Goal: Task Accomplishment & Management: Manage account settings

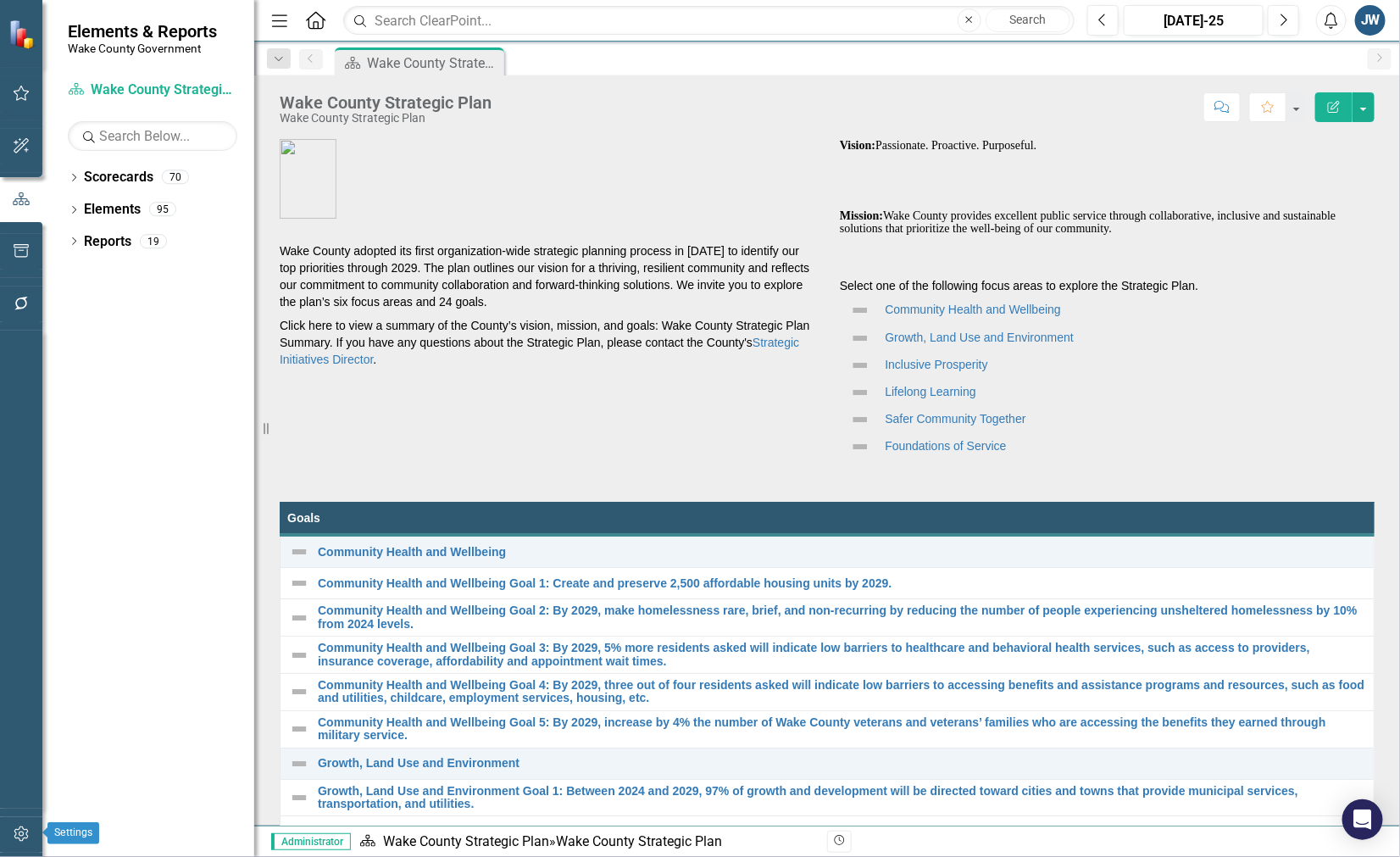
click at [23, 835] on icon "button" at bounding box center [21, 834] width 15 height 16
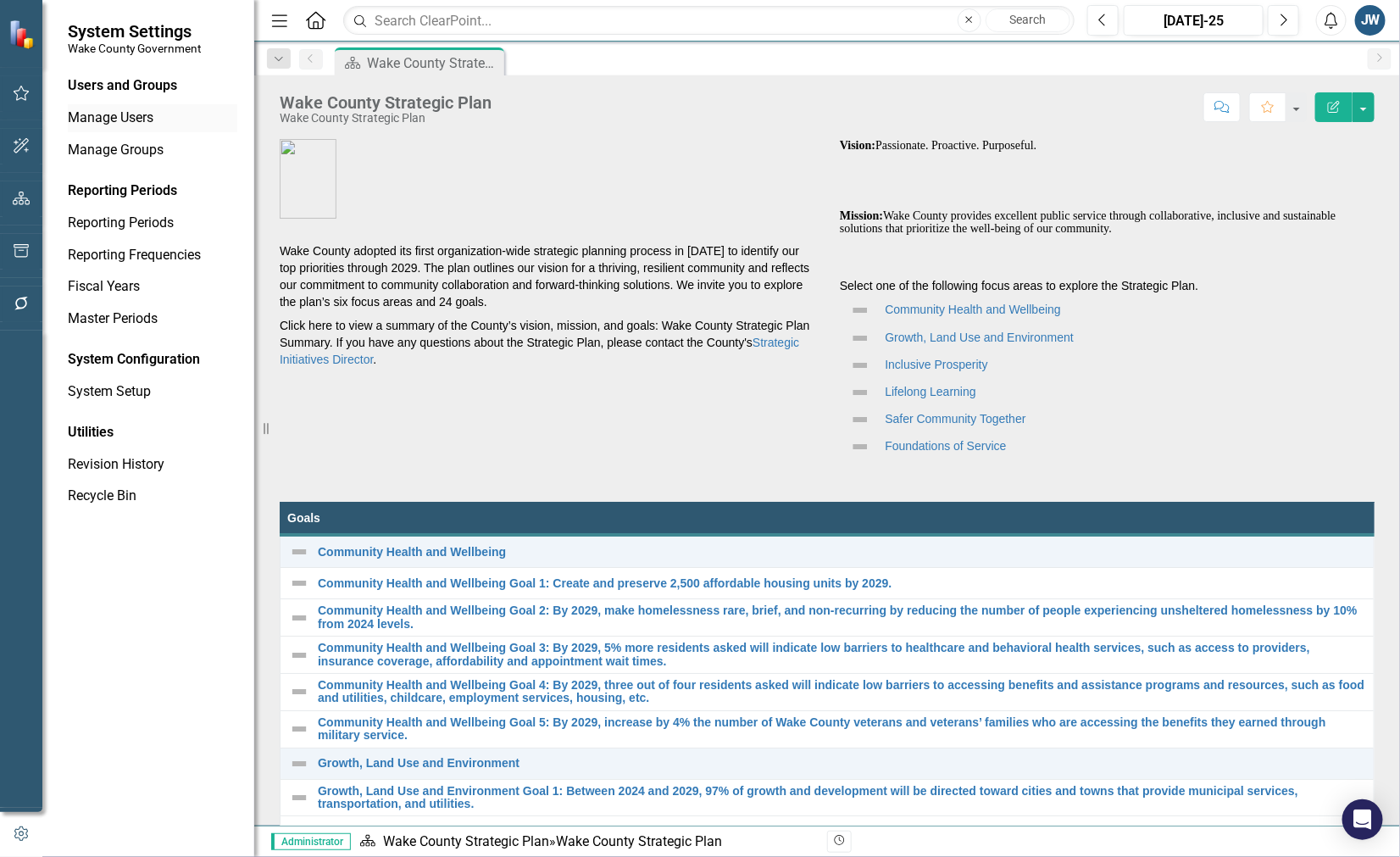
click at [124, 113] on link "Manage Users" at bounding box center [152, 117] width 170 height 19
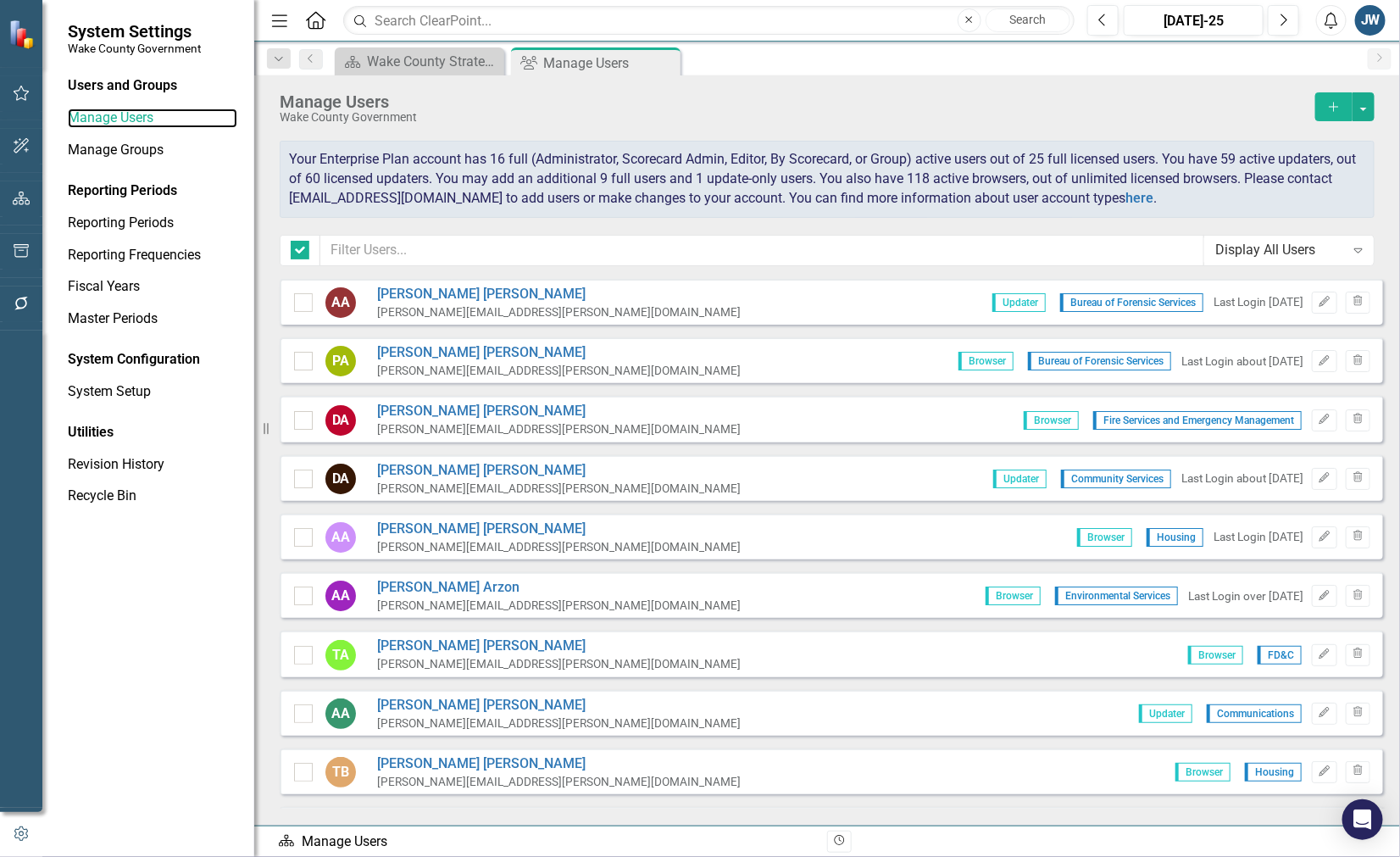
checkbox input "false"
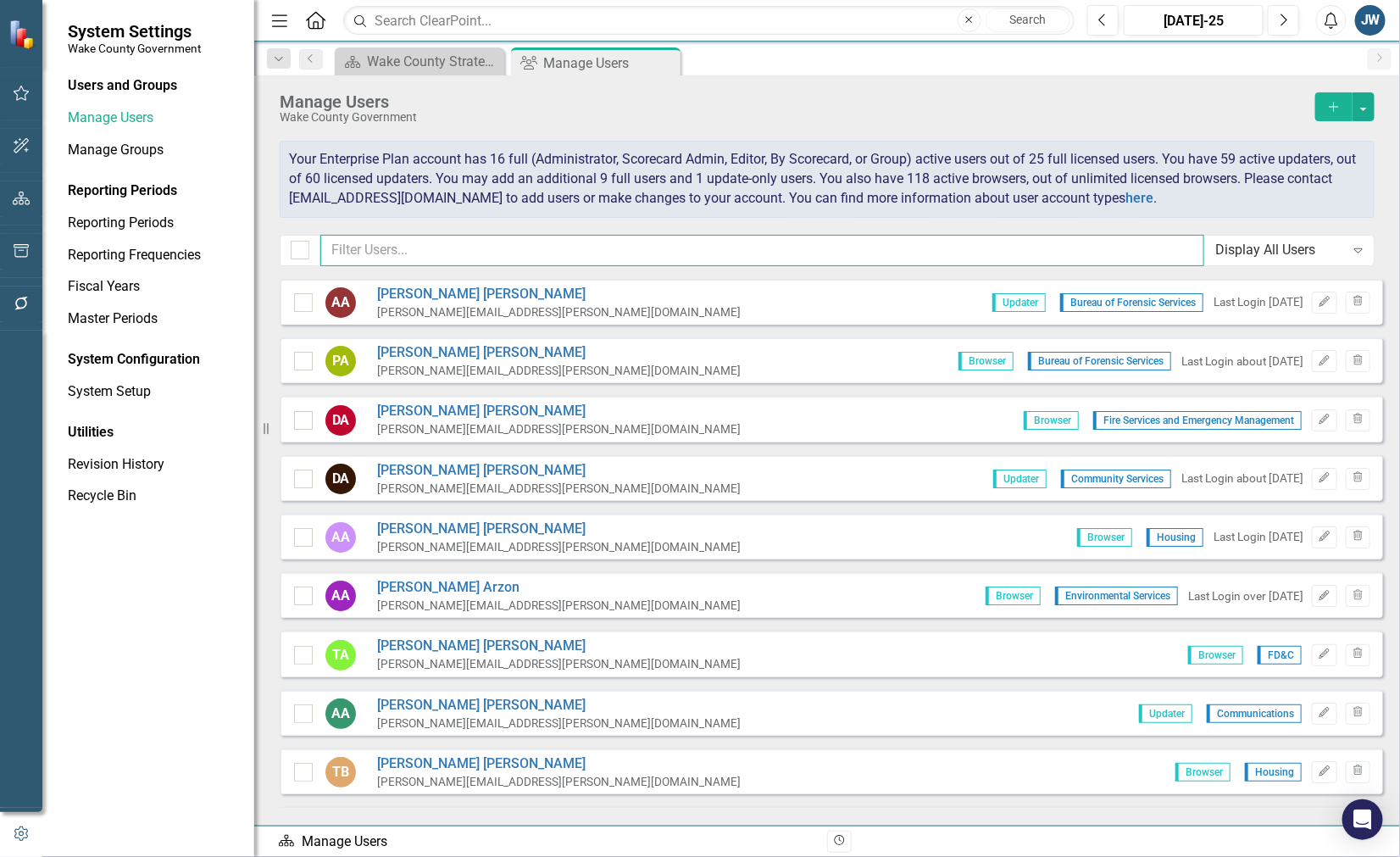
click at [595, 242] on input "text" at bounding box center [762, 250] width 884 height 31
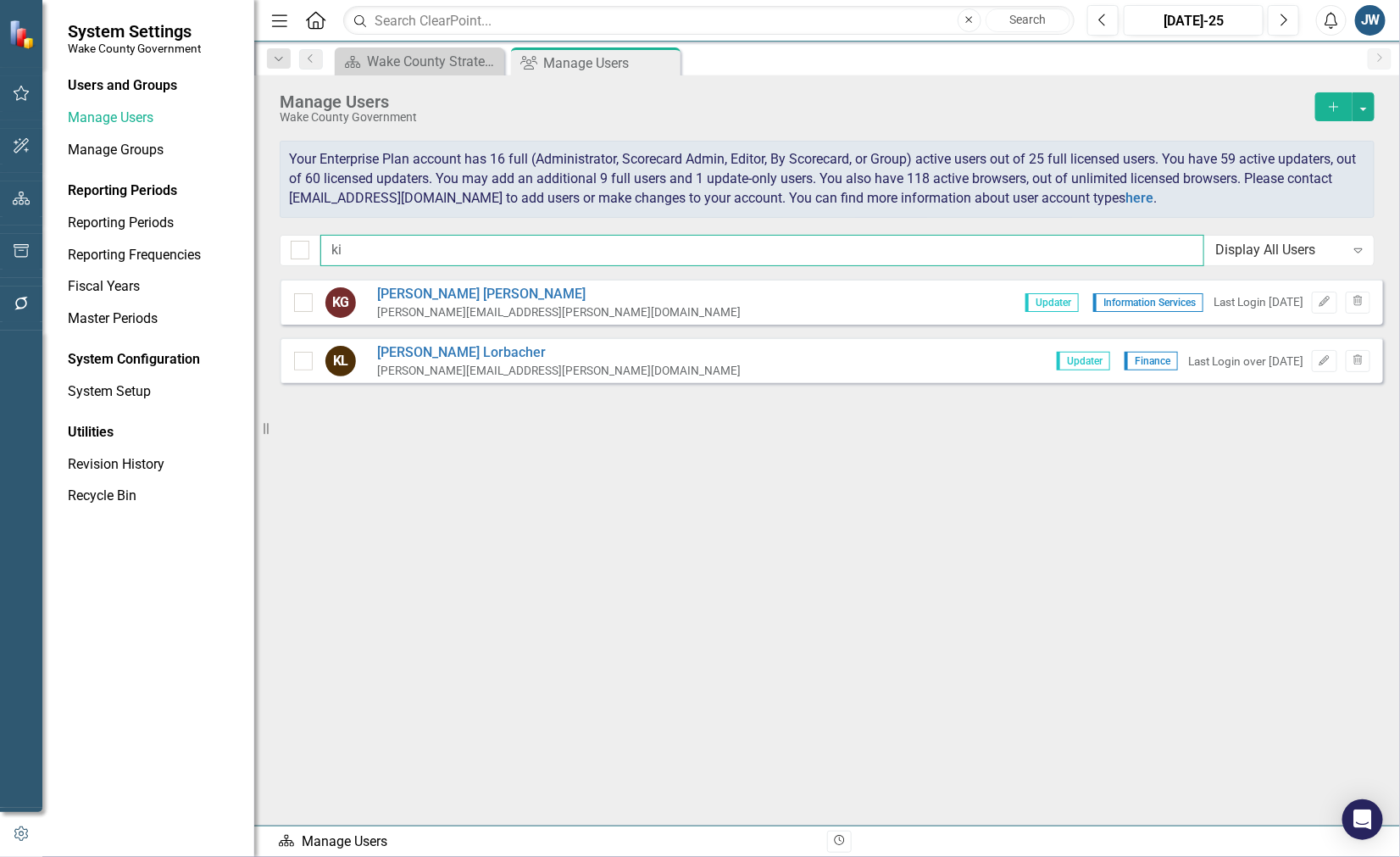
type input "k"
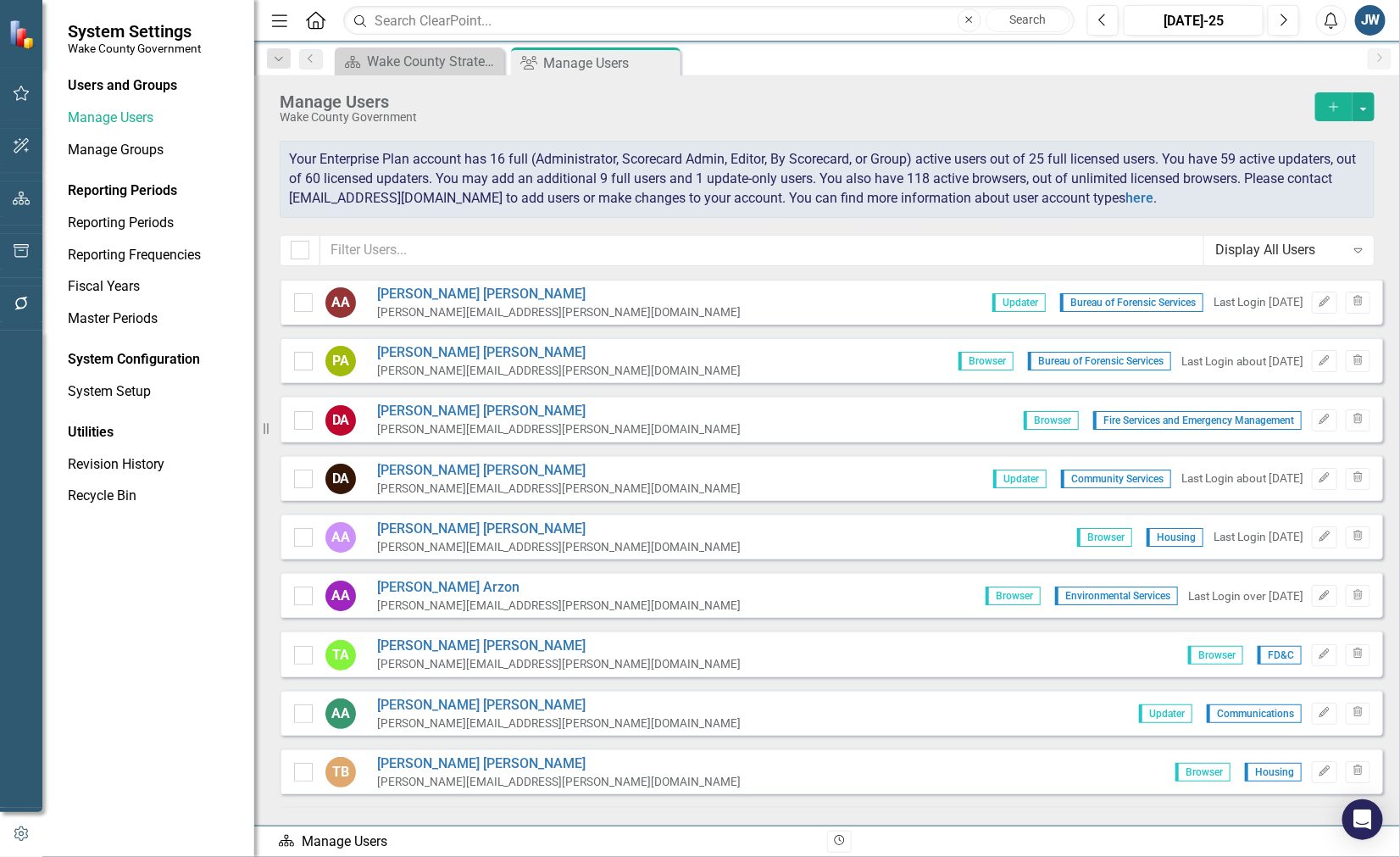
click at [1324, 104] on button "Add" at bounding box center [1334, 106] width 38 height 28
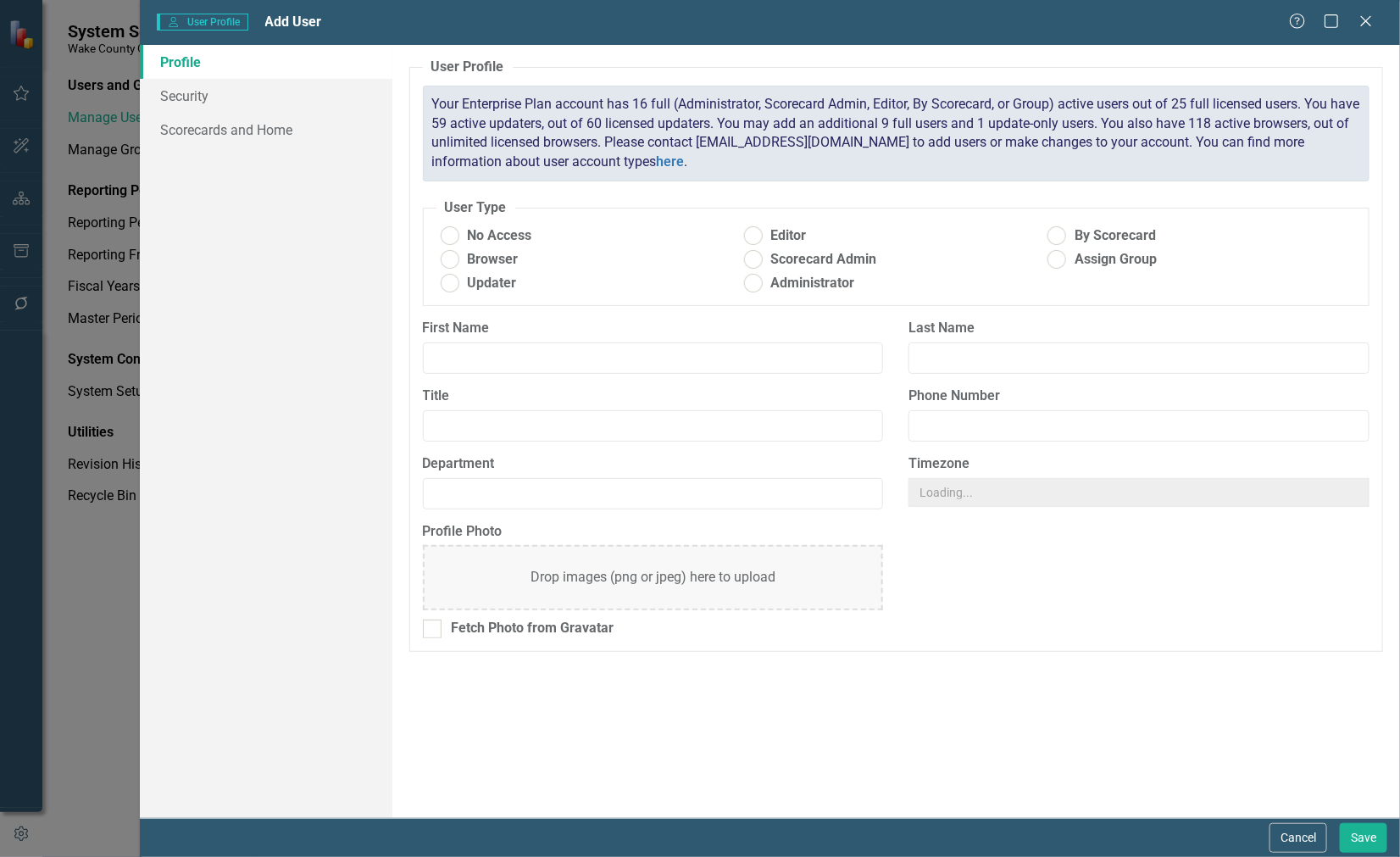
radio input "true"
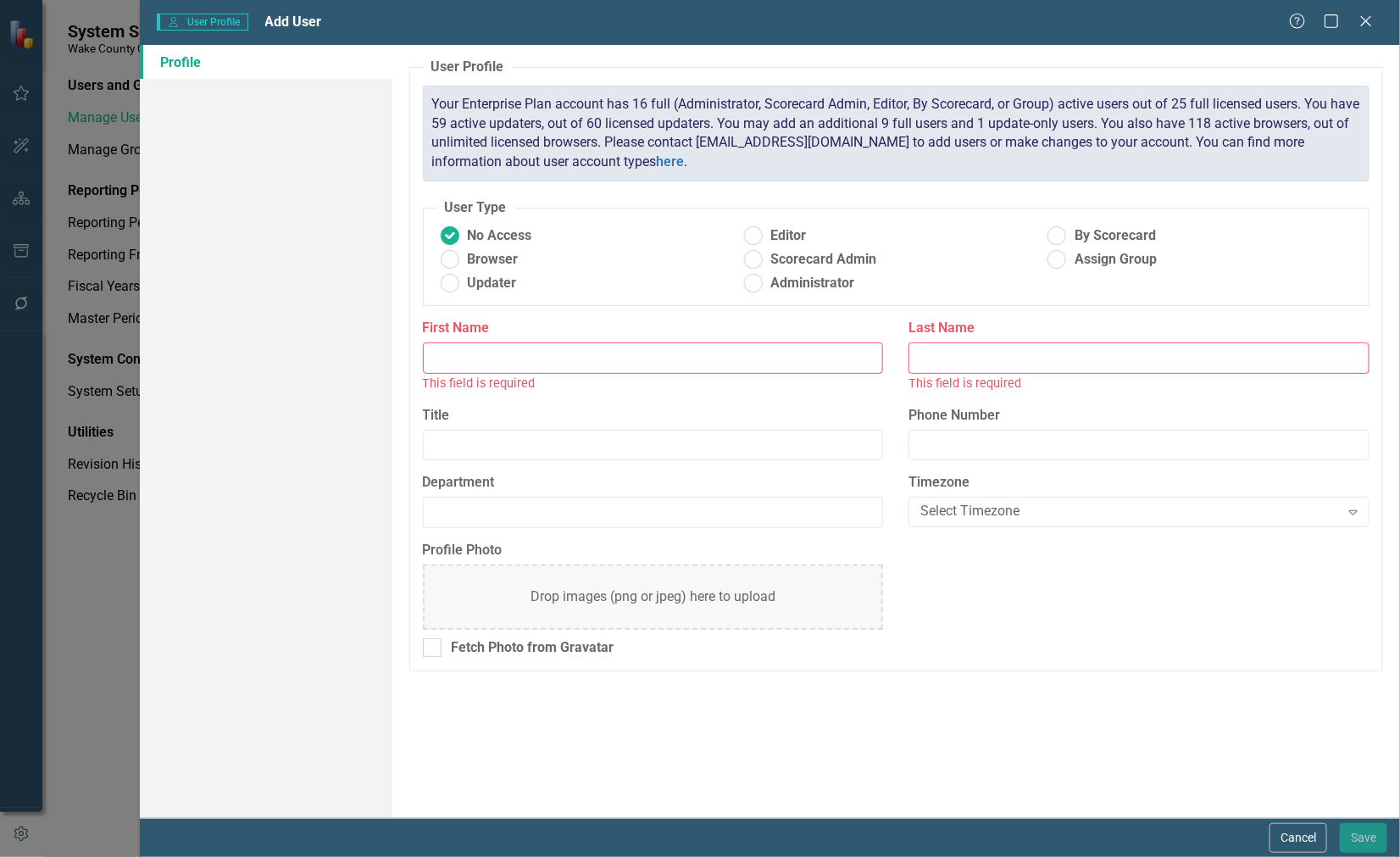
click at [700, 351] on input "First Name" at bounding box center [653, 358] width 461 height 31
type input "[PERSON_NAME]"
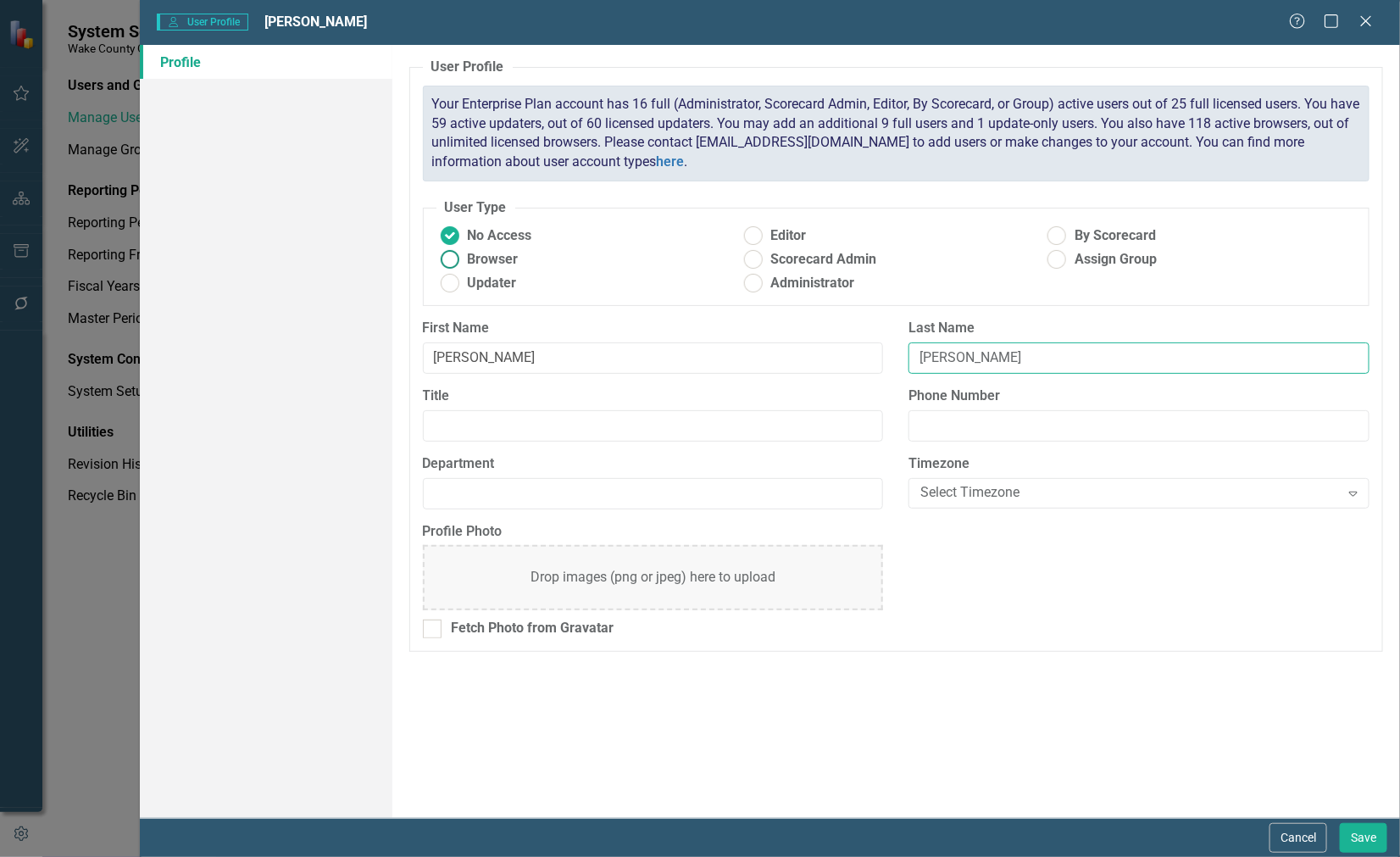
type input "[PERSON_NAME]"
click at [450, 260] on ins at bounding box center [450, 260] width 27 height 27
click at [450, 260] on input "Browser" at bounding box center [450, 260] width 27 height 27
radio input "true"
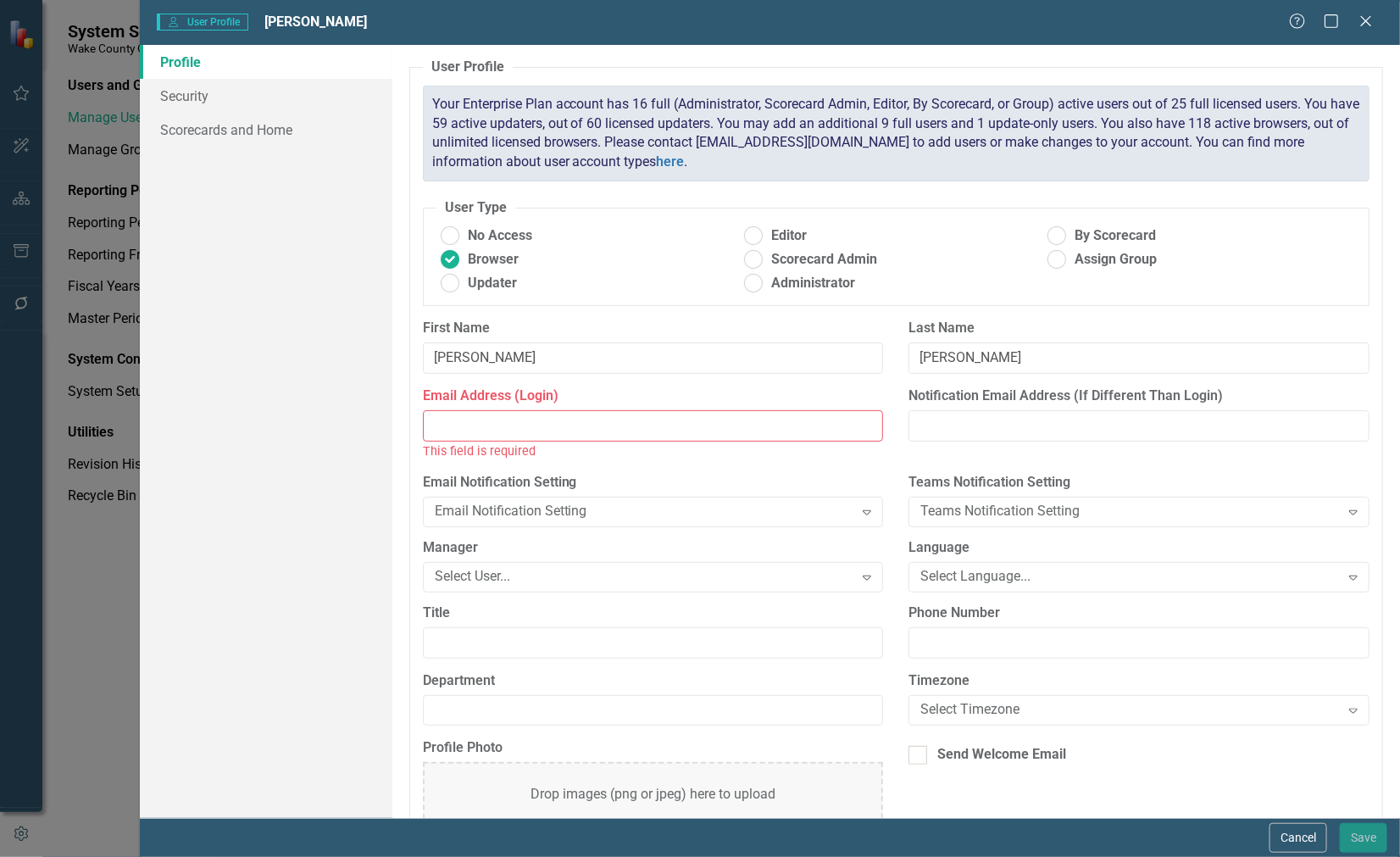
click at [769, 749] on label "Profile Photo" at bounding box center [653, 748] width 461 height 19
click at [543, 417] on input "Email Address (Login)" at bounding box center [653, 426] width 461 height 31
paste input "[PERSON_NAME][EMAIL_ADDRESS][PERSON_NAME][DOMAIN_NAME]"
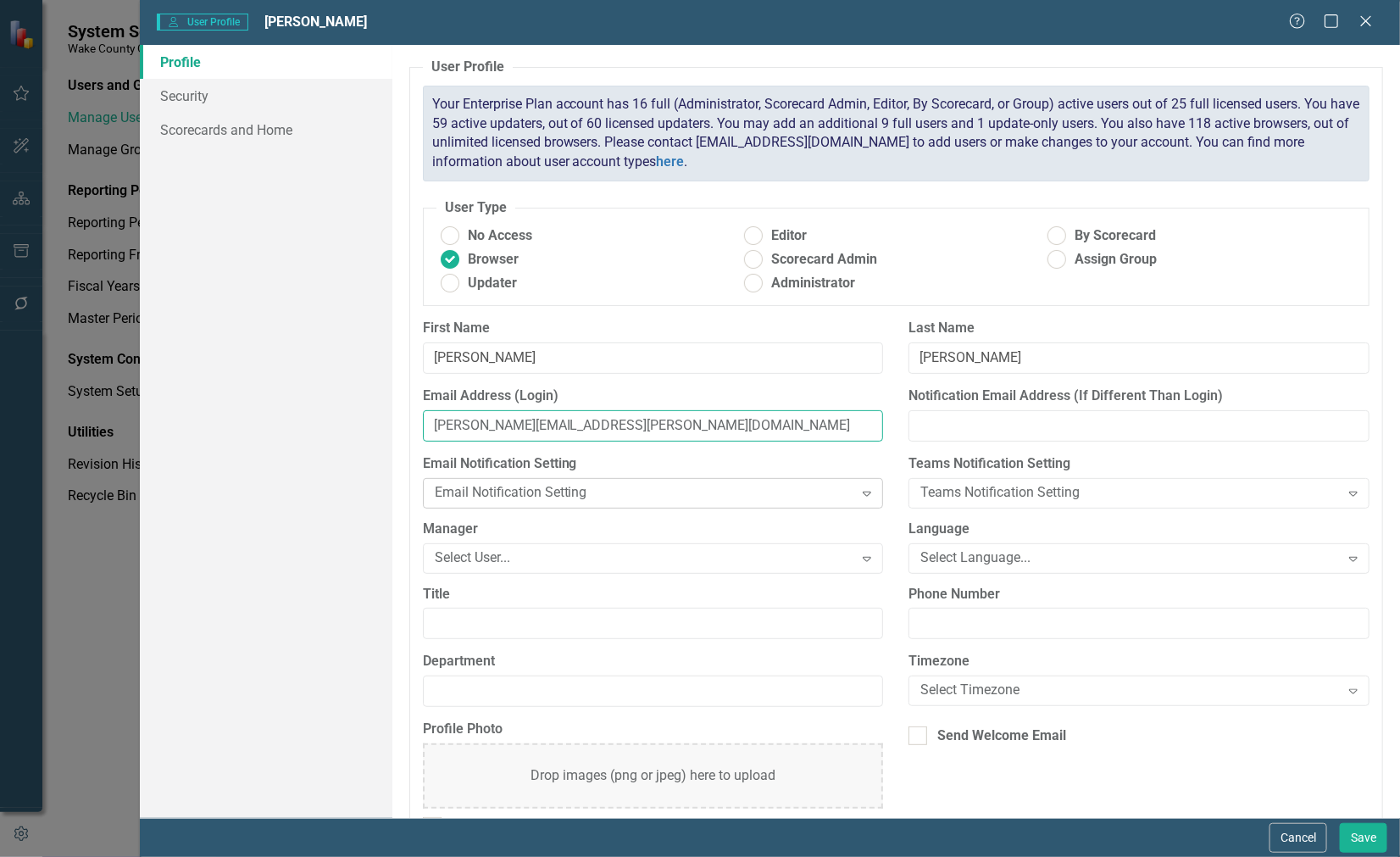
type input "[PERSON_NAME][EMAIL_ADDRESS][PERSON_NAME][DOMAIN_NAME]"
click at [748, 502] on div "Email Notification Setting" at bounding box center [644, 493] width 418 height 19
click at [1051, 498] on div "Teams Notification Setting" at bounding box center [1129, 493] width 418 height 19
click at [783, 318] on label "First Name" at bounding box center [653, 328] width 461 height 19
click at [783, 342] on input "[PERSON_NAME]" at bounding box center [653, 358] width 461 height 31
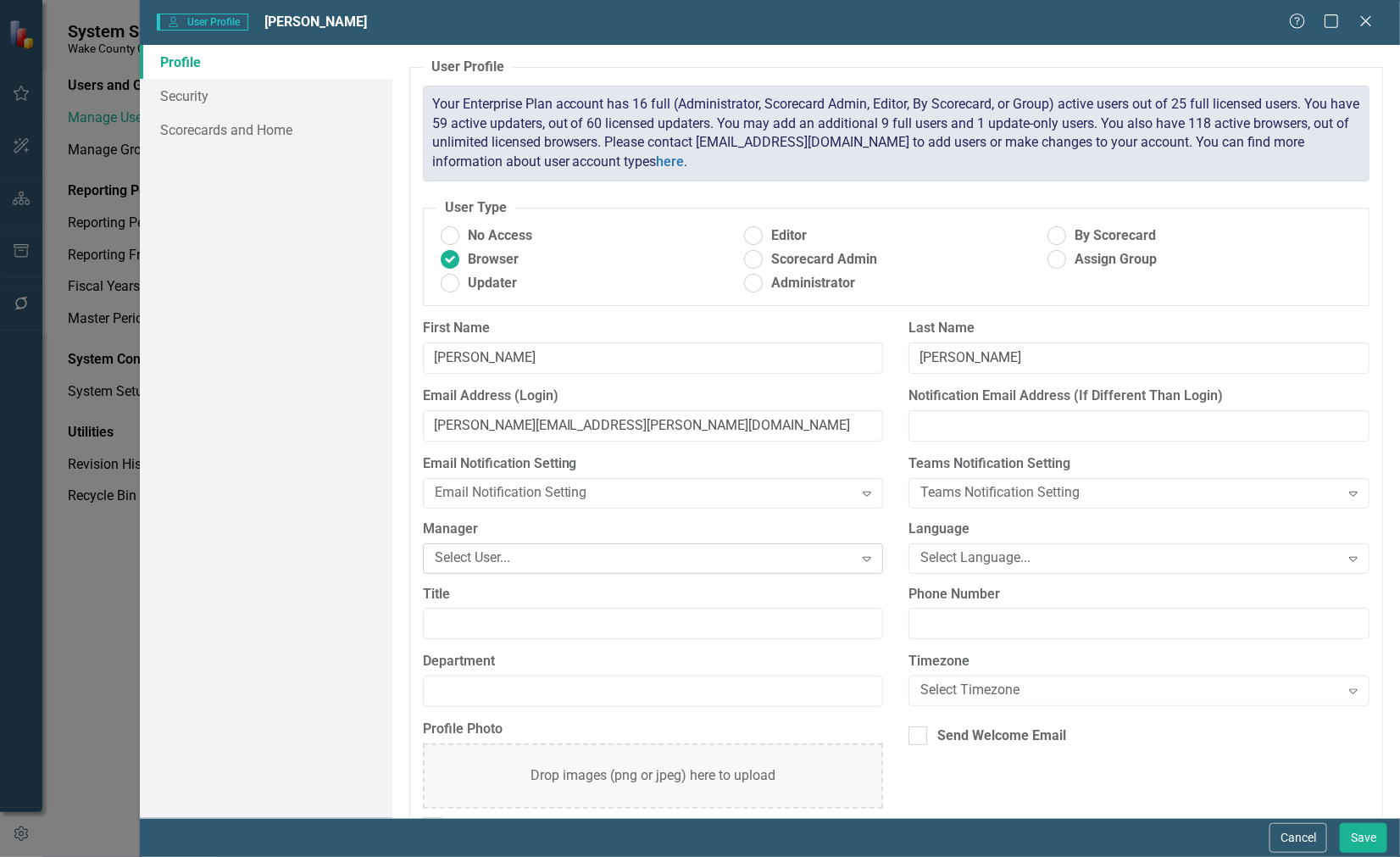
click at [662, 561] on div "Select User..." at bounding box center [644, 558] width 418 height 19
click at [861, 558] on icon "Expand" at bounding box center [867, 558] width 17 height 14
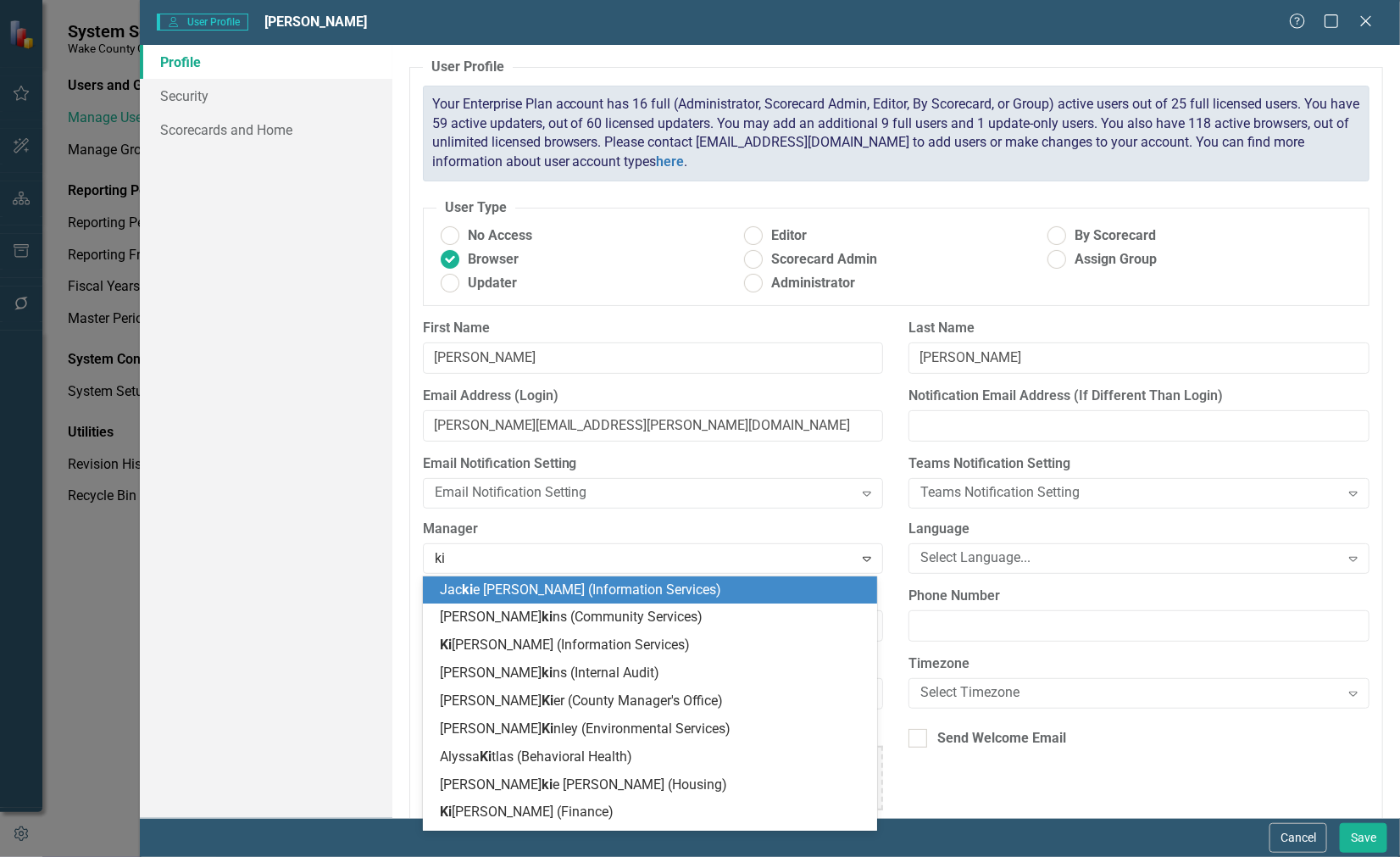
type input "kim"
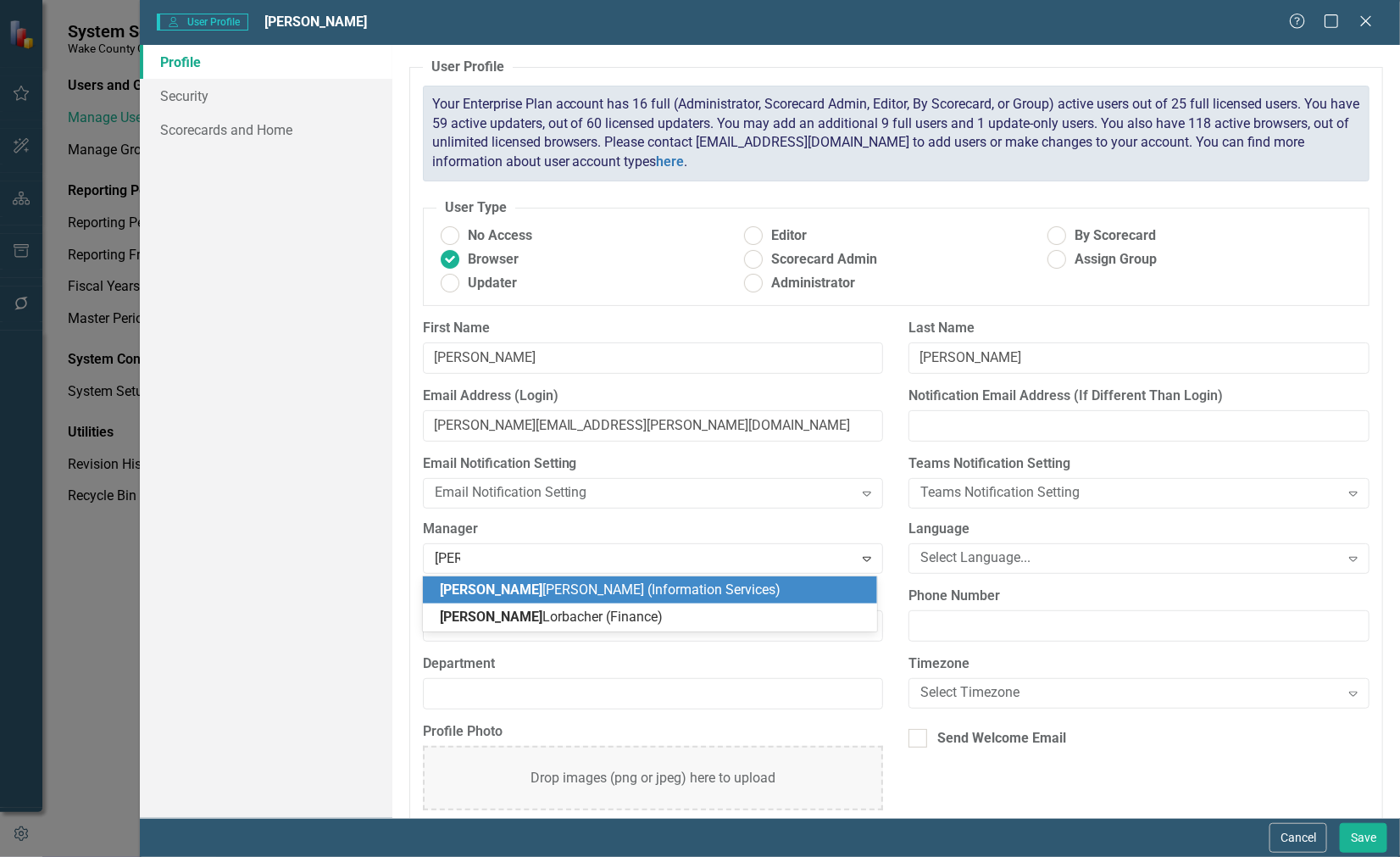
click at [712, 581] on div "Kim berly Gibney (Information Services)" at bounding box center [653, 590] width 428 height 19
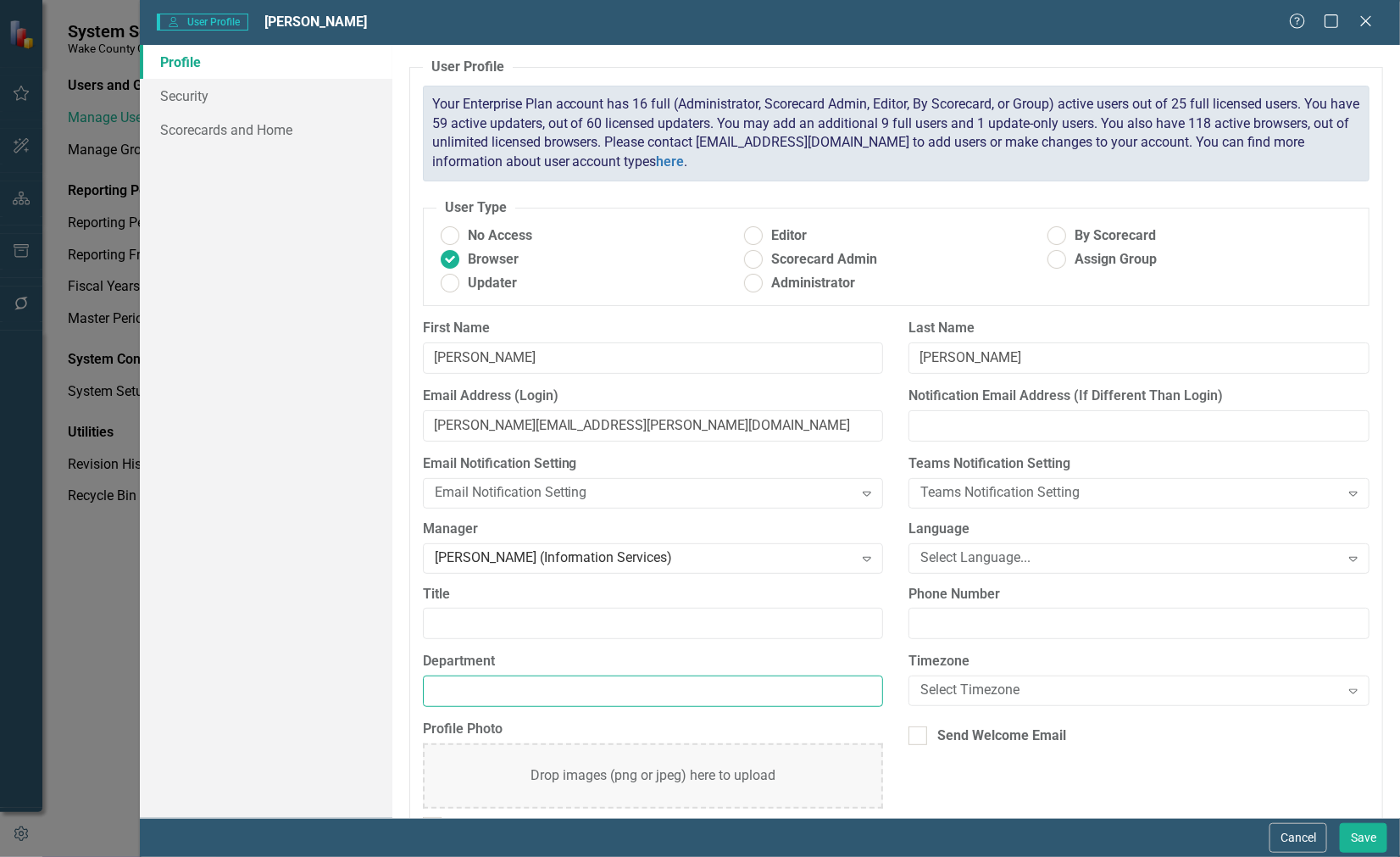
click at [571, 684] on input "Department" at bounding box center [653, 691] width 461 height 31
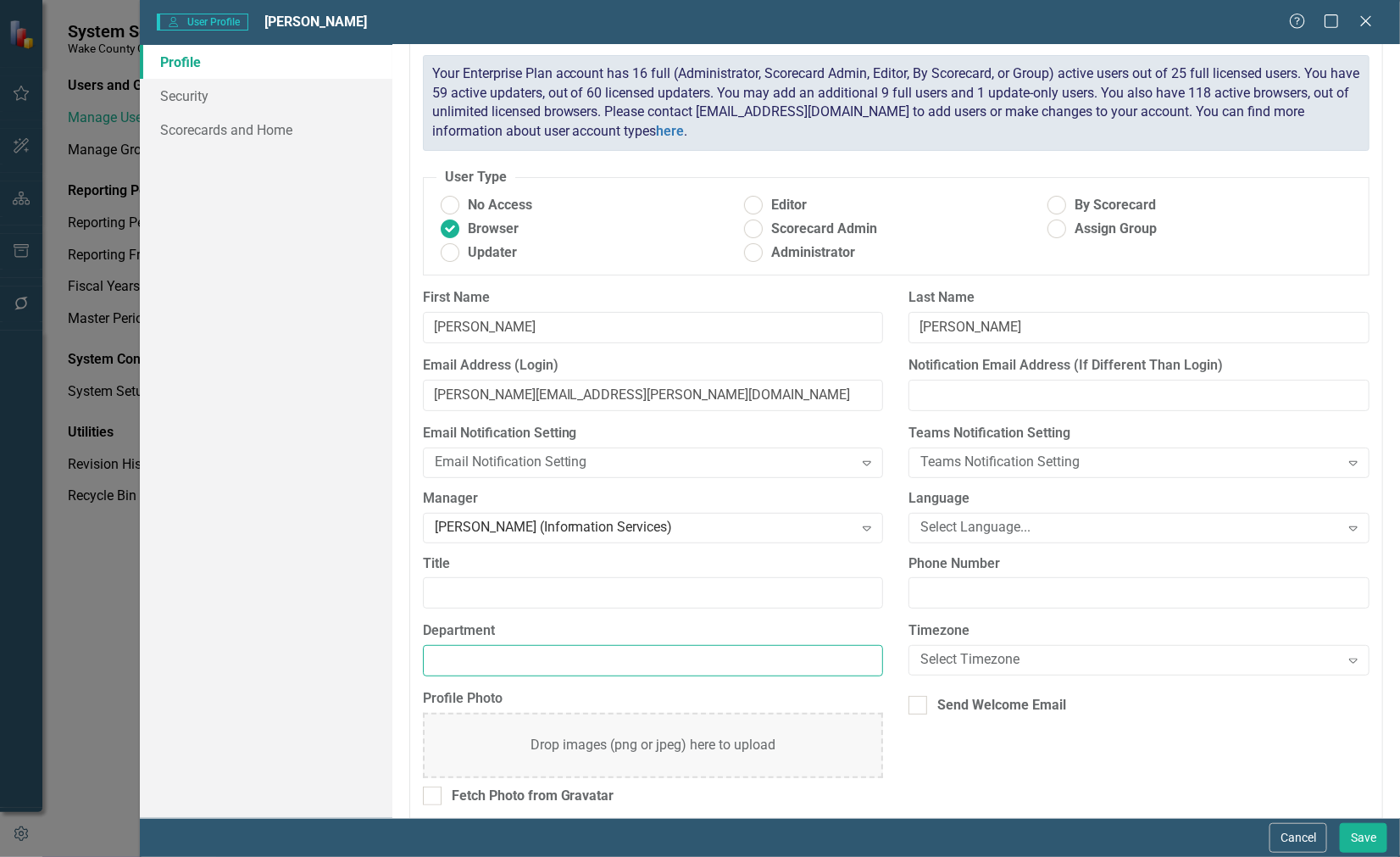
scroll to position [45, 0]
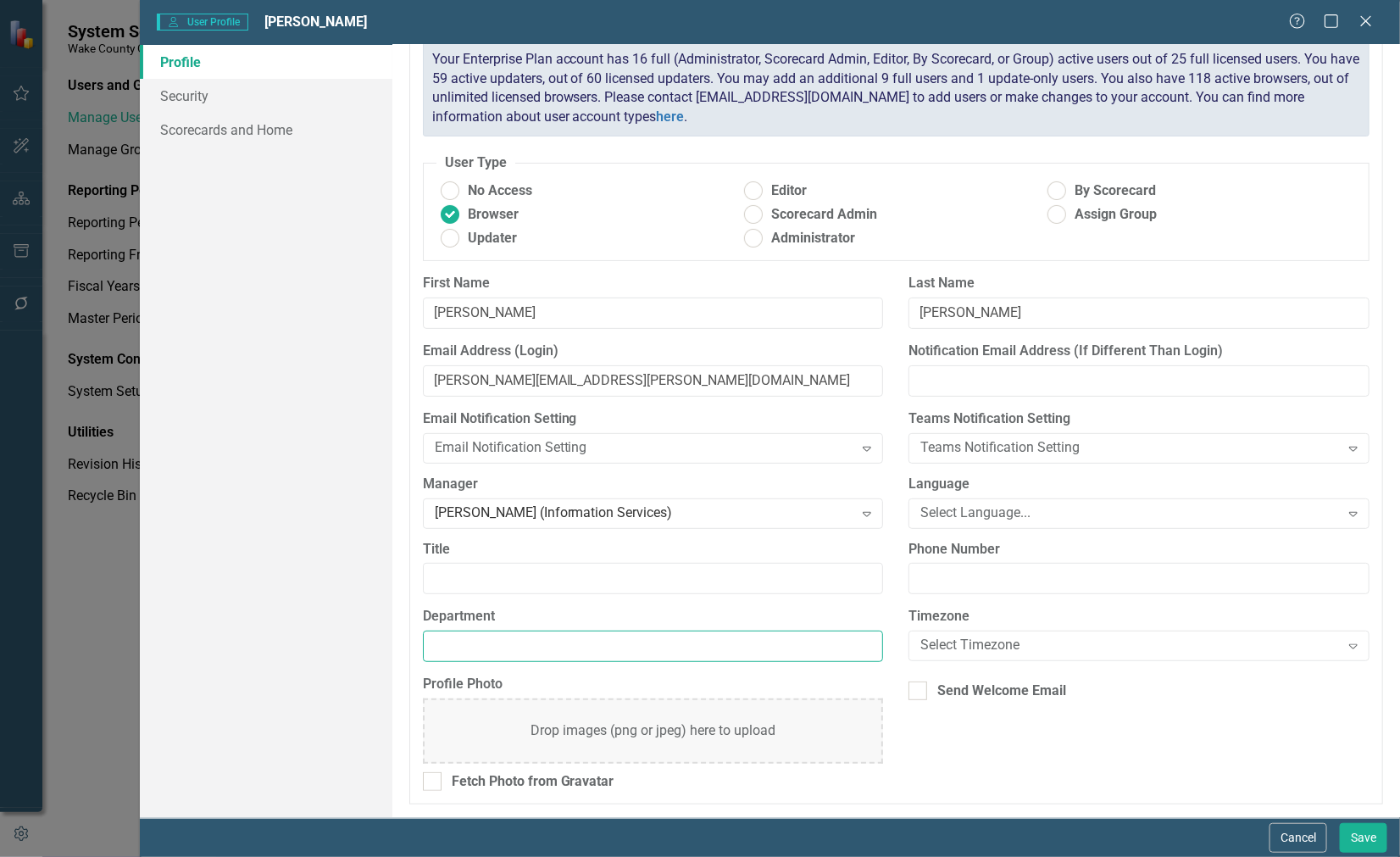
click at [581, 649] on input "Department" at bounding box center [653, 646] width 461 height 31
click at [551, 645] on input "Information Technology" at bounding box center [653, 646] width 461 height 31
type input "Information Services"
click at [1354, 838] on button "Save" at bounding box center [1364, 838] width 48 height 29
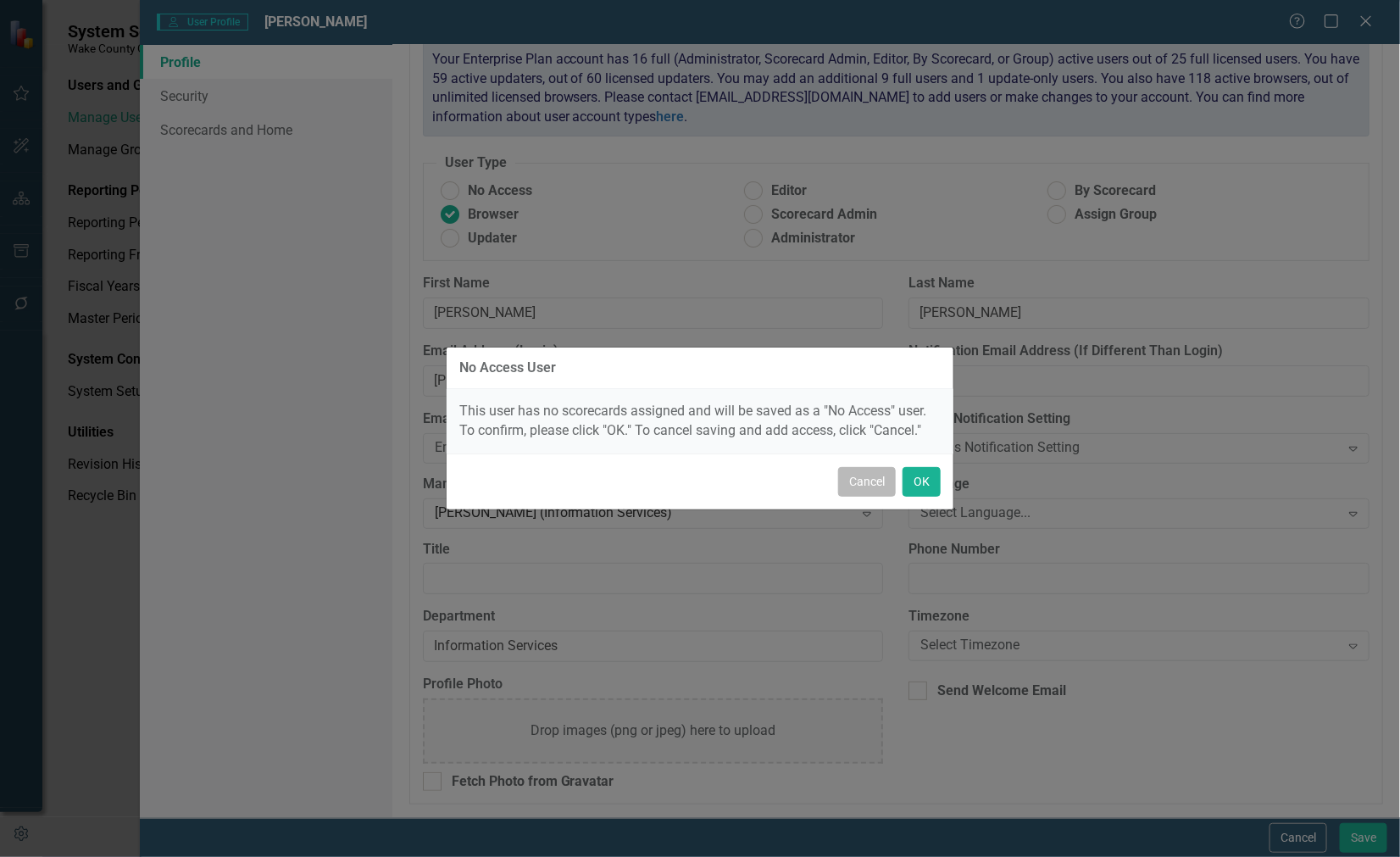
click at [857, 484] on button "Cancel" at bounding box center [867, 482] width 58 height 29
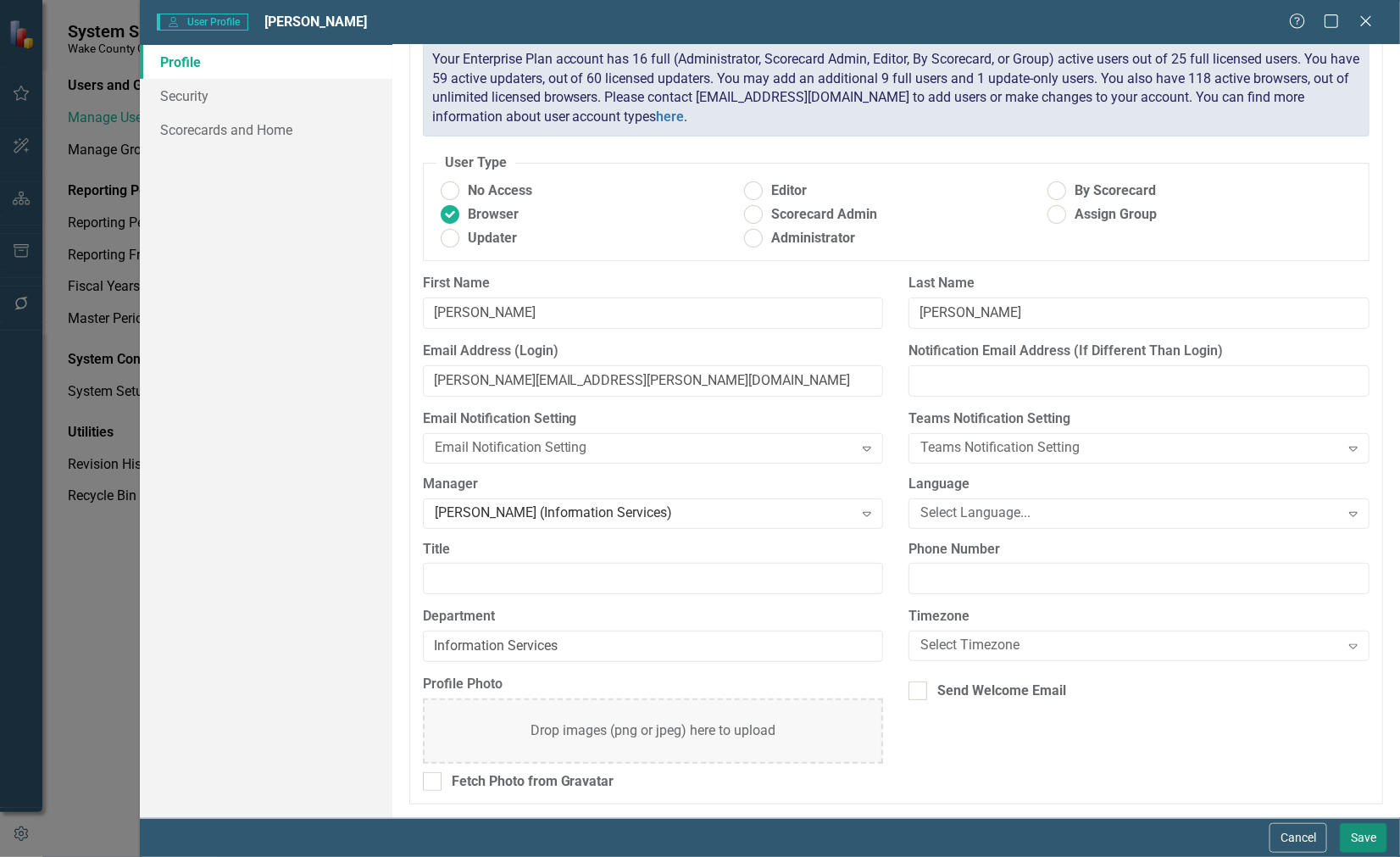
scroll to position [0, 0]
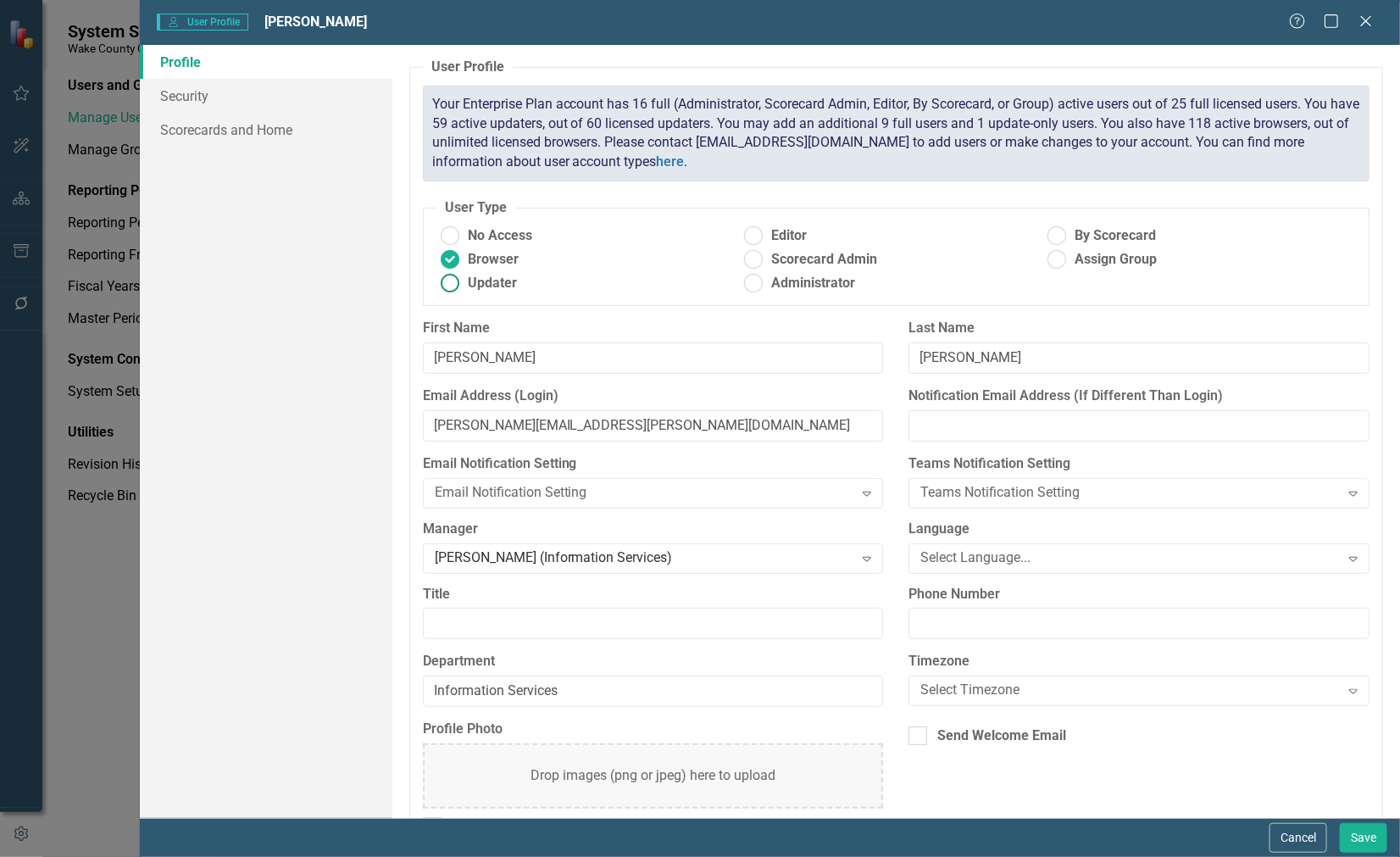
drag, startPoint x: 460, startPoint y: 276, endPoint x: 459, endPoint y: 286, distance: 10.0
click at [459, 286] on ins at bounding box center [450, 284] width 27 height 27
click at [459, 286] on input "Updater" at bounding box center [450, 284] width 27 height 27
radio input "true"
click at [447, 259] on ins at bounding box center [450, 260] width 27 height 27
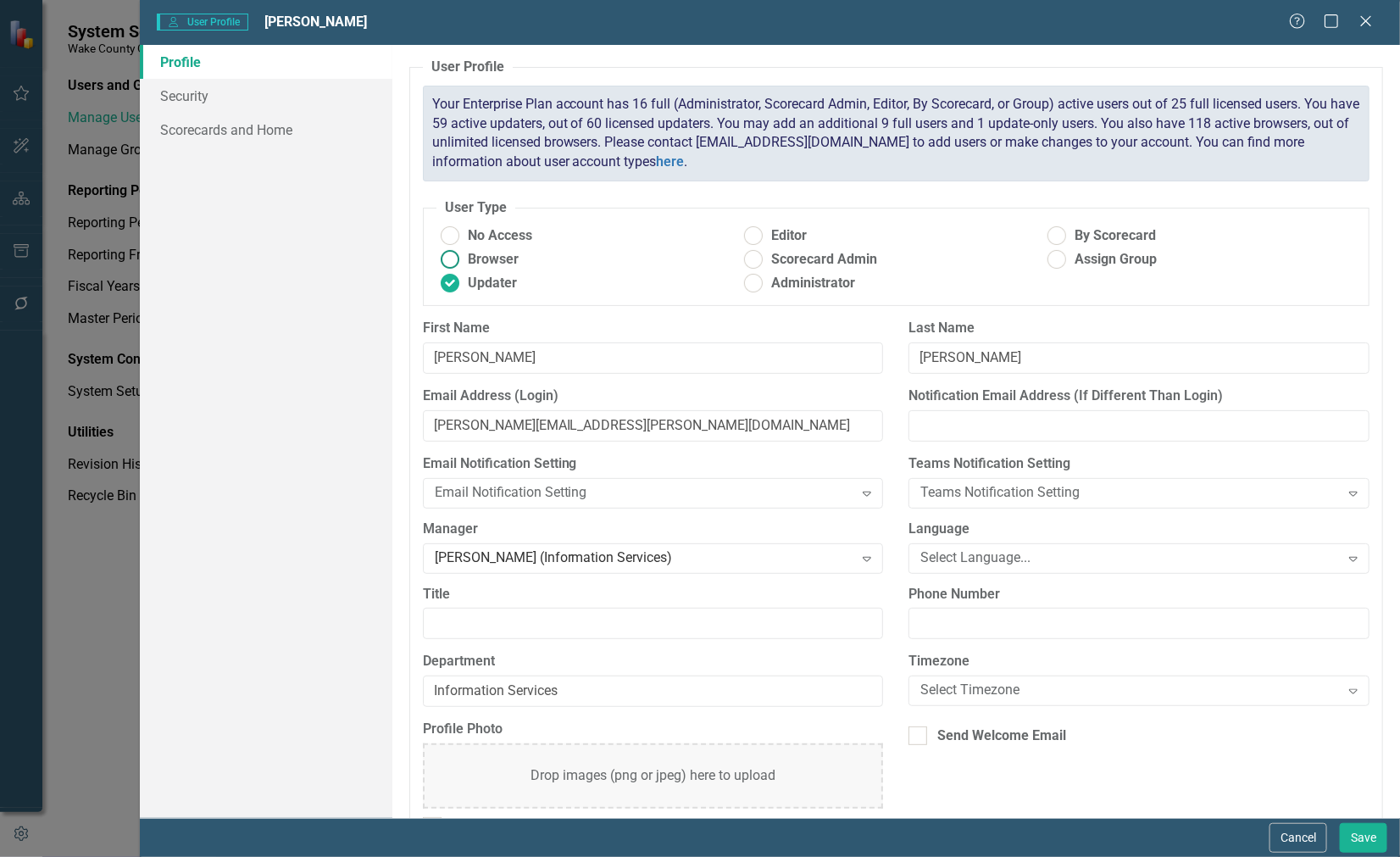
click at [447, 259] on input "Browser" at bounding box center [450, 260] width 27 height 27
radio input "true"
click at [1049, 236] on ins at bounding box center [1057, 236] width 27 height 27
click at [1049, 236] on input "By Scorecard" at bounding box center [1057, 236] width 27 height 27
radio input "true"
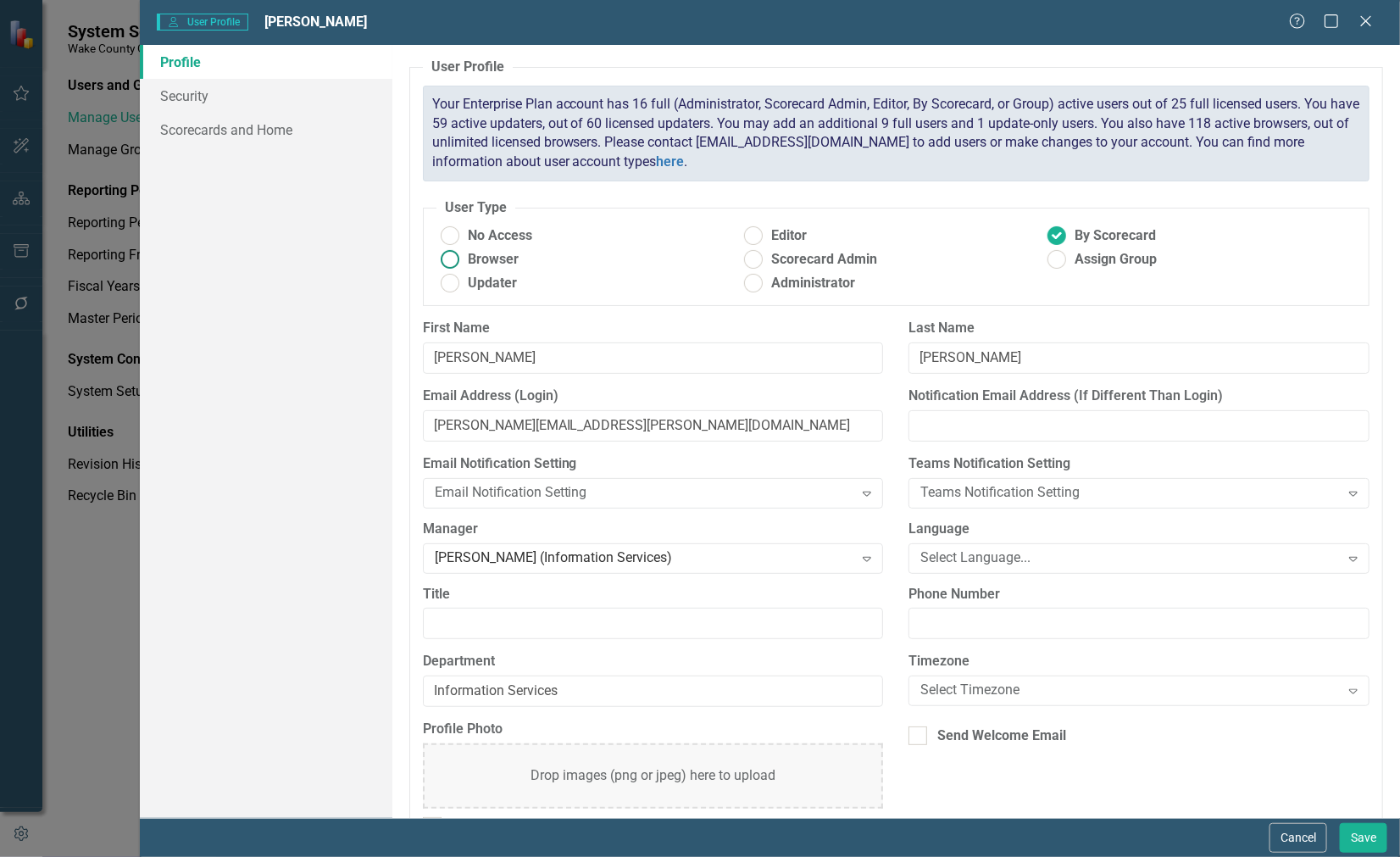
drag, startPoint x: 472, startPoint y: 262, endPoint x: 461, endPoint y: 262, distance: 11.0
click at [461, 262] on label "Browser" at bounding box center [588, 260] width 304 height 19
drag, startPoint x: 461, startPoint y: 262, endPoint x: 450, endPoint y: 262, distance: 11.0
click at [450, 262] on ins at bounding box center [450, 260] width 27 height 27
click at [450, 262] on input "Browser" at bounding box center [450, 260] width 27 height 27
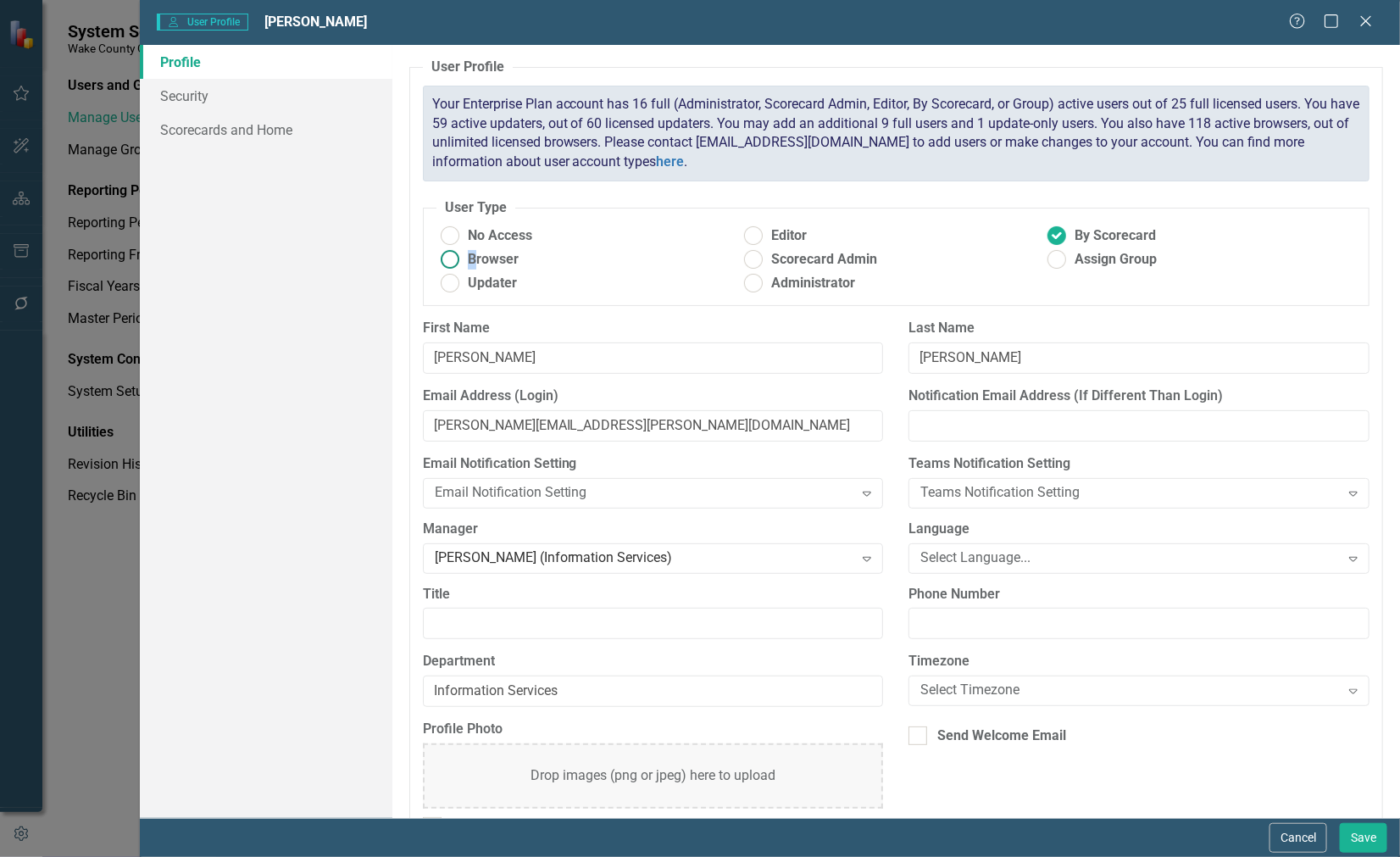
radio input "true"
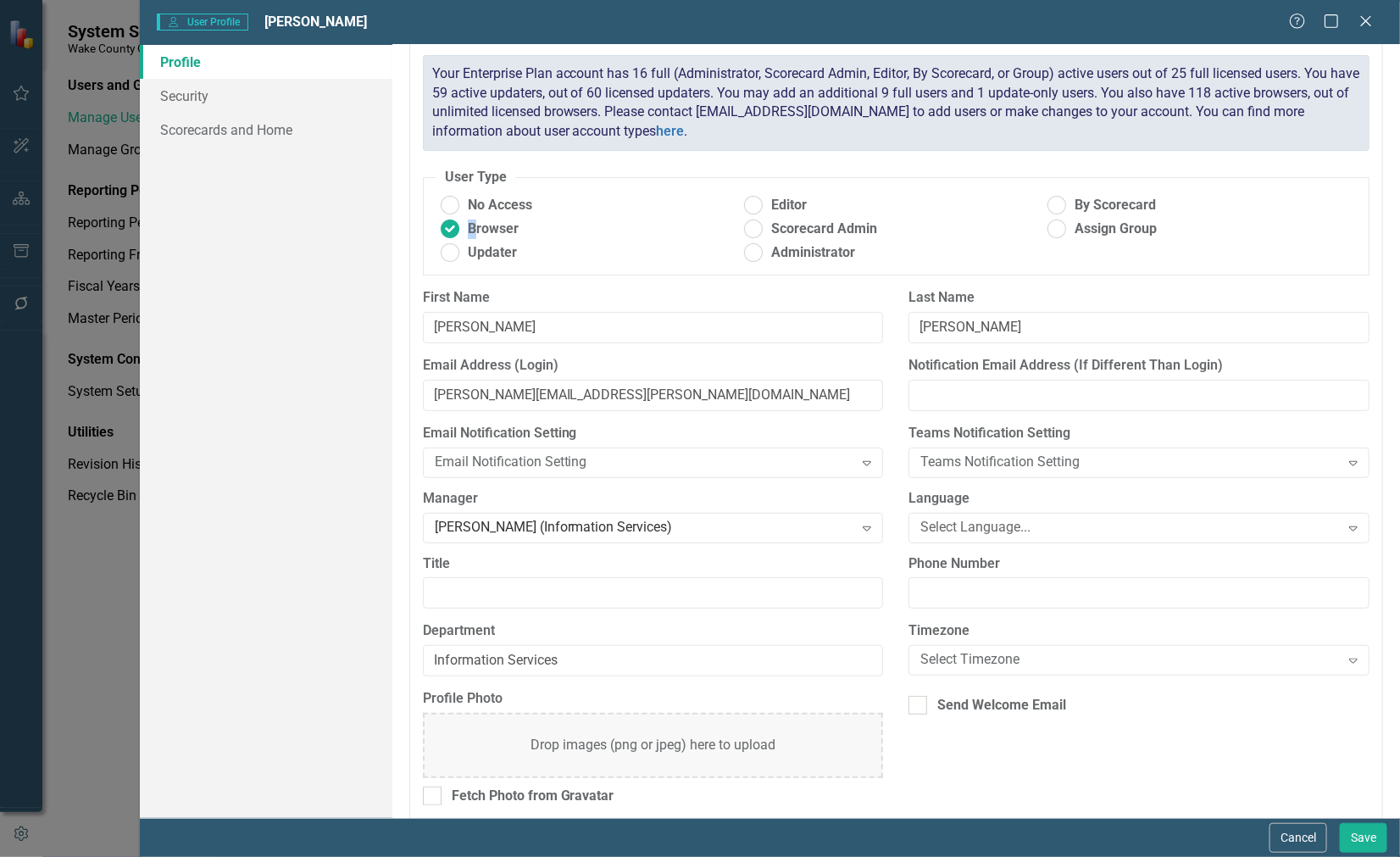
scroll to position [45, 0]
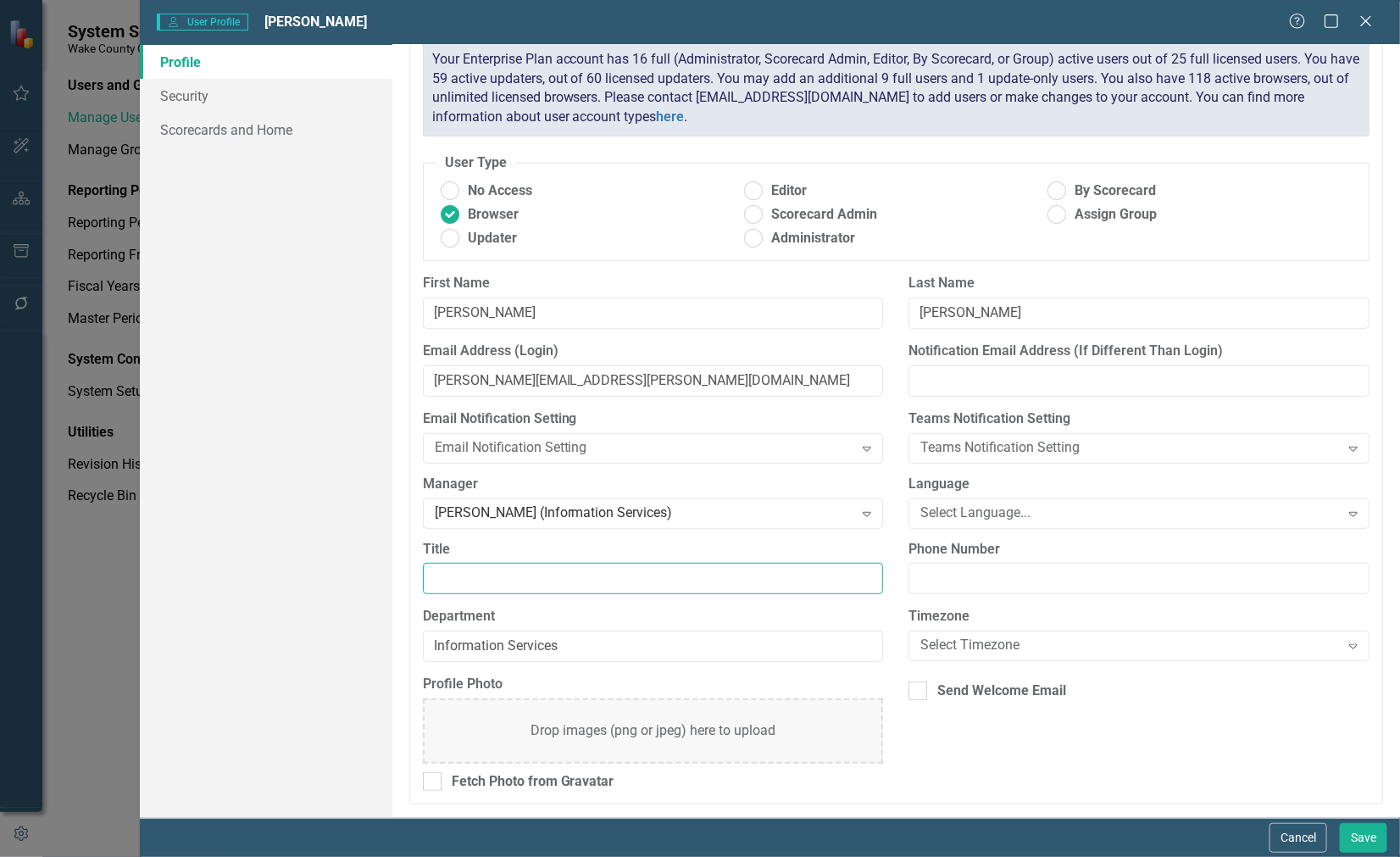
click at [506, 583] on input "Title" at bounding box center [653, 578] width 461 height 31
type input "IT Business Analyst"
click at [678, 615] on label "Department" at bounding box center [653, 616] width 461 height 19
click at [678, 630] on input "Information Services" at bounding box center [653, 646] width 461 height 31
click at [1361, 832] on button "Save" at bounding box center [1364, 838] width 48 height 29
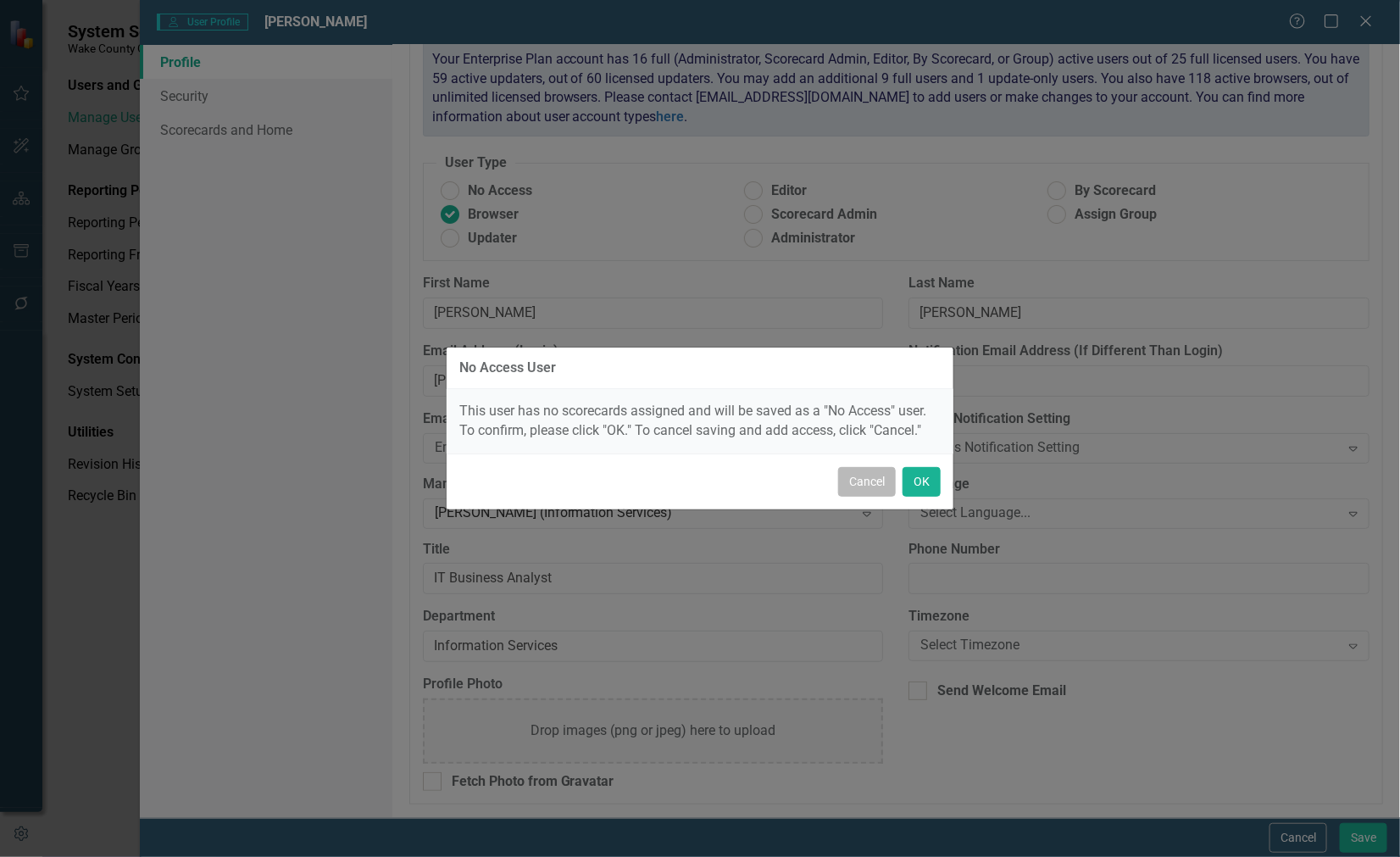
click at [873, 484] on button "Cancel" at bounding box center [867, 482] width 58 height 29
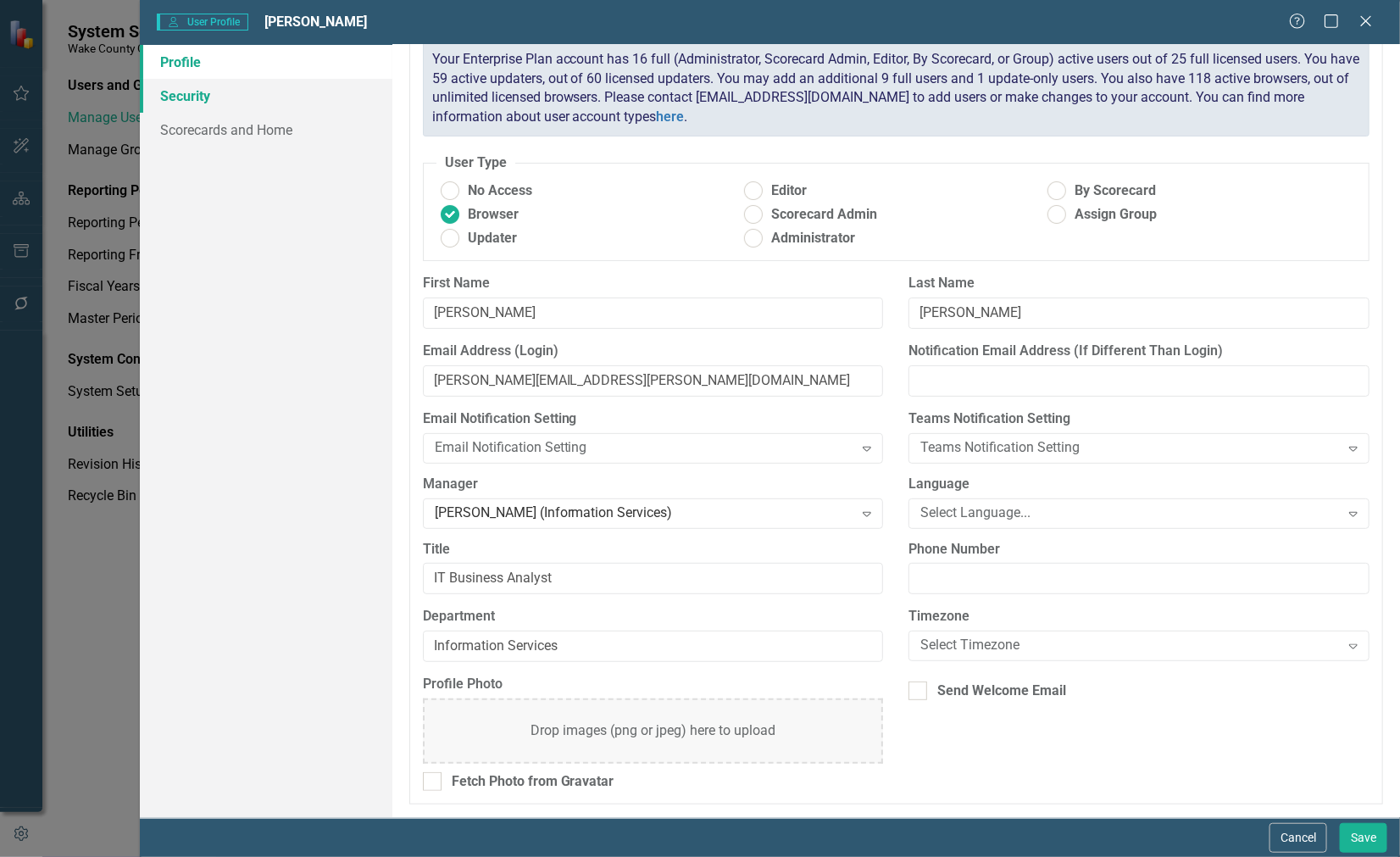
click at [176, 84] on link "Security" at bounding box center [265, 95] width 251 height 34
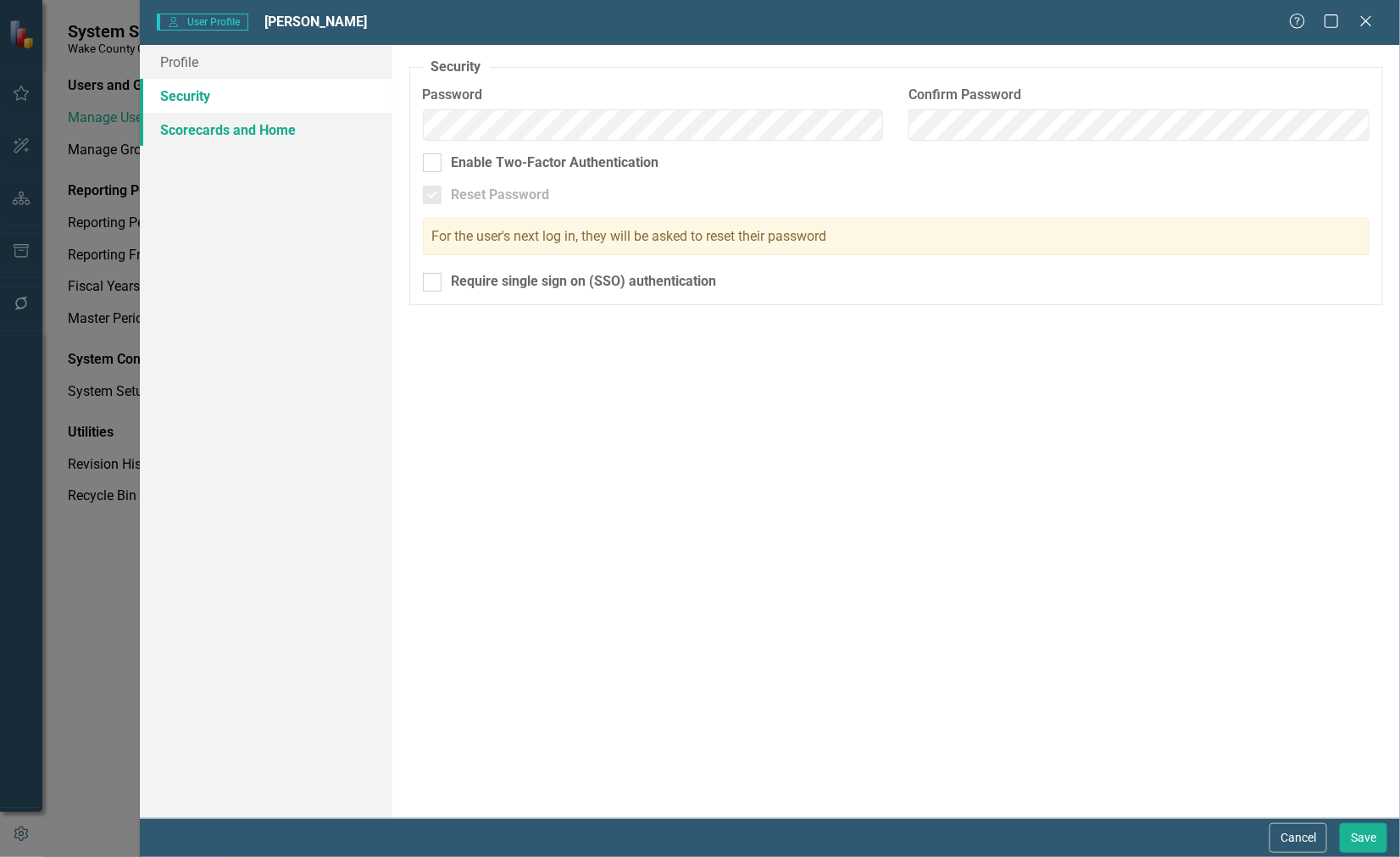
click at [212, 126] on link "Scorecards and Home" at bounding box center [265, 129] width 251 height 34
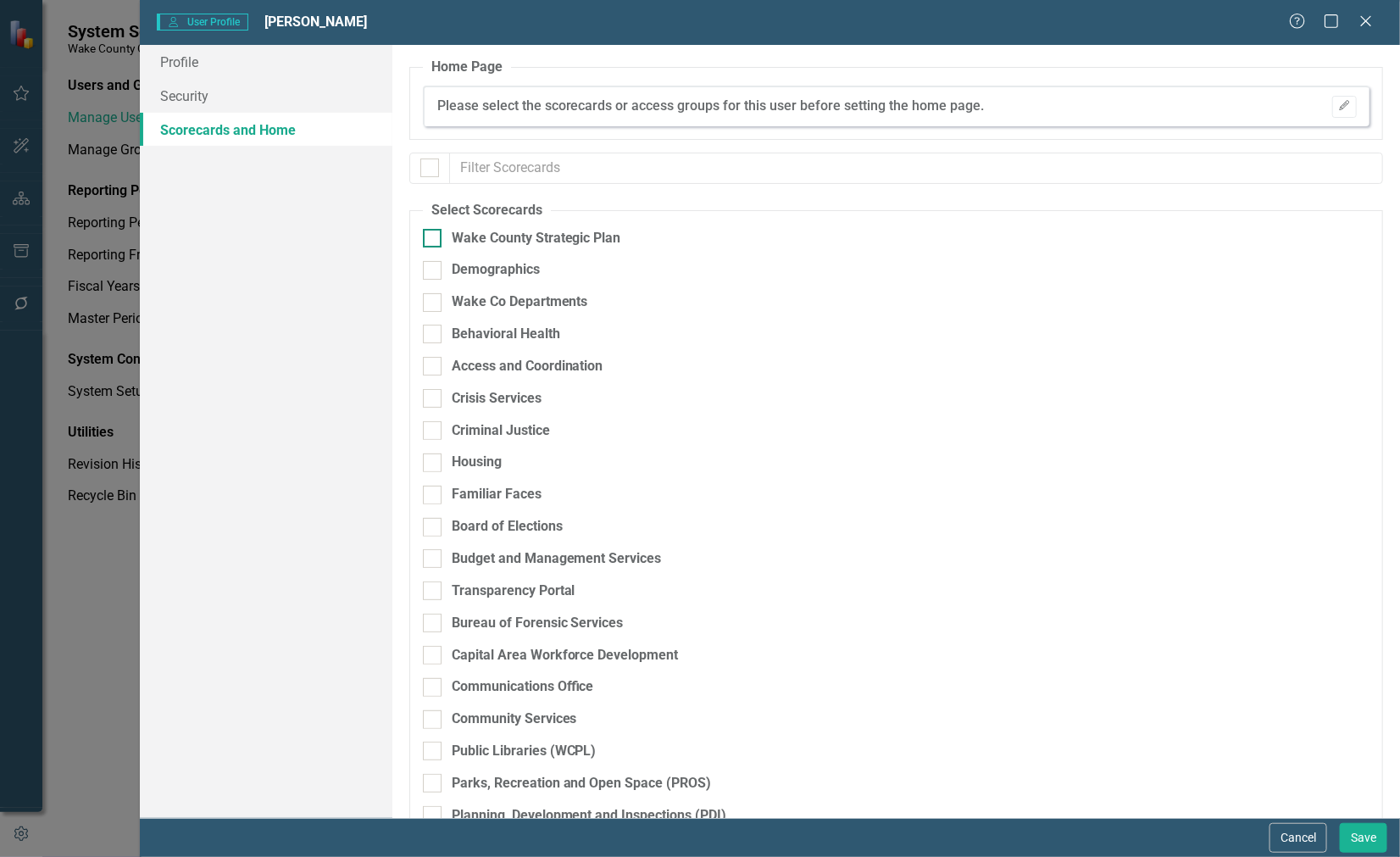
click at [430, 239] on input "Wake County Strategic Plan" at bounding box center [428, 234] width 11 height 11
checkbox input "true"
click at [429, 273] on div at bounding box center [432, 271] width 18 height 18
click at [429, 273] on input "Demographics" at bounding box center [428, 267] width 11 height 11
checkbox input "true"
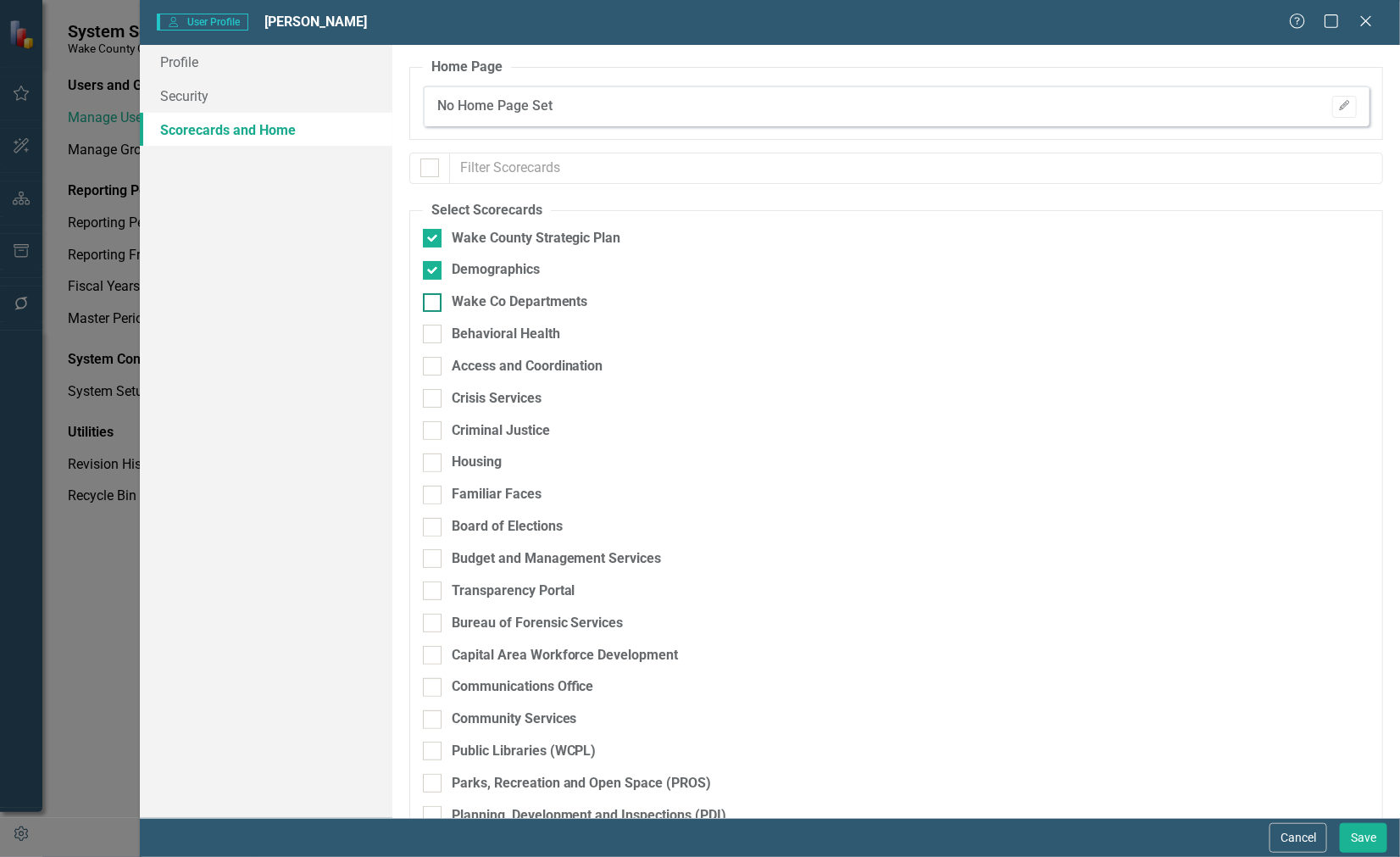
click at [435, 301] on div at bounding box center [432, 303] width 18 height 18
click at [434, 301] on input "Wake Co Departments" at bounding box center [428, 299] width 11 height 11
checkbox input "true"
click at [438, 335] on div at bounding box center [432, 334] width 18 height 18
click at [434, 335] on input "Behavioral Health" at bounding box center [428, 330] width 11 height 11
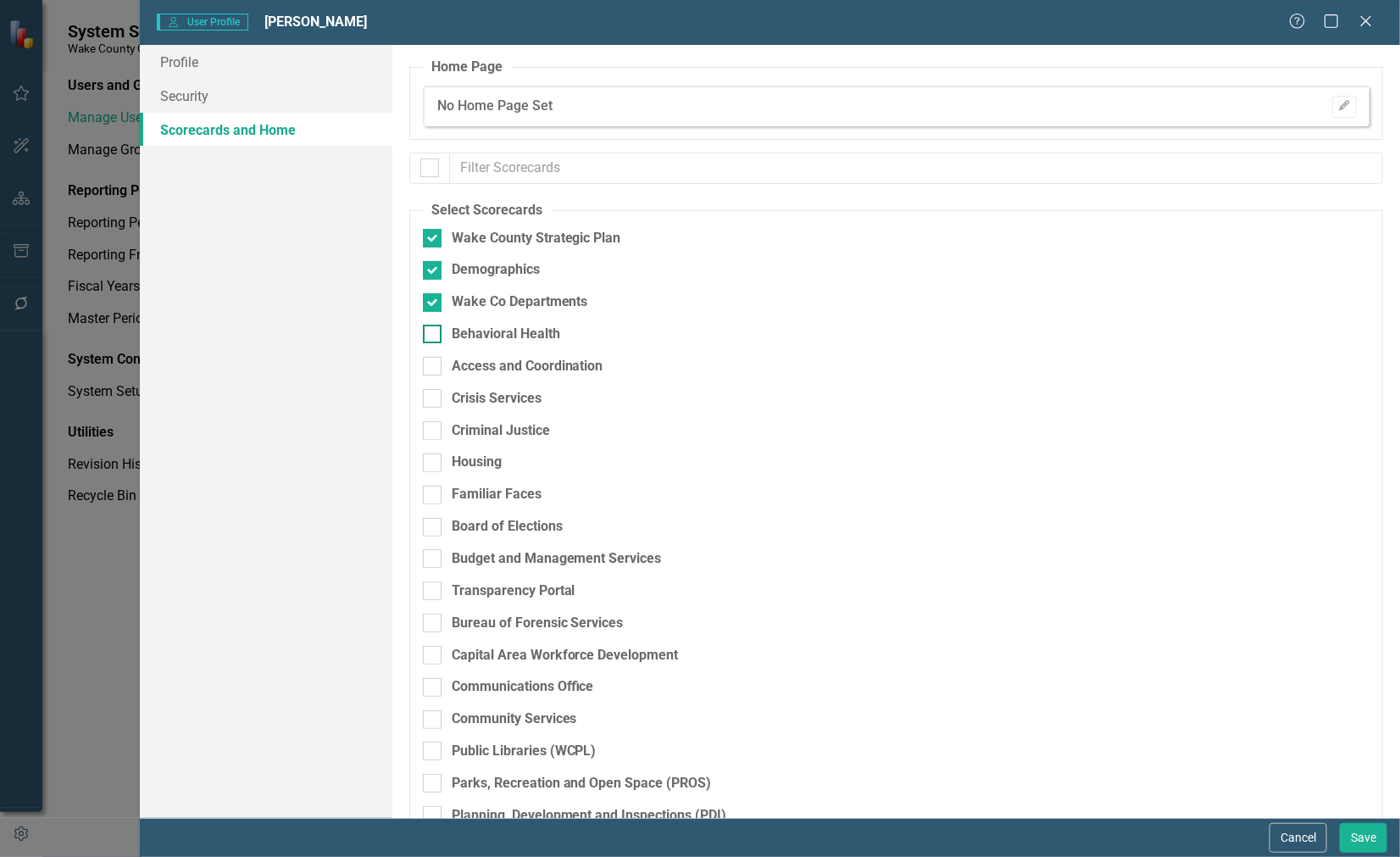
checkbox input "true"
click at [432, 367] on input "Access and Coordination" at bounding box center [428, 362] width 11 height 11
checkbox input "true"
click at [428, 401] on div at bounding box center [432, 398] width 18 height 18
click at [428, 400] on input "Crisis Services" at bounding box center [428, 395] width 11 height 11
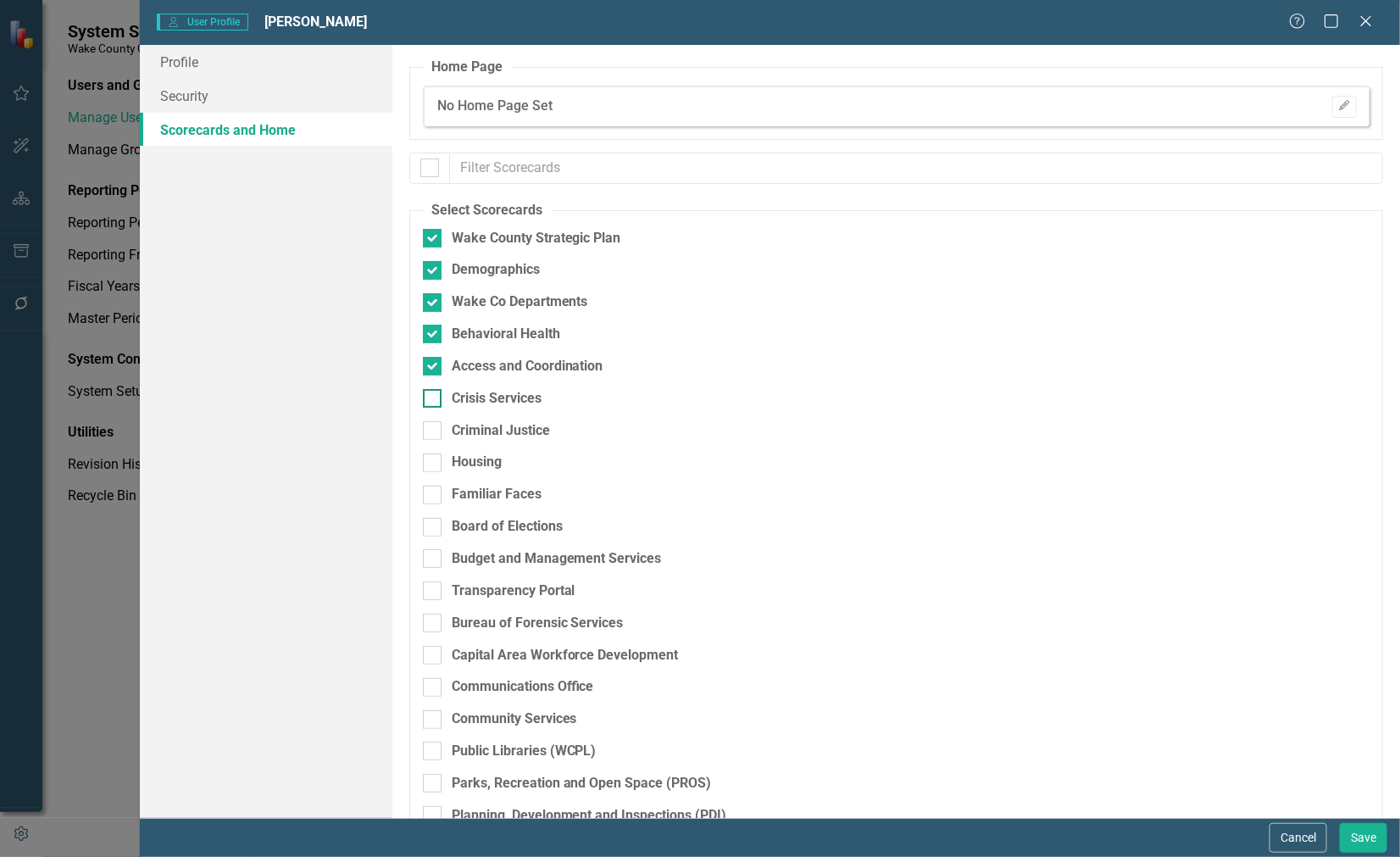
checkbox input "true"
click at [430, 429] on input "Criminal Justice" at bounding box center [428, 427] width 11 height 11
checkbox input "true"
click at [433, 467] on div at bounding box center [432, 462] width 18 height 18
click at [433, 464] on input "Housing" at bounding box center [428, 459] width 11 height 11
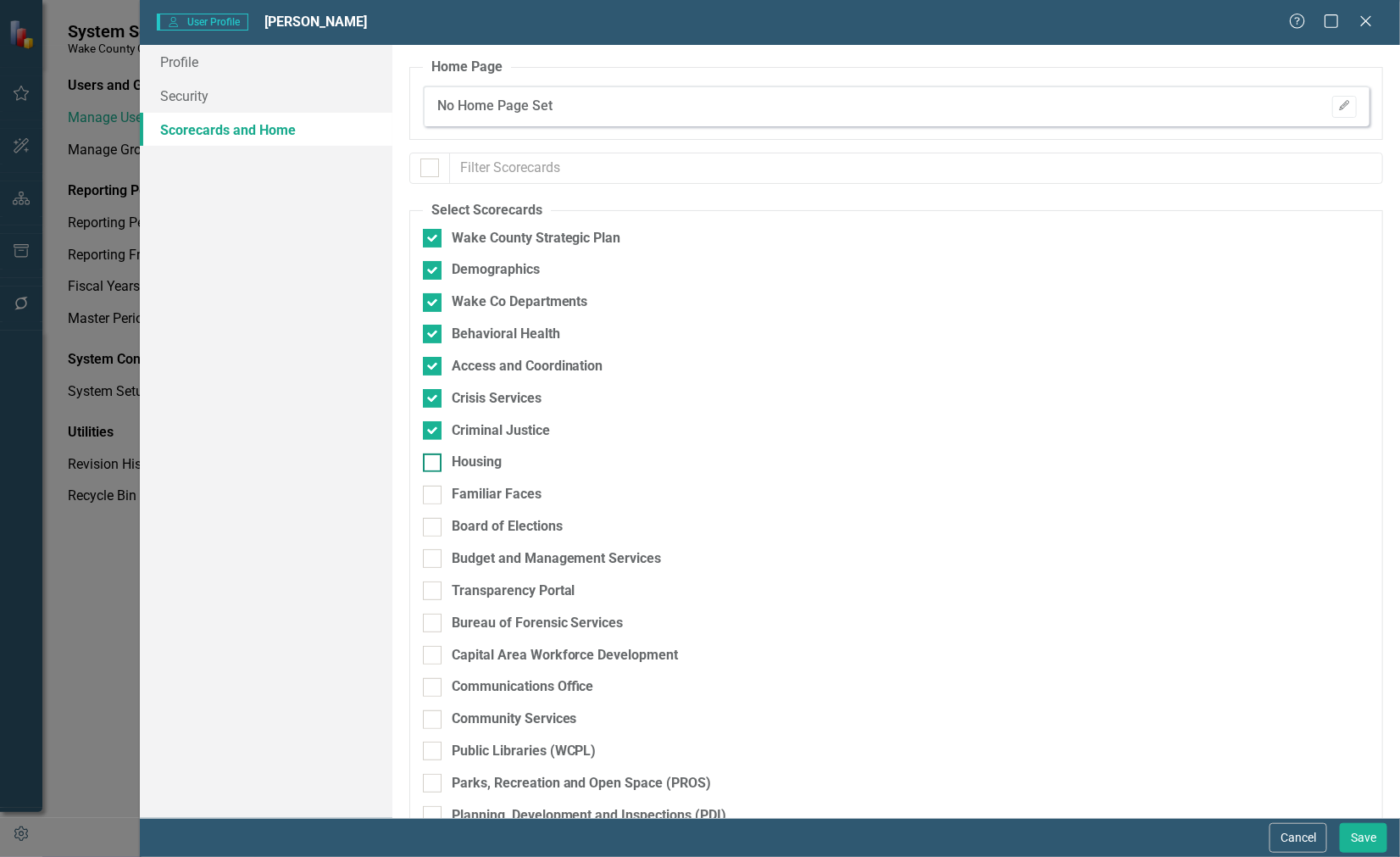
checkbox input "true"
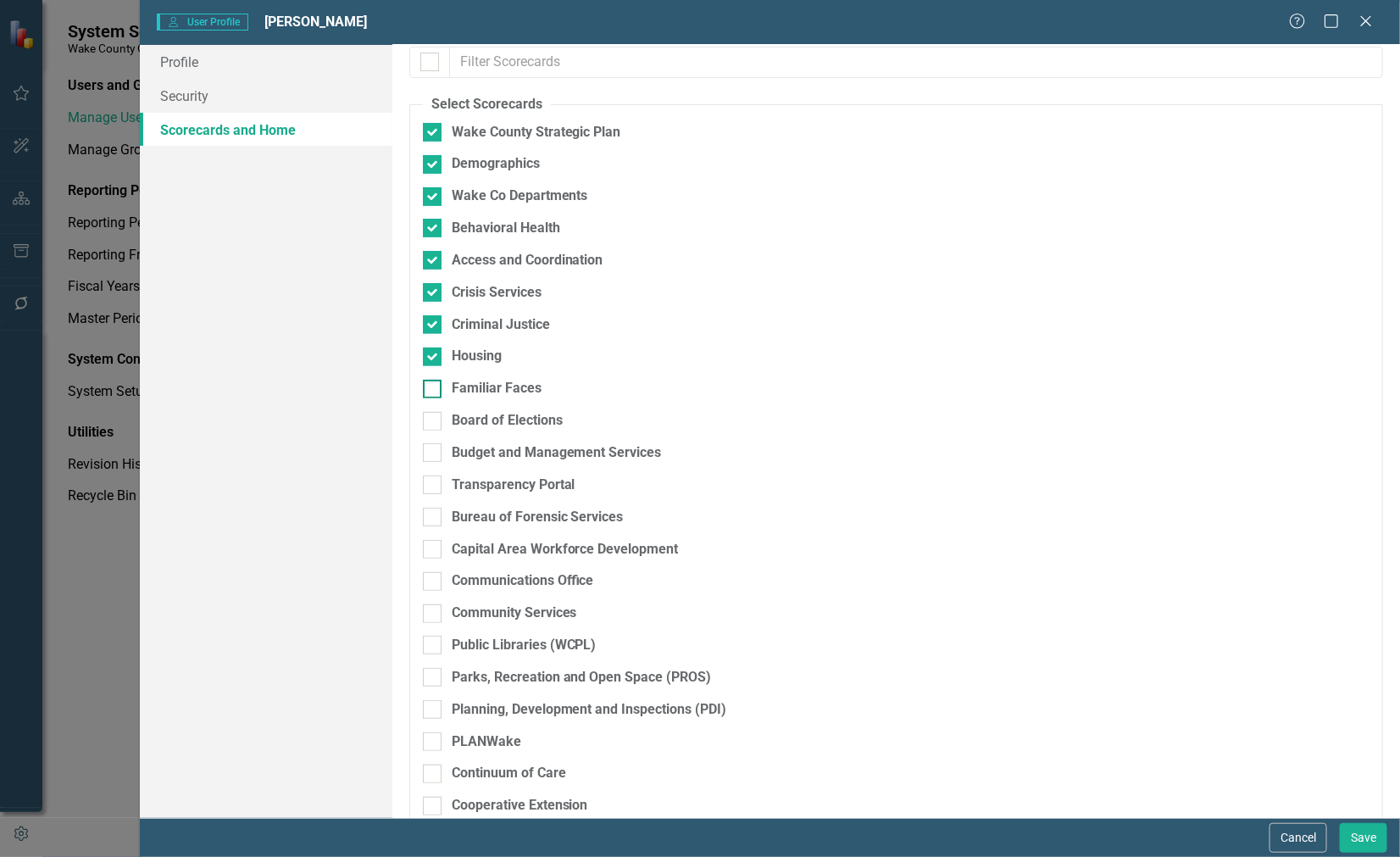
click at [434, 390] on div at bounding box center [432, 389] width 18 height 18
click at [434, 390] on input "Familiar Faces" at bounding box center [428, 385] width 11 height 11
checkbox input "true"
click at [433, 417] on input "Board of Elections" at bounding box center [428, 417] width 11 height 11
checkbox input "true"
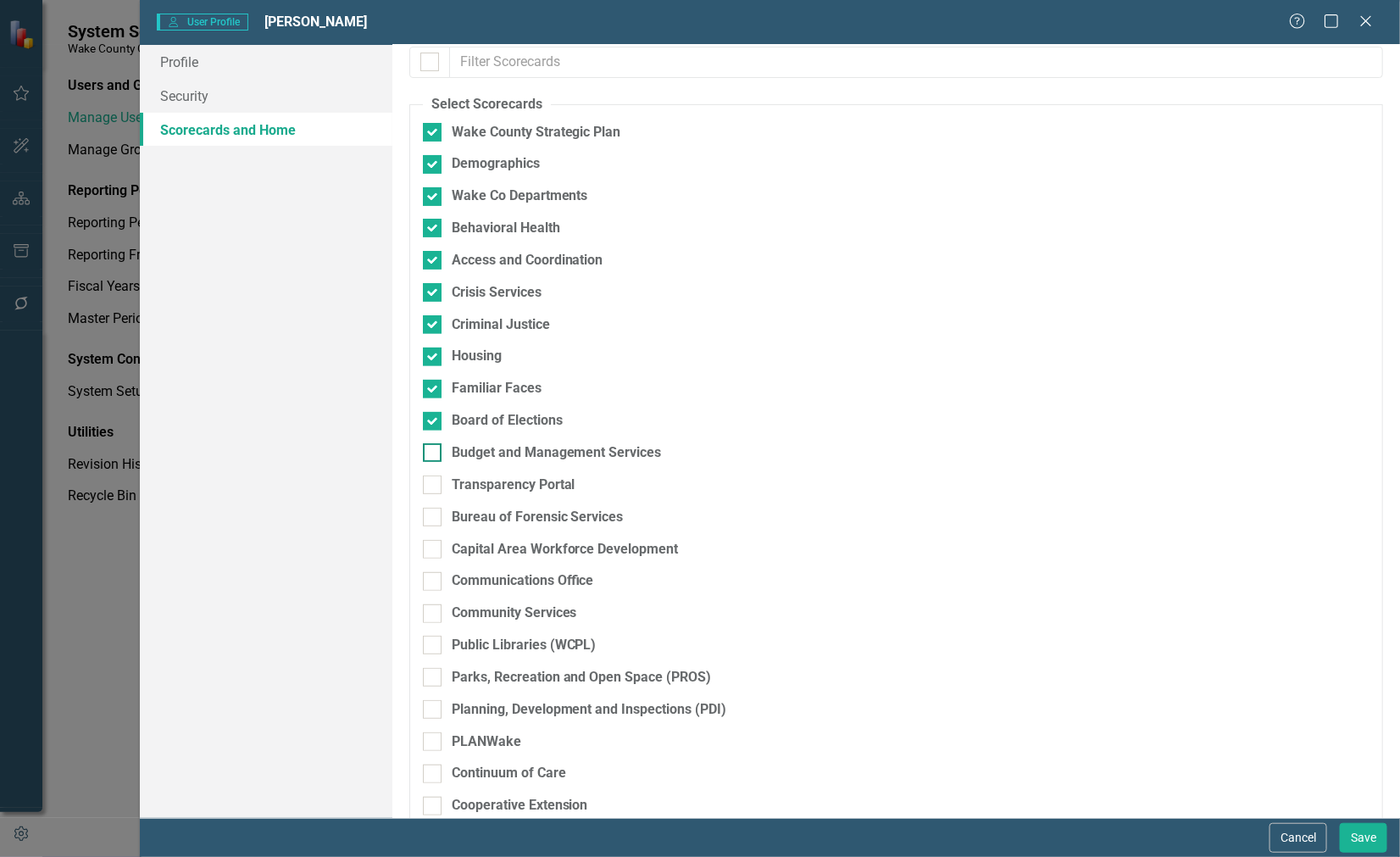
click at [429, 456] on div at bounding box center [432, 452] width 18 height 18
click at [429, 454] on input "Budget and Management Services" at bounding box center [428, 449] width 11 height 11
checkbox input "true"
click at [430, 497] on div "Transparency Portal" at bounding box center [807, 491] width 769 height 32
click at [430, 493] on div at bounding box center [432, 484] width 18 height 18
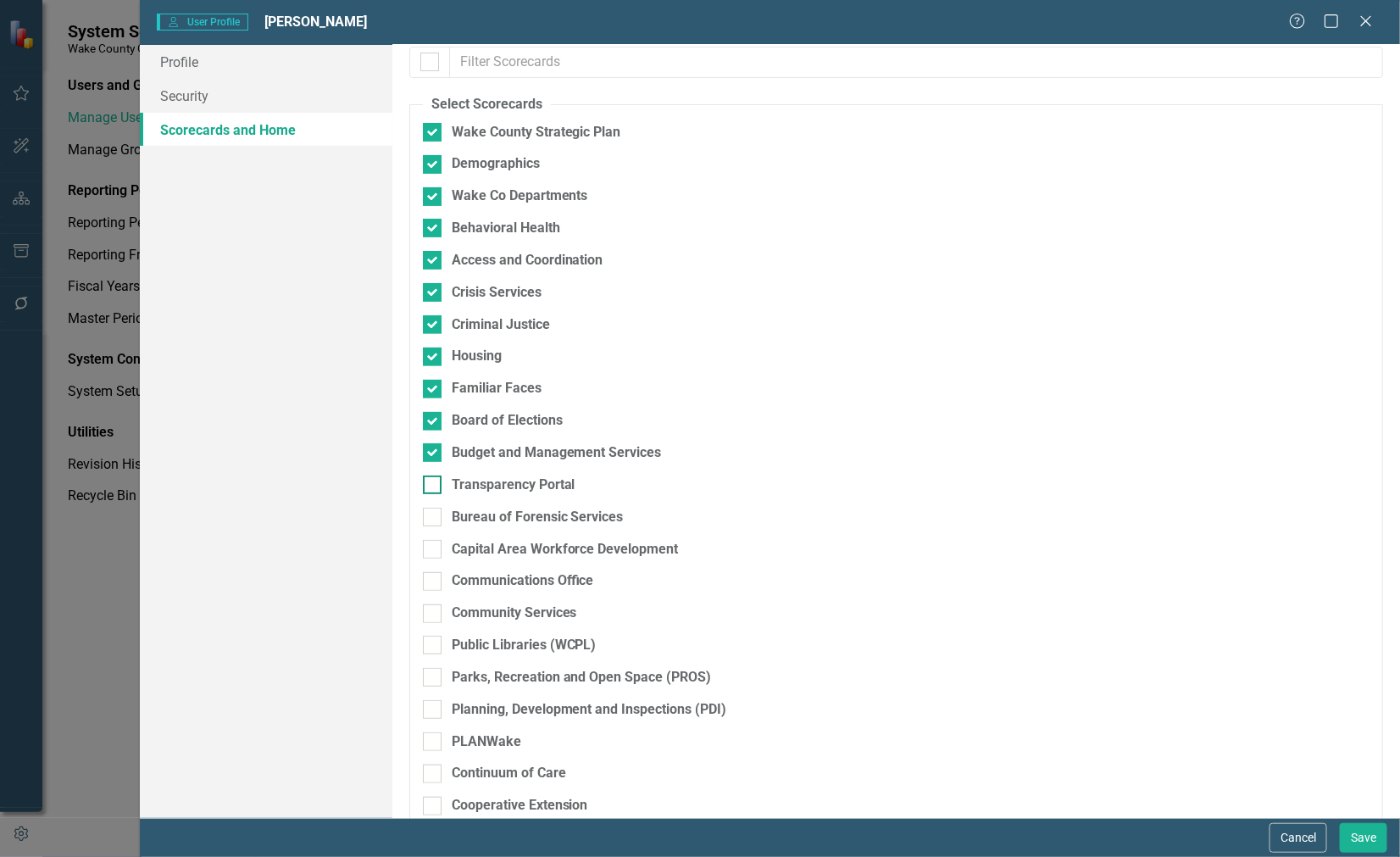
click at [430, 486] on input "Transparency Portal" at bounding box center [428, 481] width 11 height 11
checkbox input "true"
click at [433, 518] on input "Bureau of Forensic Services" at bounding box center [428, 513] width 11 height 11
checkbox input "true"
click at [428, 552] on div at bounding box center [432, 549] width 18 height 18
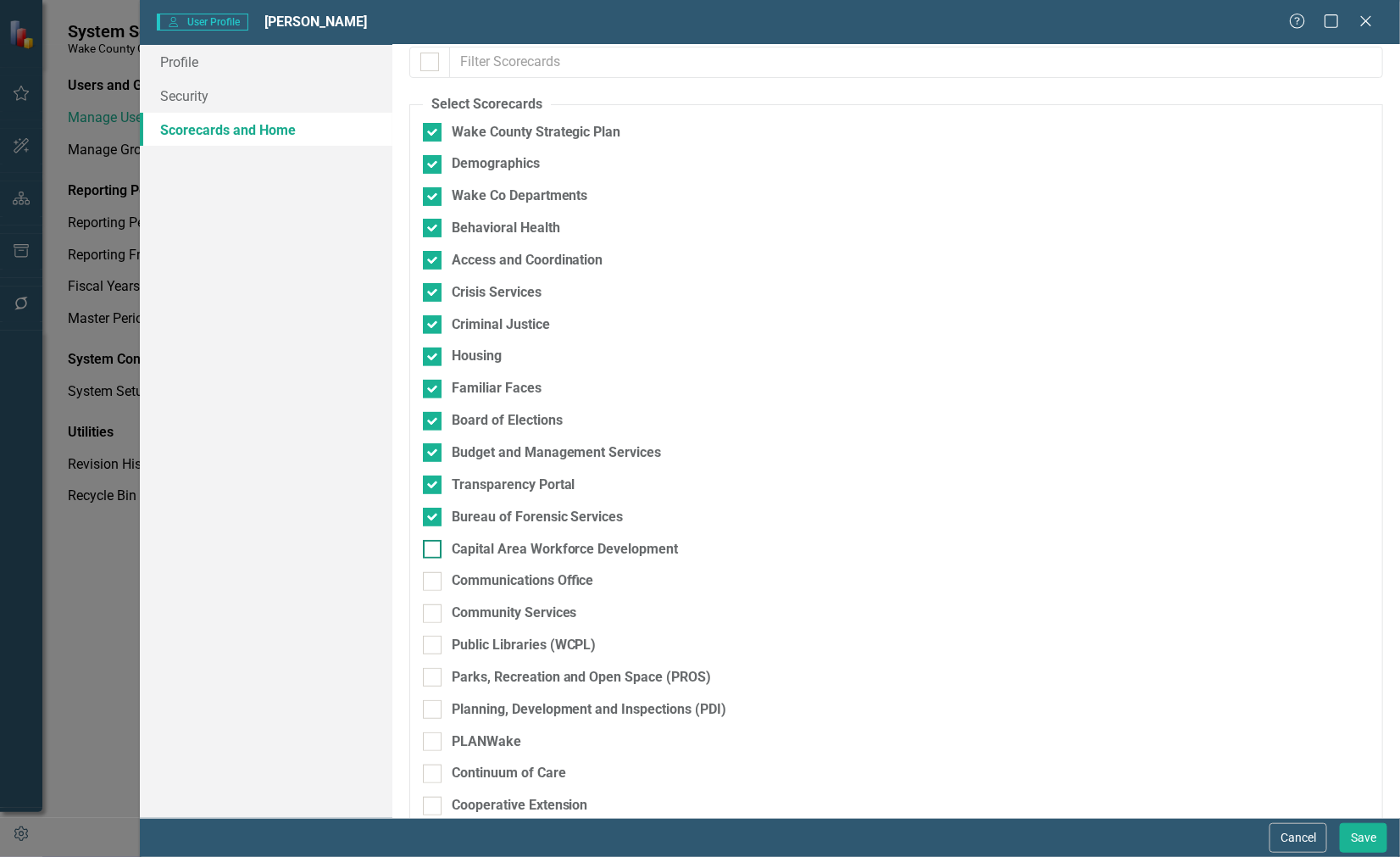
click at [428, 551] on input "Capital Area Workforce Development" at bounding box center [428, 545] width 11 height 11
checkbox input "true"
click at [430, 590] on div at bounding box center [432, 582] width 18 height 18
click at [430, 584] on input "Communications Office" at bounding box center [428, 578] width 11 height 11
checkbox input "true"
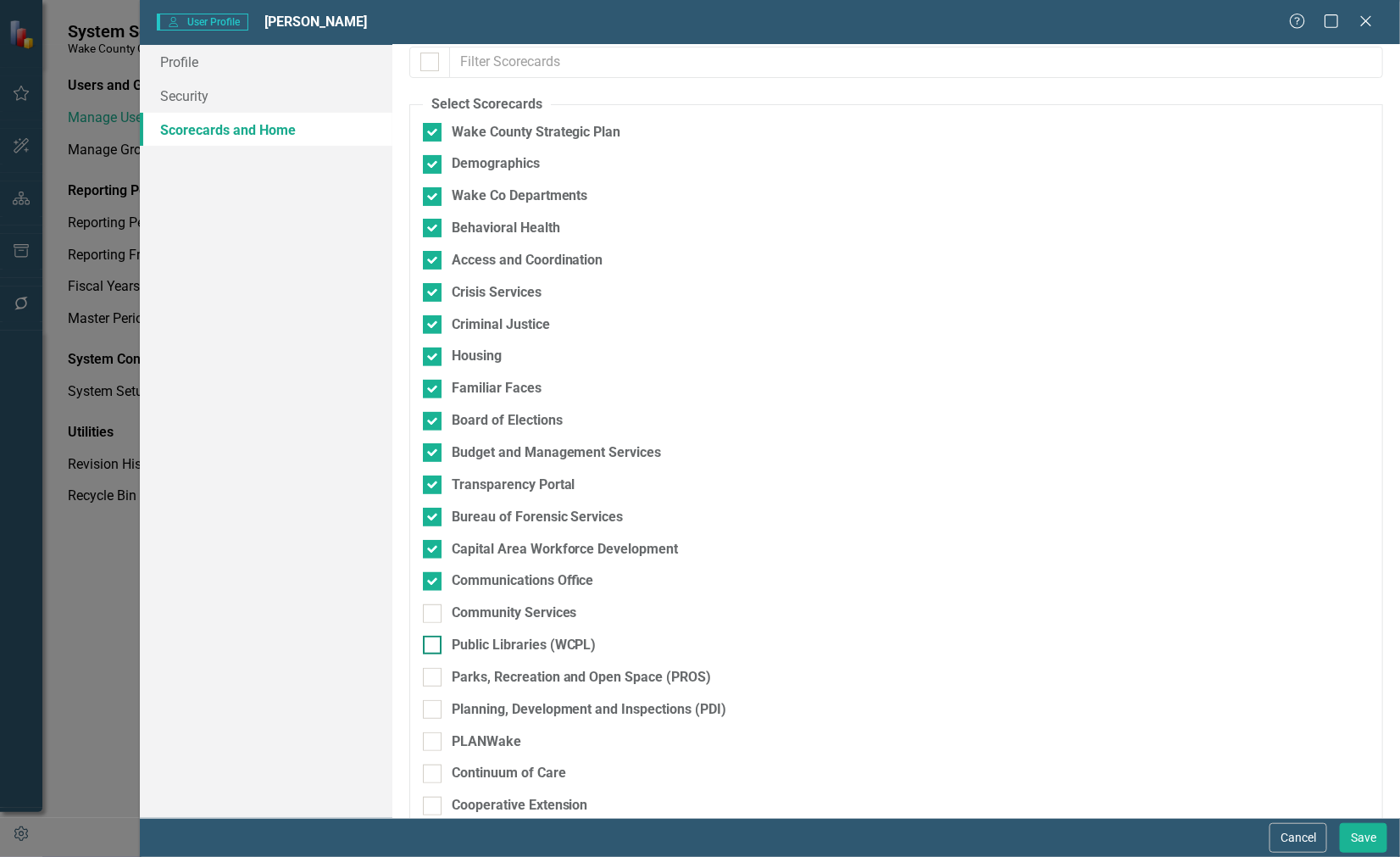
click at [428, 640] on input "Public Libraries (WCPL)" at bounding box center [428, 641] width 11 height 11
checkbox input "true"
click at [433, 617] on div at bounding box center [432, 614] width 18 height 18
click at [433, 616] on input "Community Services" at bounding box center [428, 610] width 11 height 11
checkbox input "true"
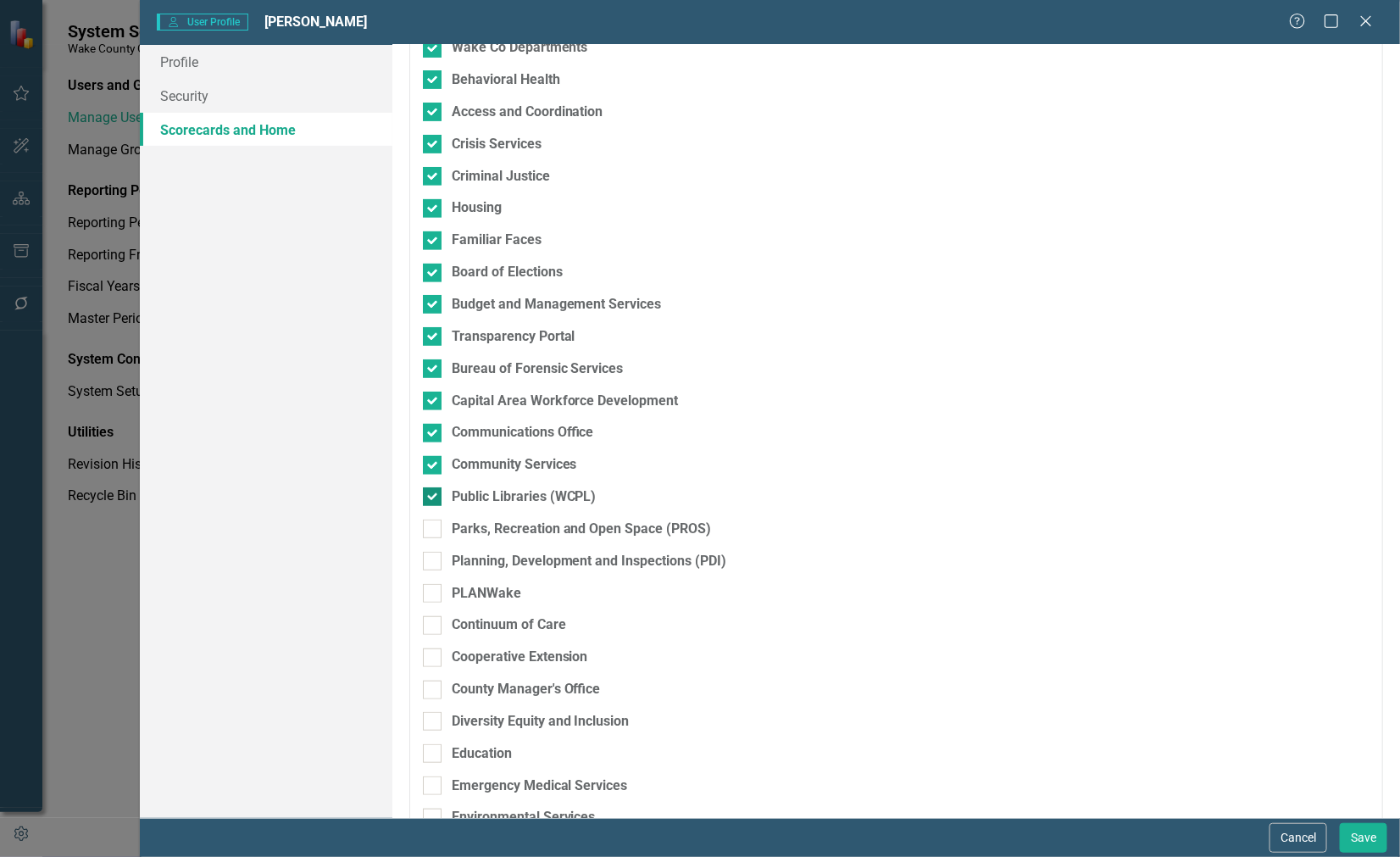
scroll to position [317, 0]
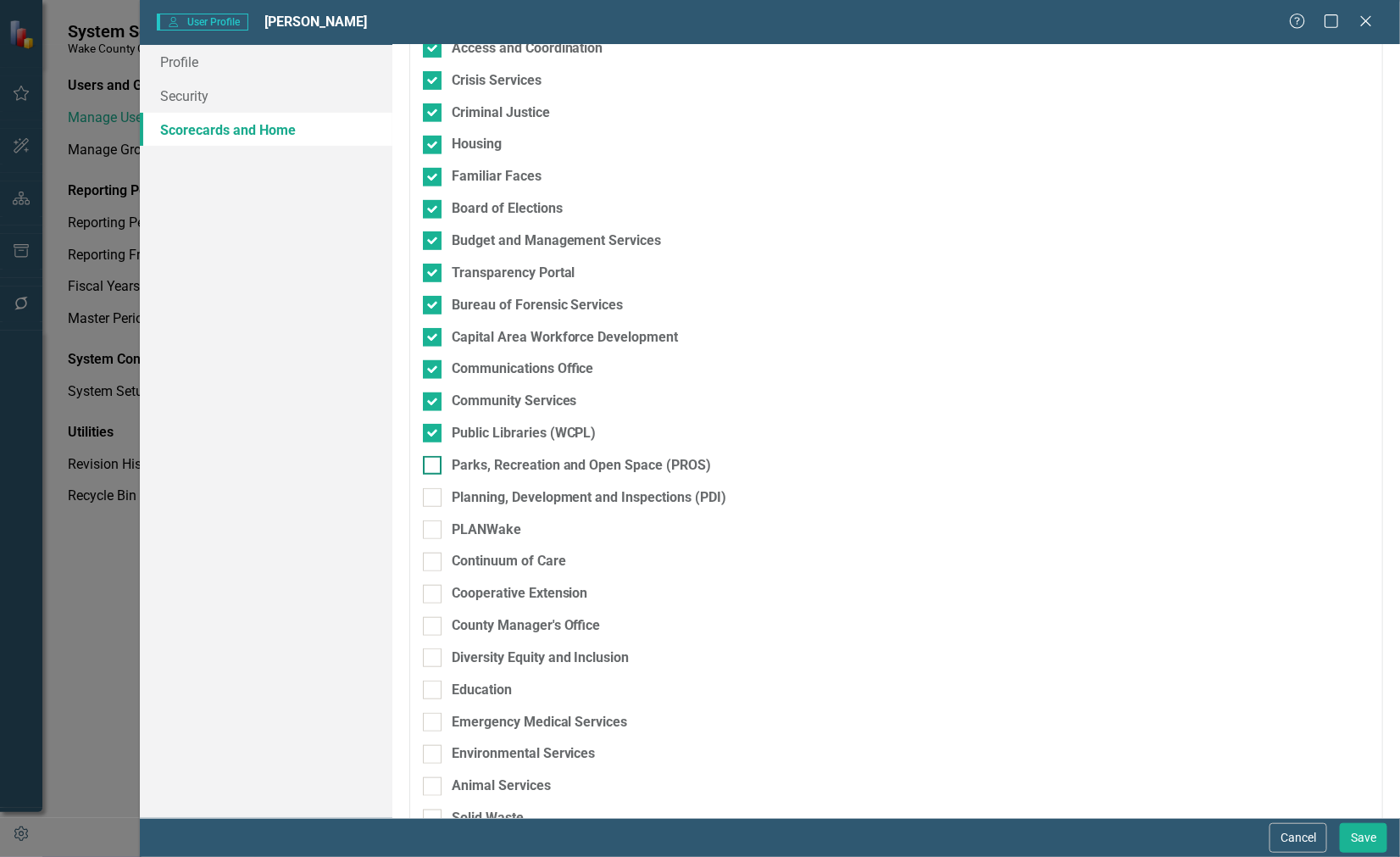
click at [434, 467] on div at bounding box center [432, 465] width 18 height 18
click at [434, 467] on input "Parks, Recreation and Open Space (PROS)" at bounding box center [428, 462] width 11 height 11
checkbox input "true"
click at [428, 490] on input "Planning, Development and Inspections (PDI)" at bounding box center [428, 494] width 11 height 11
checkbox input "true"
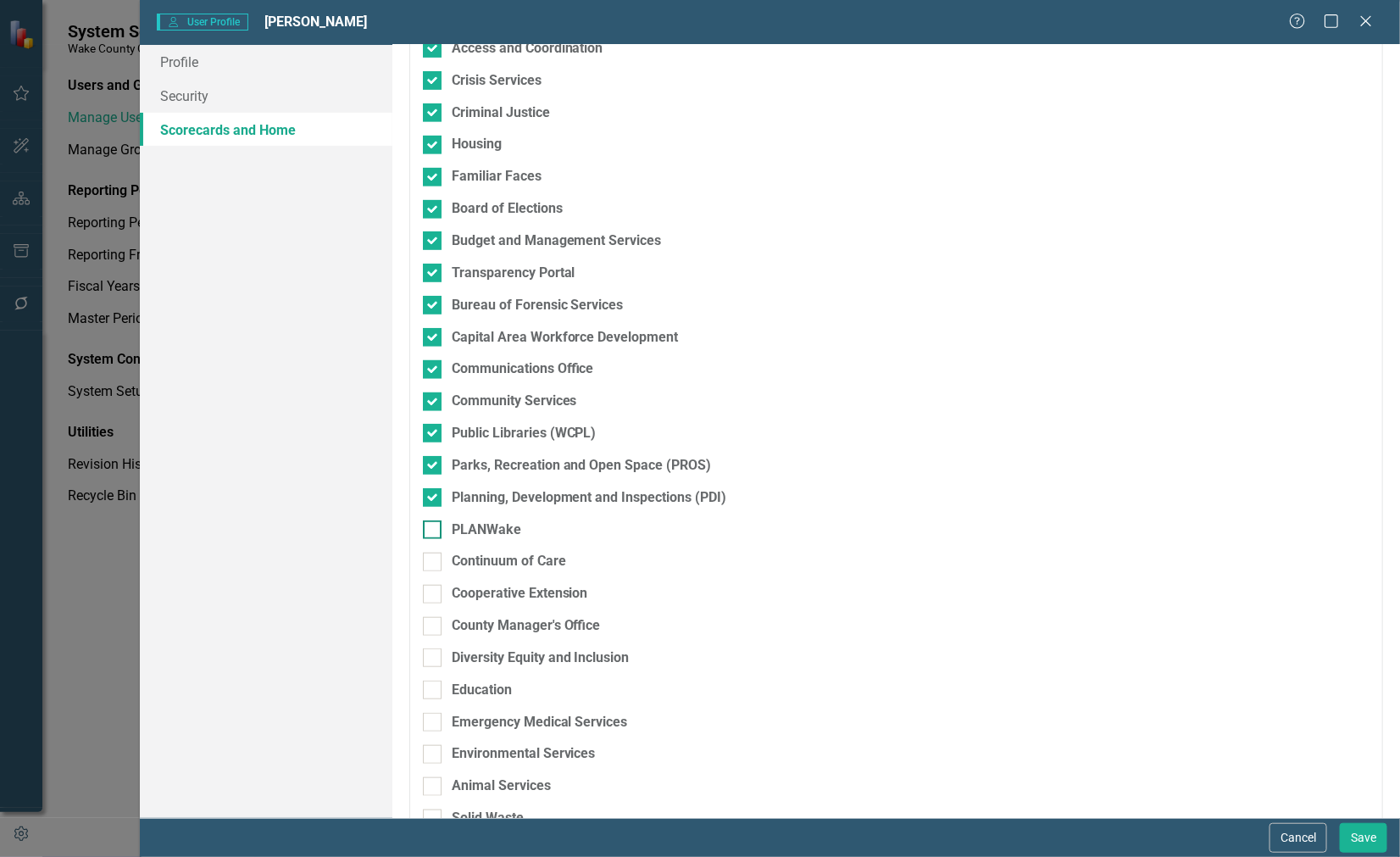
click at [439, 536] on div at bounding box center [432, 529] width 18 height 18
click at [434, 531] on input "PLANWake" at bounding box center [428, 526] width 11 height 11
checkbox input "true"
click at [439, 565] on div at bounding box center [432, 562] width 18 height 18
click at [434, 563] on input "Continuum of Care" at bounding box center [428, 558] width 11 height 11
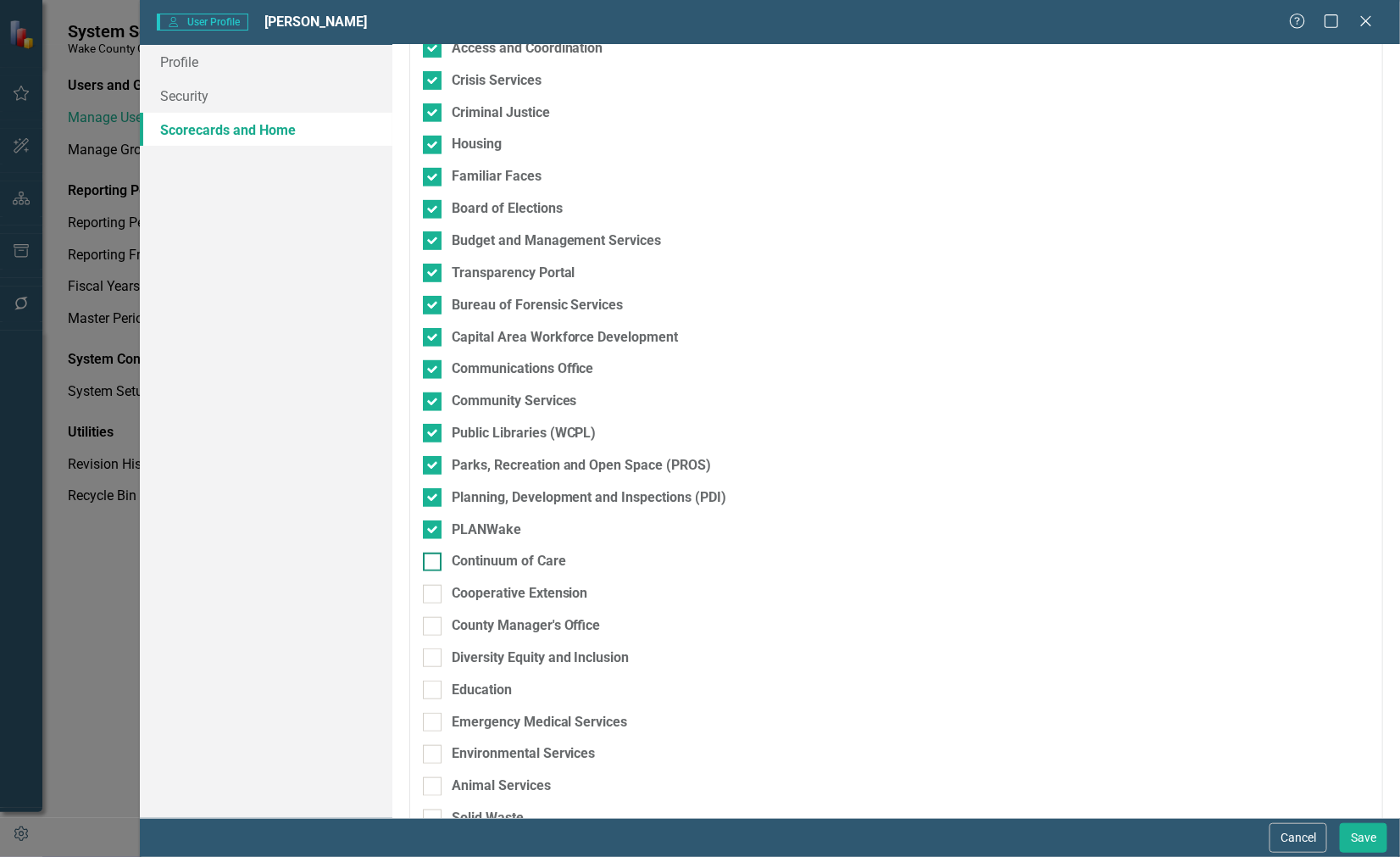
checkbox input "true"
click at [437, 595] on div at bounding box center [432, 594] width 18 height 18
click at [434, 595] on input "Cooperative Extension" at bounding box center [428, 590] width 11 height 11
checkbox input "true"
click at [433, 628] on input "County Manager's Office" at bounding box center [428, 623] width 11 height 11
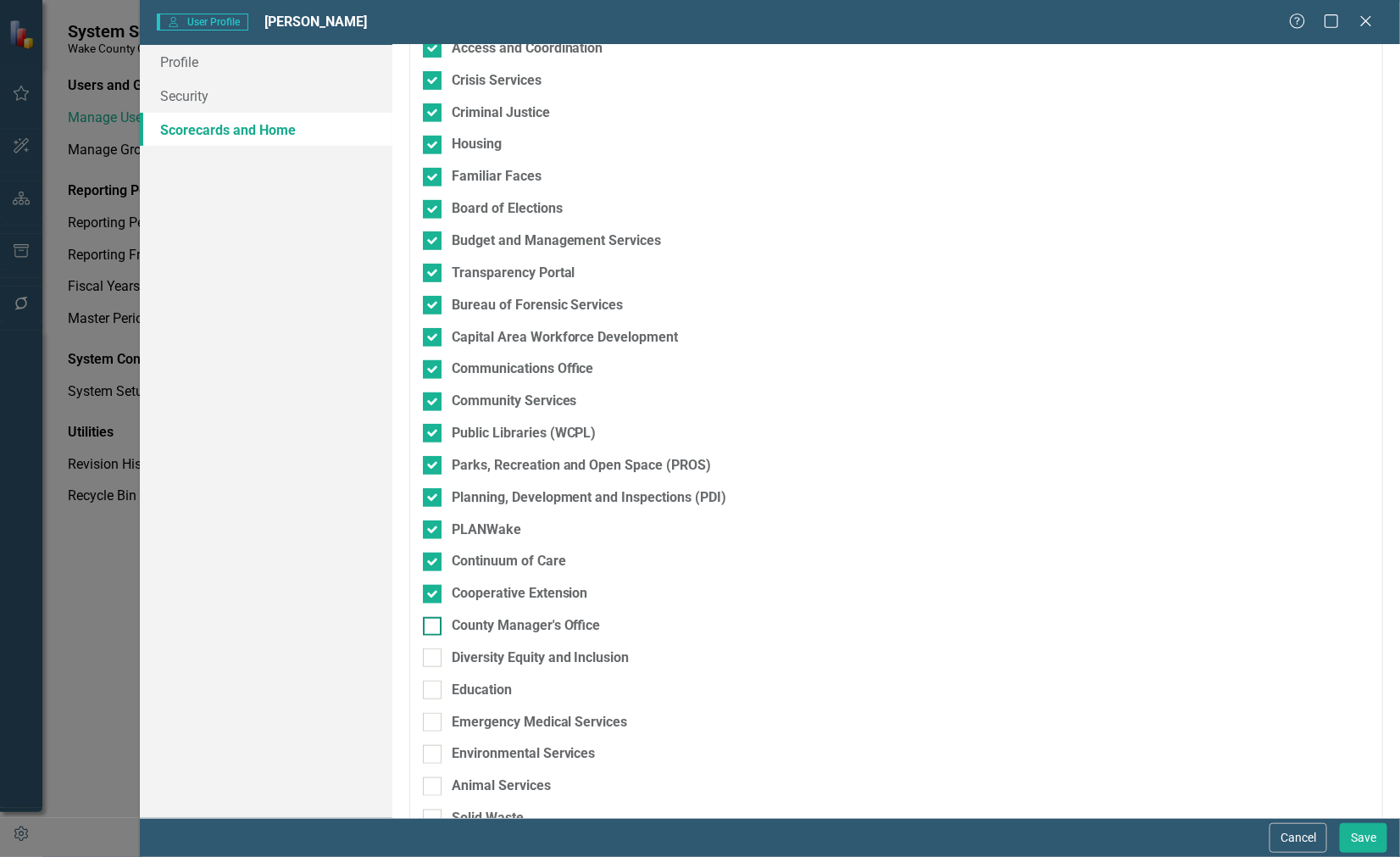
checkbox input "true"
click at [438, 658] on div at bounding box center [432, 658] width 18 height 18
click at [434, 658] on input "Diversity Equity and Inclusion" at bounding box center [428, 654] width 11 height 11
checkbox input "true"
click at [433, 696] on div at bounding box center [432, 690] width 18 height 18
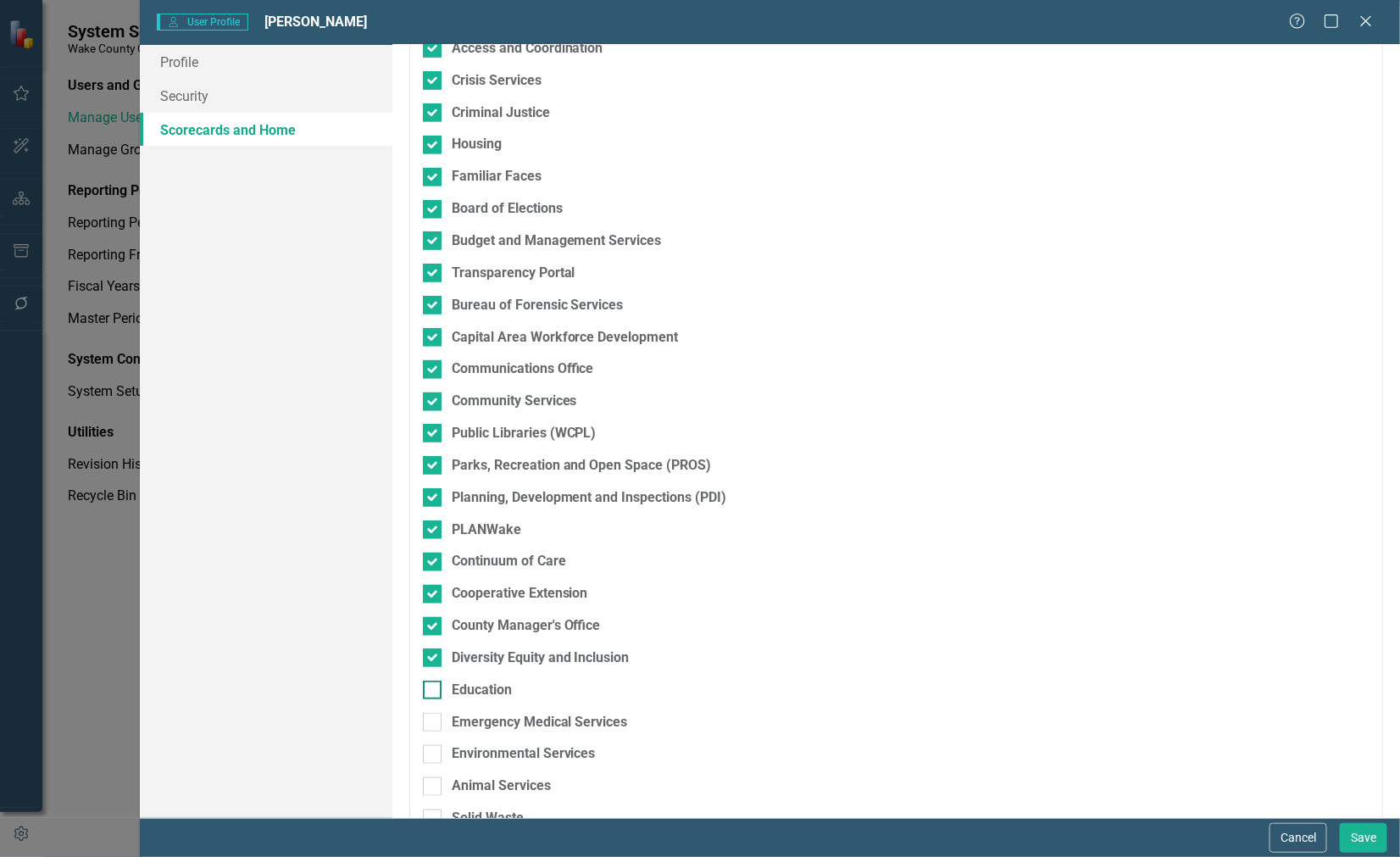
click at [433, 692] on input "Education" at bounding box center [428, 686] width 11 height 11
checkbox input "true"
click at [437, 720] on div at bounding box center [432, 722] width 18 height 18
click at [434, 720] on input "Emergency Medical Services" at bounding box center [428, 718] width 11 height 11
checkbox input "true"
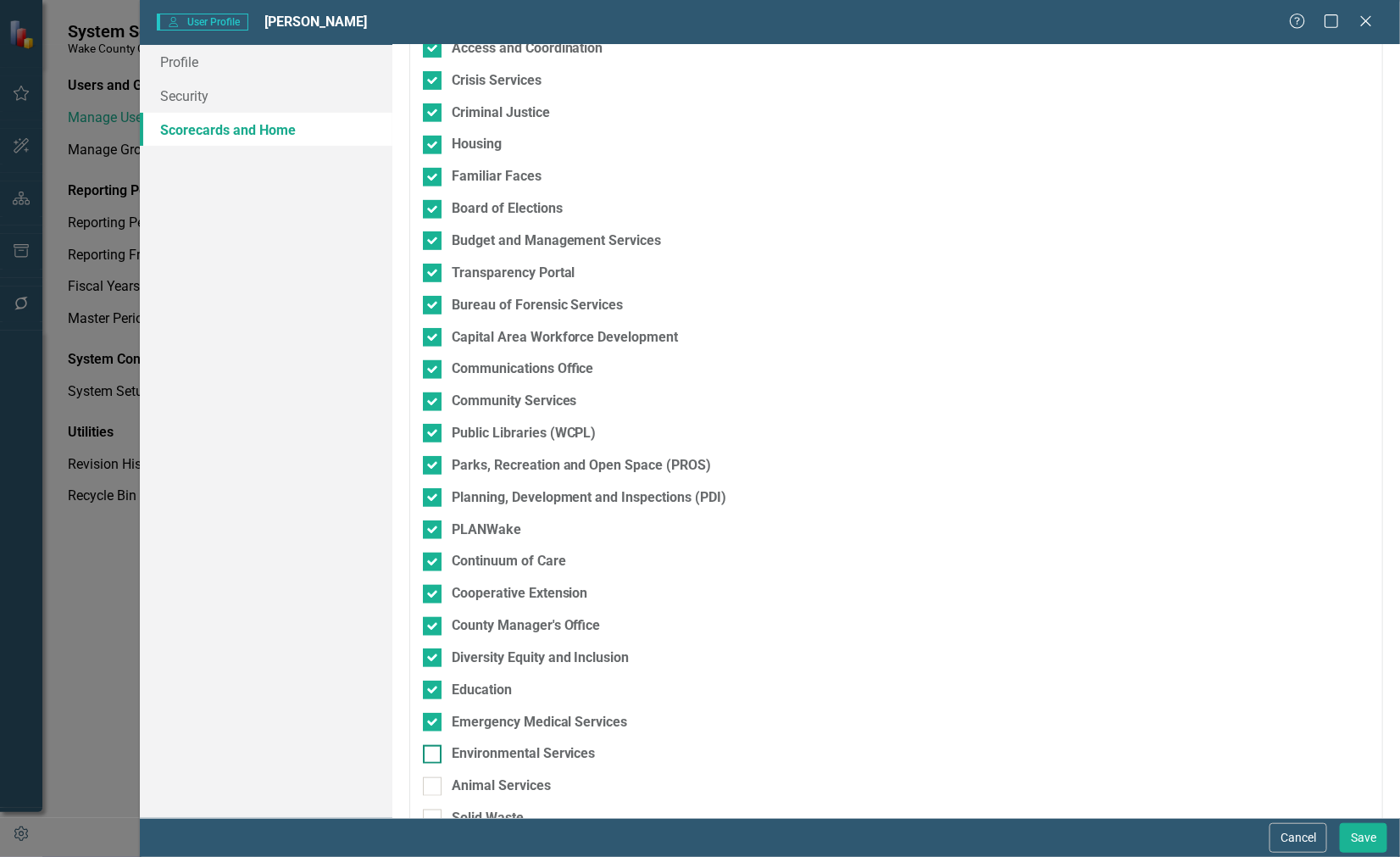
click at [430, 760] on div at bounding box center [432, 754] width 18 height 18
click at [430, 756] on input "Environmental Services" at bounding box center [428, 751] width 11 height 11
checkbox input "true"
click at [429, 785] on input "Animal Services" at bounding box center [428, 783] width 11 height 11
checkbox input "true"
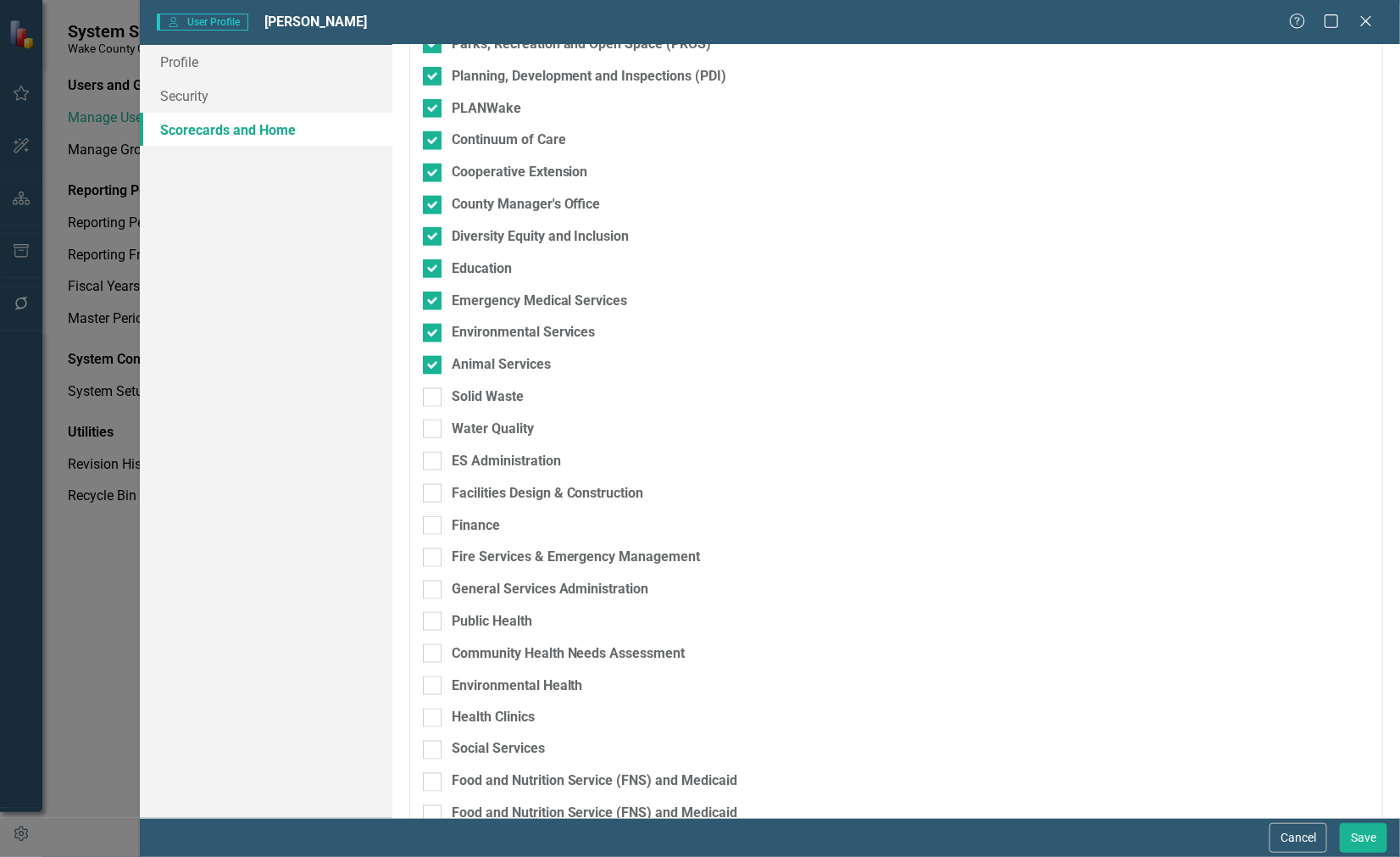
scroll to position [741, 0]
click at [429, 395] on input "Solid Waste" at bounding box center [428, 391] width 11 height 11
checkbox input "true"
click at [428, 422] on input "Water Quality" at bounding box center [428, 423] width 11 height 11
checkbox input "true"
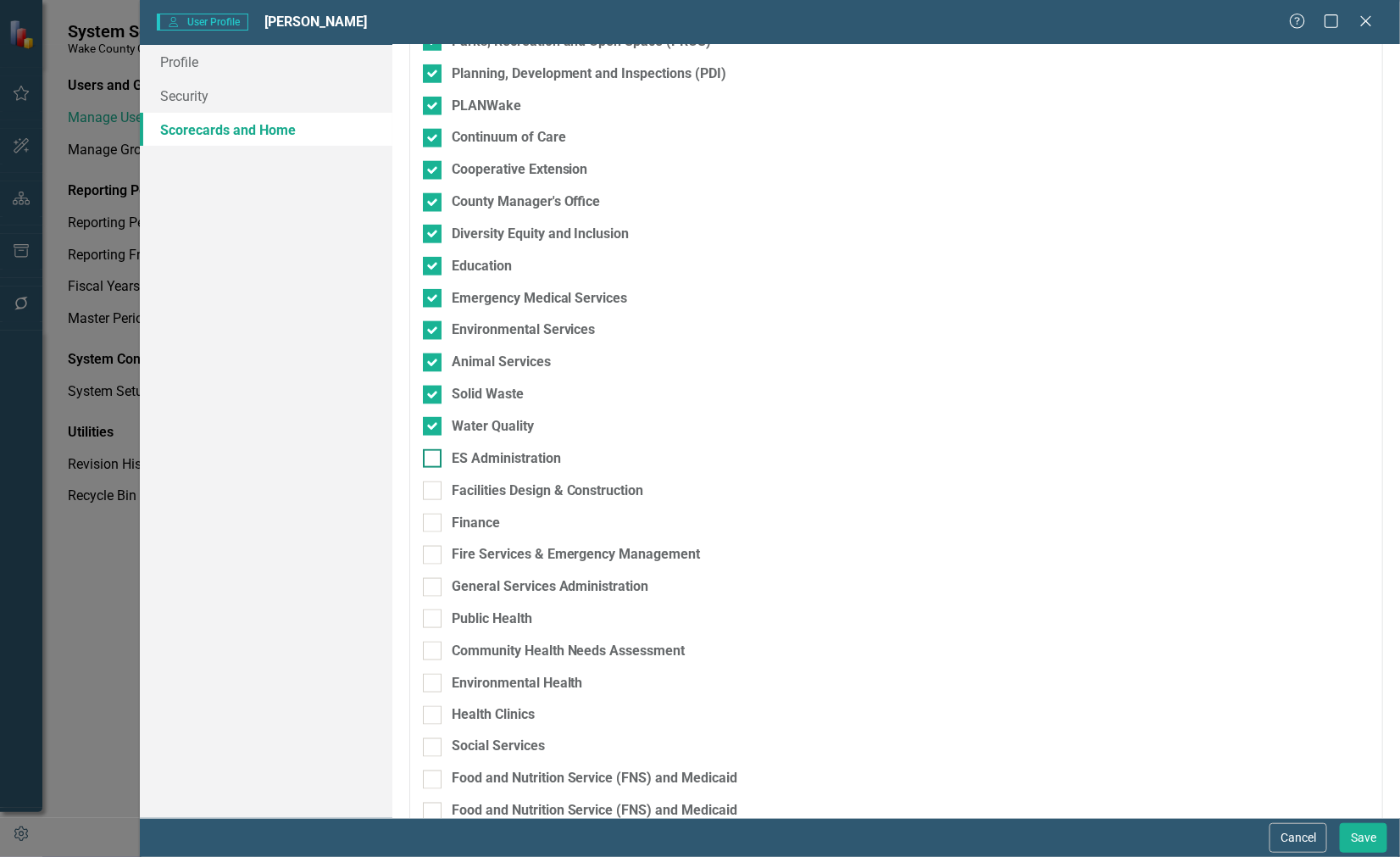
click at [434, 455] on div at bounding box center [432, 459] width 18 height 18
click at [434, 455] on input "ES Administration" at bounding box center [428, 455] width 11 height 11
checkbox input "true"
click at [432, 495] on div at bounding box center [432, 491] width 18 height 18
click at [432, 493] on input "Facilities Design & Construction" at bounding box center [428, 487] width 11 height 11
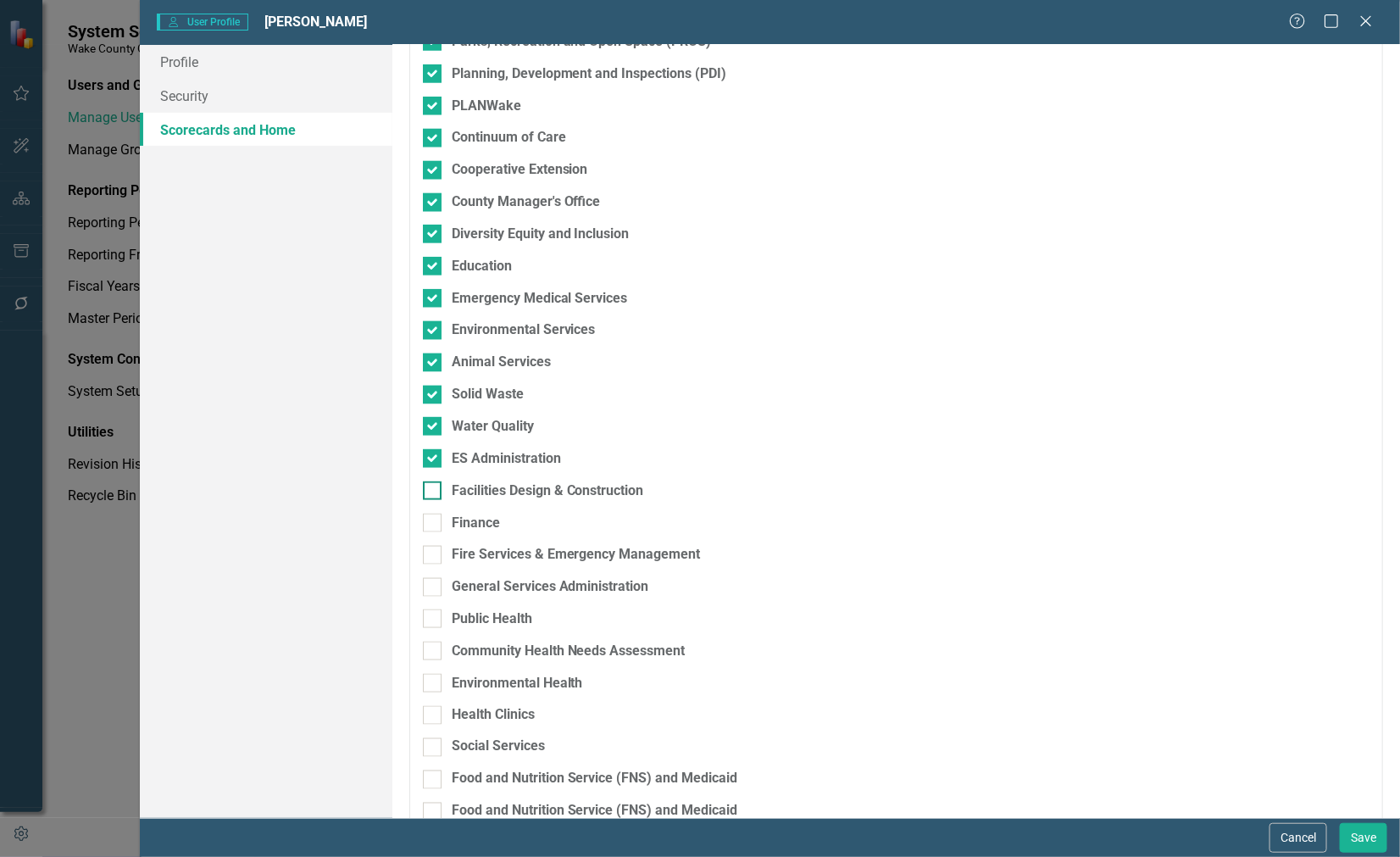
checkbox input "true"
click at [426, 529] on div at bounding box center [432, 523] width 18 height 18
click at [426, 525] on input "Finance" at bounding box center [428, 519] width 11 height 11
checkbox input "true"
click at [435, 570] on div "Fire Services & Emergency Management" at bounding box center [807, 561] width 769 height 32
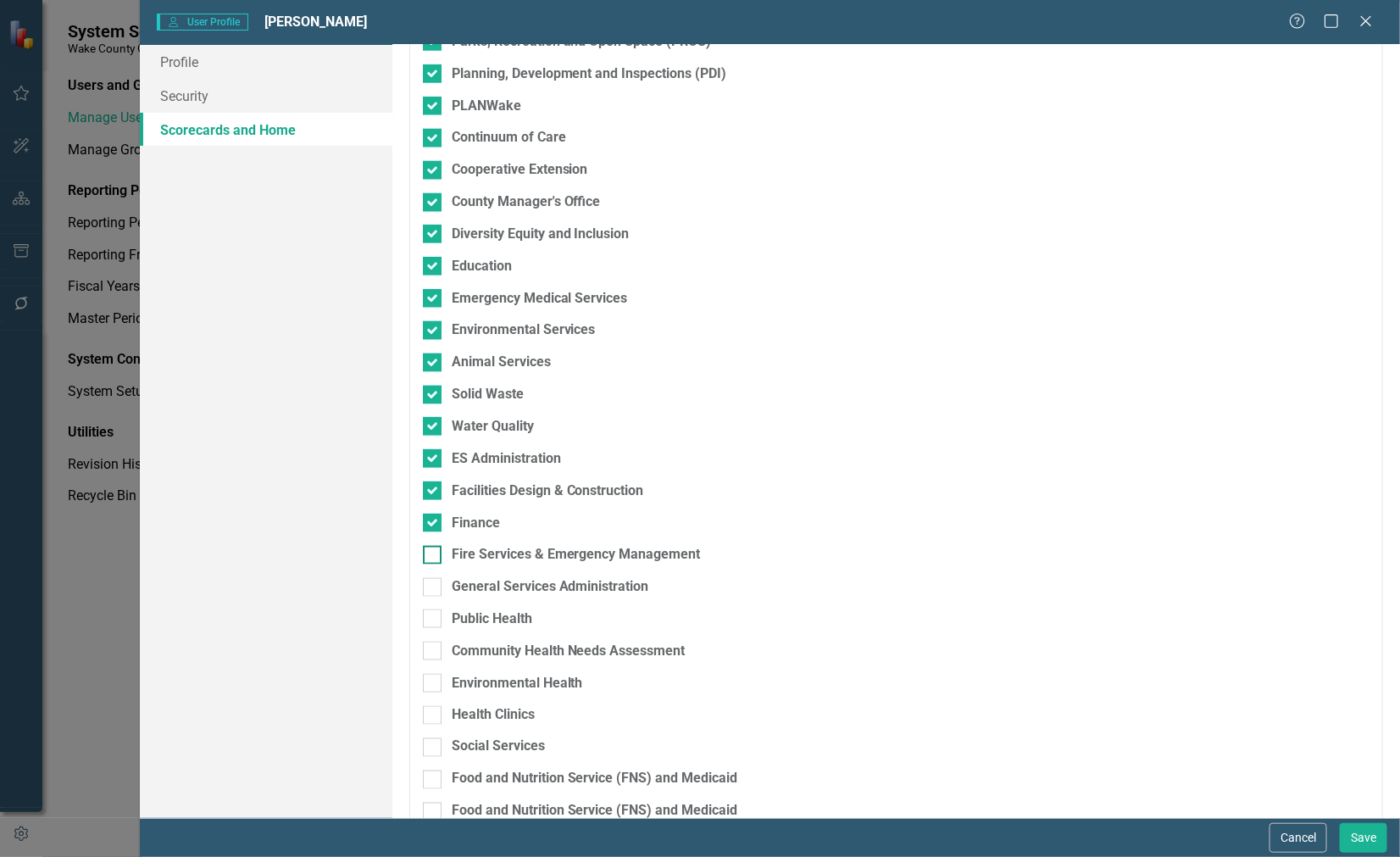
drag, startPoint x: 429, startPoint y: 555, endPoint x: 428, endPoint y: 563, distance: 8.1
click at [429, 556] on input "Fire Services & Emergency Management" at bounding box center [428, 551] width 11 height 11
checkbox input "true"
click at [432, 589] on input "General Services Administration" at bounding box center [428, 584] width 11 height 11
checkbox input "true"
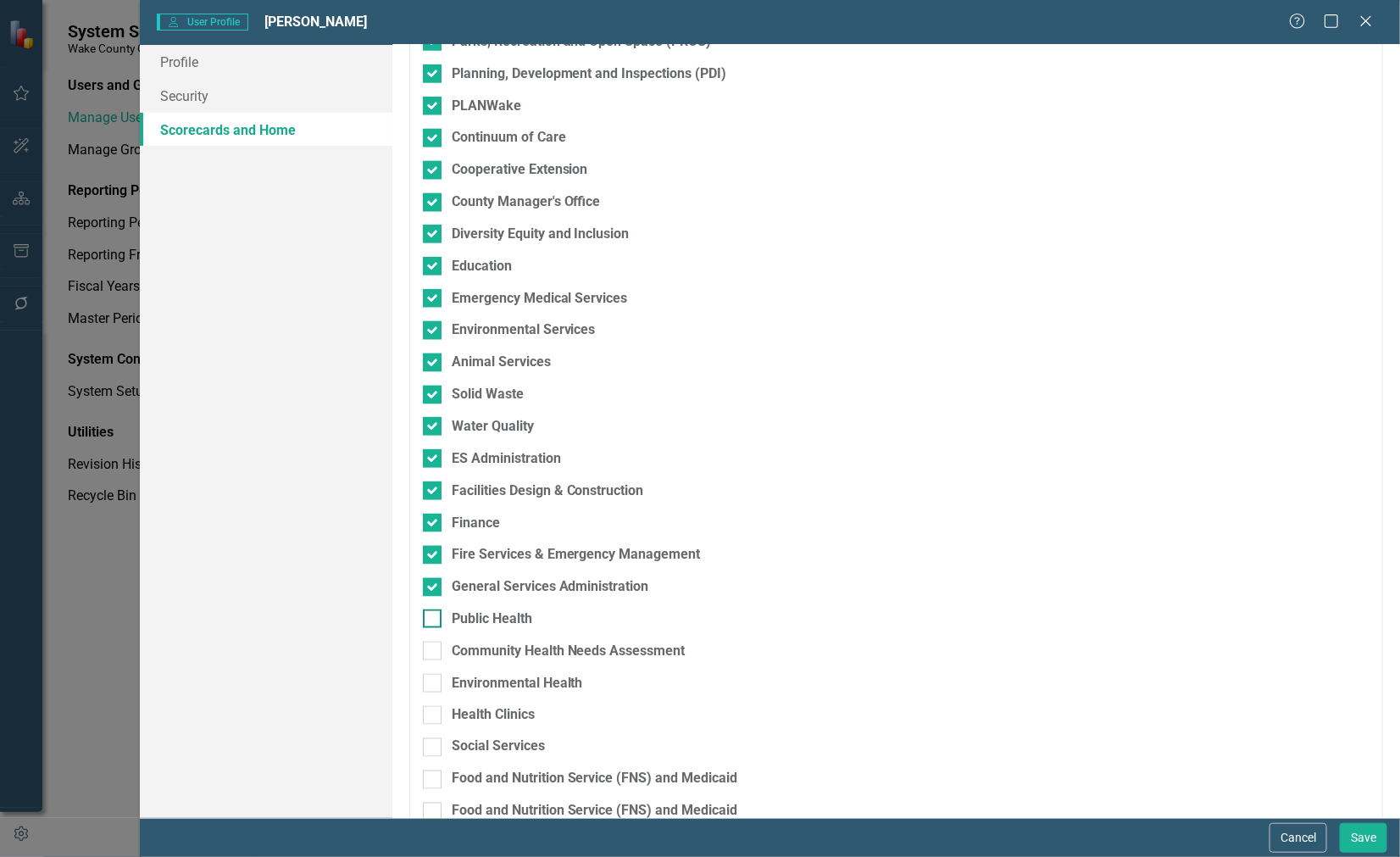
click at [429, 626] on div at bounding box center [432, 618] width 18 height 18
click at [429, 620] on input "Public Health" at bounding box center [428, 615] width 11 height 11
checkbox input "true"
click at [432, 652] on input "Community Health Needs Assessment" at bounding box center [428, 647] width 11 height 11
checkbox input "true"
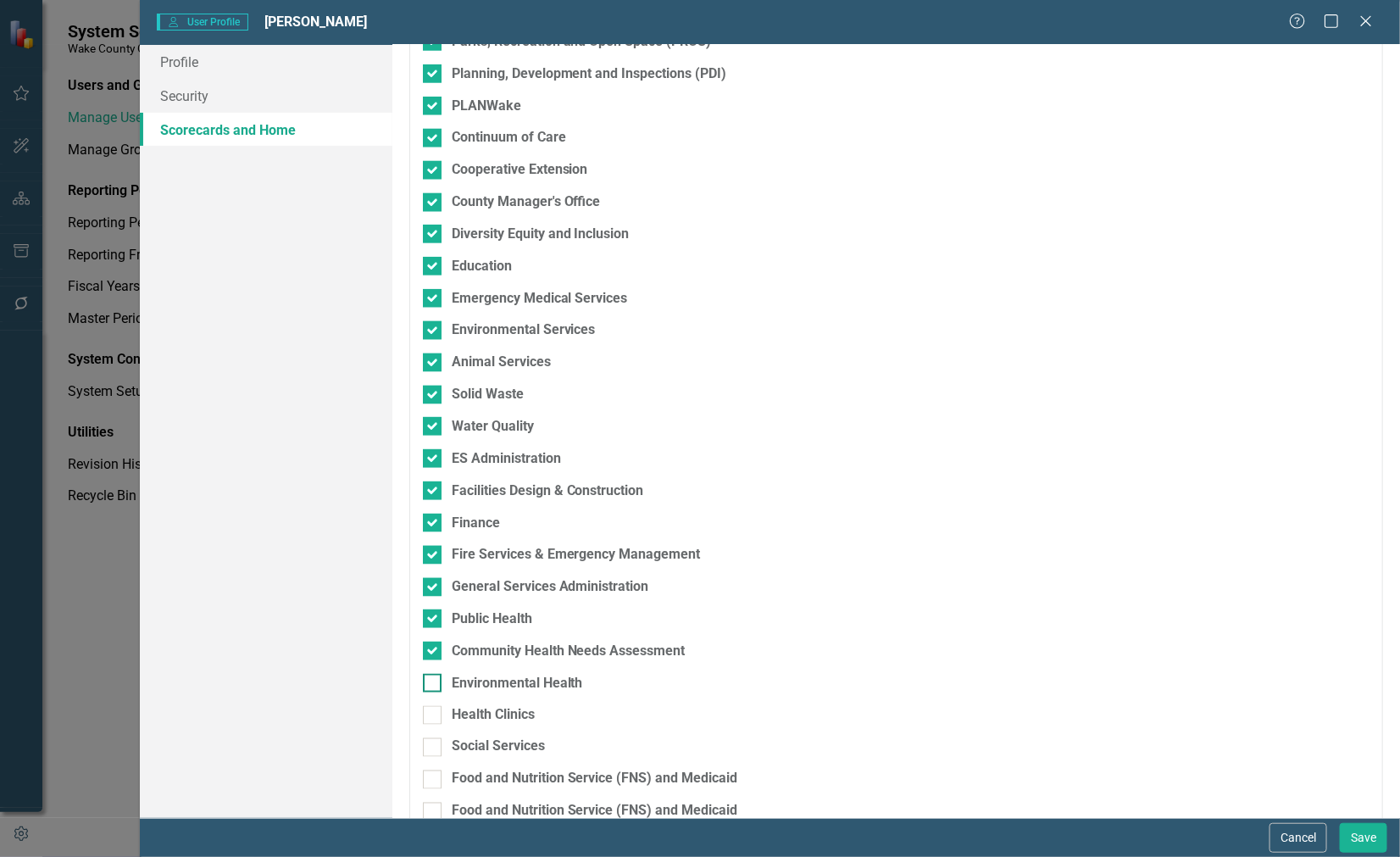
click at [428, 686] on div at bounding box center [432, 683] width 18 height 18
click at [428, 684] on input "Environmental Health" at bounding box center [428, 679] width 11 height 11
checkbox input "true"
click at [428, 709] on input "Health Clinics" at bounding box center [428, 712] width 11 height 11
checkbox input "true"
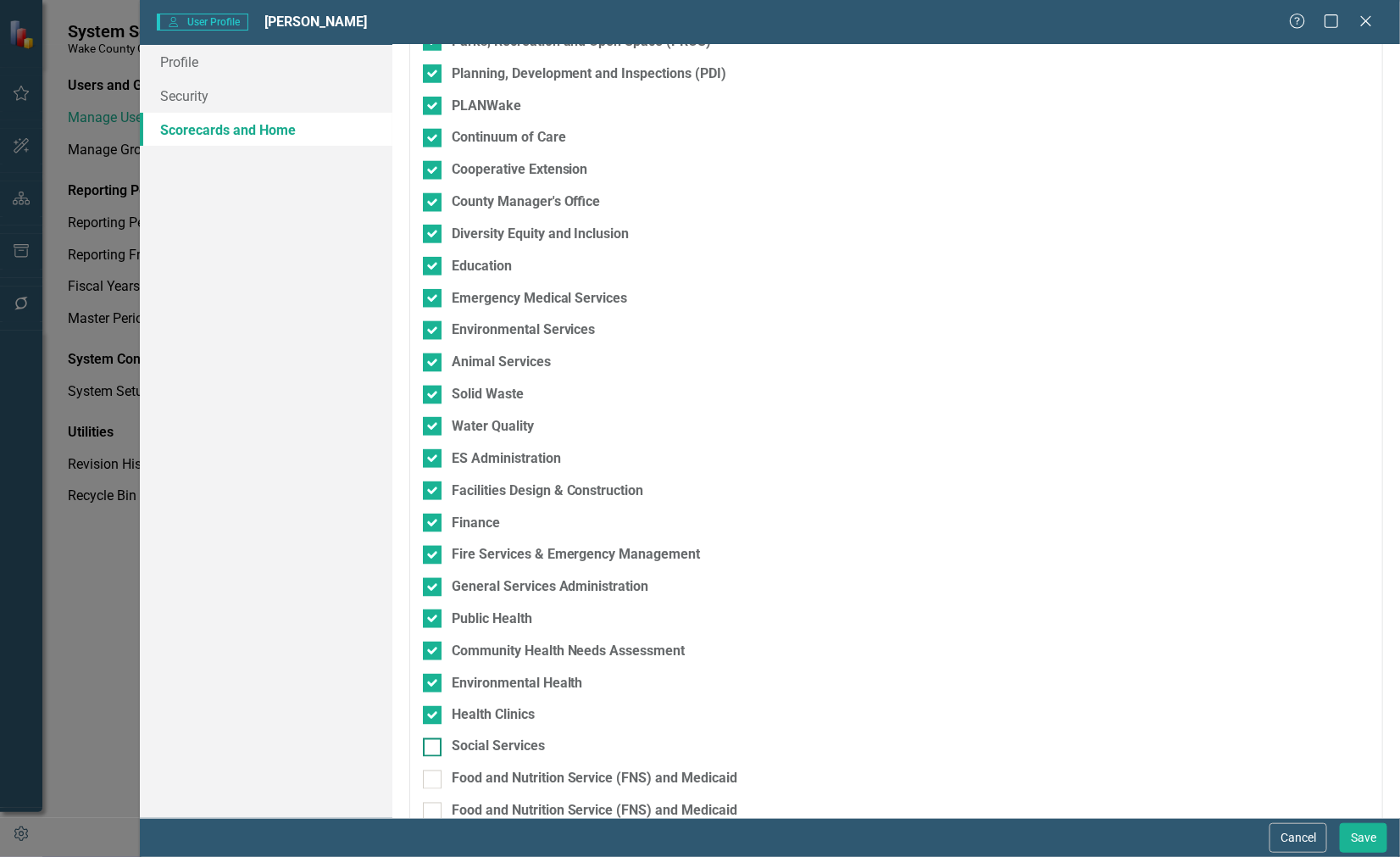
click at [426, 740] on input "Social Services" at bounding box center [428, 744] width 11 height 11
checkbox input "true"
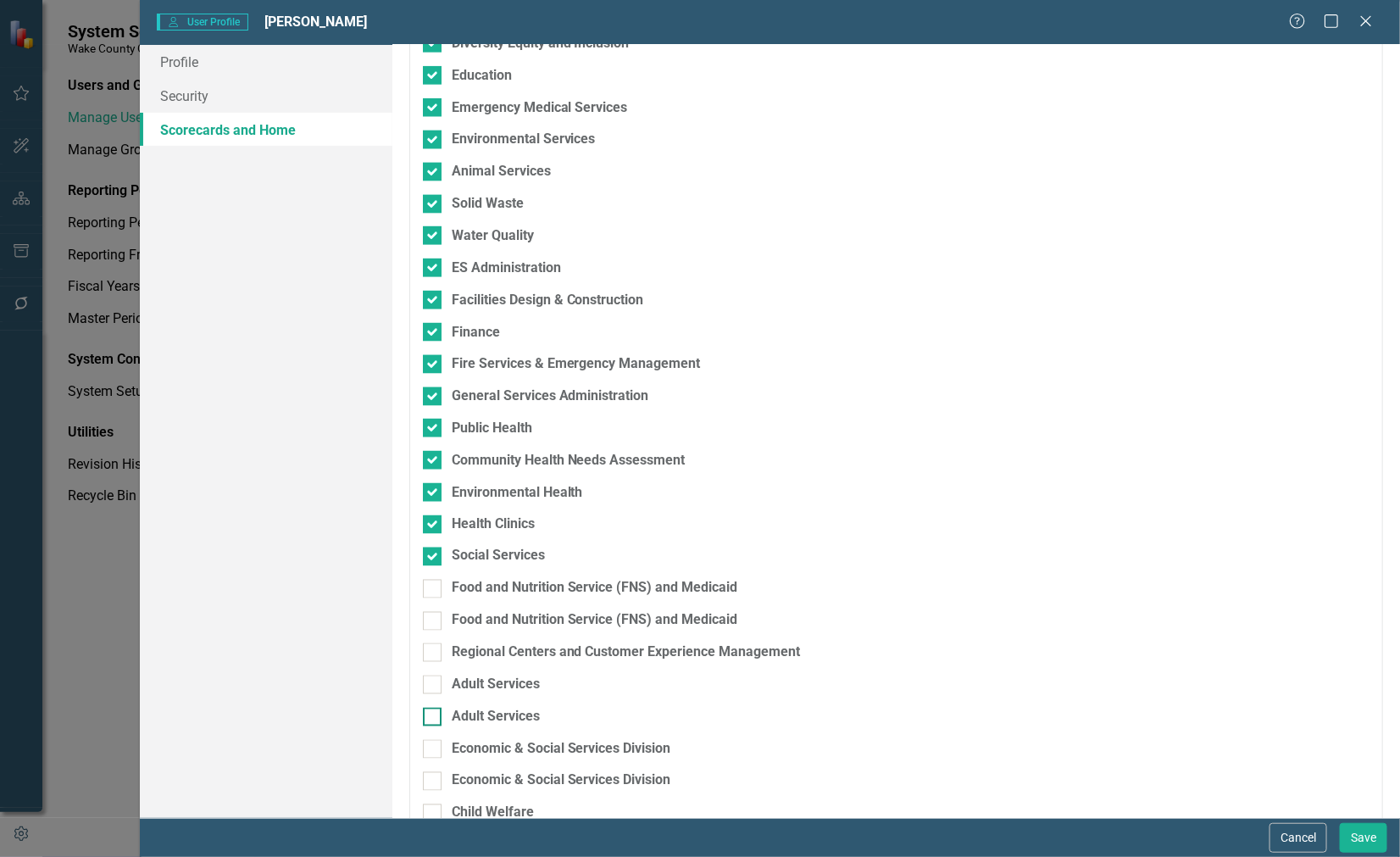
scroll to position [953, 0]
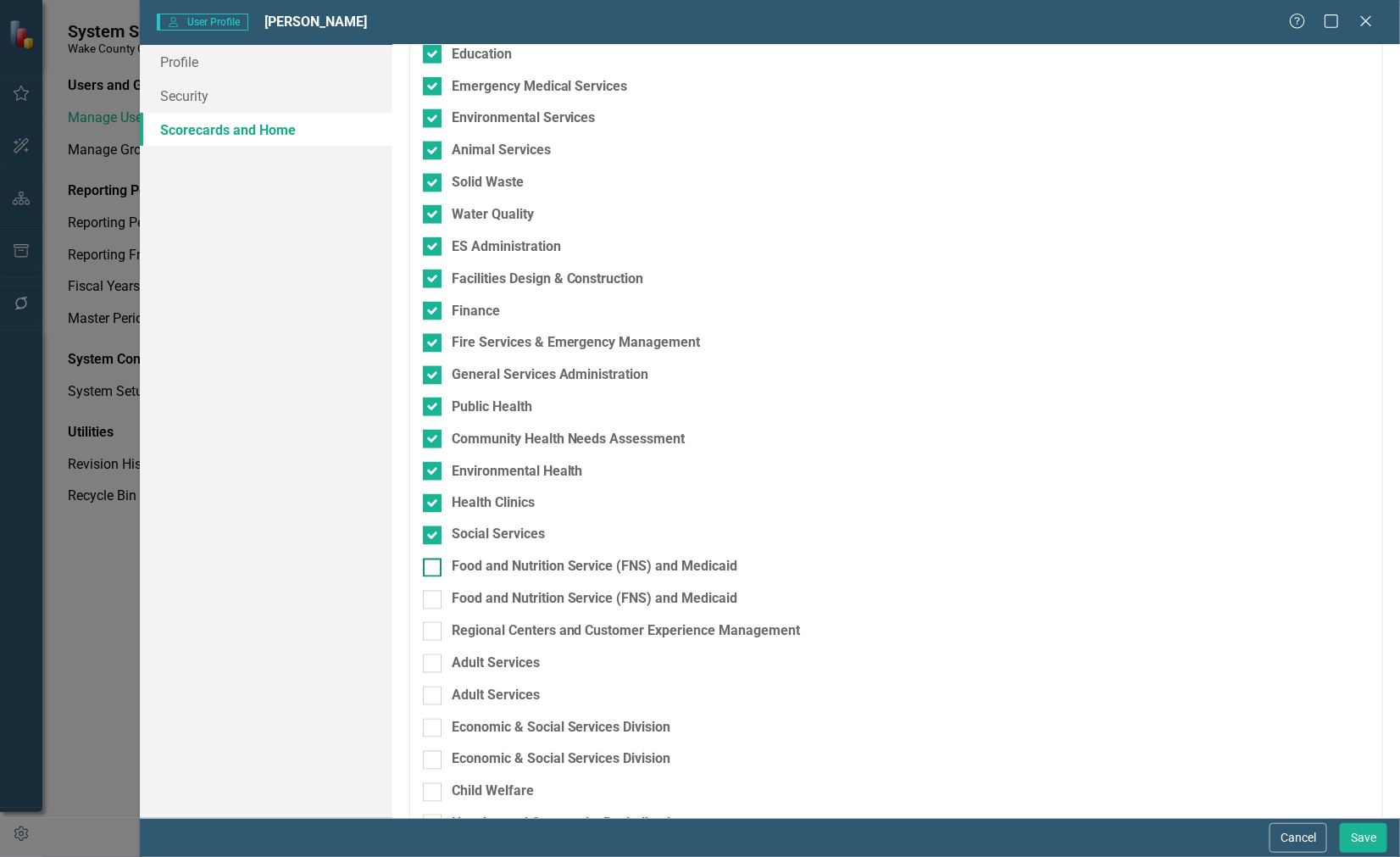
click at [428, 568] on input "Food and Nutrition Service (FNS) and Medicaid" at bounding box center [428, 564] width 11 height 11
checkbox input "true"
click at [427, 602] on input "Food and Nutrition Service (FNS) and Medicaid" at bounding box center [428, 596] width 11 height 11
checkbox input "true"
click at [428, 631] on input "Regional Centers and Customer Experience Management" at bounding box center [428, 628] width 11 height 11
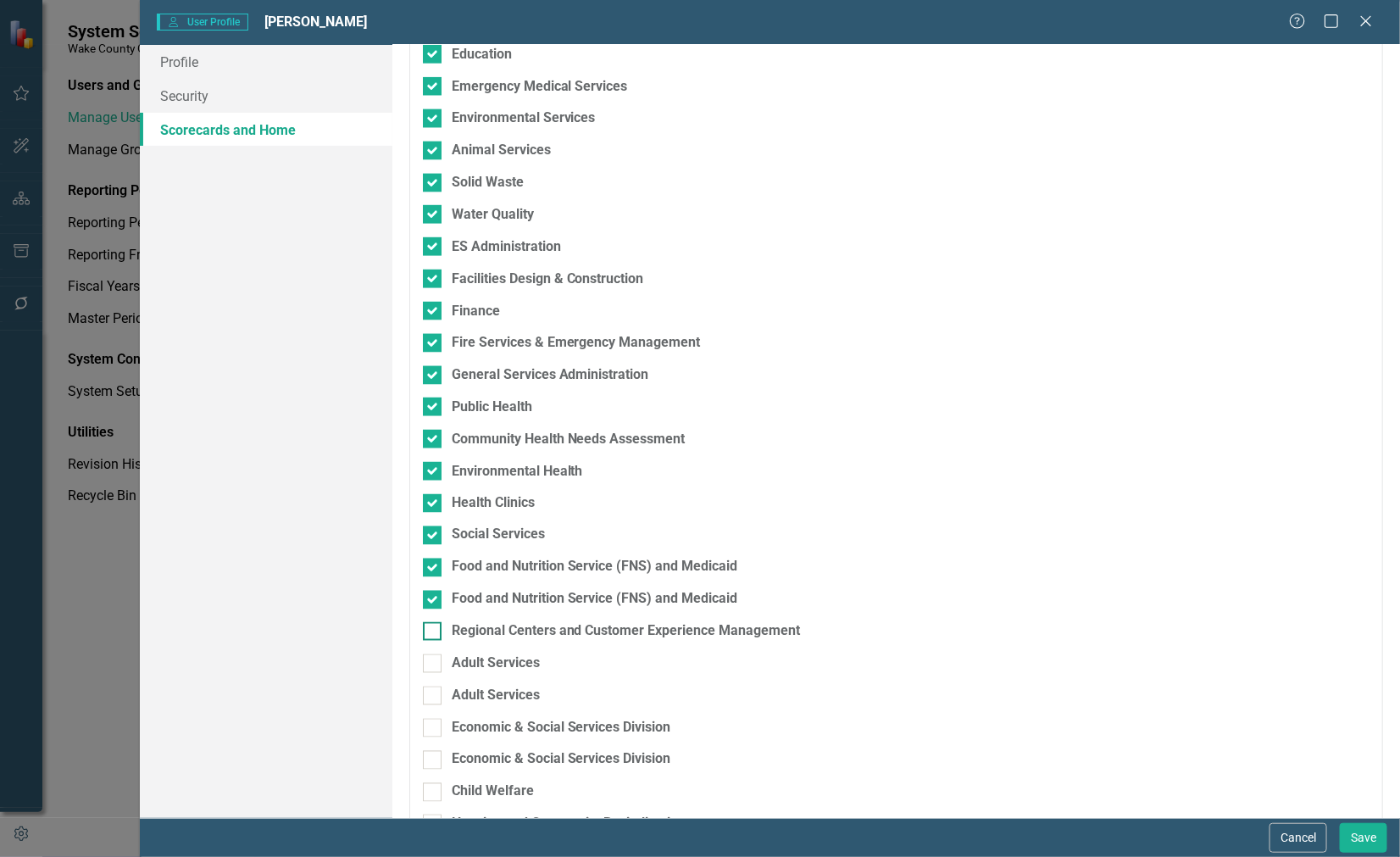
checkbox input "true"
click at [427, 663] on input "Adult Services" at bounding box center [428, 660] width 11 height 11
checkbox input "true"
click at [428, 692] on input "Adult Services" at bounding box center [428, 692] width 11 height 11
checkbox input "true"
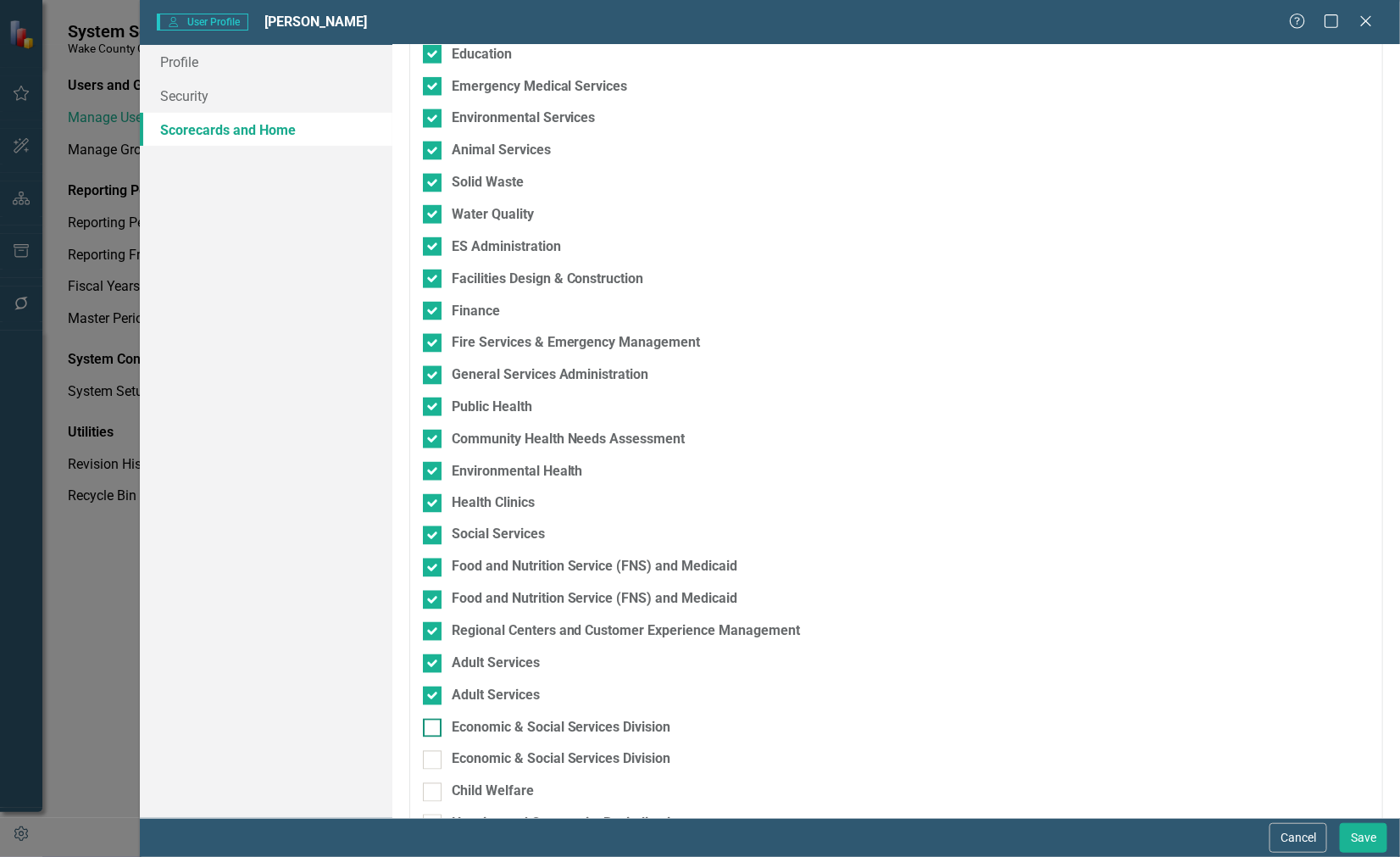
click at [427, 729] on input "Economic & Social Services Division" at bounding box center [428, 724] width 11 height 11
checkbox input "true"
click at [432, 751] on input "Economic & Social Services Division" at bounding box center [428, 757] width 11 height 11
checkbox input "true"
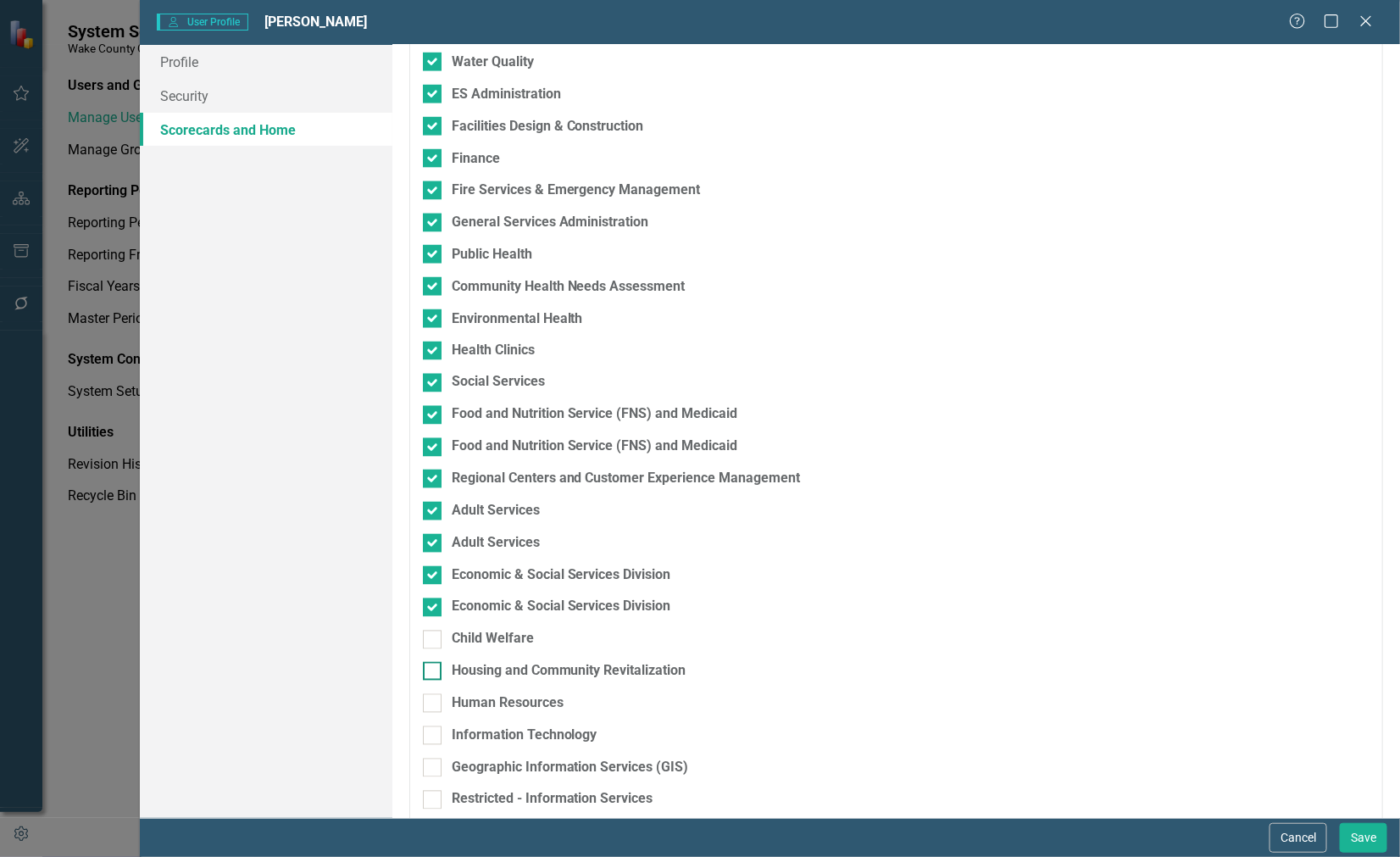
scroll to position [1165, 0]
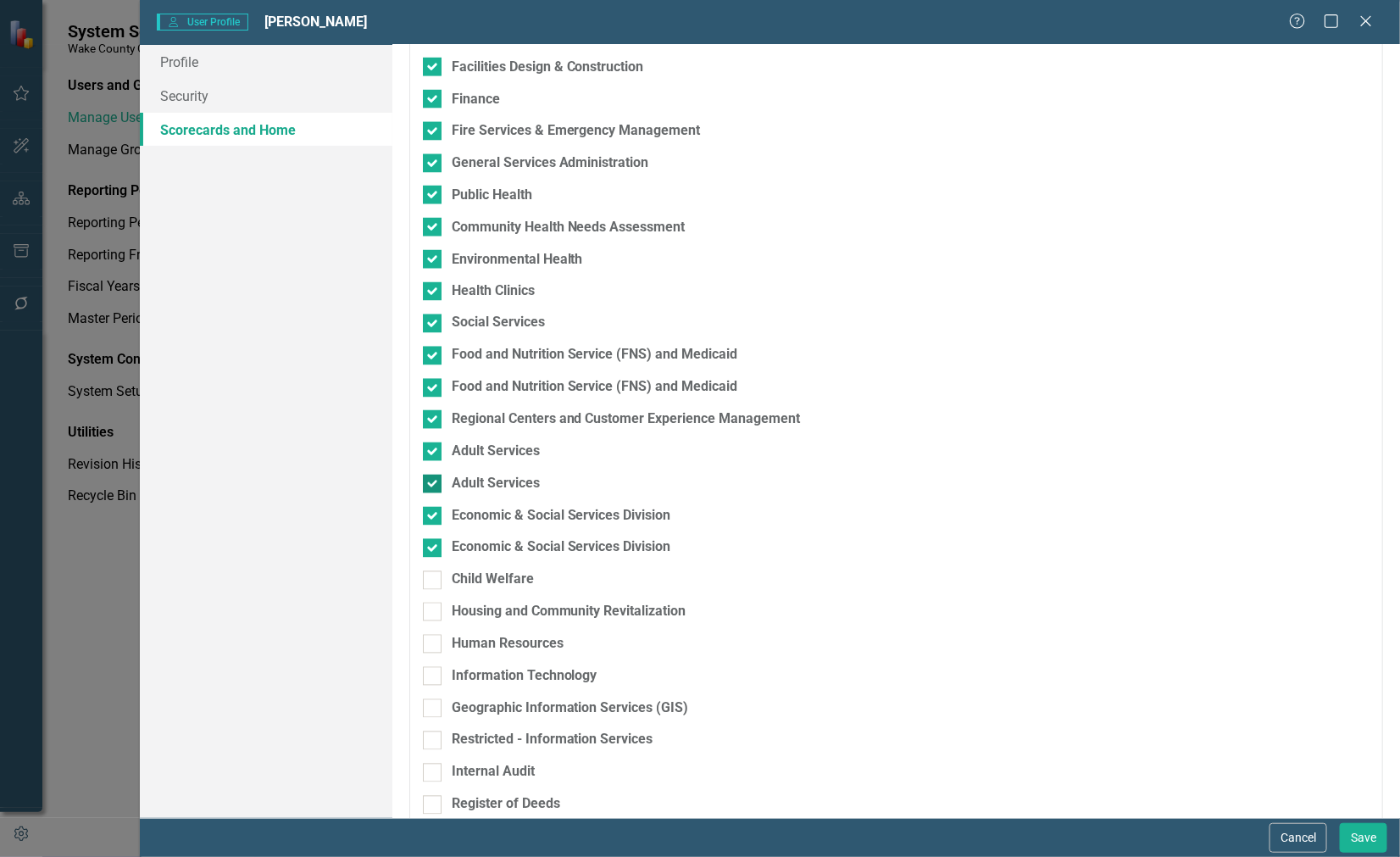
click at [435, 484] on div at bounding box center [432, 484] width 18 height 18
click at [434, 484] on input "Adult Services" at bounding box center [428, 480] width 11 height 11
checkbox input "false"
click at [430, 548] on input "Economic & Social Services Division" at bounding box center [428, 545] width 11 height 11
checkbox input "false"
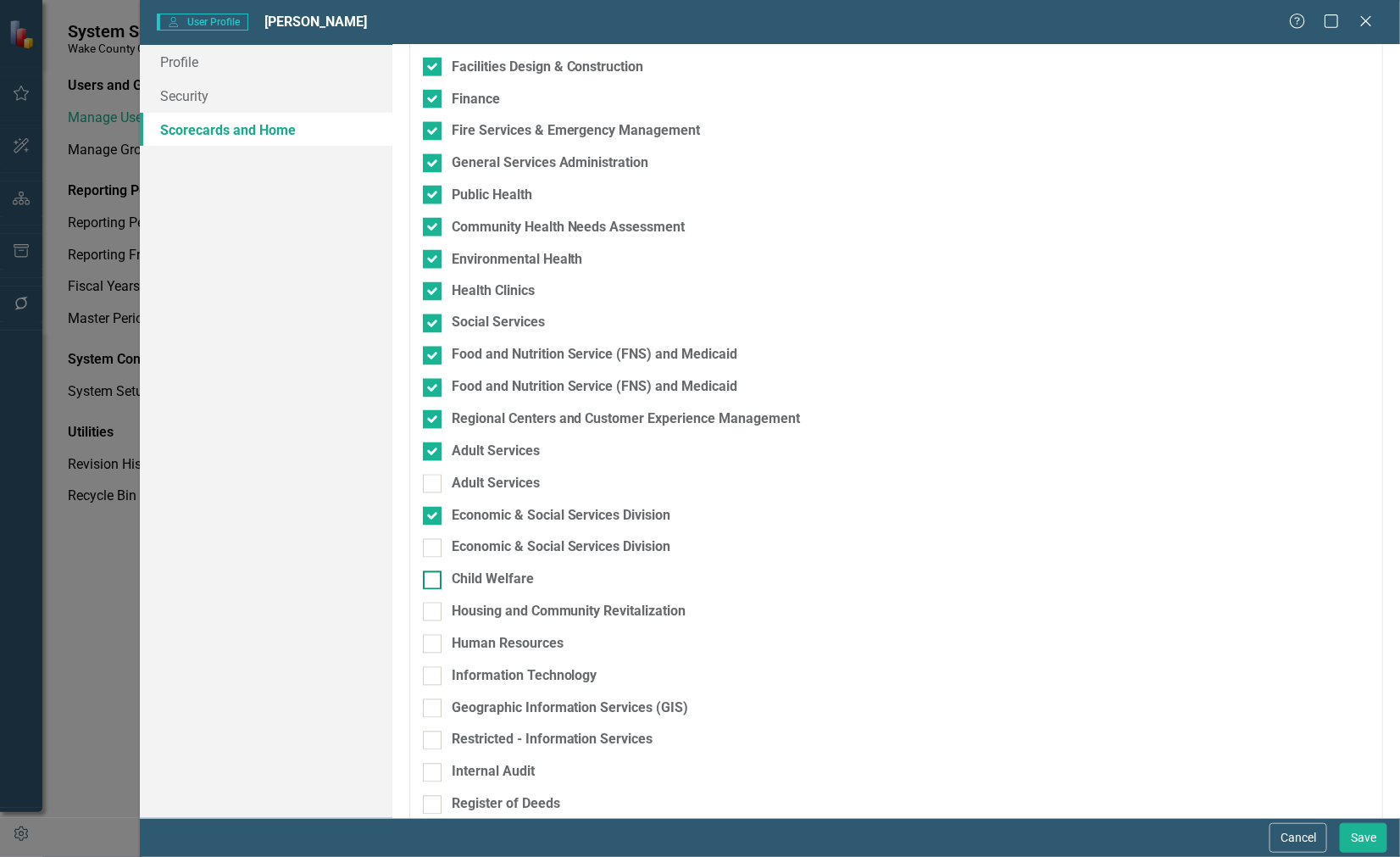
click at [437, 583] on div at bounding box center [432, 581] width 18 height 18
click at [434, 583] on input "Child Welfare" at bounding box center [428, 577] width 11 height 11
checkbox input "true"
click at [434, 615] on div at bounding box center [432, 612] width 18 height 18
click at [434, 614] on input "Housing and Community Revitalization" at bounding box center [428, 608] width 11 height 11
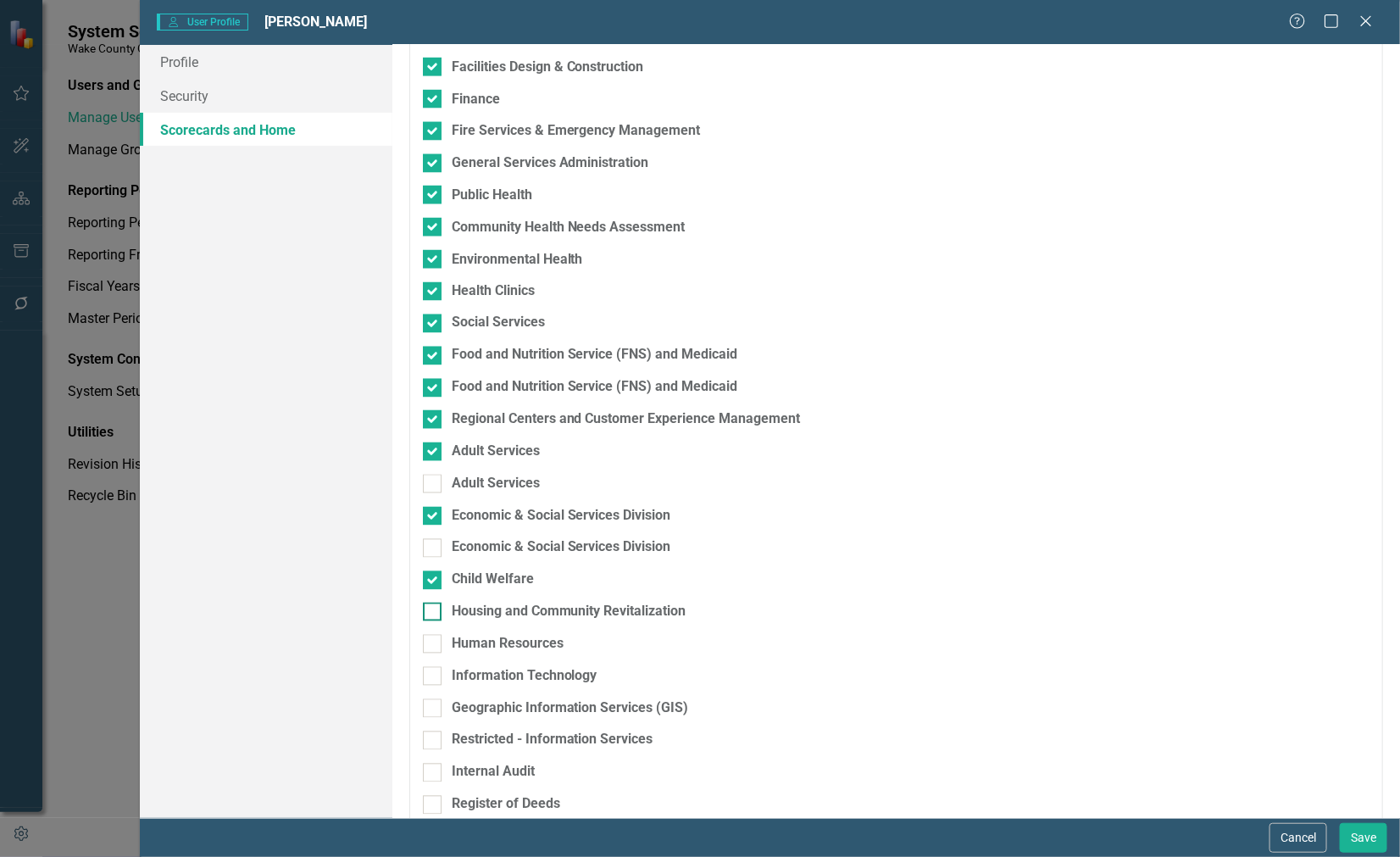
checkbox input "true"
click at [432, 644] on input "Human Resources" at bounding box center [428, 640] width 11 height 11
checkbox input "true"
click at [429, 668] on input "Information Technology" at bounding box center [428, 673] width 11 height 11
checkbox input "true"
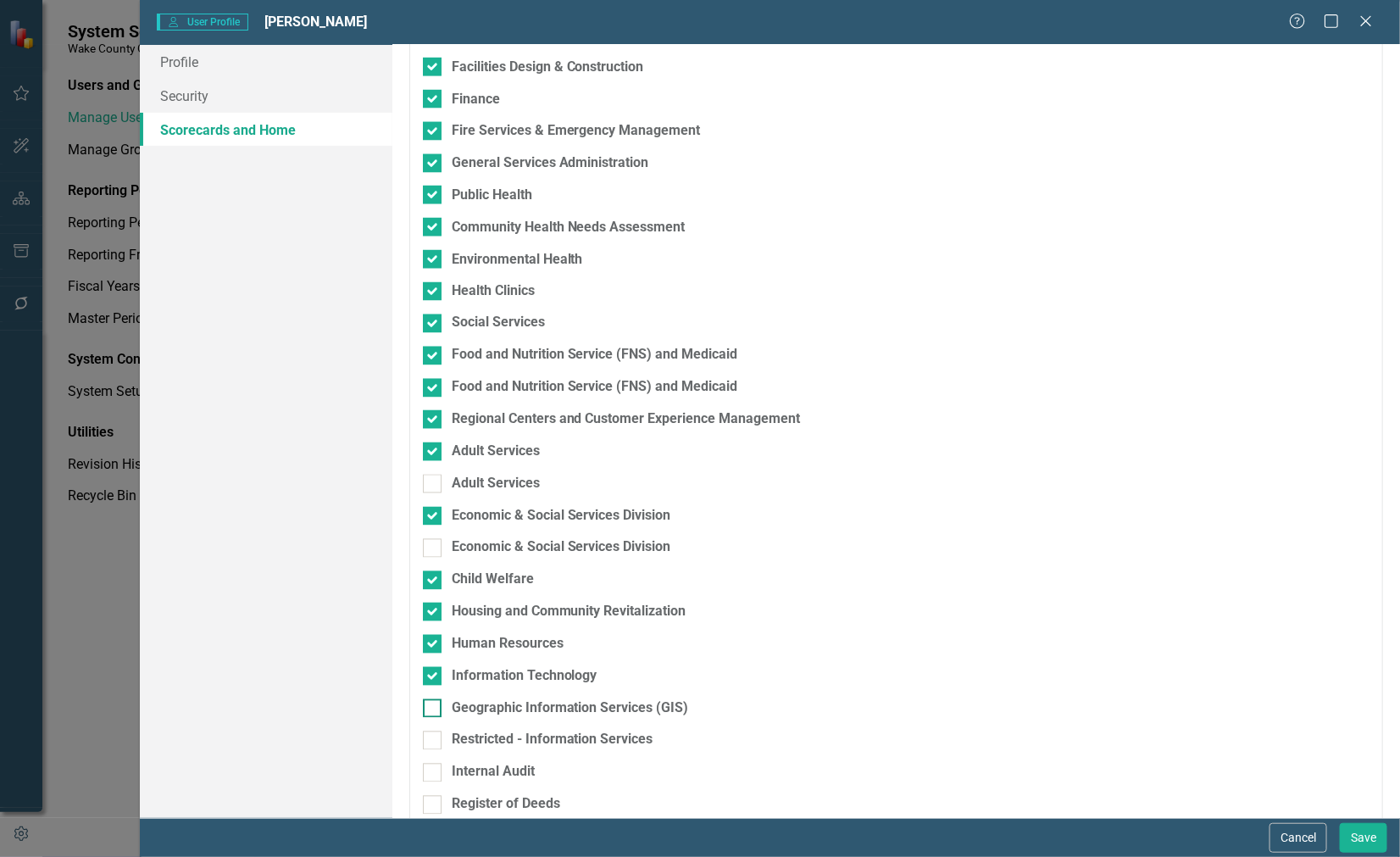
click at [428, 707] on input "Geographic Information Services (GIS)" at bounding box center [428, 705] width 11 height 11
checkbox input "true"
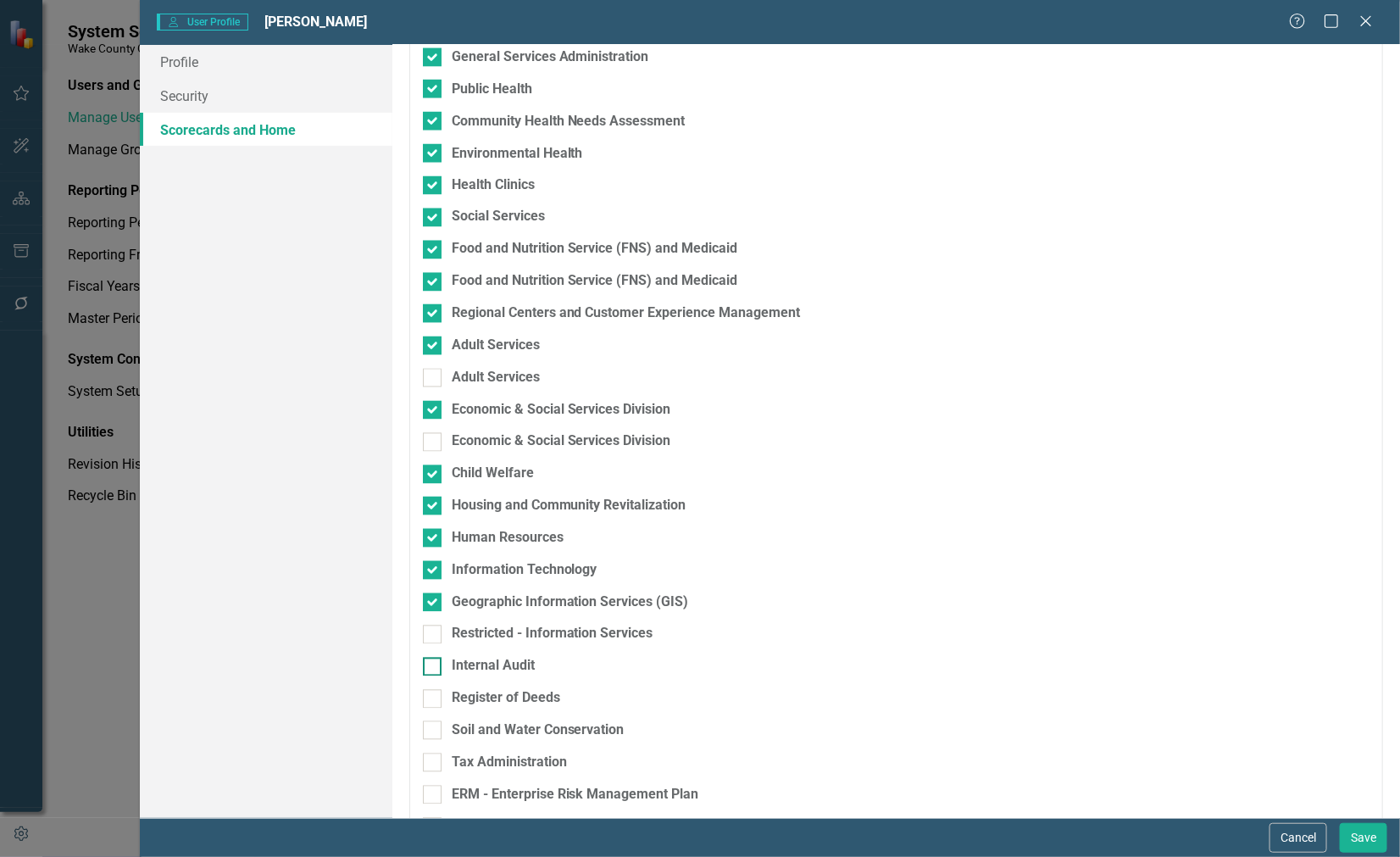
click at [430, 672] on div at bounding box center [432, 667] width 18 height 18
click at [430, 669] on input "Internal Audit" at bounding box center [428, 663] width 11 height 11
checkbox input "true"
click at [429, 699] on input "Register of Deeds" at bounding box center [428, 696] width 11 height 11
checkbox input "true"
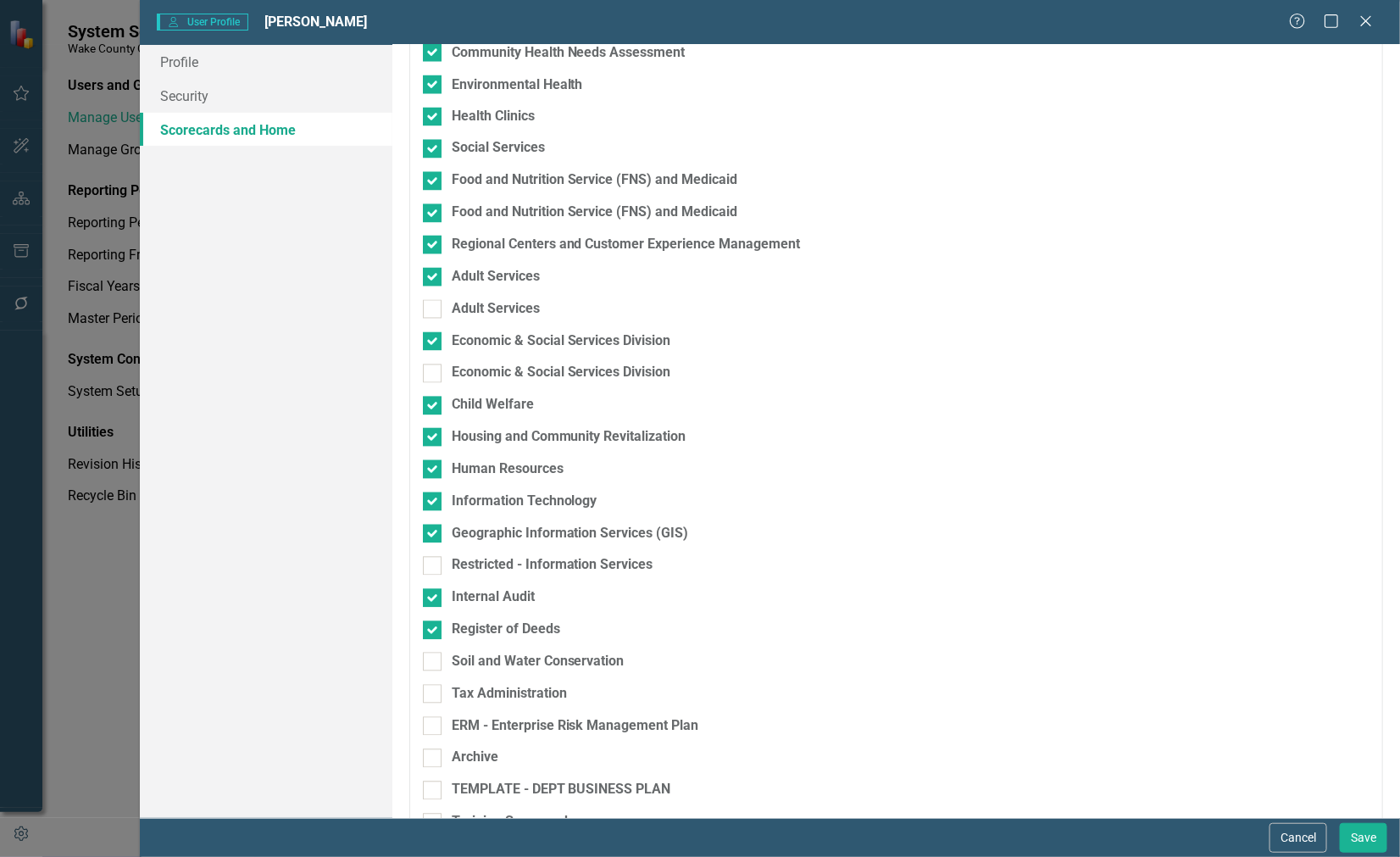
scroll to position [1484, 0]
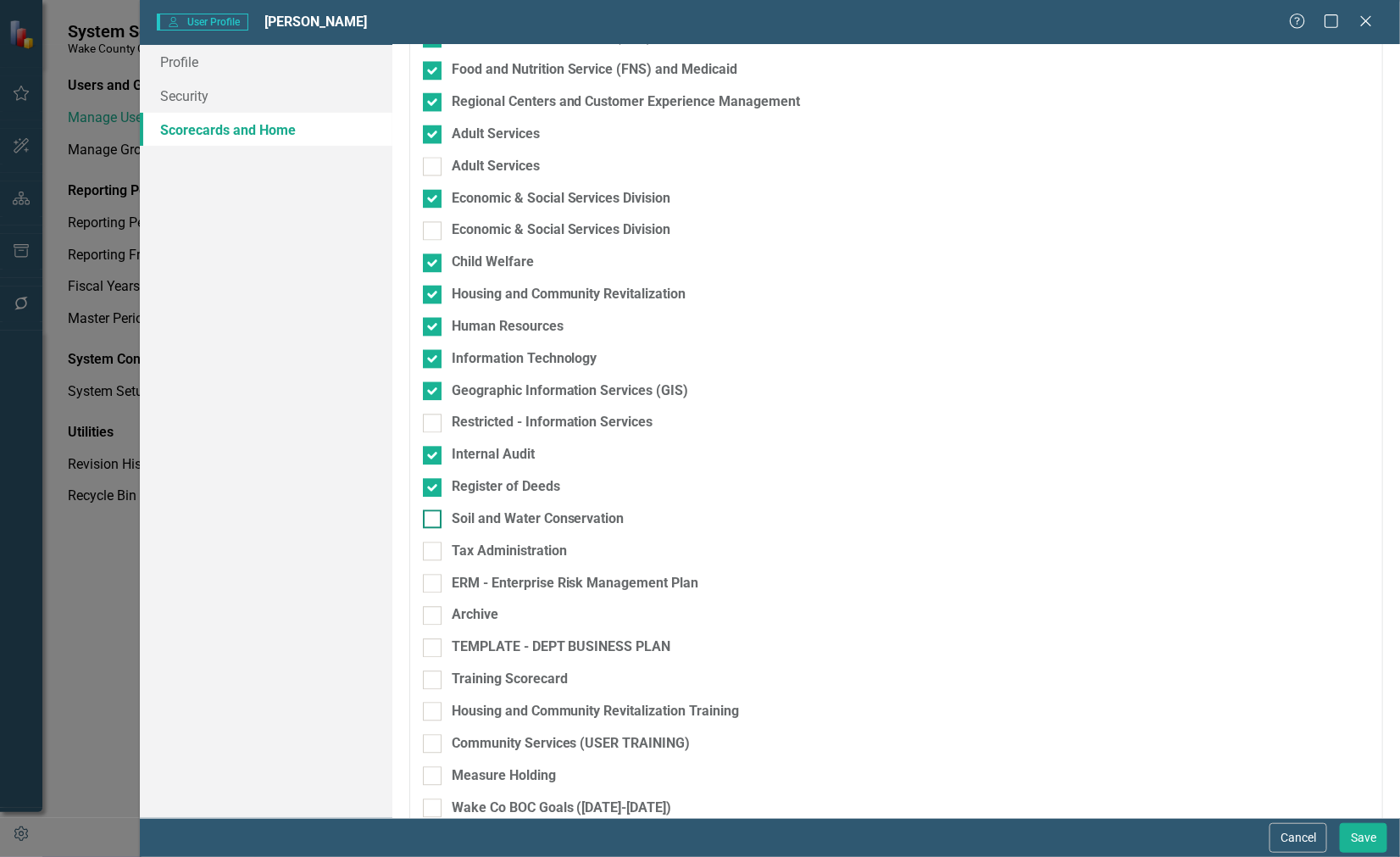
click at [428, 520] on input "Soil and Water Conservation" at bounding box center [428, 515] width 11 height 11
checkbox input "true"
click at [428, 550] on input "Tax Administration" at bounding box center [428, 547] width 11 height 11
checkbox input "true"
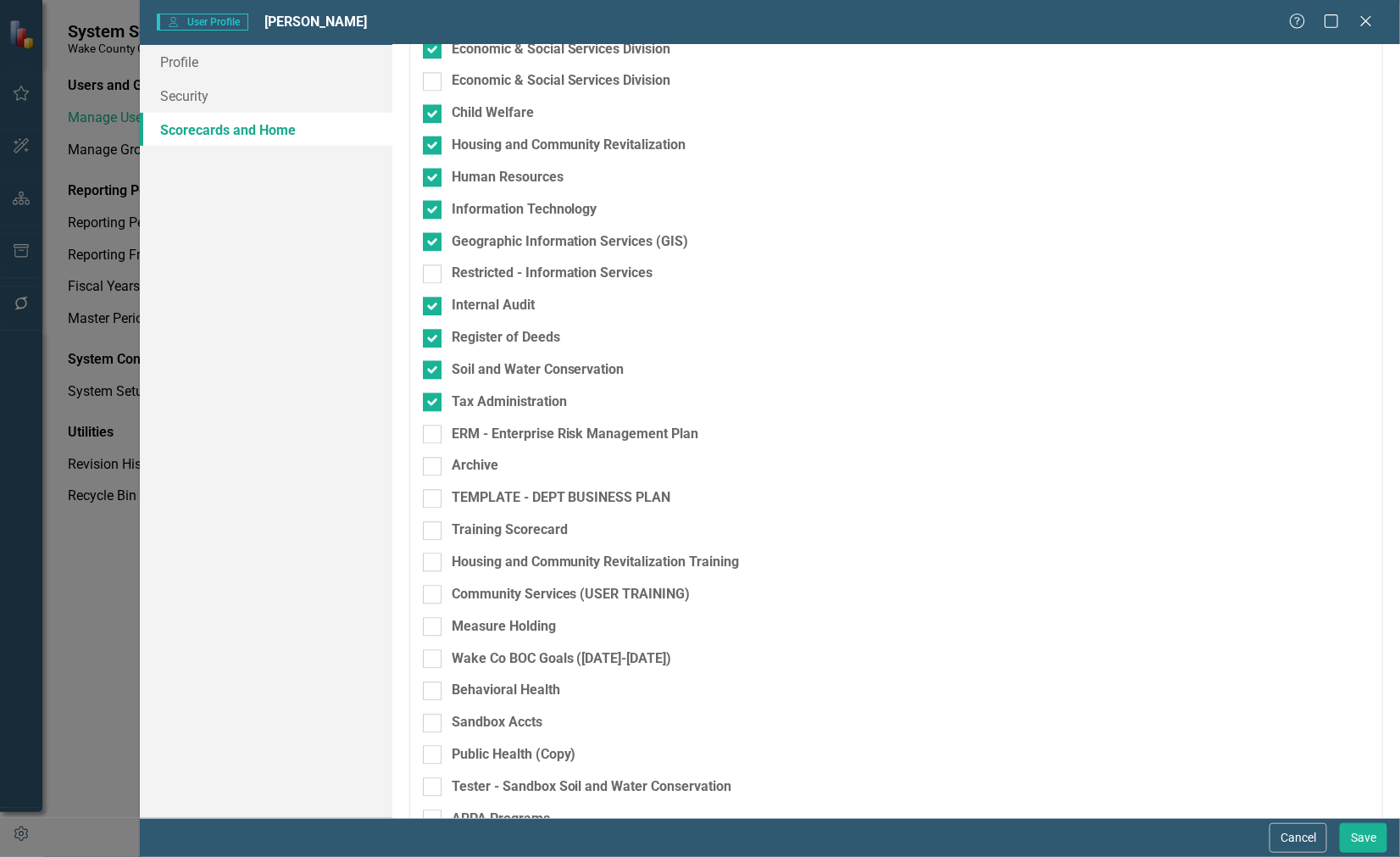
scroll to position [1671, 0]
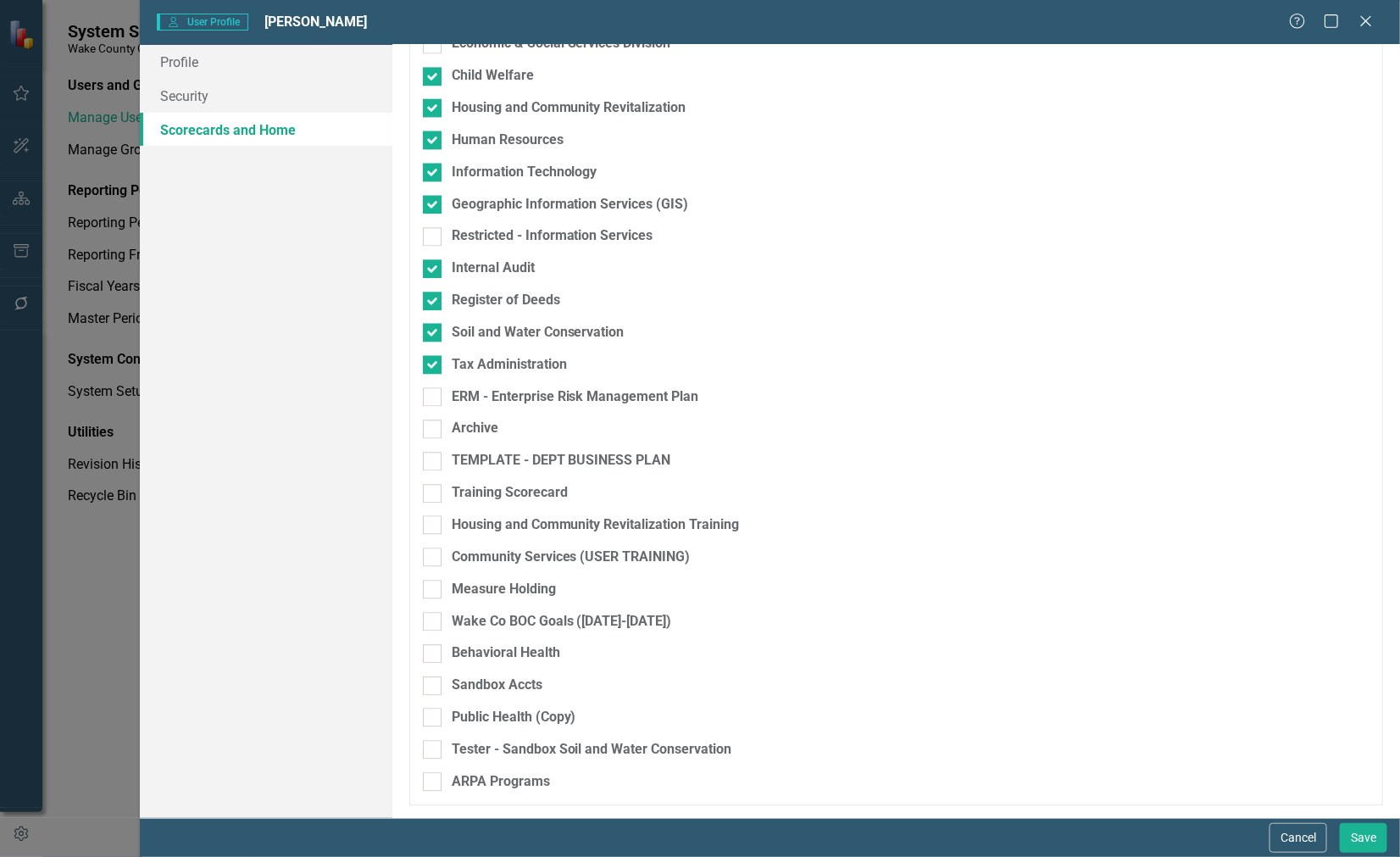
click at [320, 582] on div "Profile Security Scorecards and Home" at bounding box center [265, 431] width 251 height 774
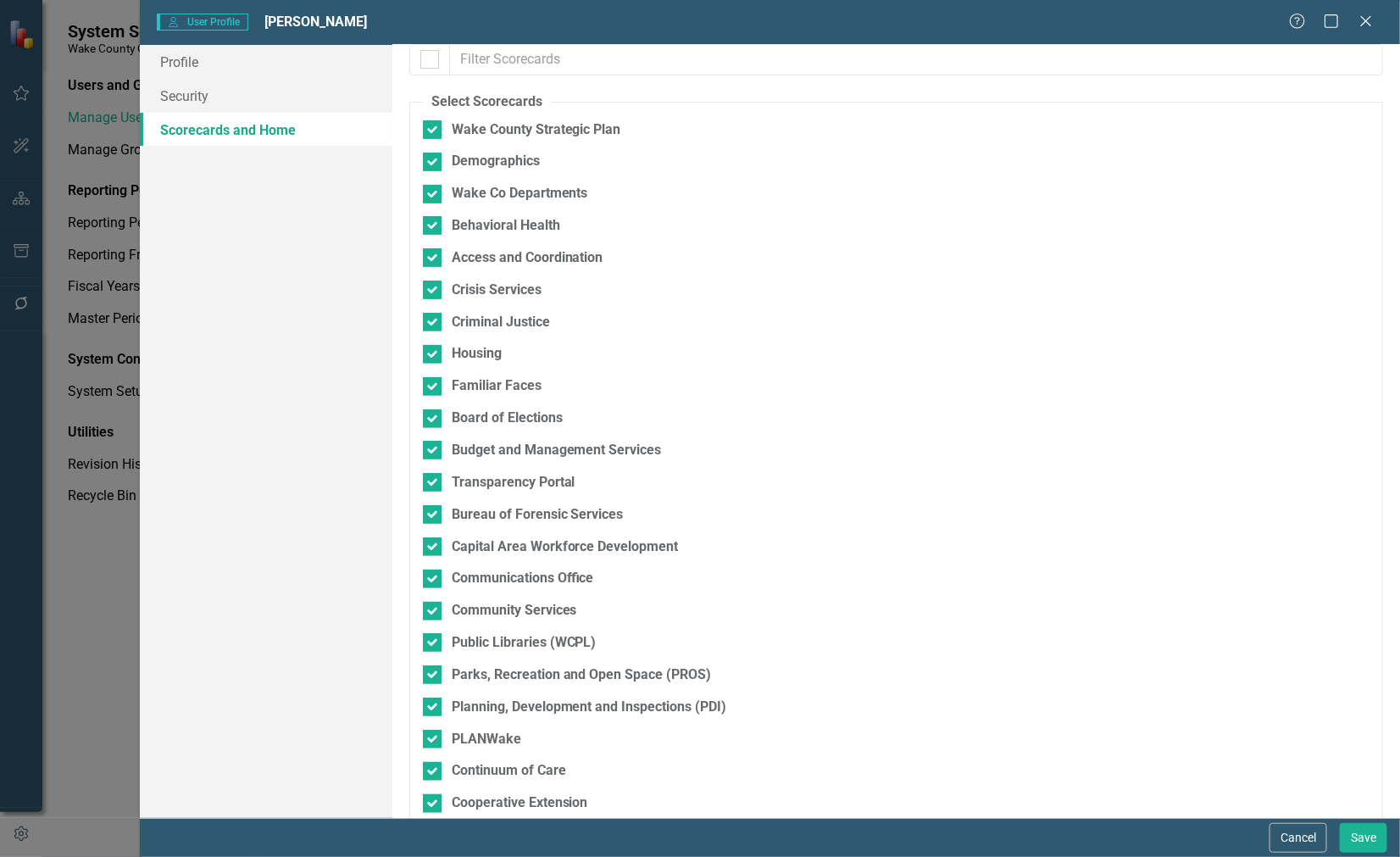
scroll to position [0, 0]
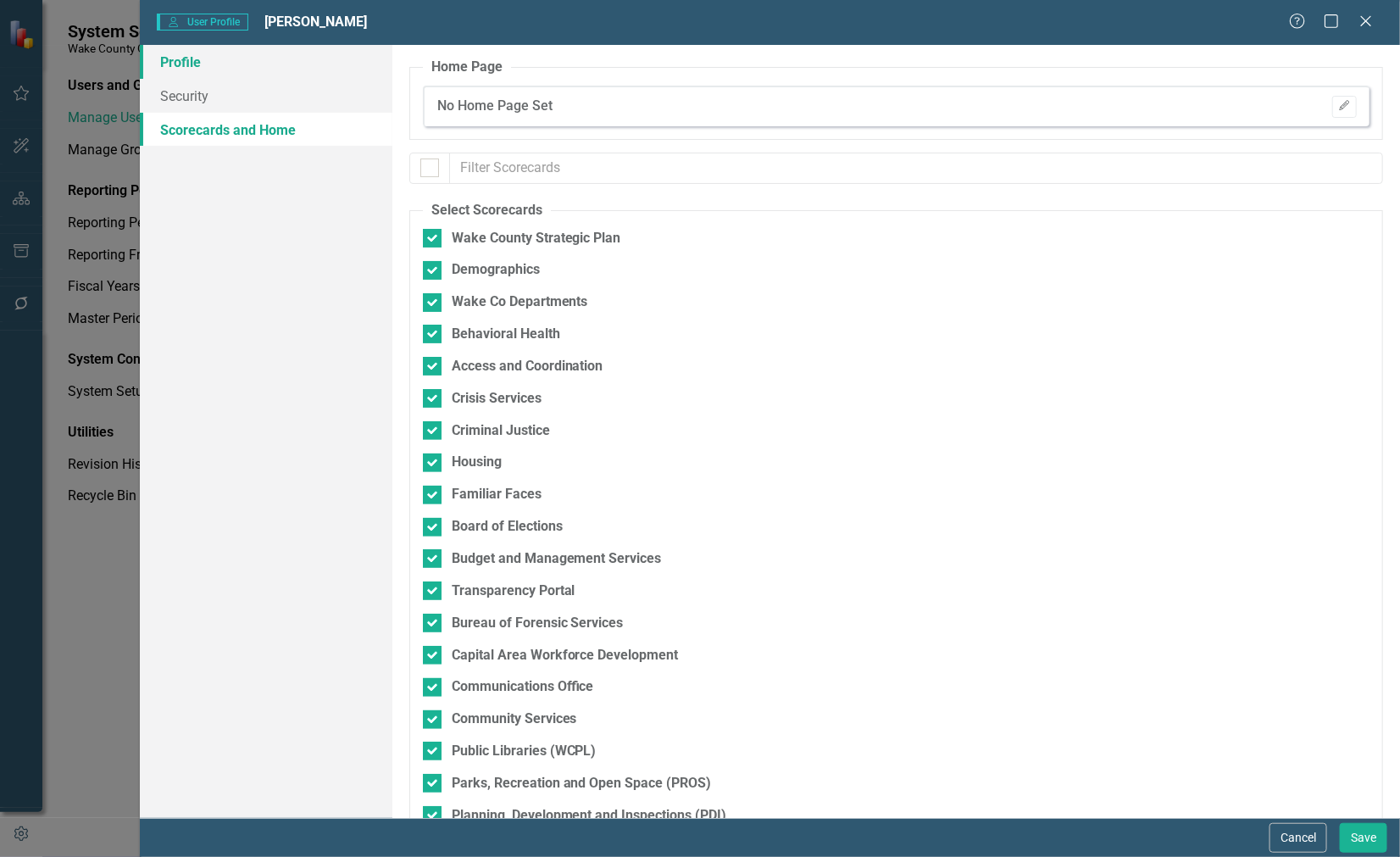
click at [225, 58] on link "Profile" at bounding box center [265, 61] width 251 height 34
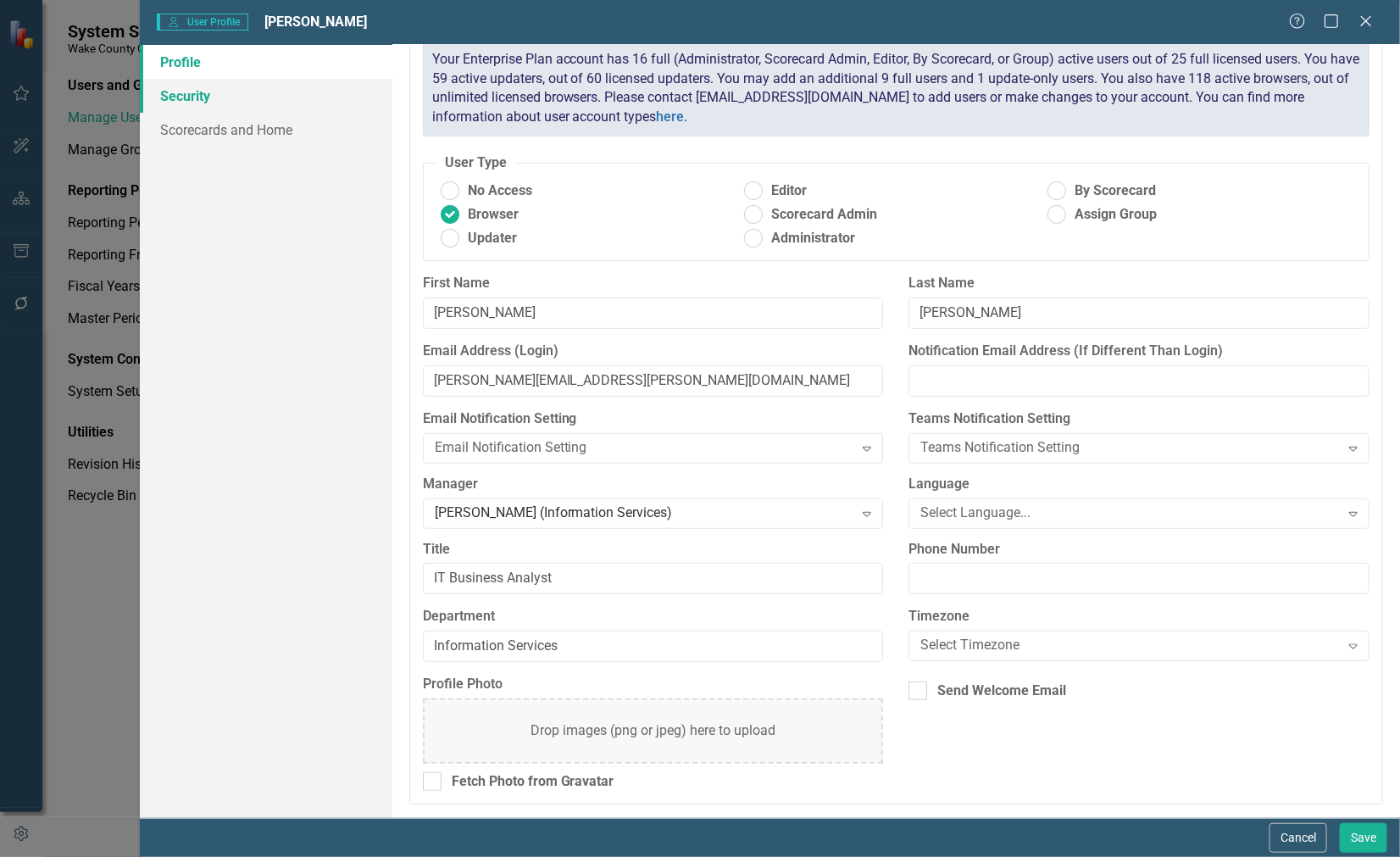
click at [234, 95] on link "Security" at bounding box center [265, 95] width 251 height 34
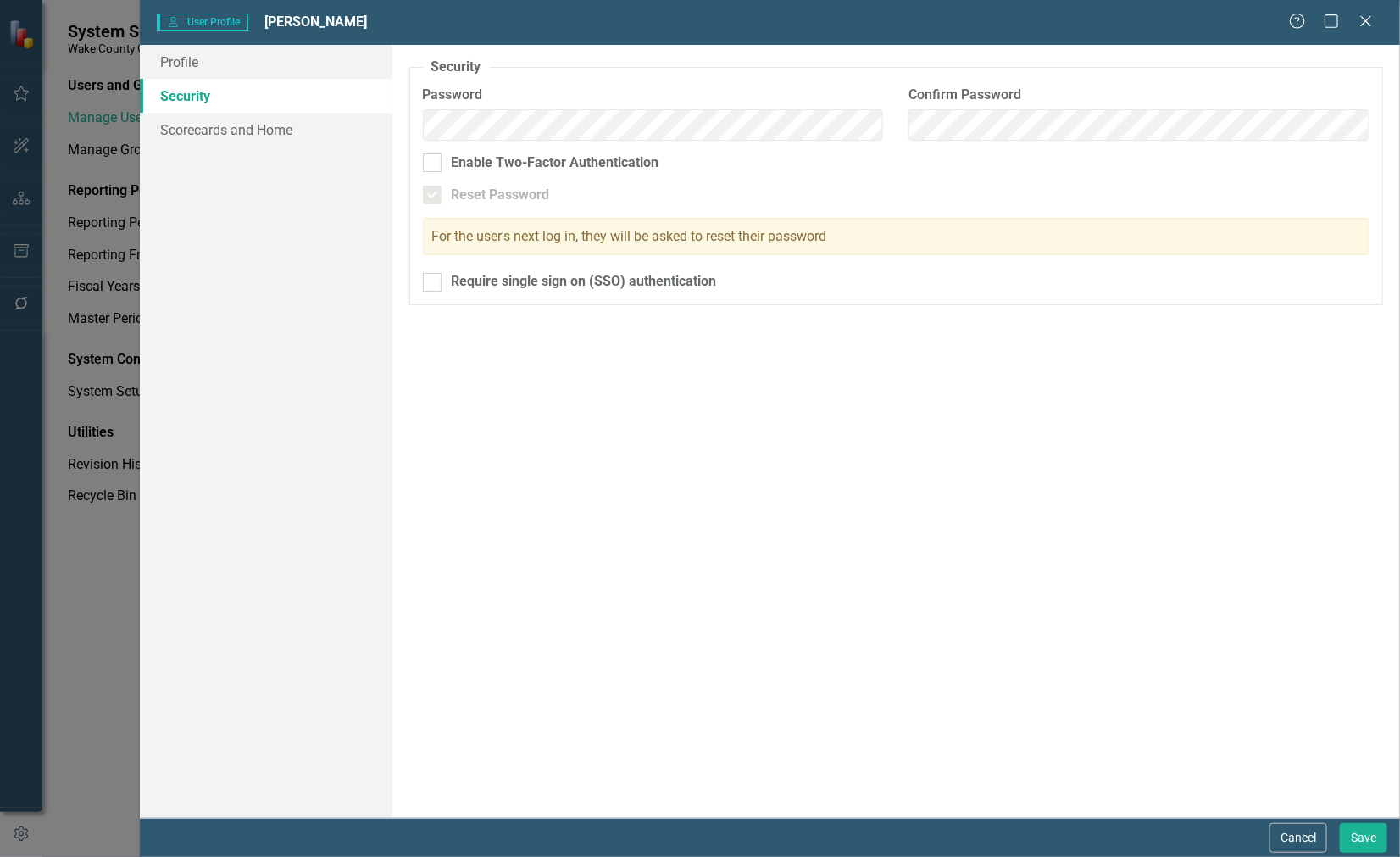
click at [683, 85] on label "Password" at bounding box center [653, 95] width 461 height 19
click at [250, 94] on div "Profile Security Scorecards and Home User Profile ClearPoint has a wealth of op…" at bounding box center [770, 431] width 1261 height 774
click at [715, 493] on div "Security As an administrator, you can use this page to set the user's password,…" at bounding box center [896, 431] width 1007 height 774
click at [1358, 841] on button "Save" at bounding box center [1364, 838] width 48 height 29
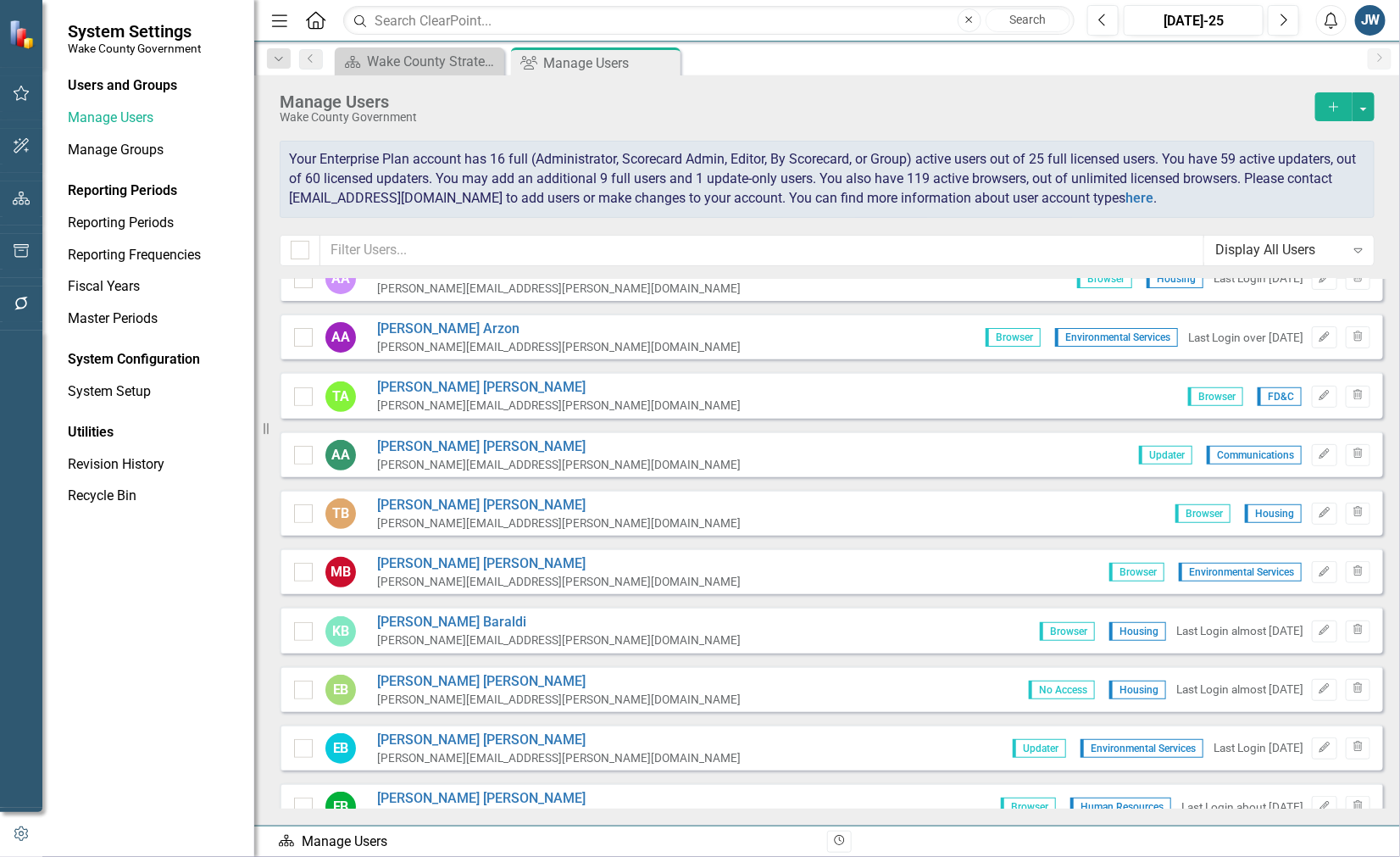
scroll to position [106, 0]
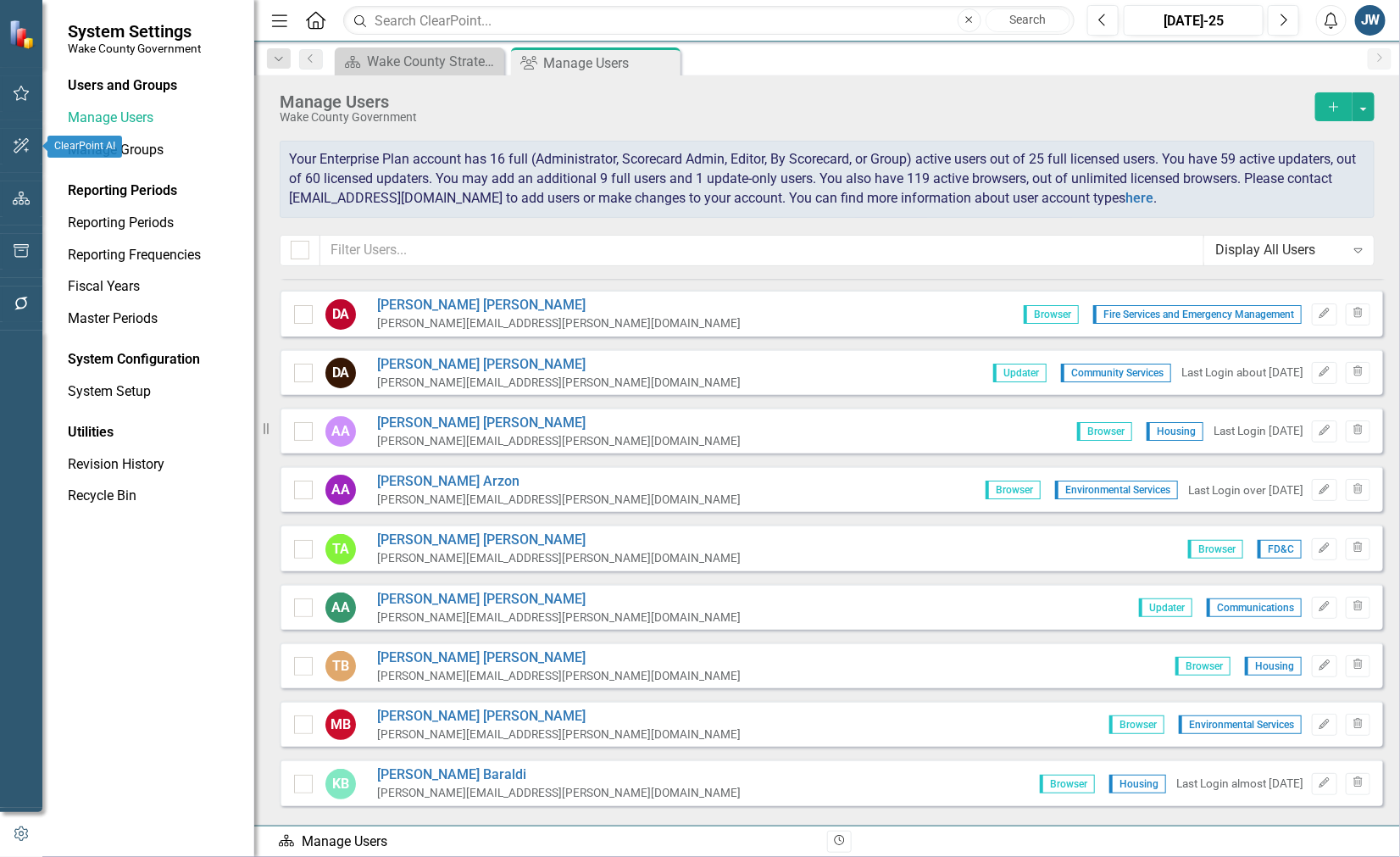
click at [22, 150] on icon "button" at bounding box center [21, 146] width 17 height 14
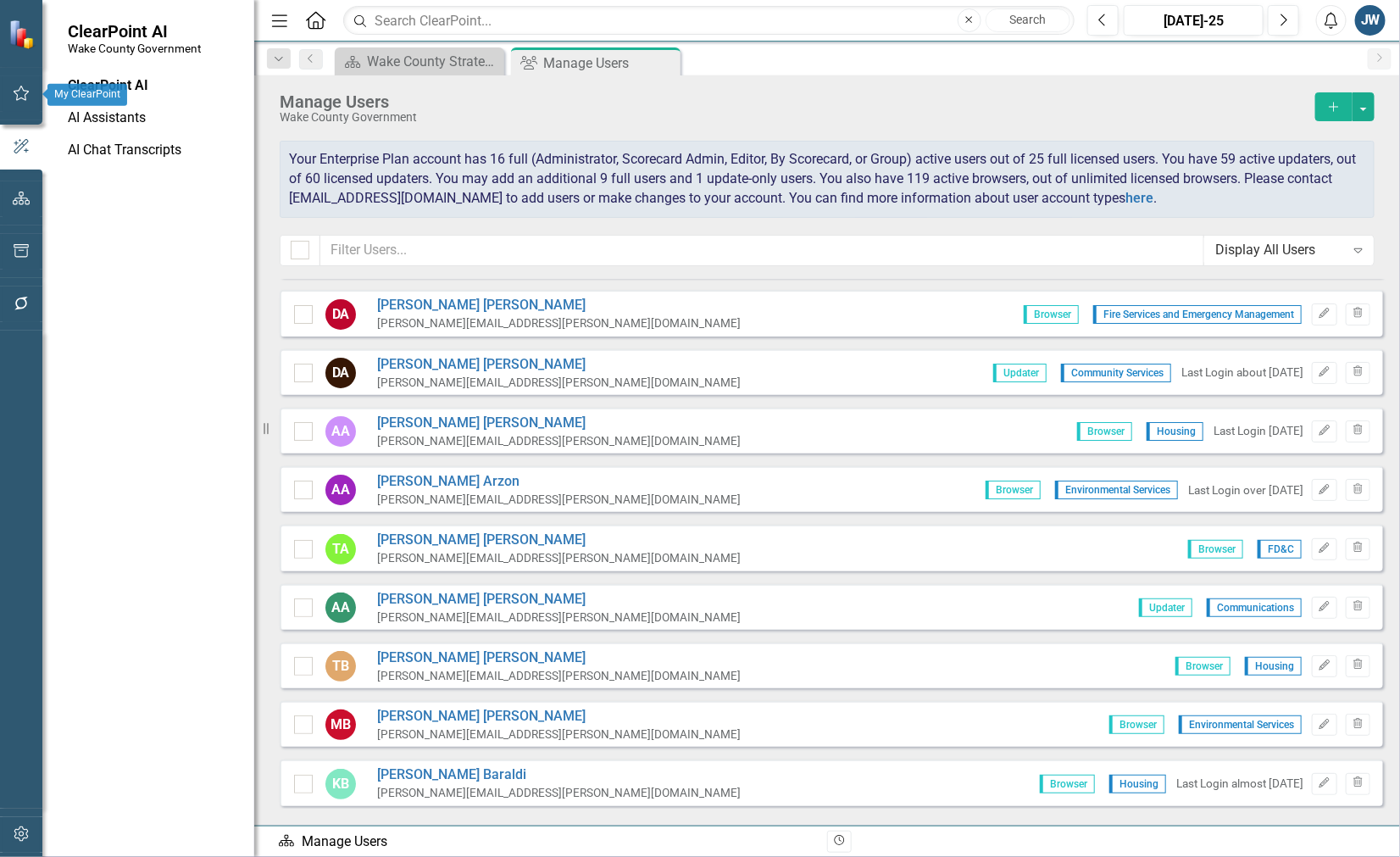
click at [26, 94] on icon "button" at bounding box center [21, 93] width 17 height 14
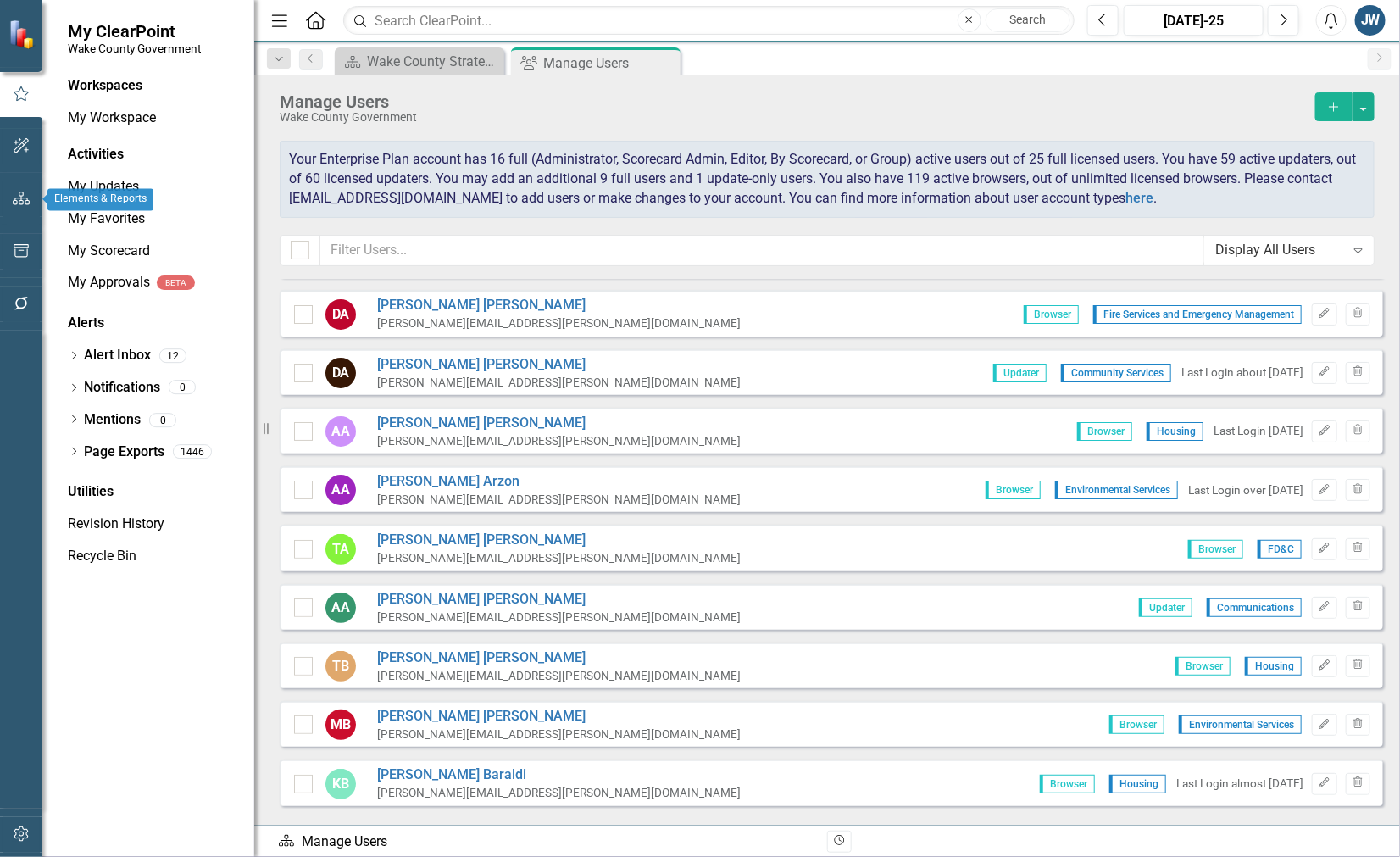
click at [19, 205] on icon "button" at bounding box center [21, 198] width 17 height 14
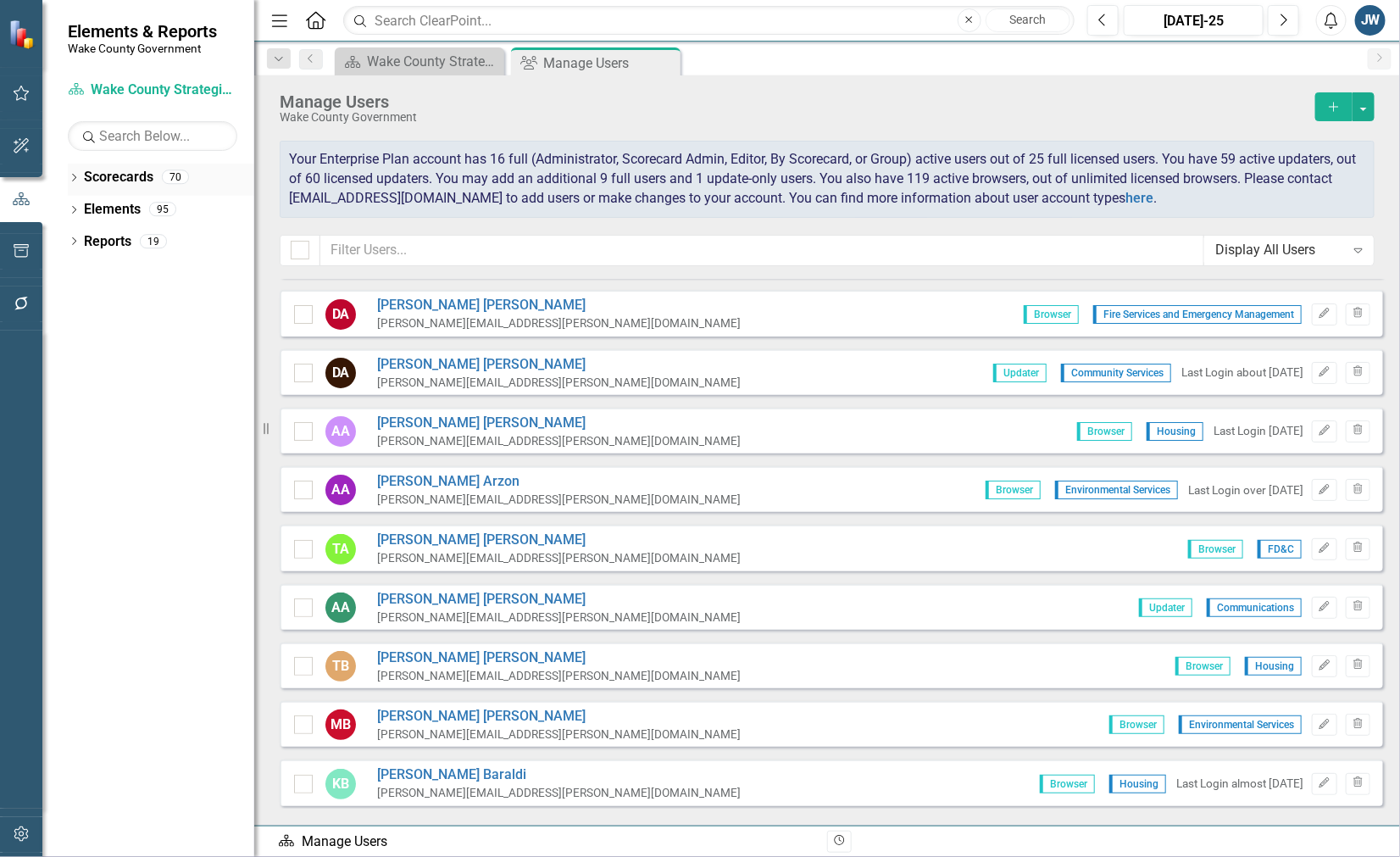
click at [128, 180] on link "Scorecards" at bounding box center [118, 177] width 70 height 19
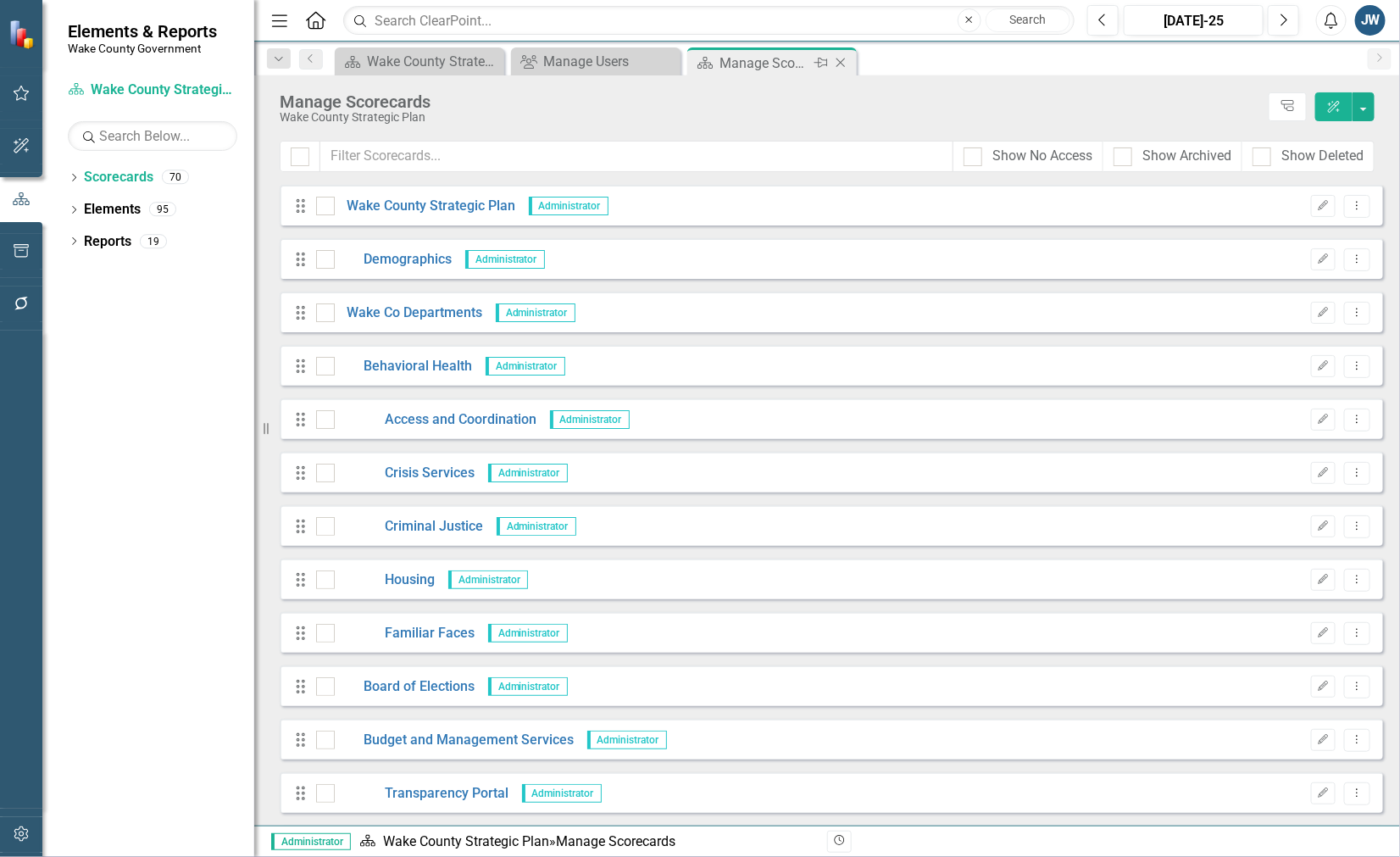
click at [839, 64] on icon "Close" at bounding box center [840, 62] width 17 height 14
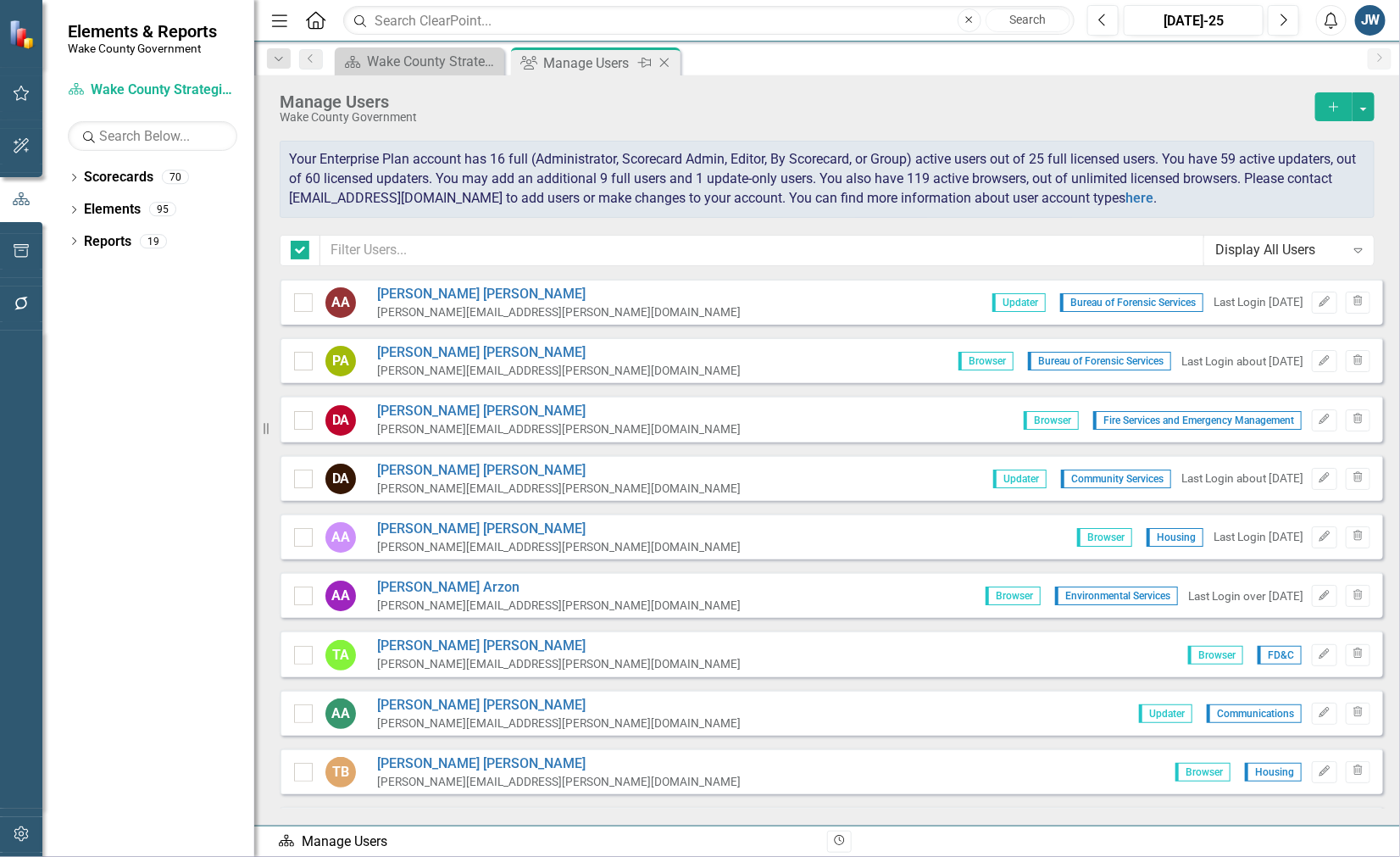
click at [663, 61] on icon "Close" at bounding box center [664, 62] width 17 height 14
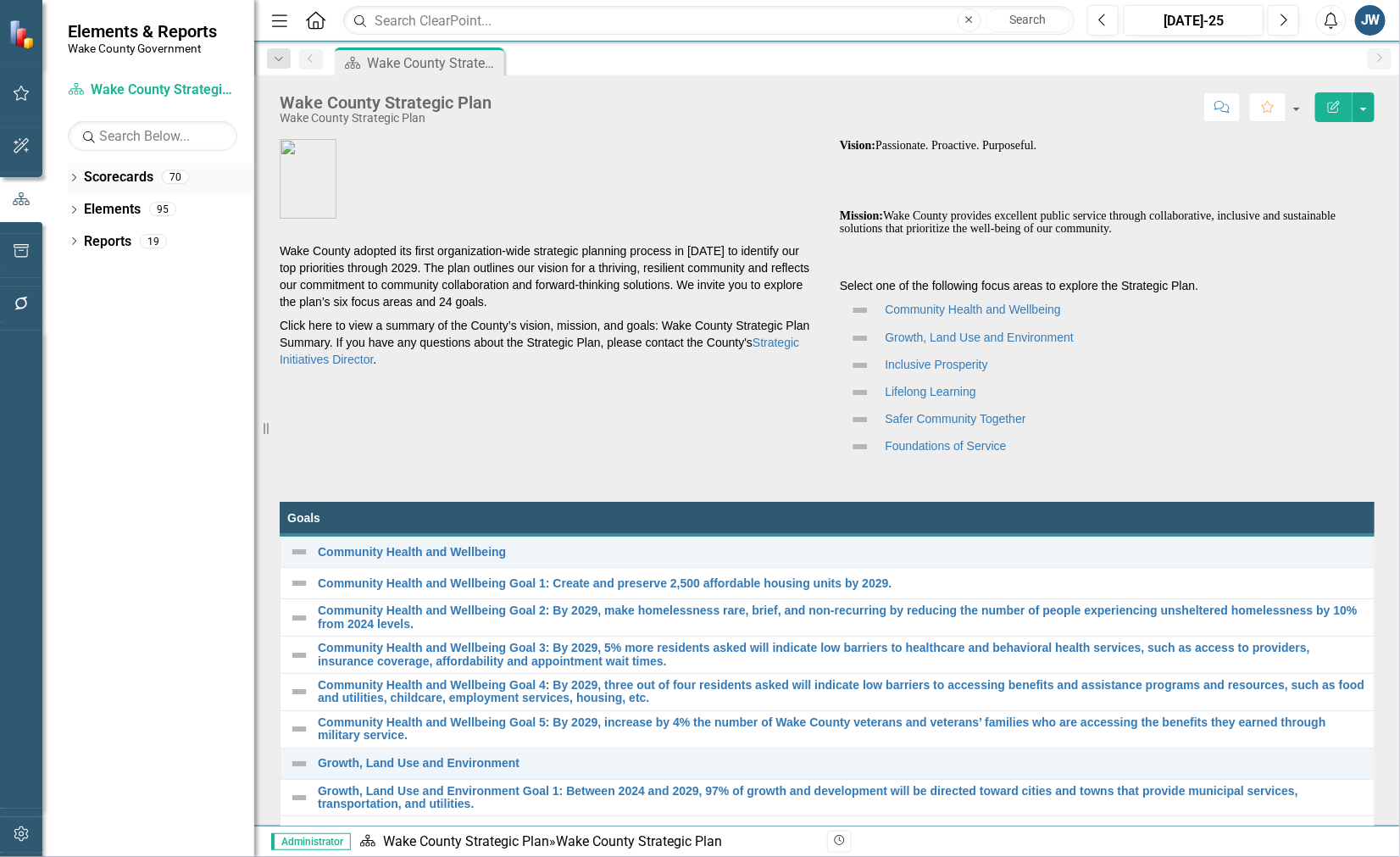
click at [73, 179] on icon "Dropdown" at bounding box center [73, 179] width 12 height 9
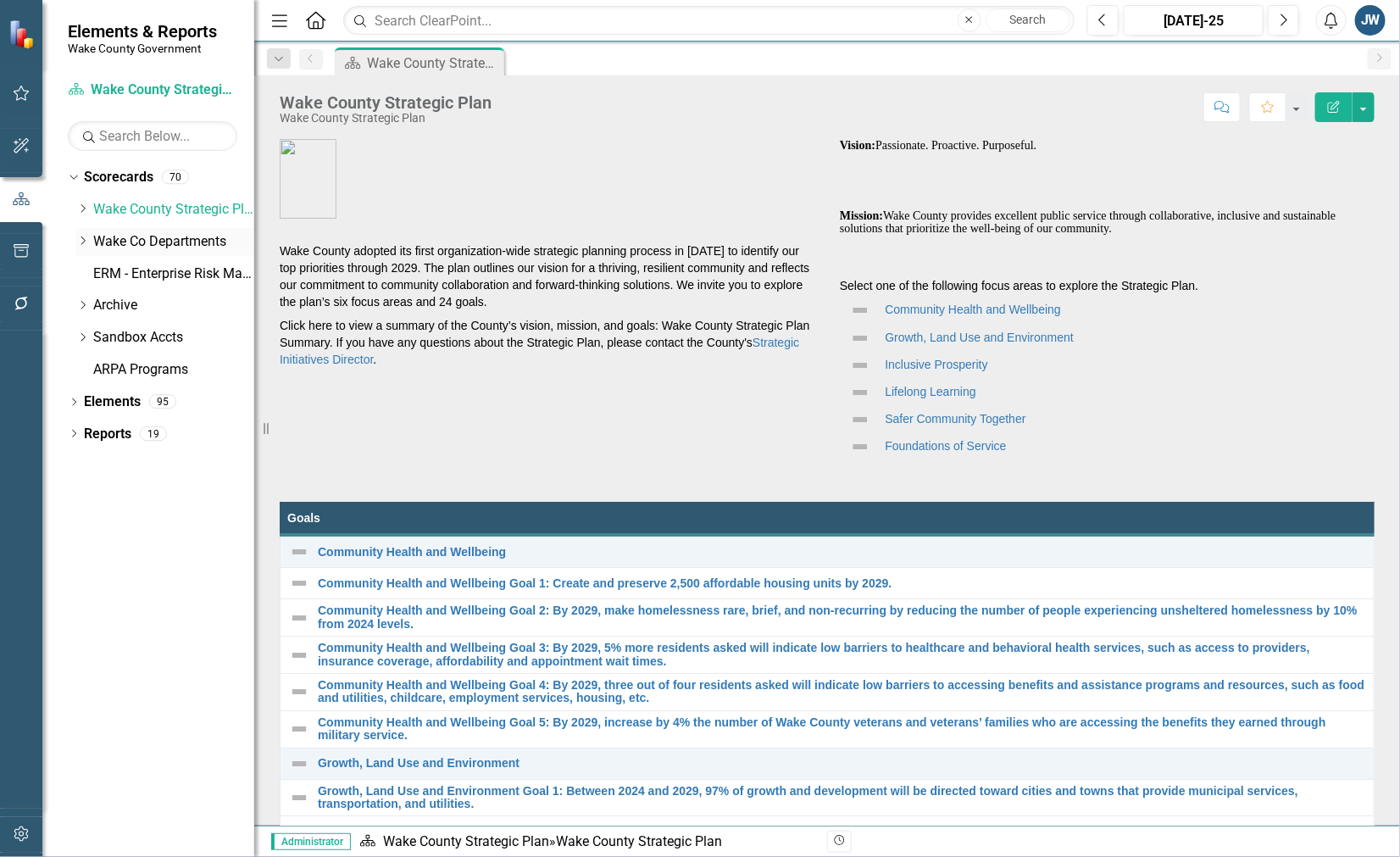
click at [83, 236] on icon "Dropdown" at bounding box center [83, 240] width 13 height 10
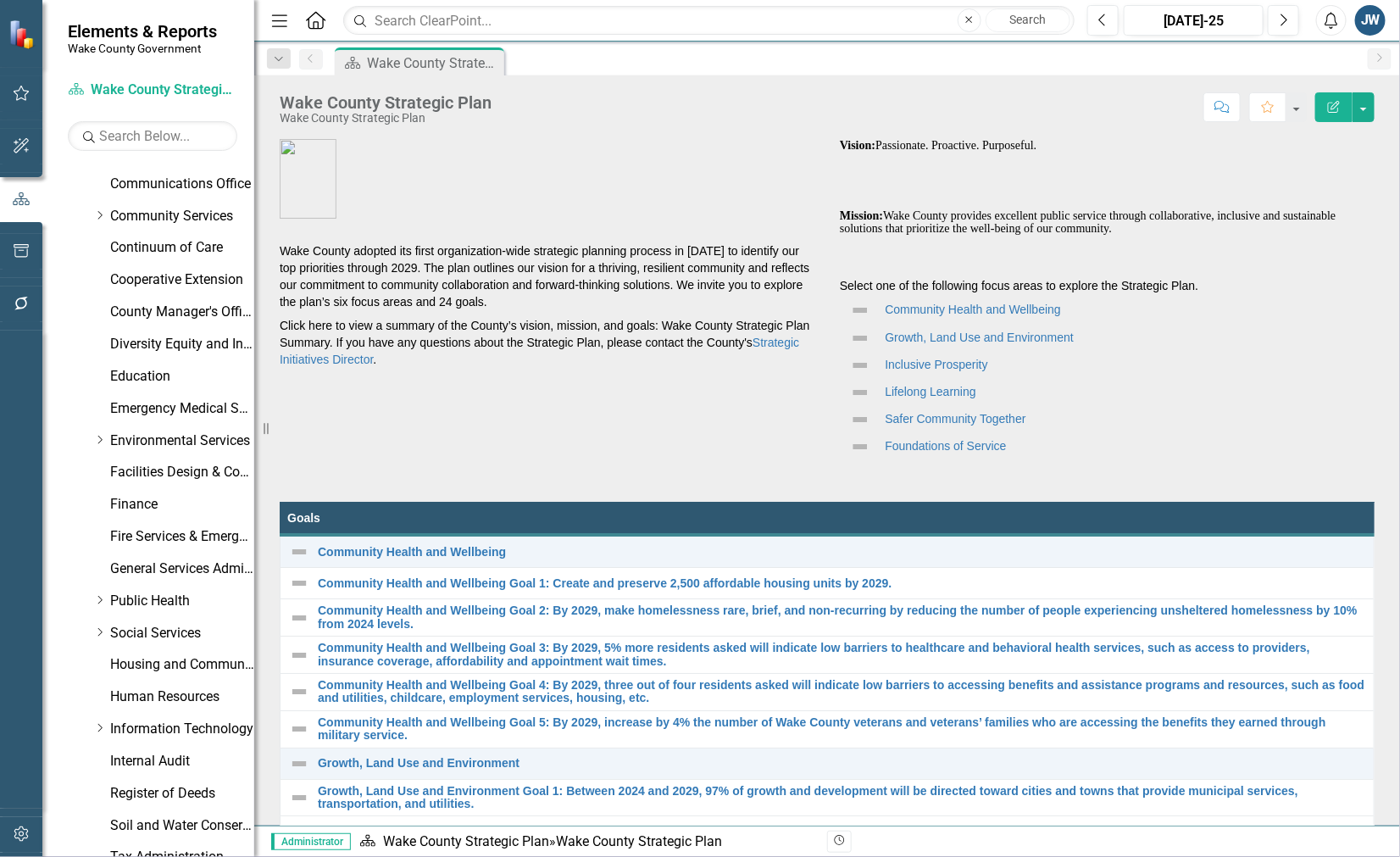
scroll to position [144, 0]
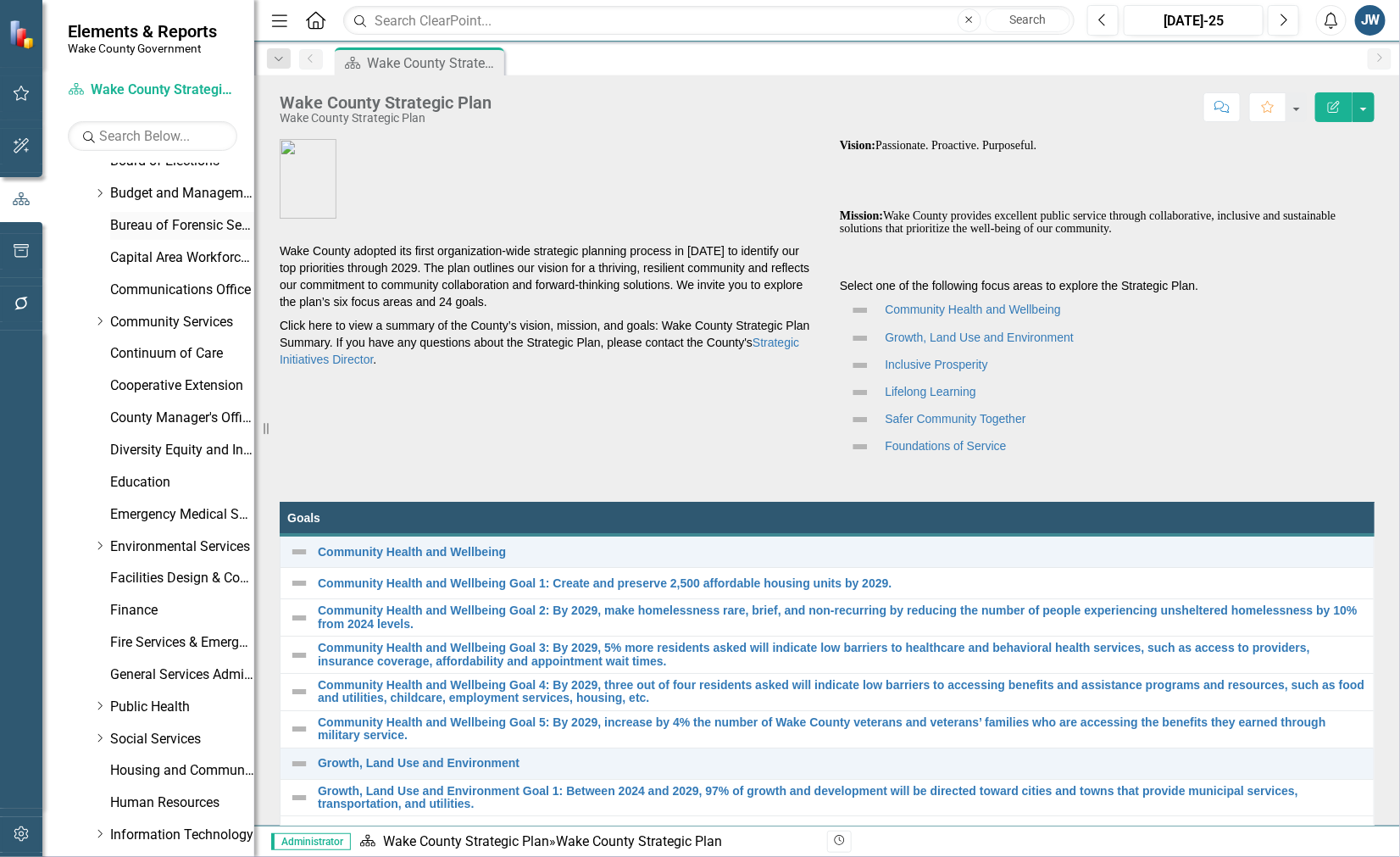
drag, startPoint x: 128, startPoint y: 215, endPoint x: 200, endPoint y: 236, distance: 75.0
click at [128, 215] on div "Bureau of Forensic Services" at bounding box center [182, 226] width 144 height 28
click at [176, 223] on link "Bureau of Forensic Services" at bounding box center [182, 226] width 144 height 19
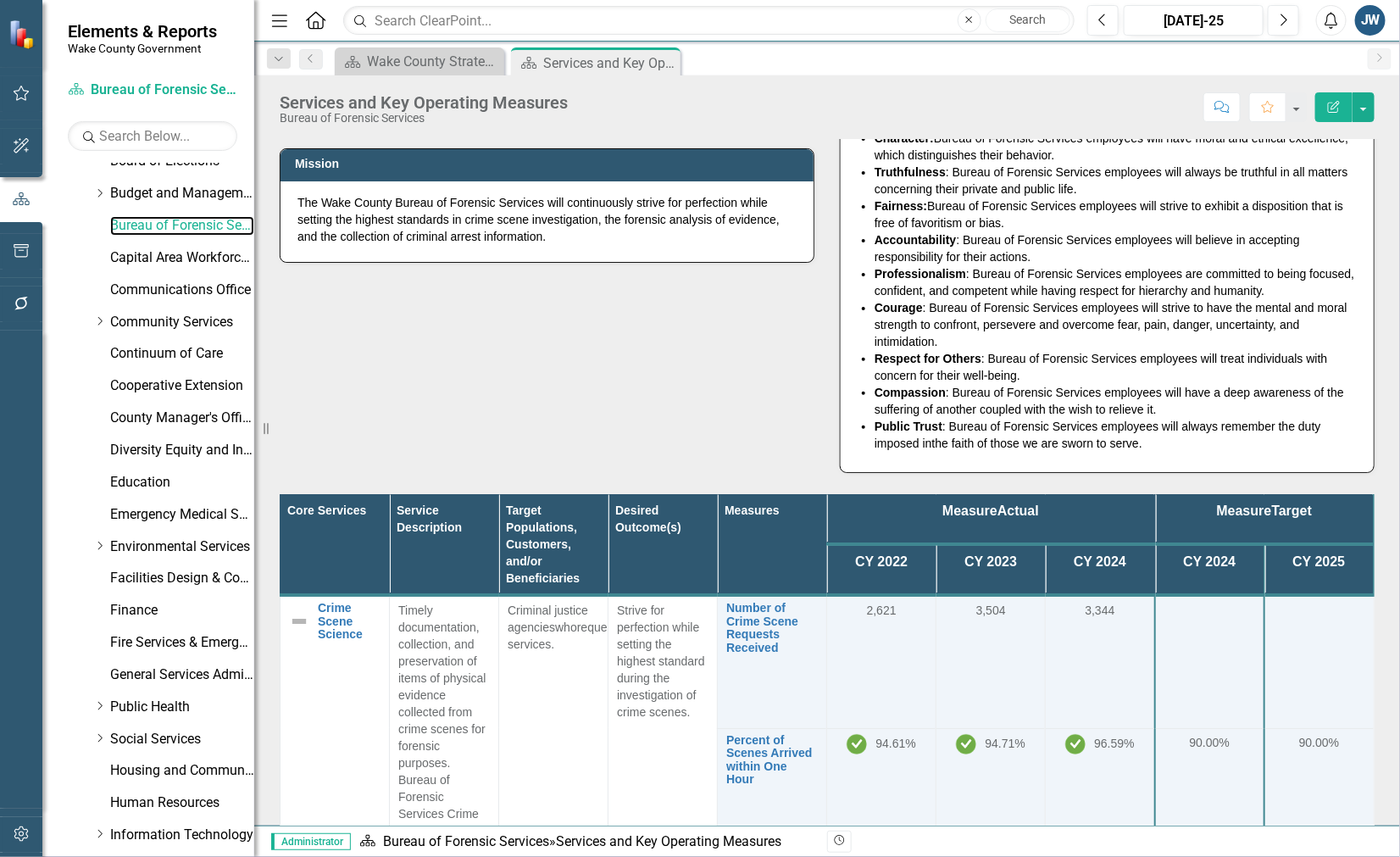
scroll to position [212, 0]
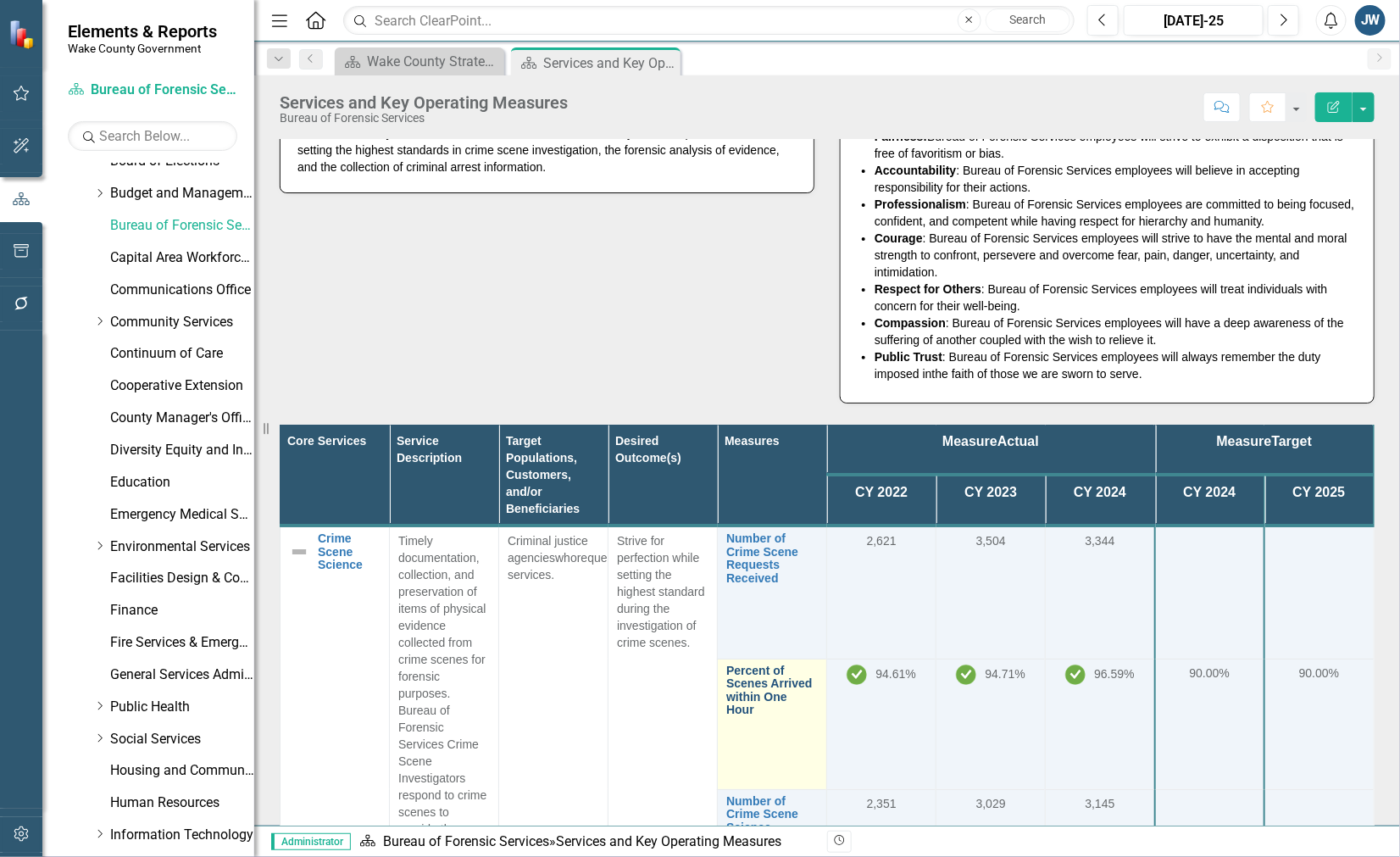
click at [738, 681] on link "Percent of Scenes Arrived within One Hour" at bounding box center [772, 690] width 92 height 52
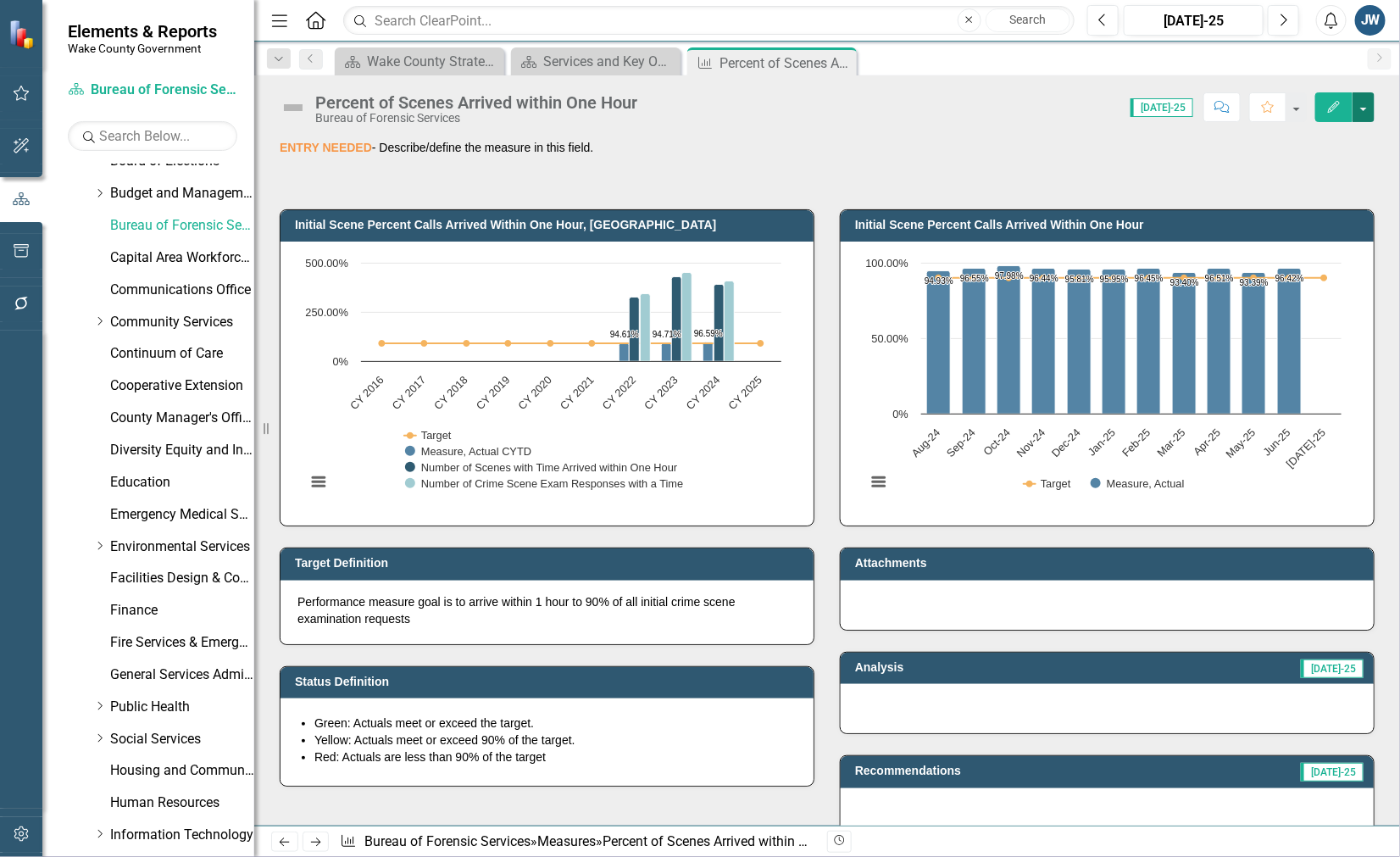
click at [1366, 117] on button "button" at bounding box center [1363, 107] width 22 height 29
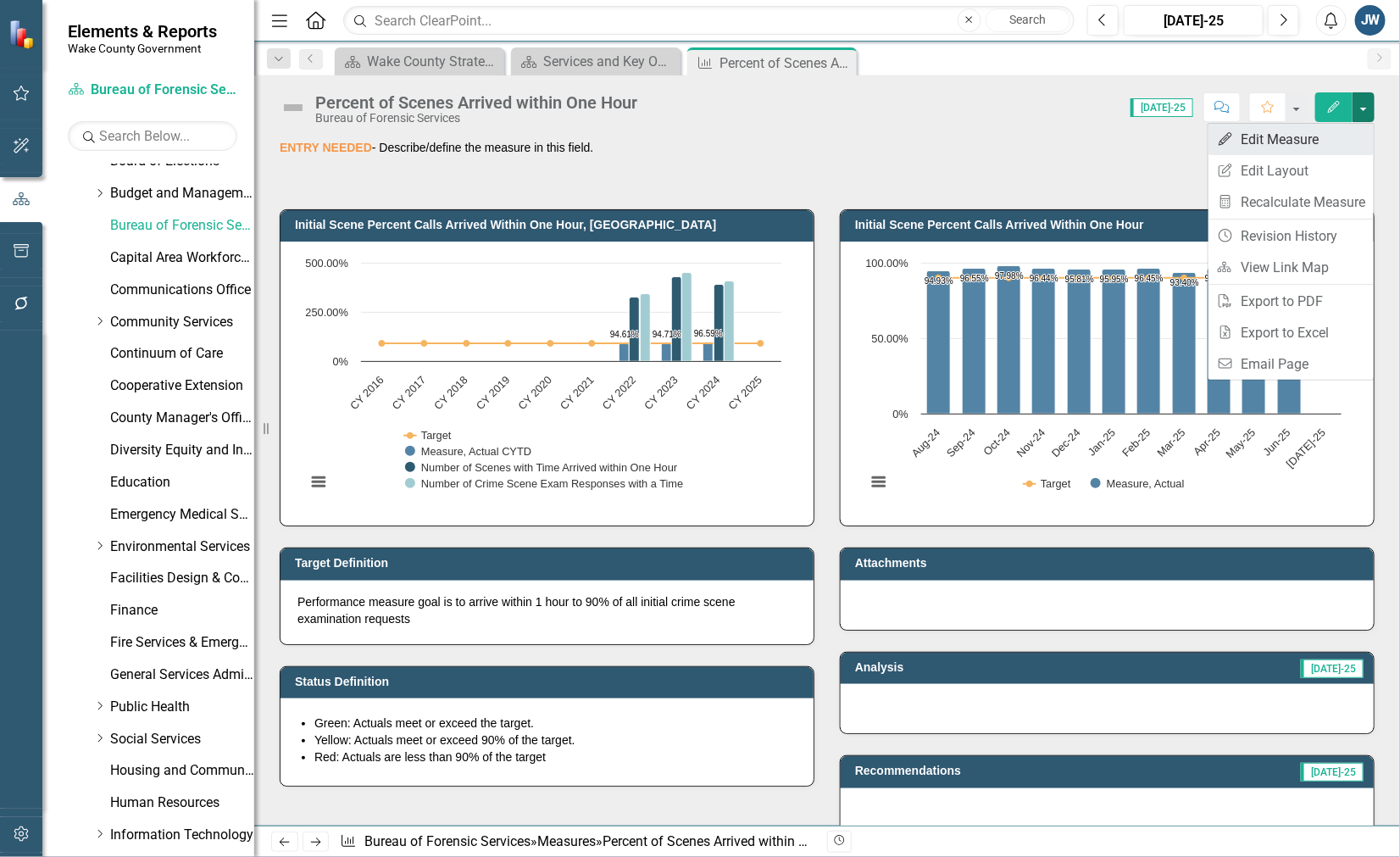
click at [1327, 133] on link "Edit Edit Measure" at bounding box center [1291, 139] width 165 height 31
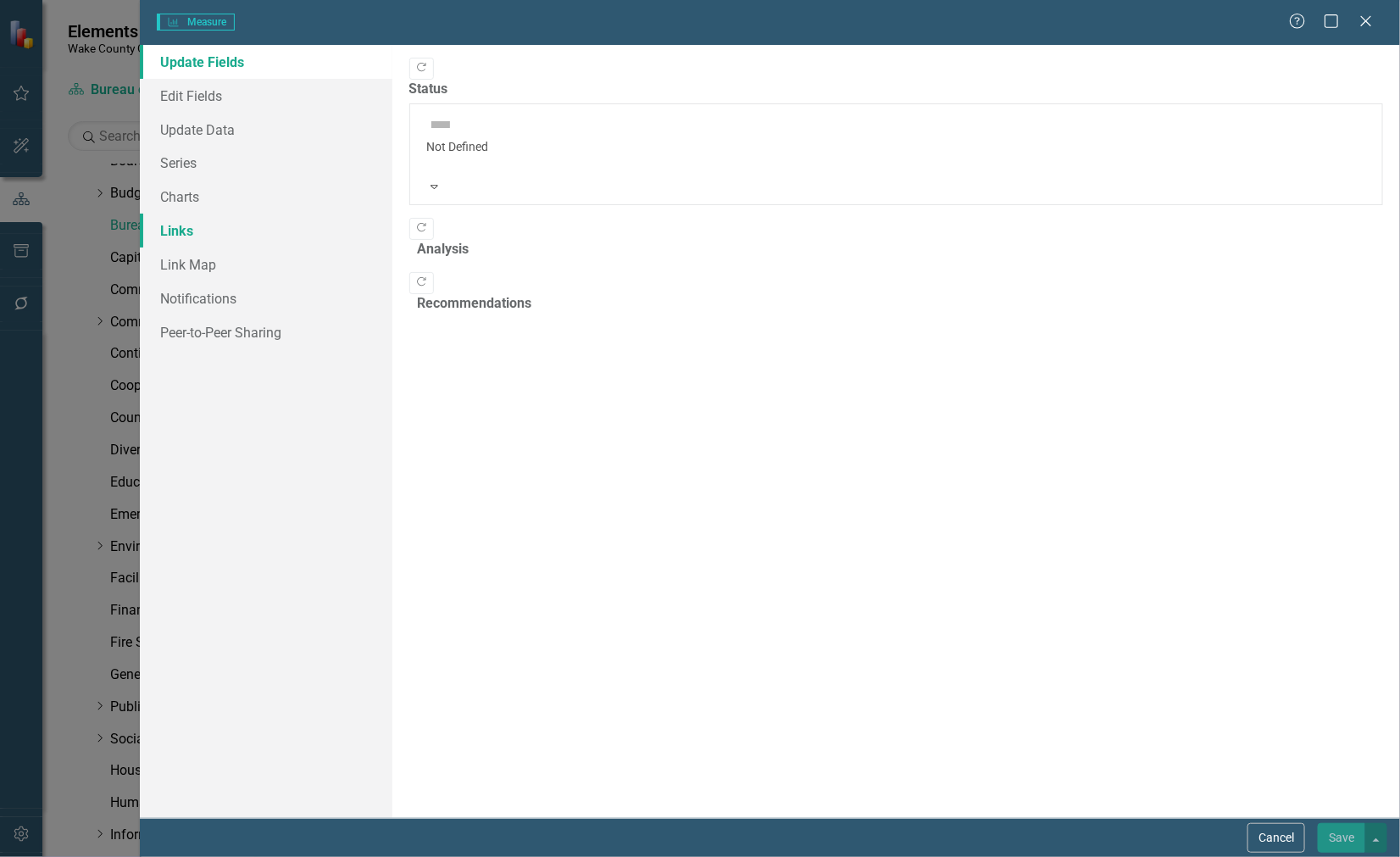
click at [188, 228] on link "Links" at bounding box center [265, 230] width 251 height 34
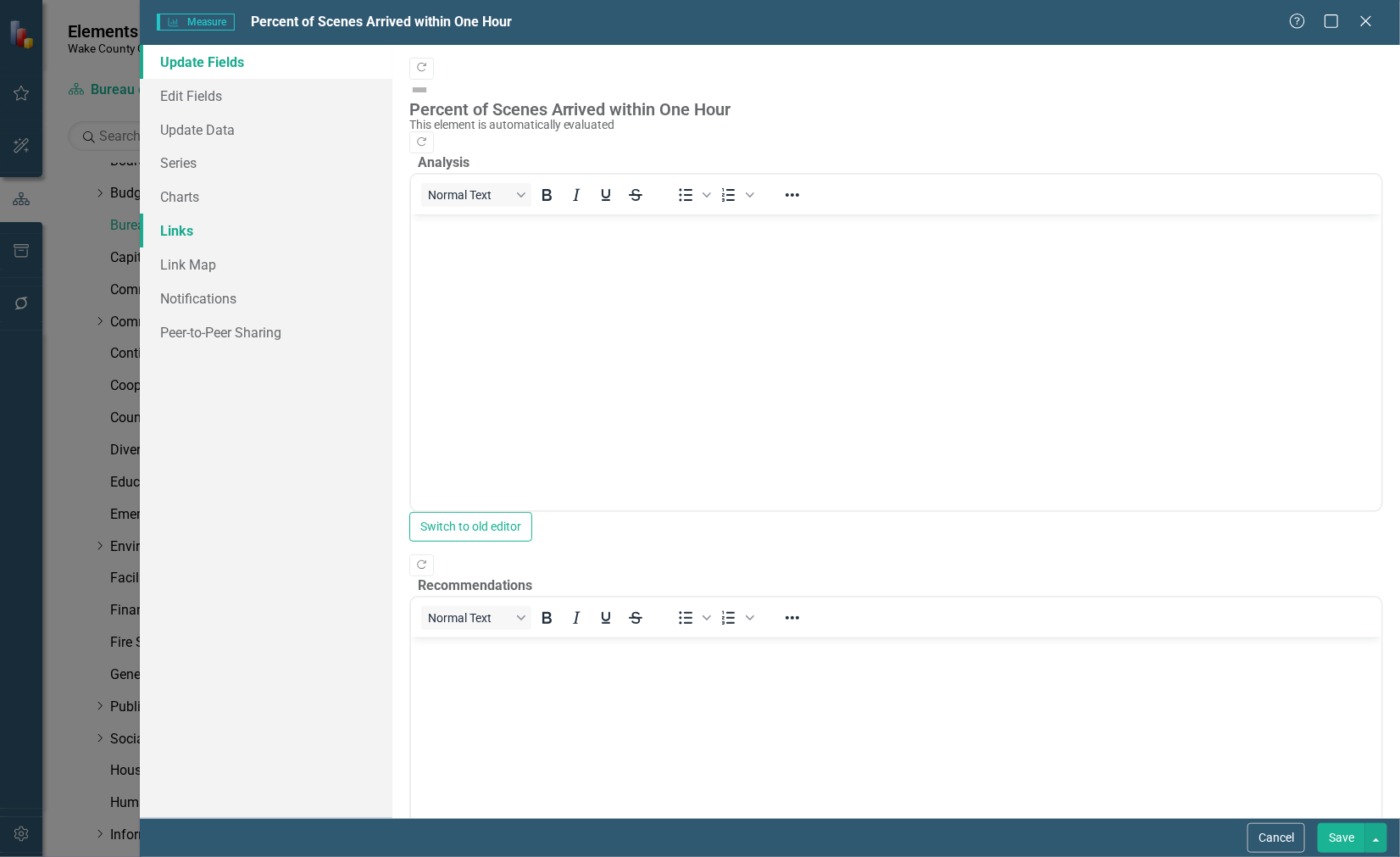
click at [188, 228] on link "Links" at bounding box center [265, 230] width 251 height 34
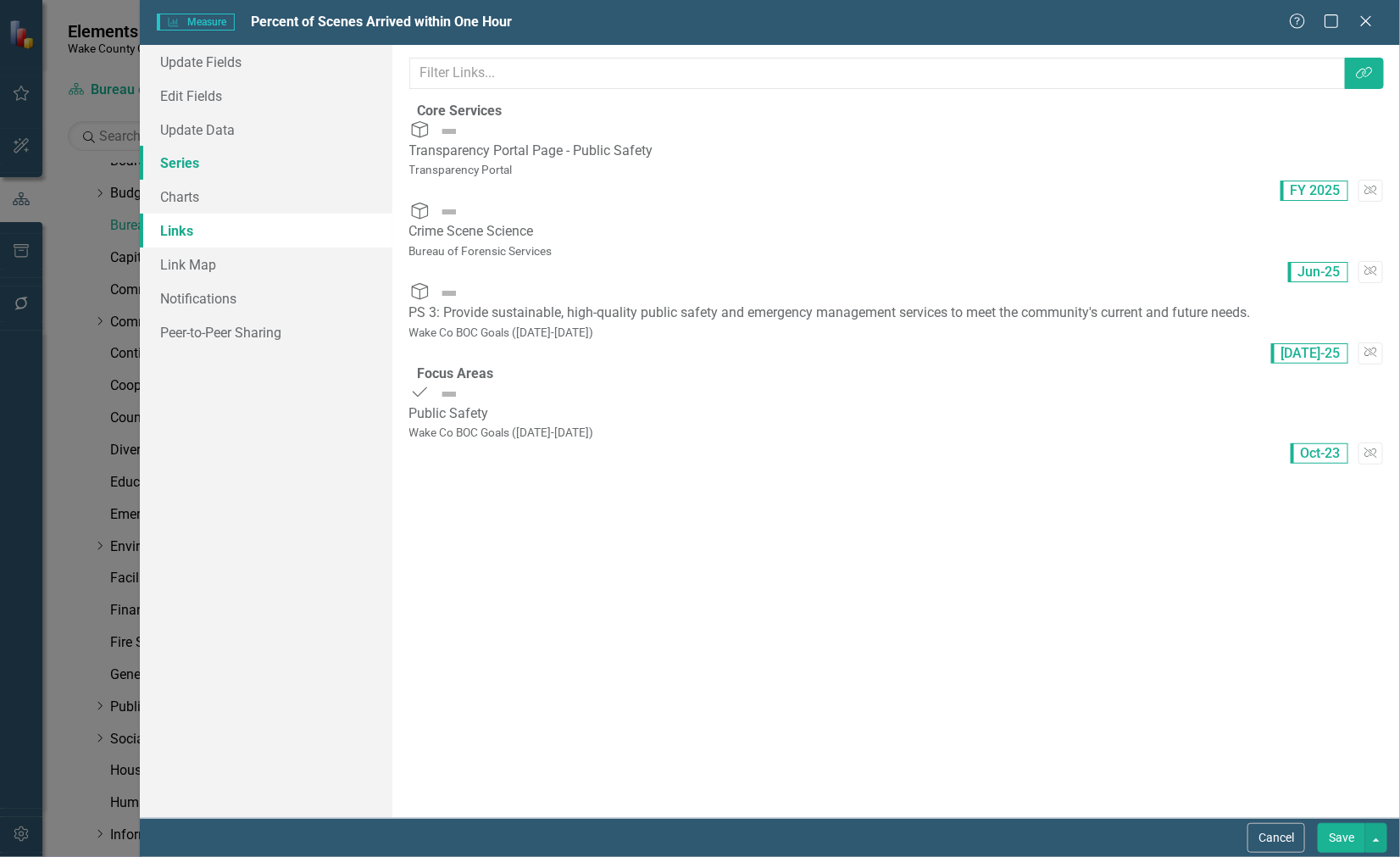
click at [196, 162] on link "Series" at bounding box center [265, 162] width 251 height 34
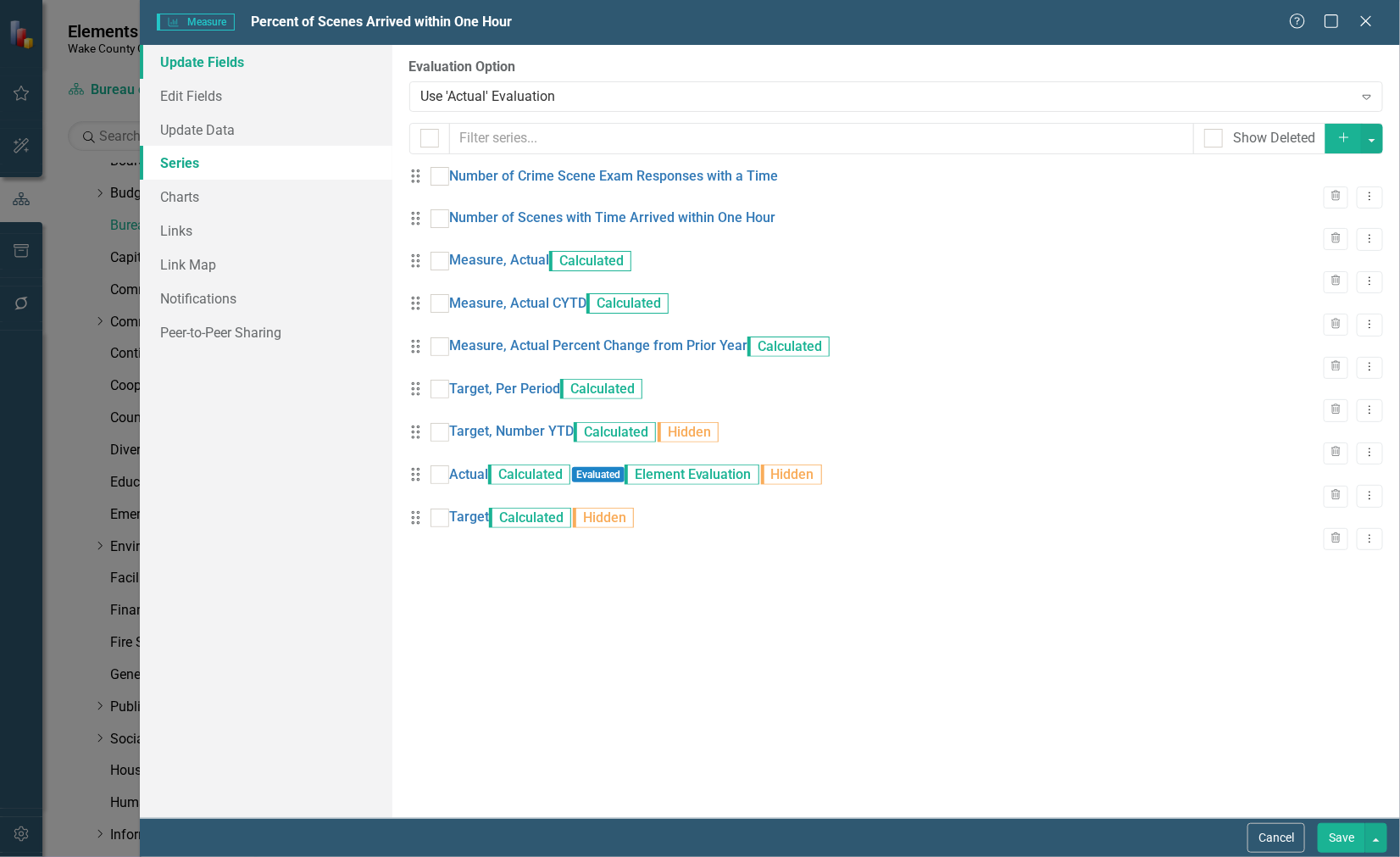
click at [217, 58] on link "Update Fields" at bounding box center [265, 61] width 251 height 34
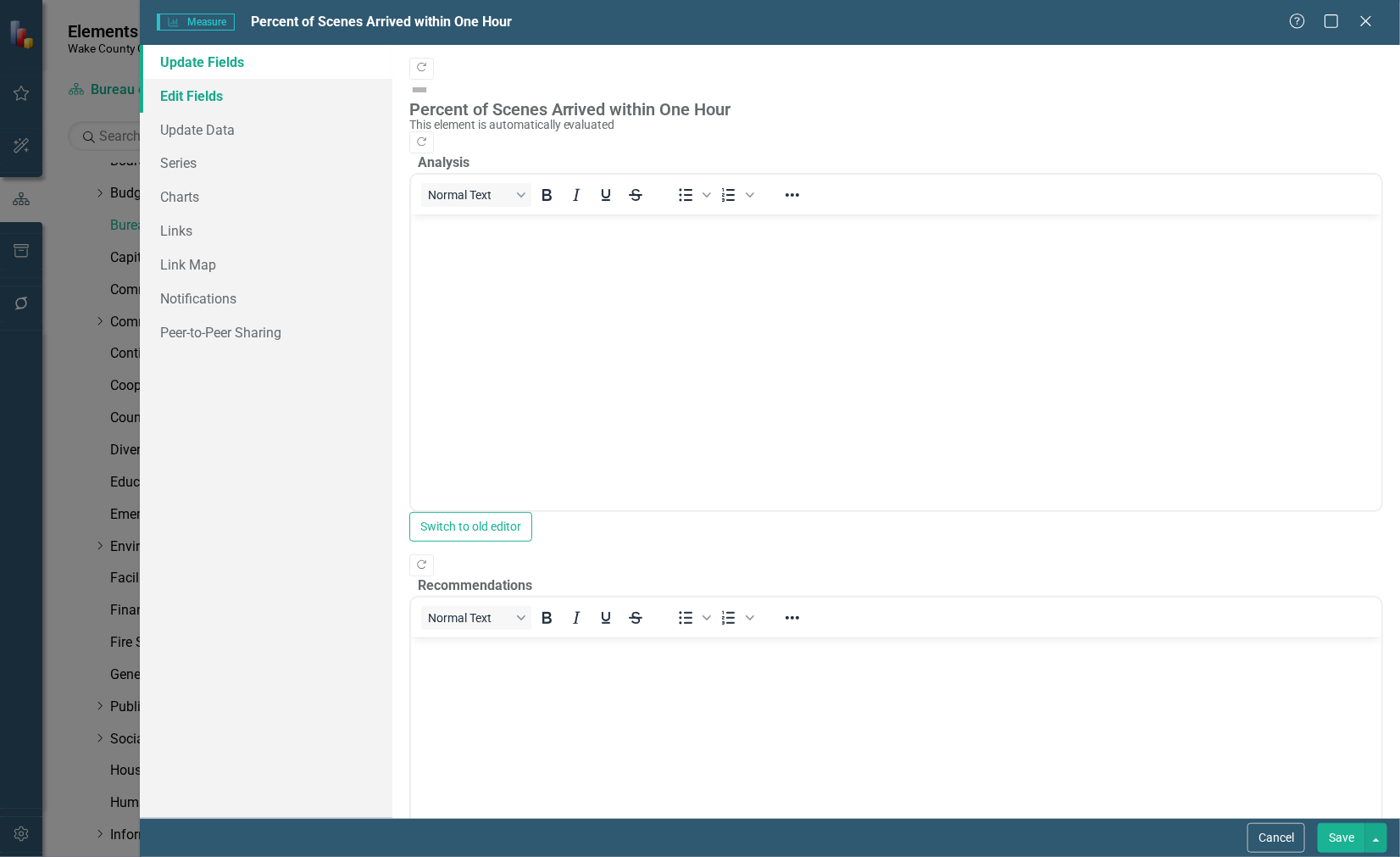
click at [209, 92] on link "Edit Fields" at bounding box center [265, 95] width 251 height 34
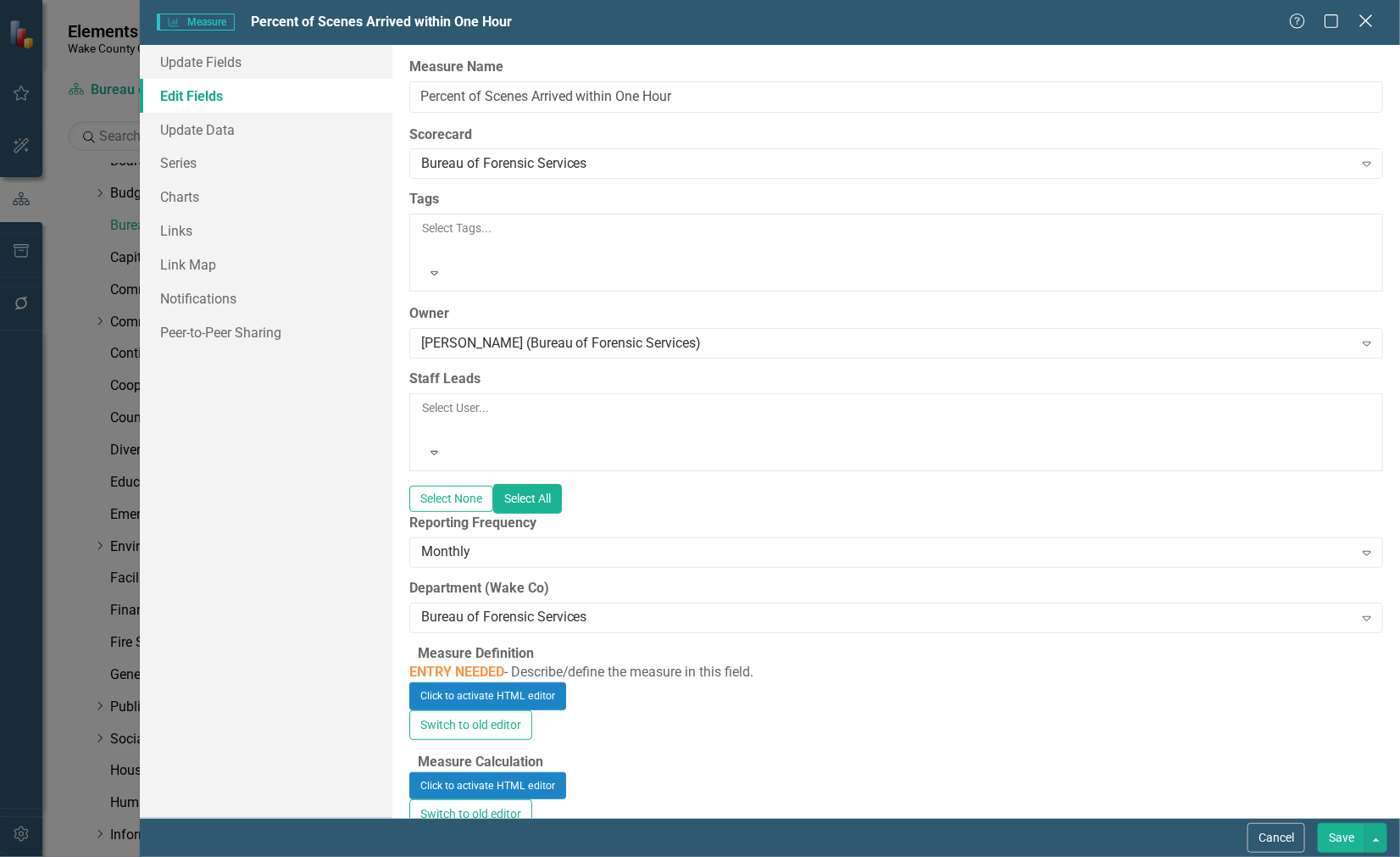
click at [1364, 26] on icon "Close" at bounding box center [1365, 21] width 21 height 17
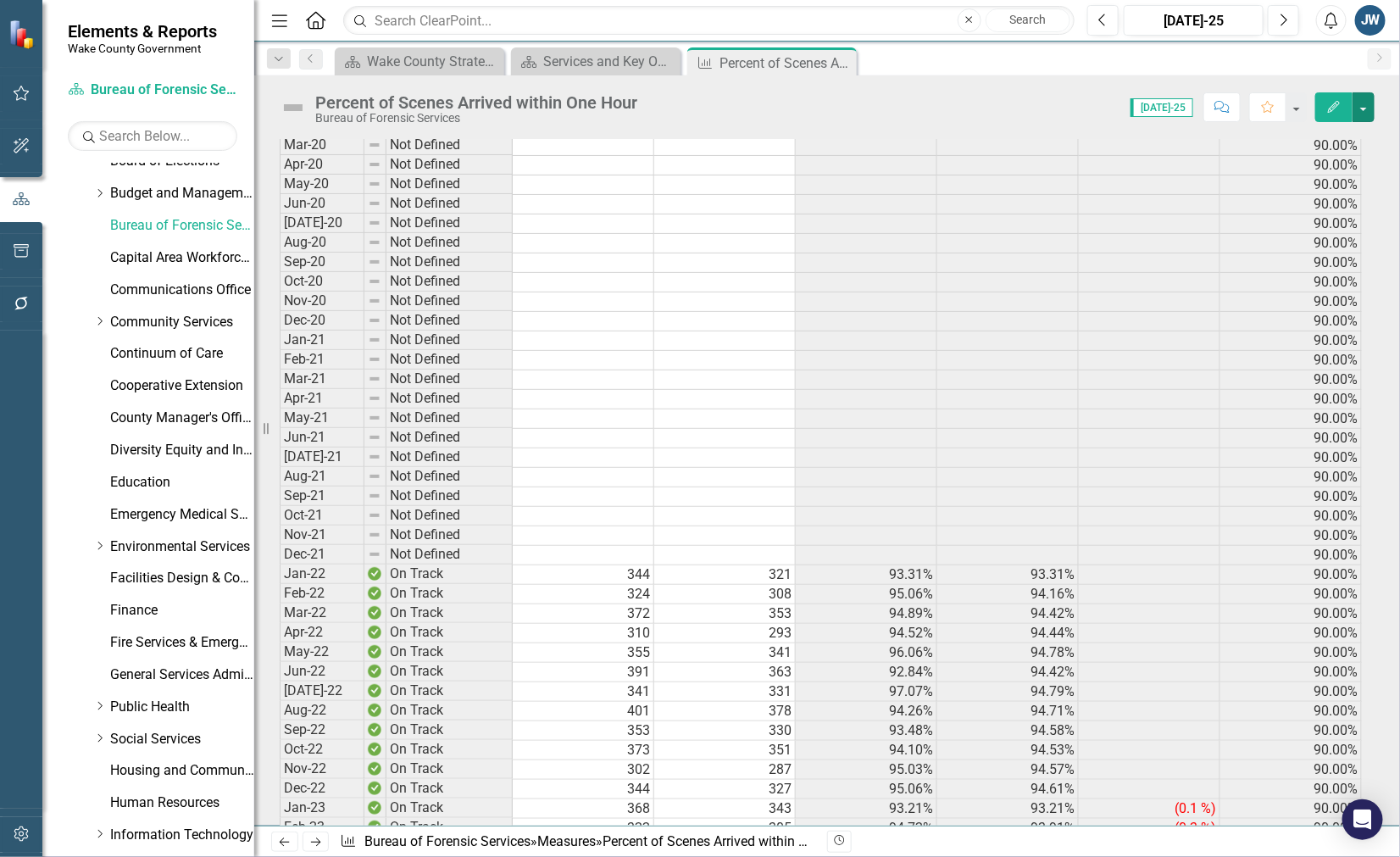
scroll to position [1678, 0]
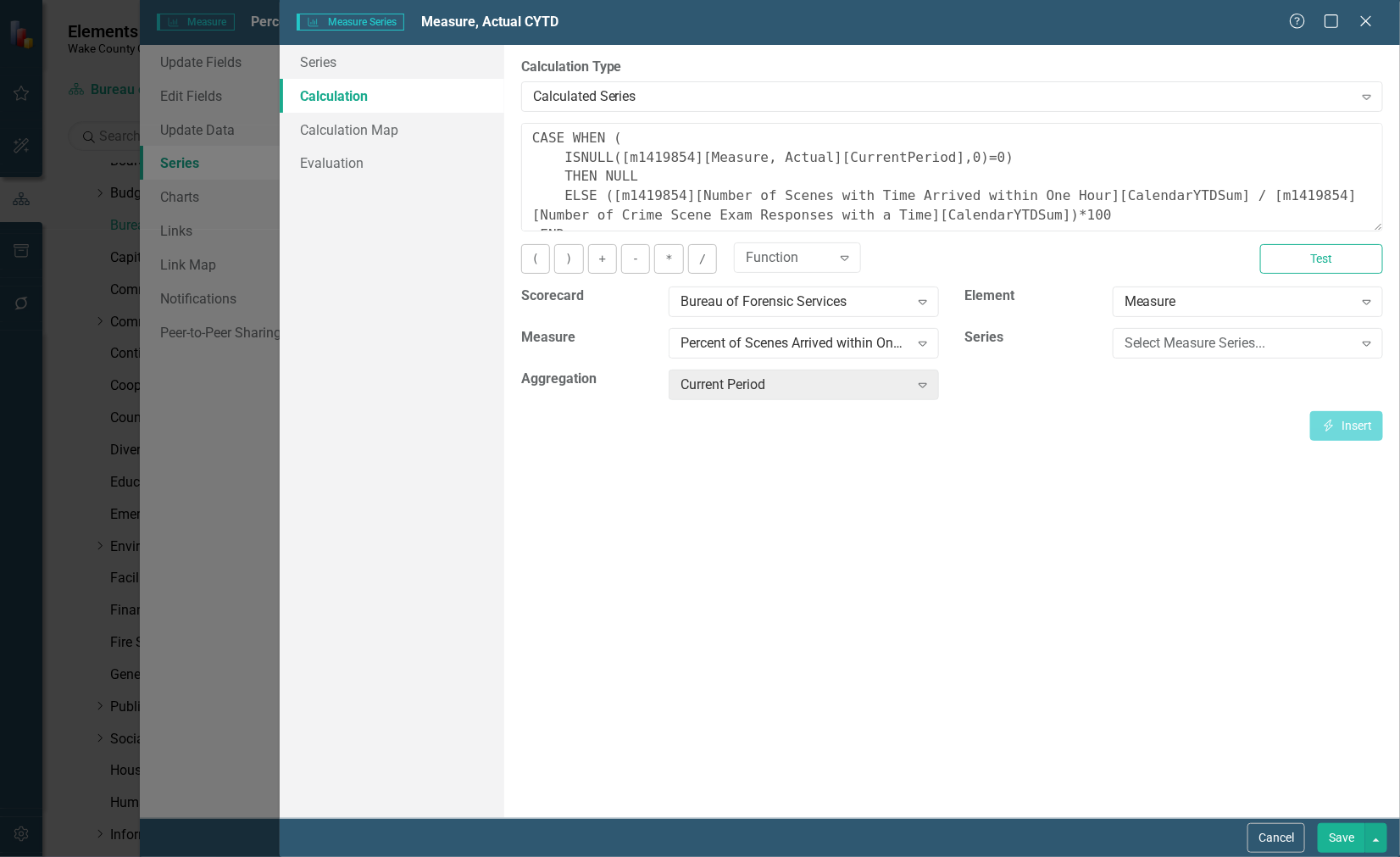
scroll to position [18, 0]
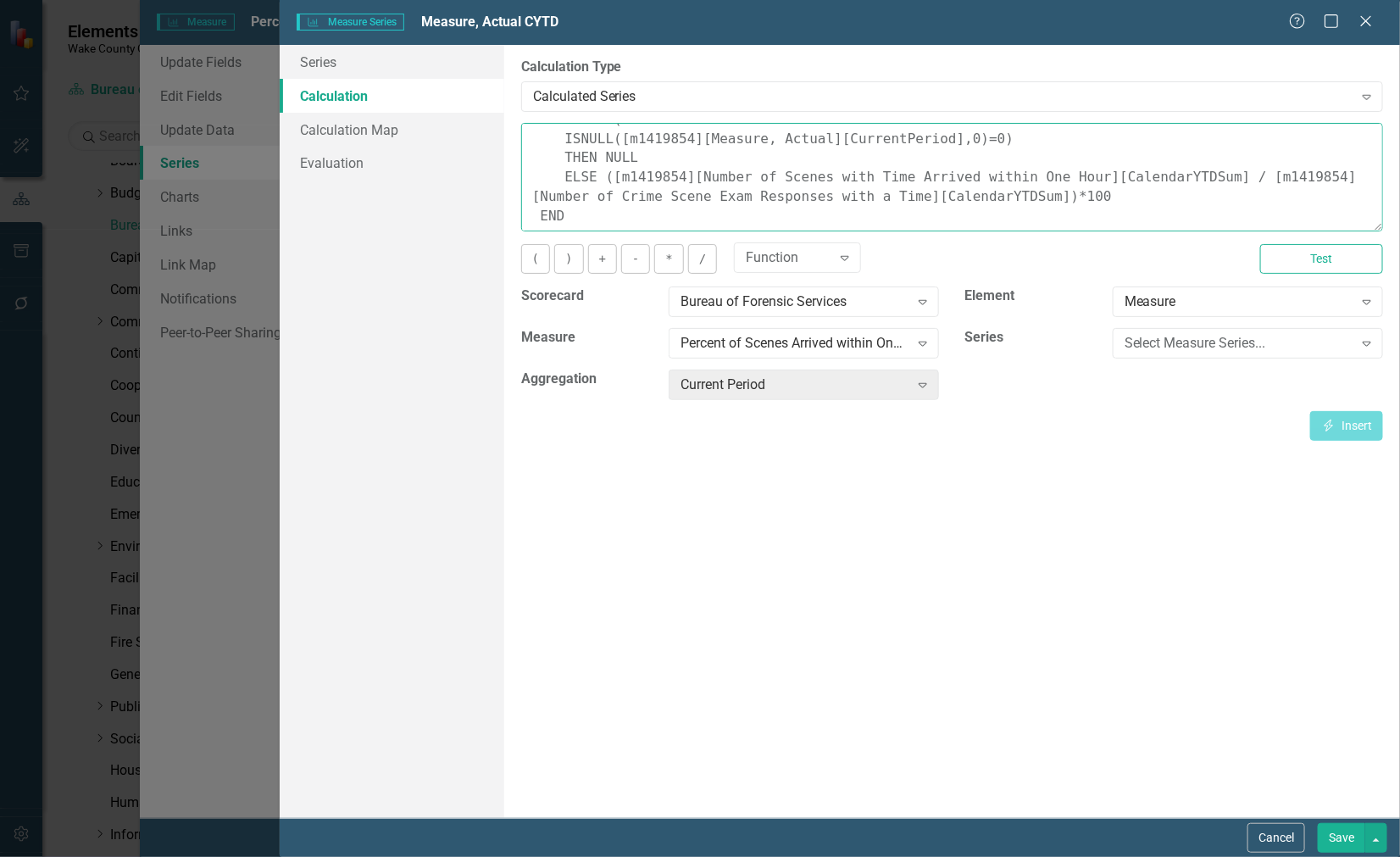
drag, startPoint x: 688, startPoint y: 178, endPoint x: 1062, endPoint y: 178, distance: 374.0
click at [1062, 178] on textarea "CASE WHEN ( ISNULL([m1419854][Measure, Actual][CurrentPeriod],0)=0) THEN NULL E…" at bounding box center [952, 177] width 862 height 108
click at [1359, 17] on icon "Close" at bounding box center [1365, 21] width 21 height 17
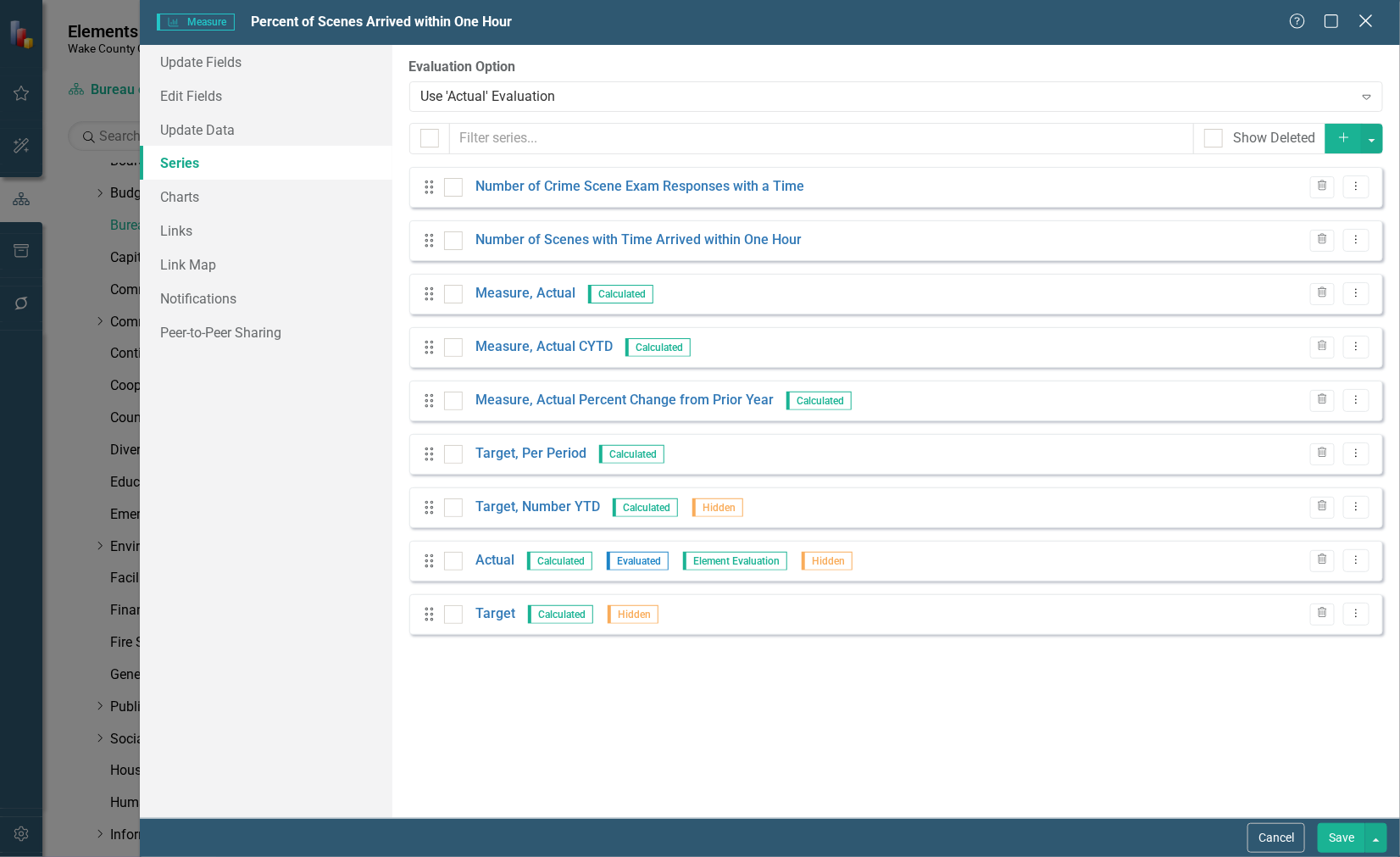
click at [1369, 22] on icon at bounding box center [1366, 21] width 13 height 13
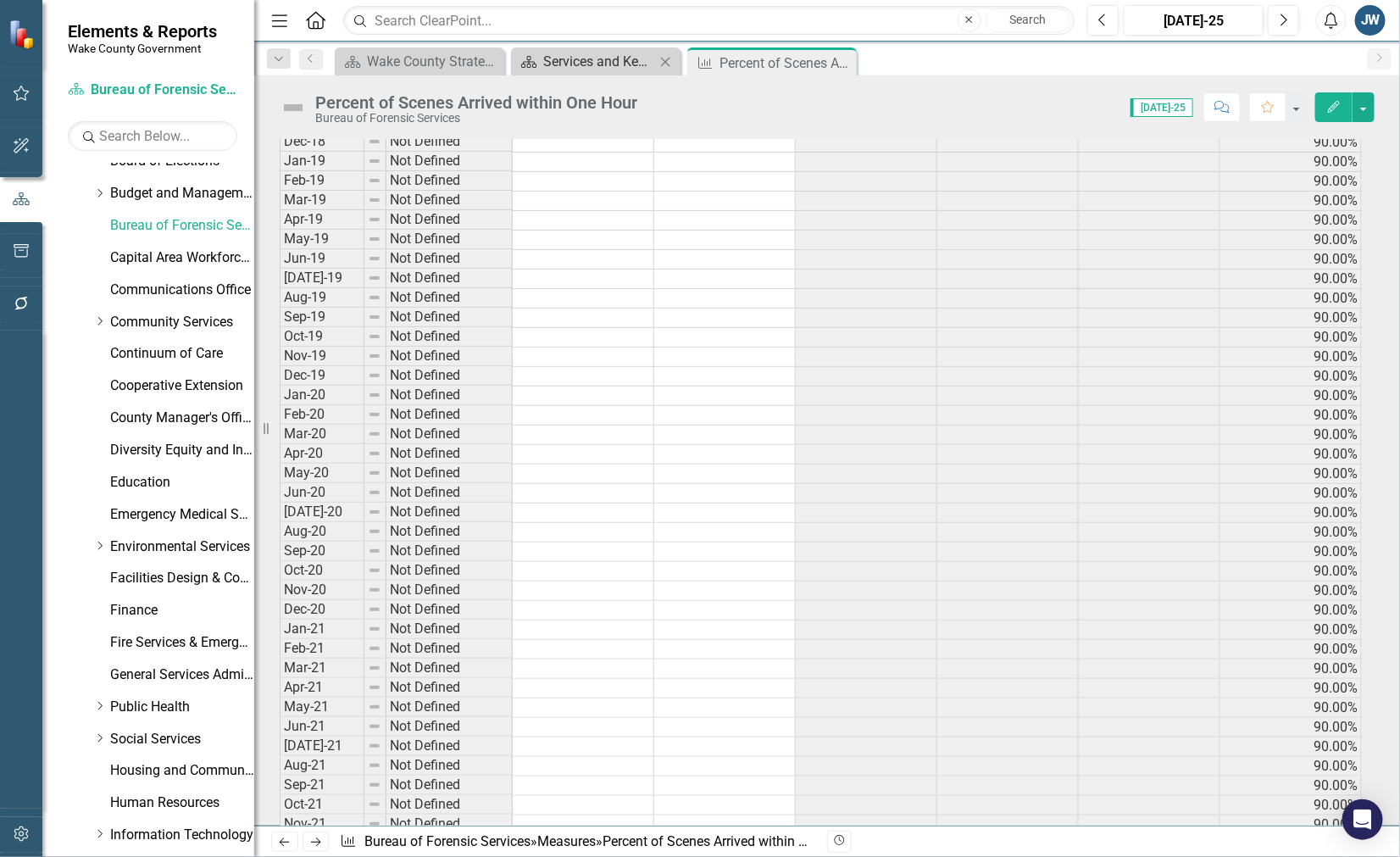
click at [589, 61] on div "Services and Key Operating Measures" at bounding box center [599, 61] width 112 height 21
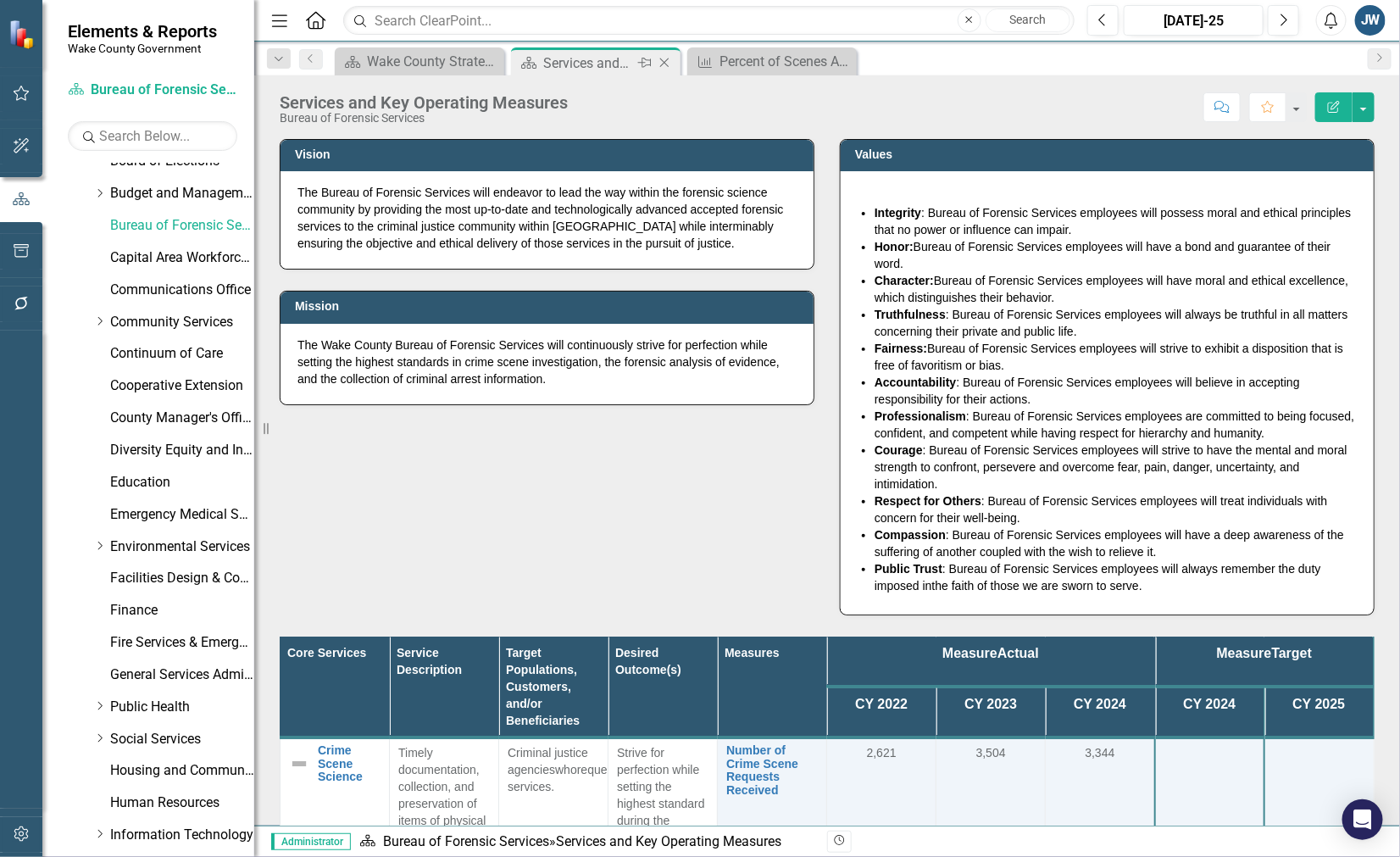
click at [597, 60] on div "Services and Key Operating Measures" at bounding box center [588, 62] width 91 height 21
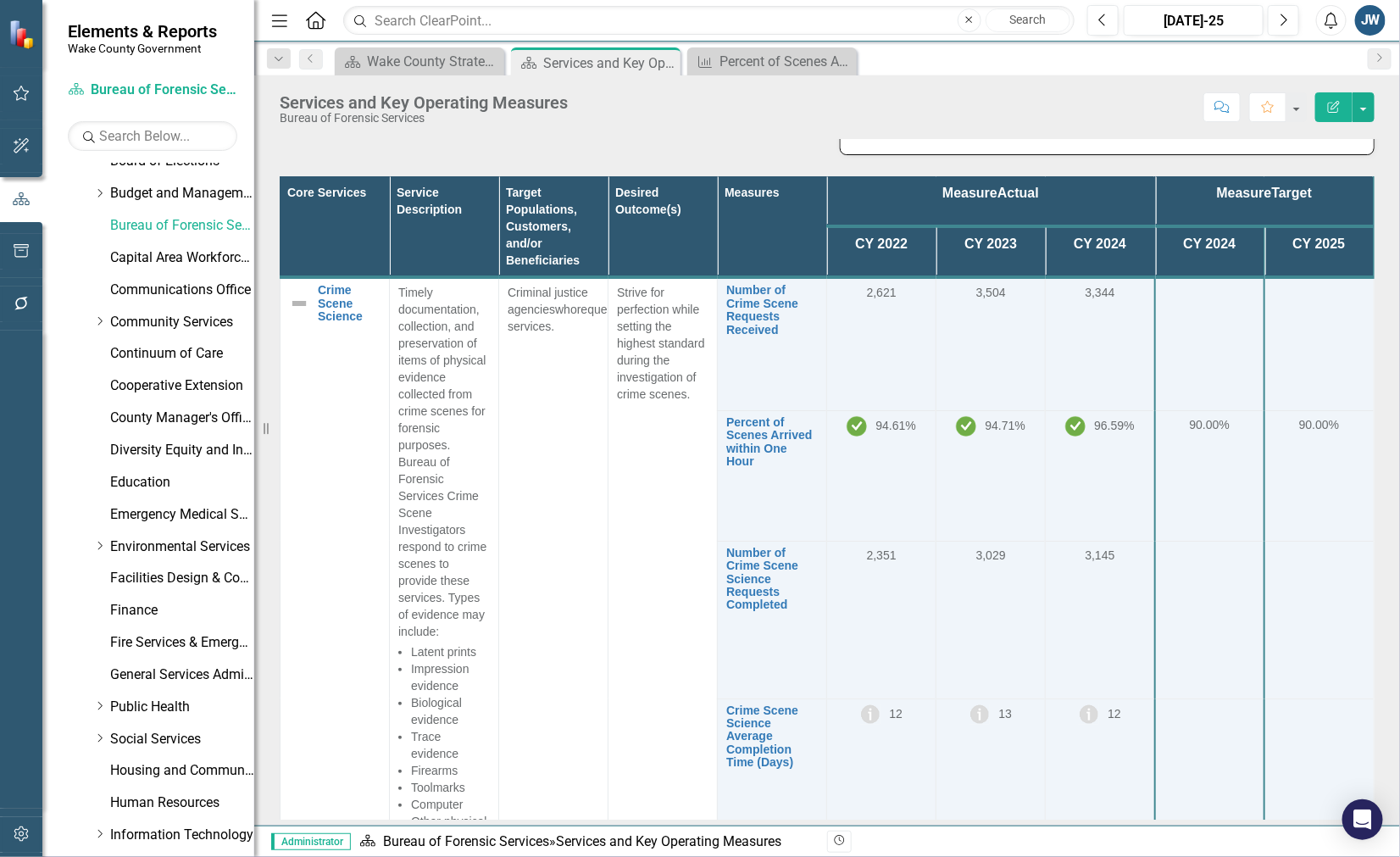
scroll to position [514, 0]
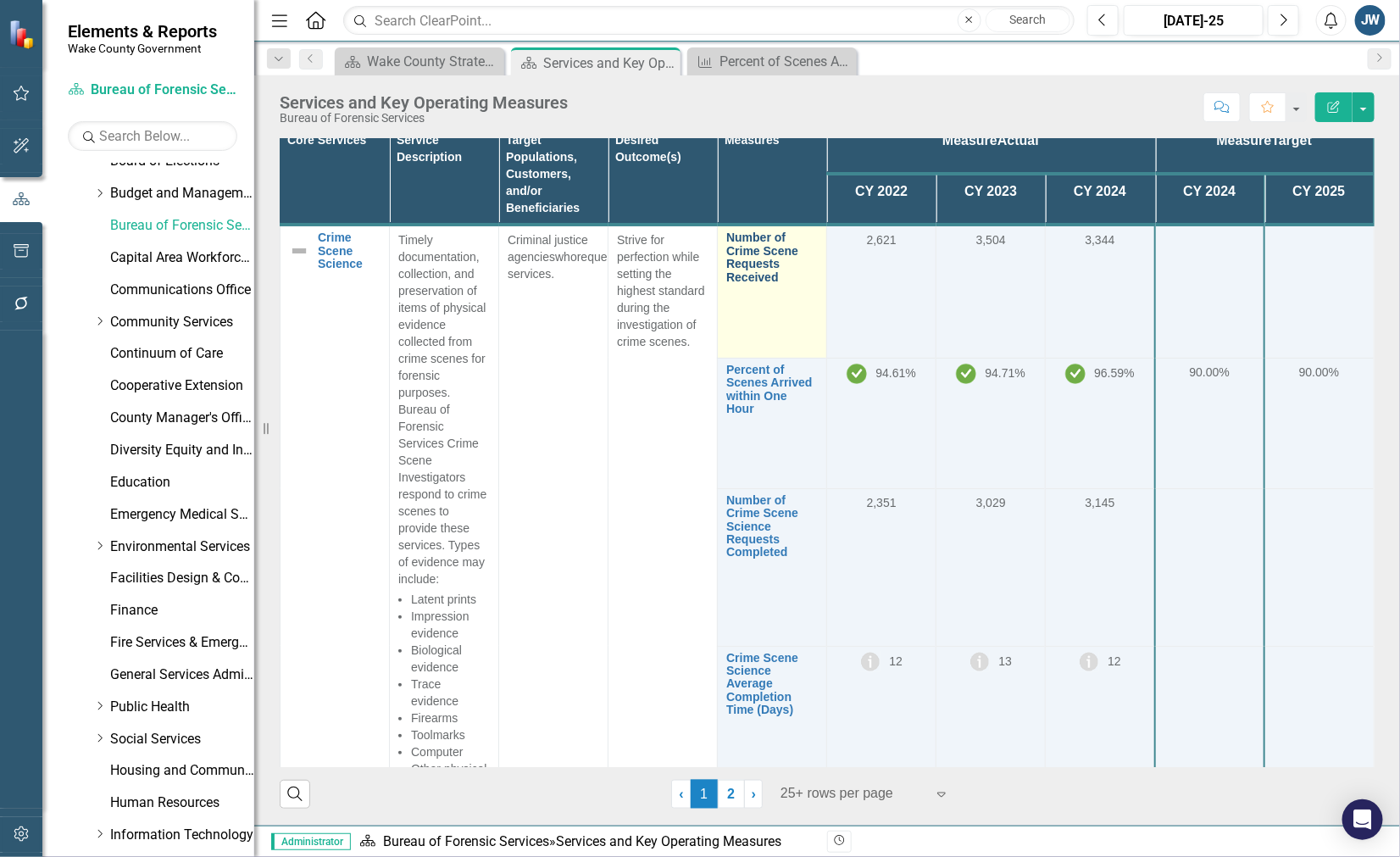
click at [747, 254] on link "Number of Crime Scene Requests Received" at bounding box center [772, 257] width 92 height 52
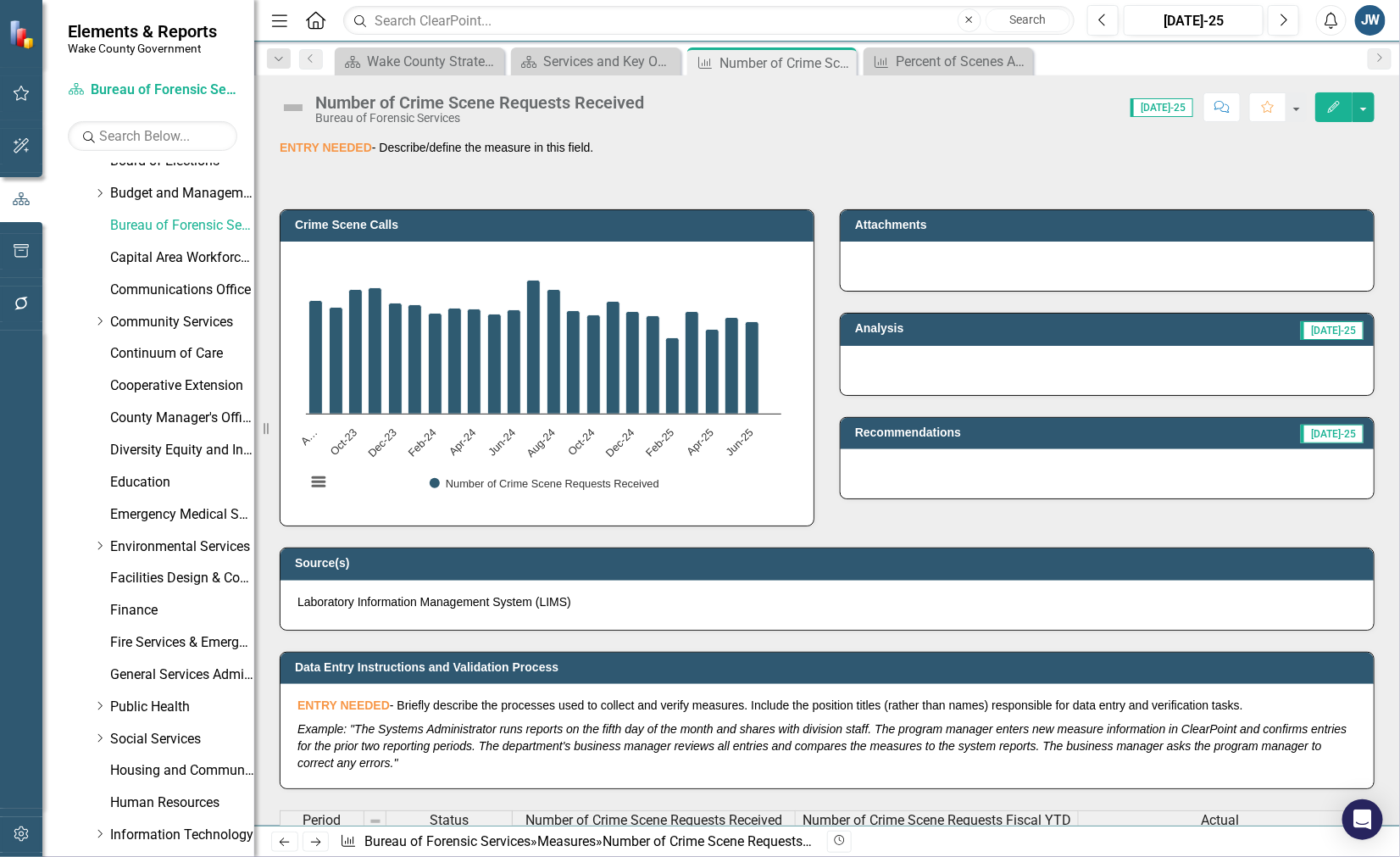
click at [1322, 111] on button "Edit" at bounding box center [1334, 107] width 38 height 29
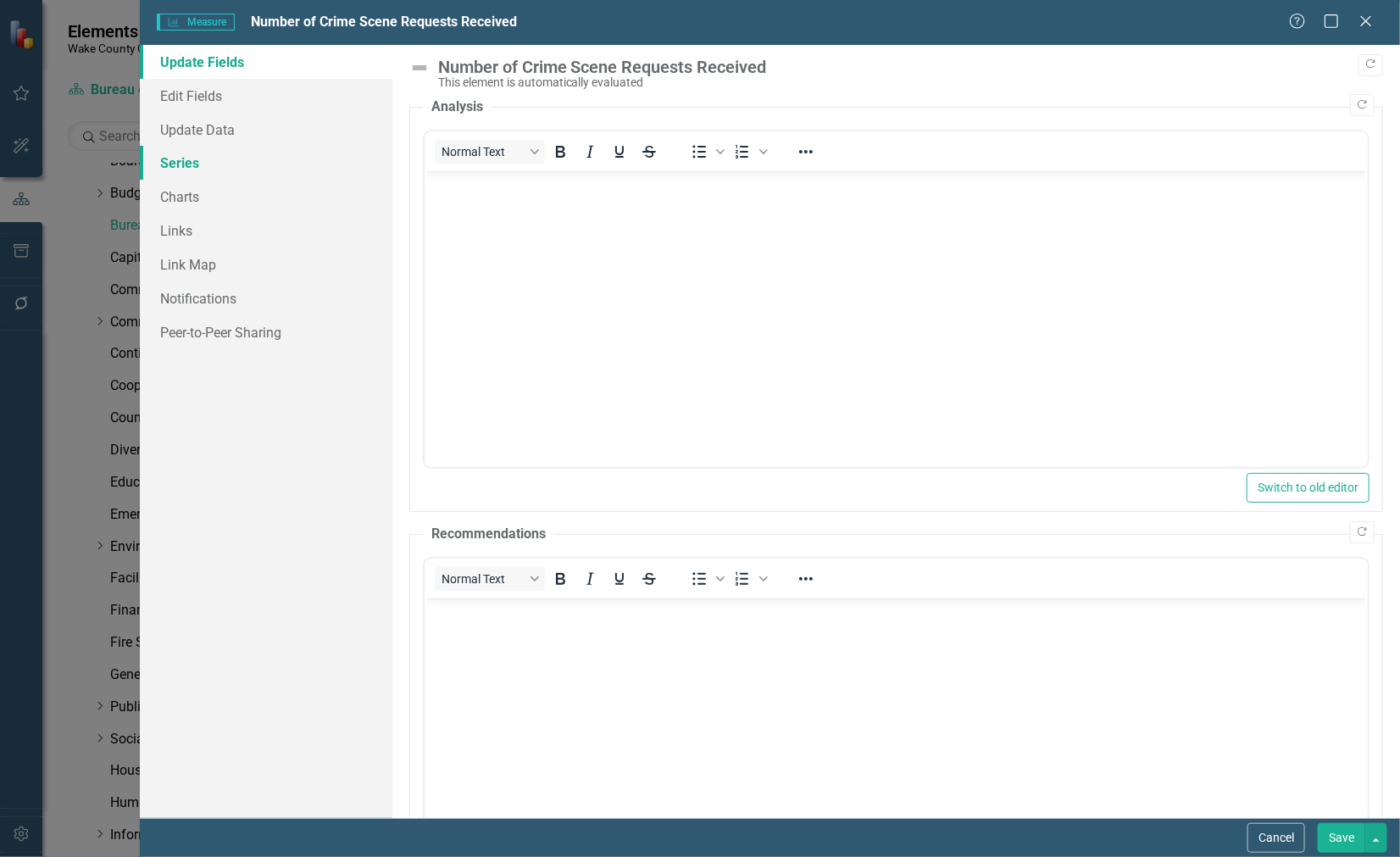
click at [183, 162] on link "Series" at bounding box center [265, 162] width 251 height 34
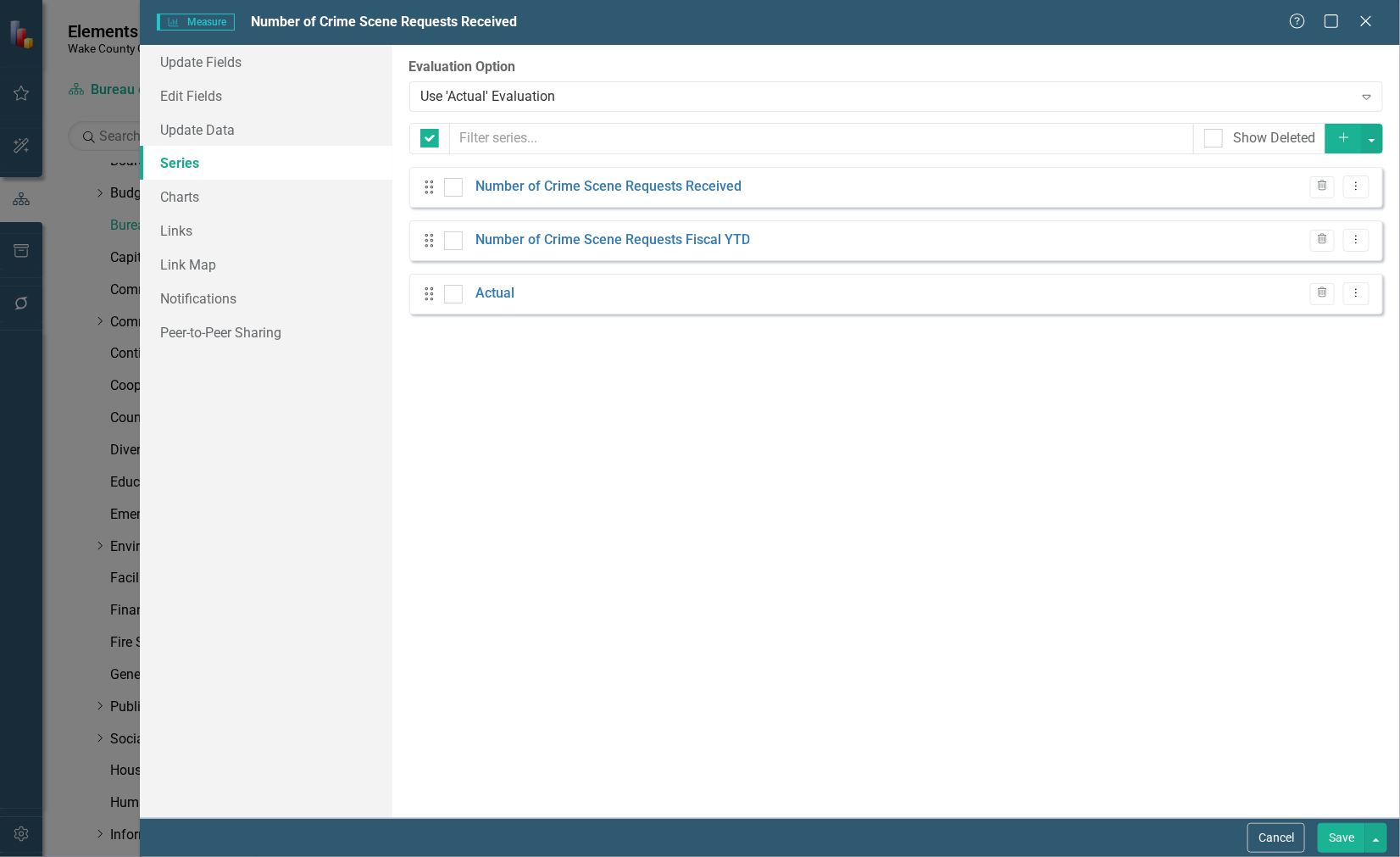
checkbox input "false"
click at [1361, 19] on icon "Close" at bounding box center [1365, 21] width 21 height 17
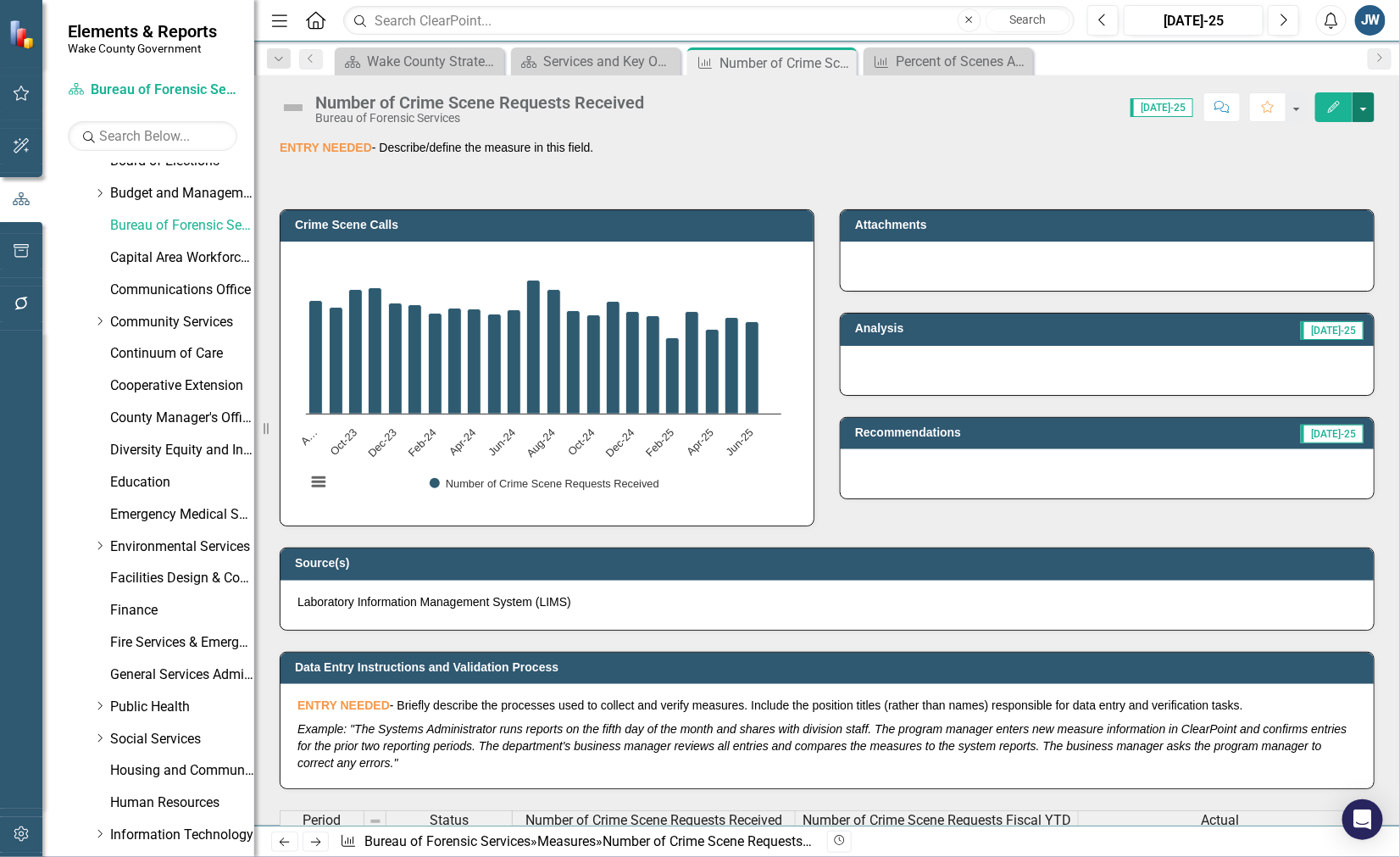
click at [1363, 111] on button "button" at bounding box center [1363, 107] width 22 height 29
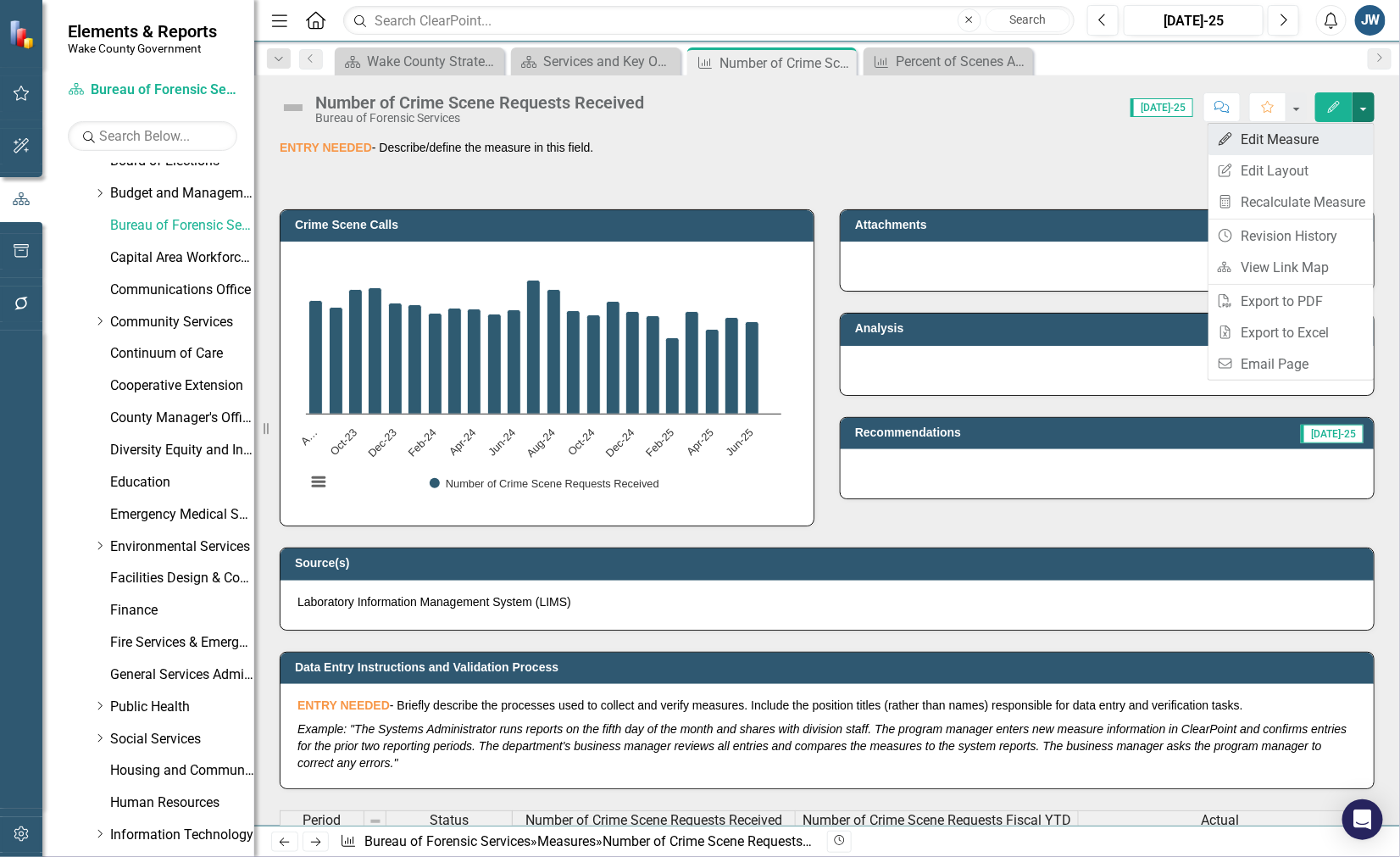
click at [1263, 136] on link "Edit Edit Measure" at bounding box center [1291, 139] width 165 height 31
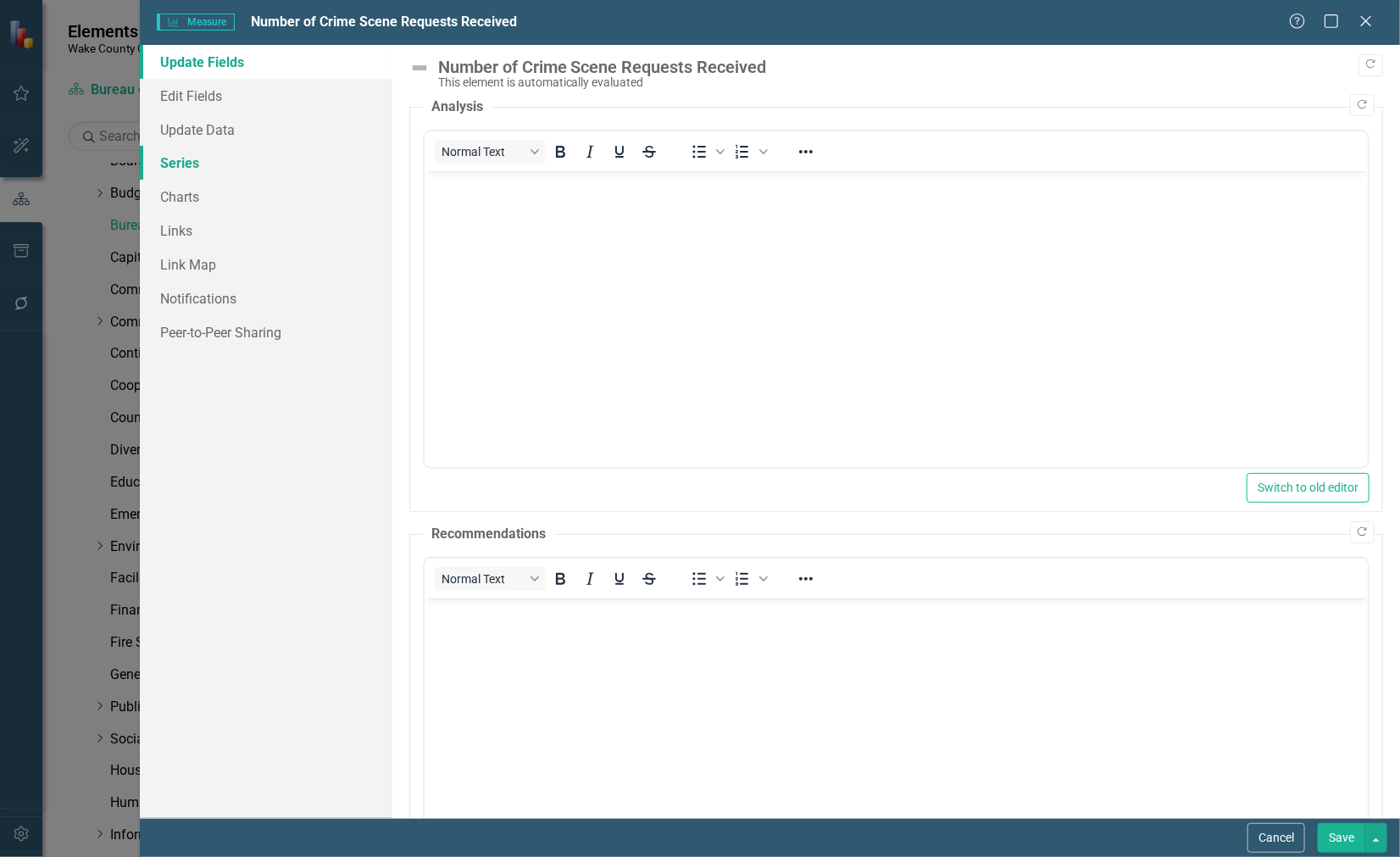
click at [176, 158] on link "Series" at bounding box center [265, 162] width 251 height 34
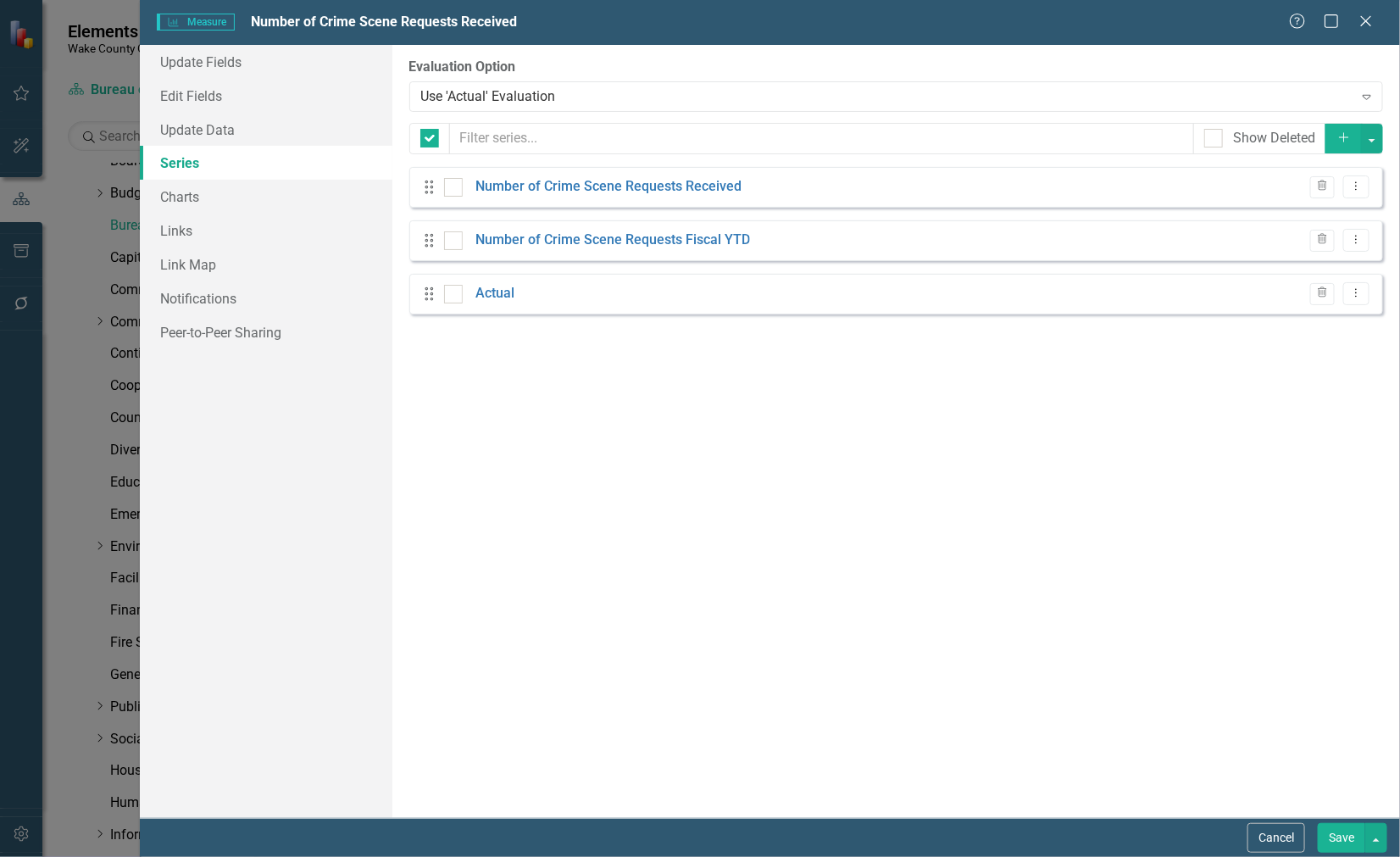
checkbox input "false"
click at [1335, 137] on button "Add" at bounding box center [1344, 139] width 38 height 29
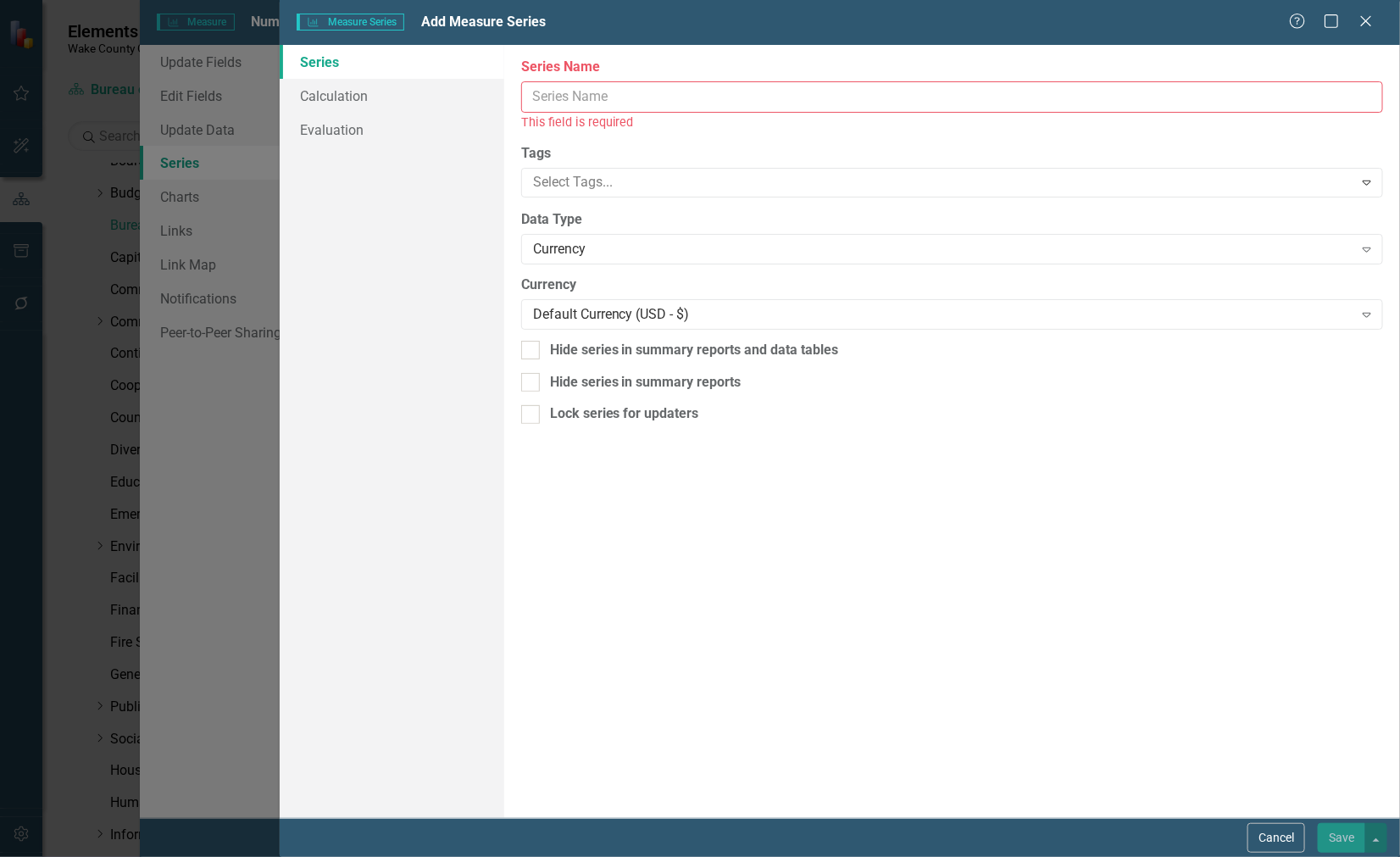
click at [607, 95] on input "Series Name" at bounding box center [952, 97] width 862 height 31
paste input "https://app.clearpointstrategy.com/api/v1/measures/1083247/measureData"
type input "https://app.clearpointstrategy.com/api/v1/measures/1083247/measureData"
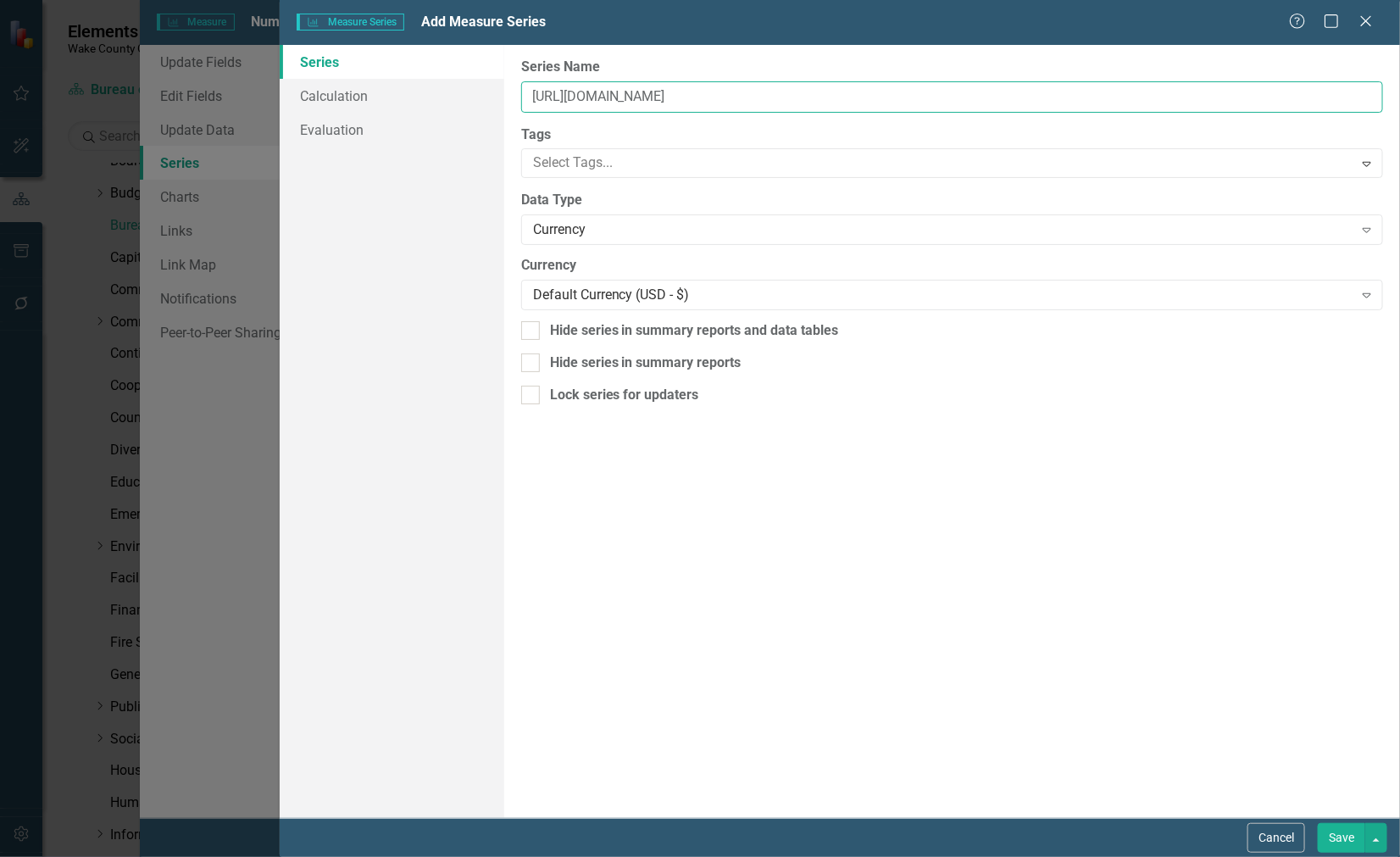
drag, startPoint x: 1042, startPoint y: 92, endPoint x: 439, endPoint y: 72, distance: 603.3
click at [439, 72] on div "Series Calculation Evaluation From this page, you can edit the name, type, and …" at bounding box center [839, 431] width 1120 height 774
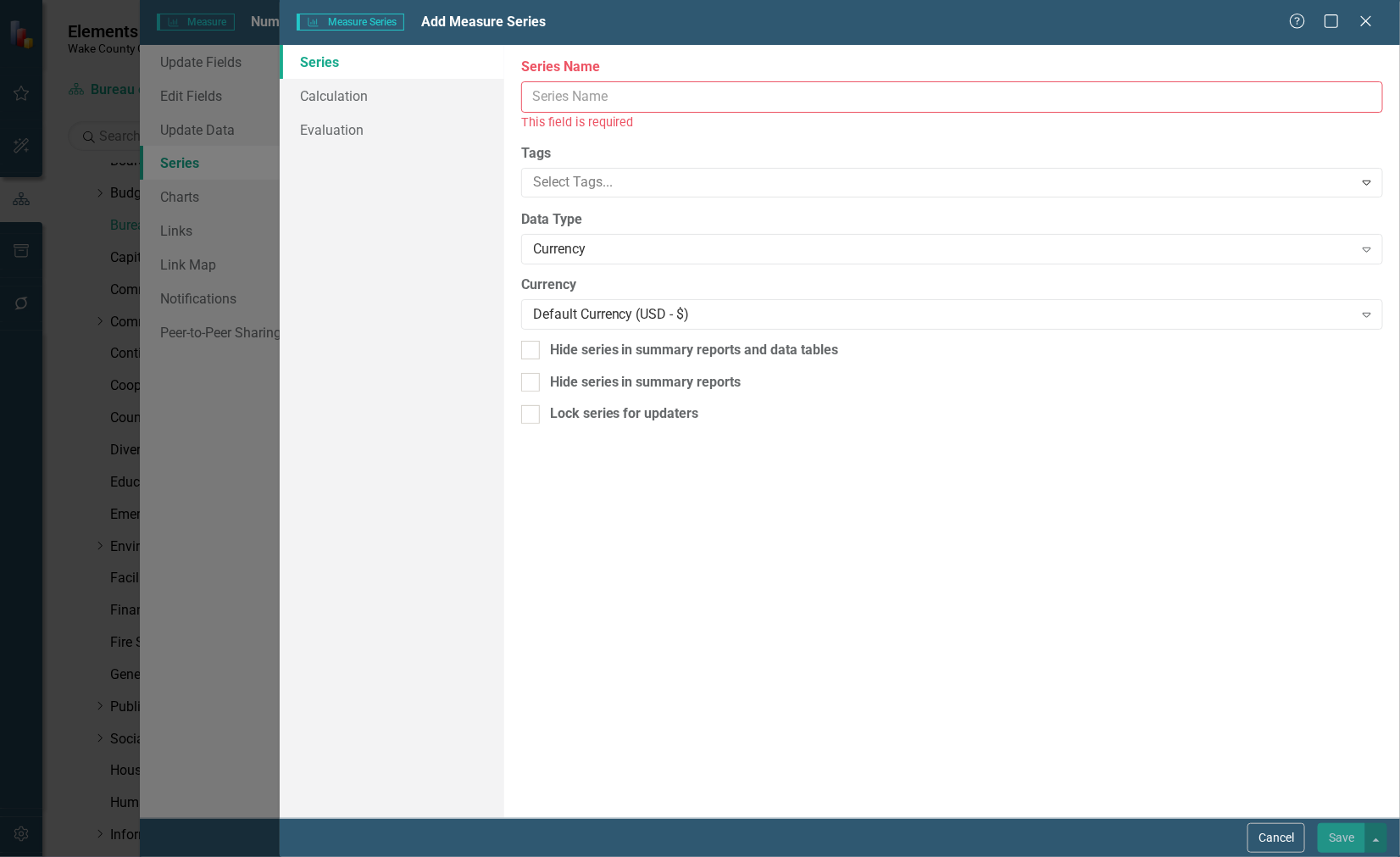
paste input "Number of Scenes with Time Arrived within One Hour"
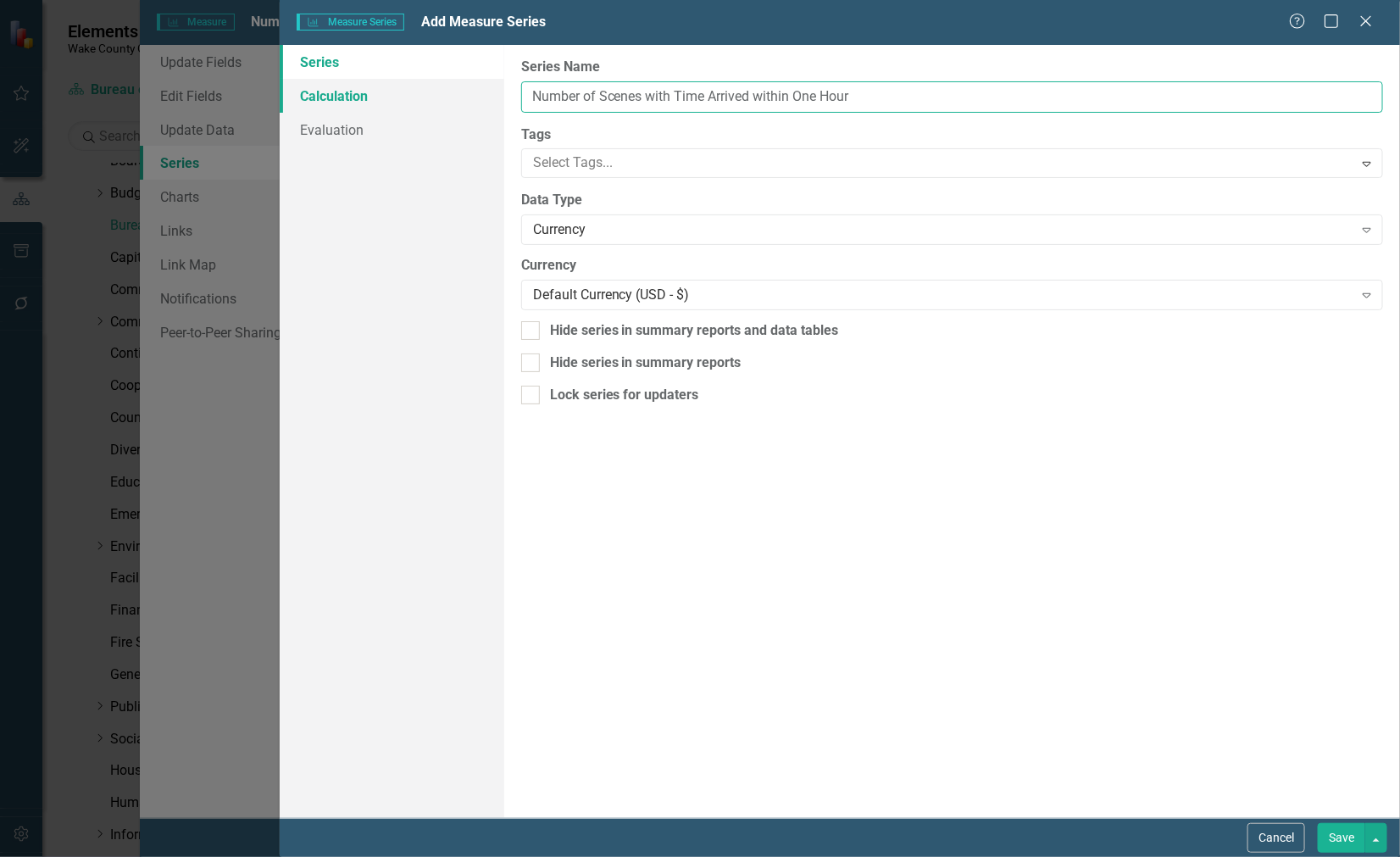
type input "Number of Scenes with Time Arrived within One Hour"
click at [335, 89] on link "Calculation" at bounding box center [392, 95] width 224 height 34
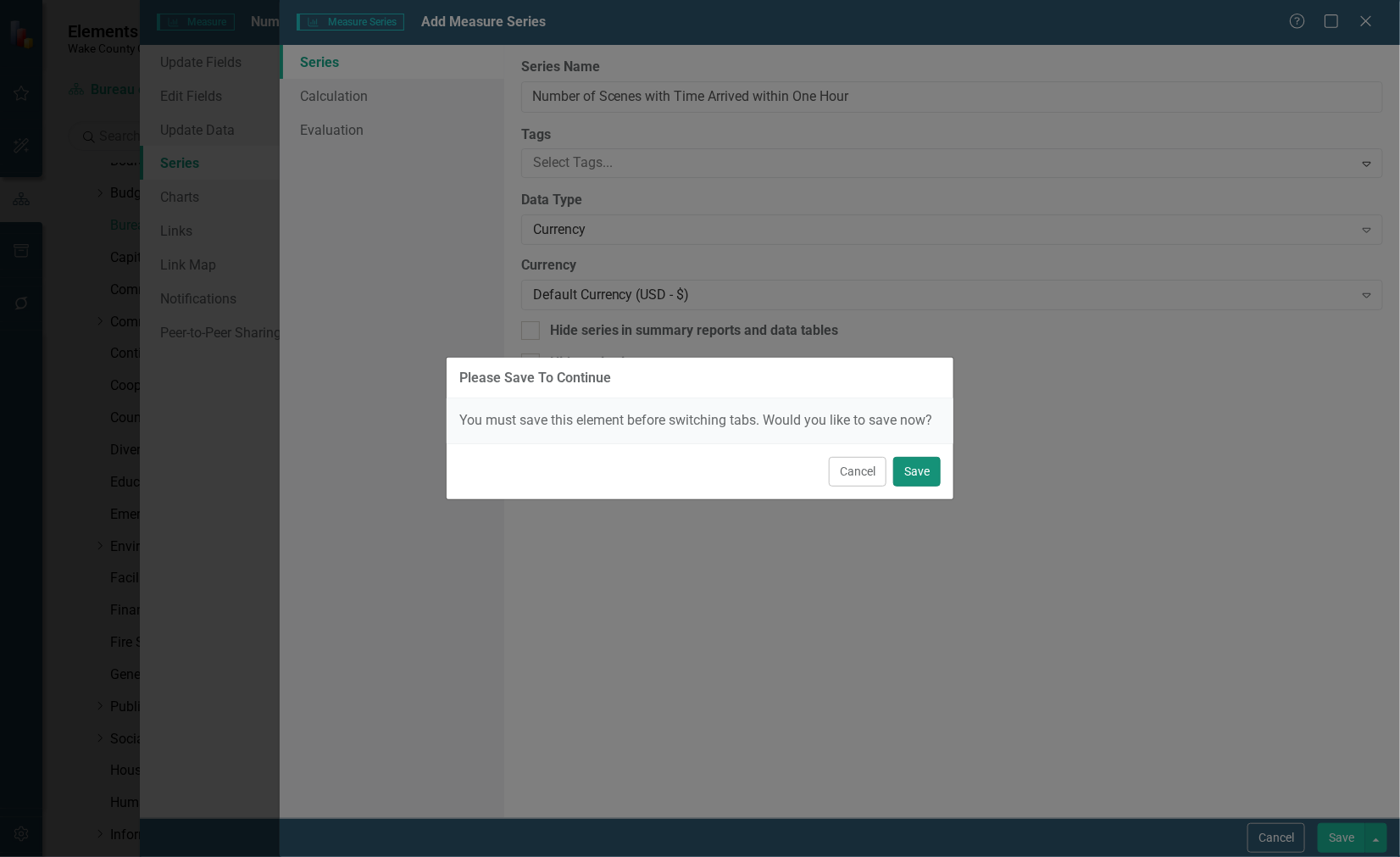
click at [924, 480] on button "Save" at bounding box center [917, 472] width 48 height 29
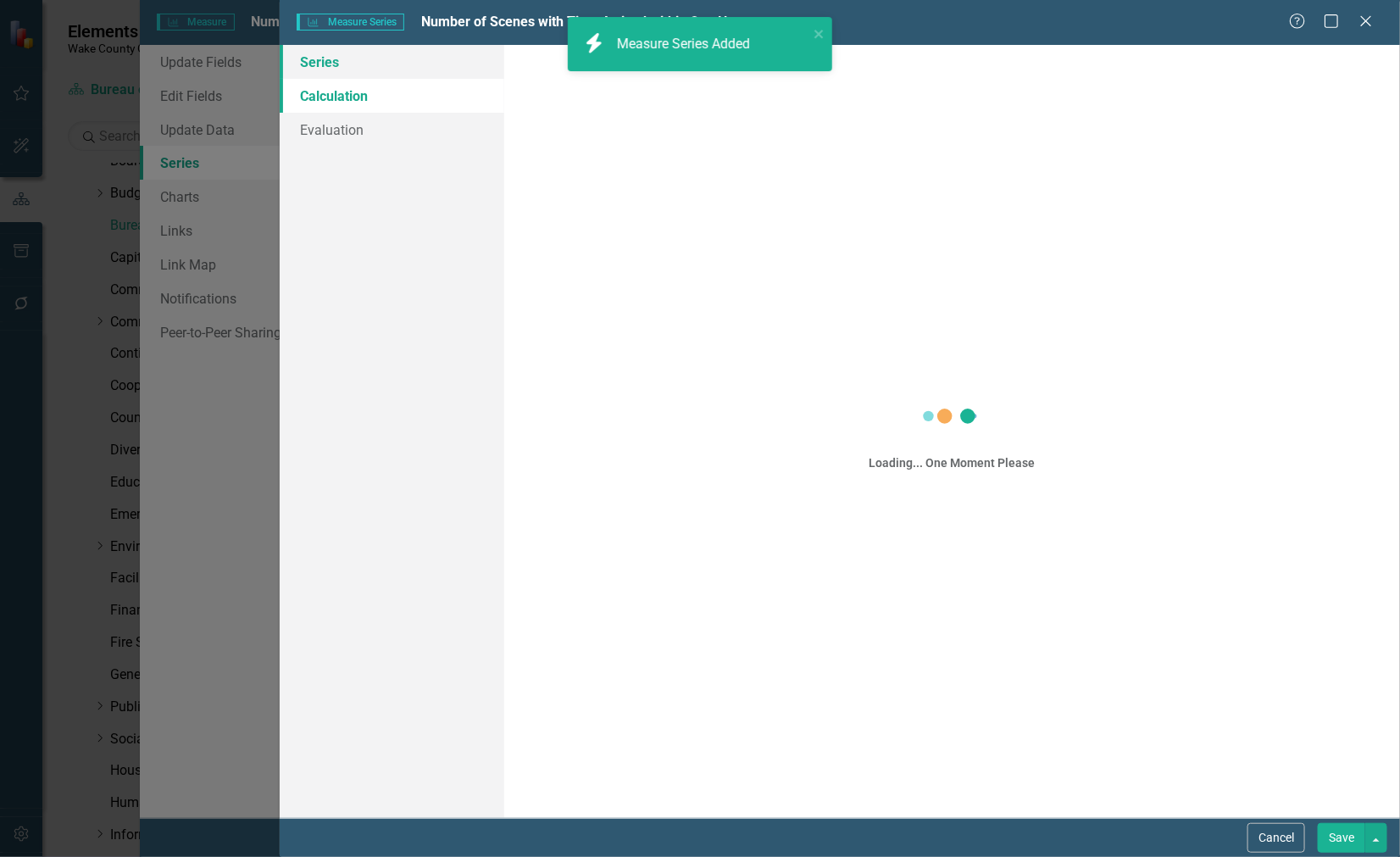
click at [328, 56] on link "Series" at bounding box center [392, 61] width 224 height 34
click at [339, 61] on link "Series" at bounding box center [392, 61] width 224 height 34
click at [339, 61] on link "Series" at bounding box center [392, 61] width 224 height 34
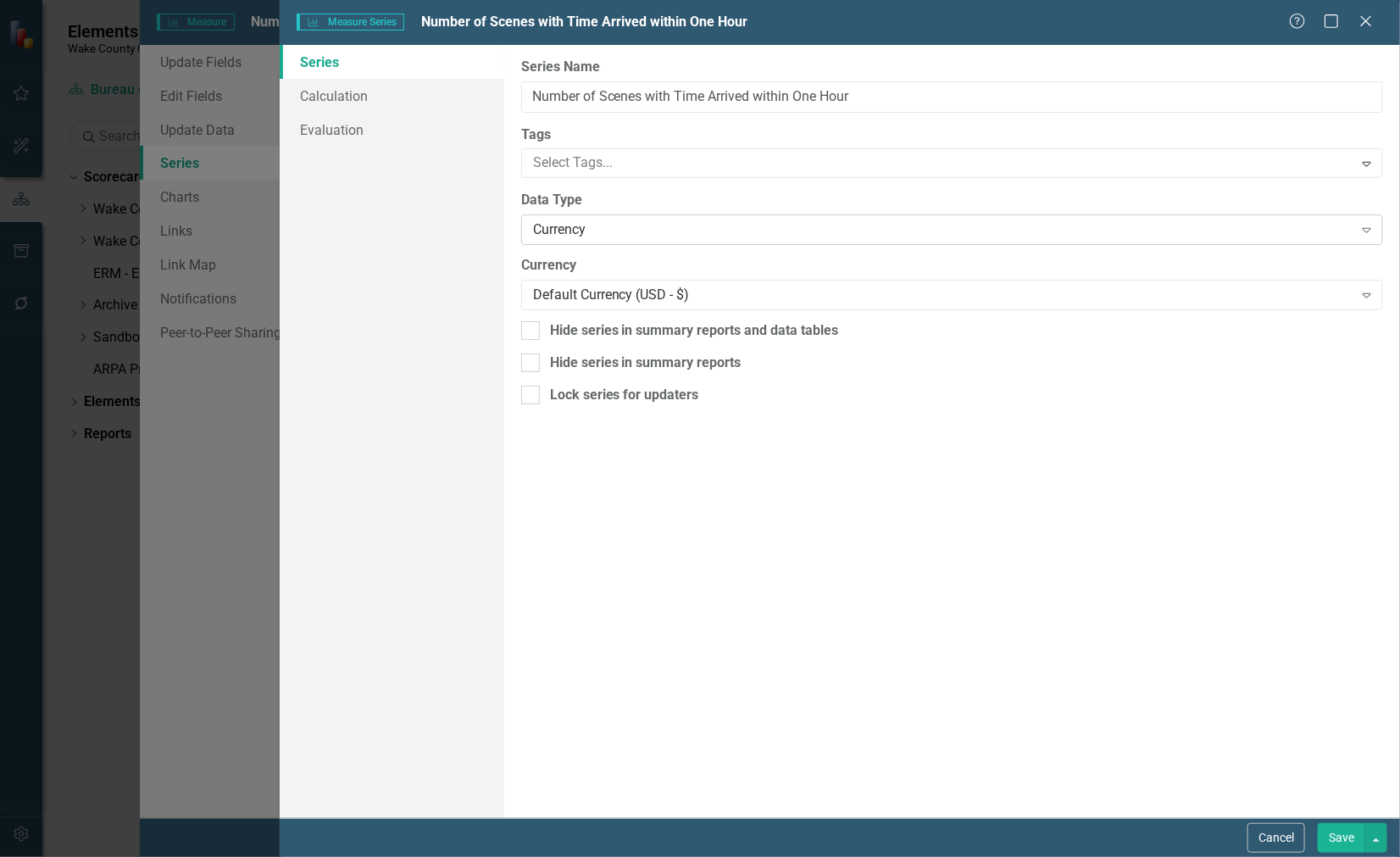
click at [610, 239] on div "Currency" at bounding box center [943, 229] width 820 height 19
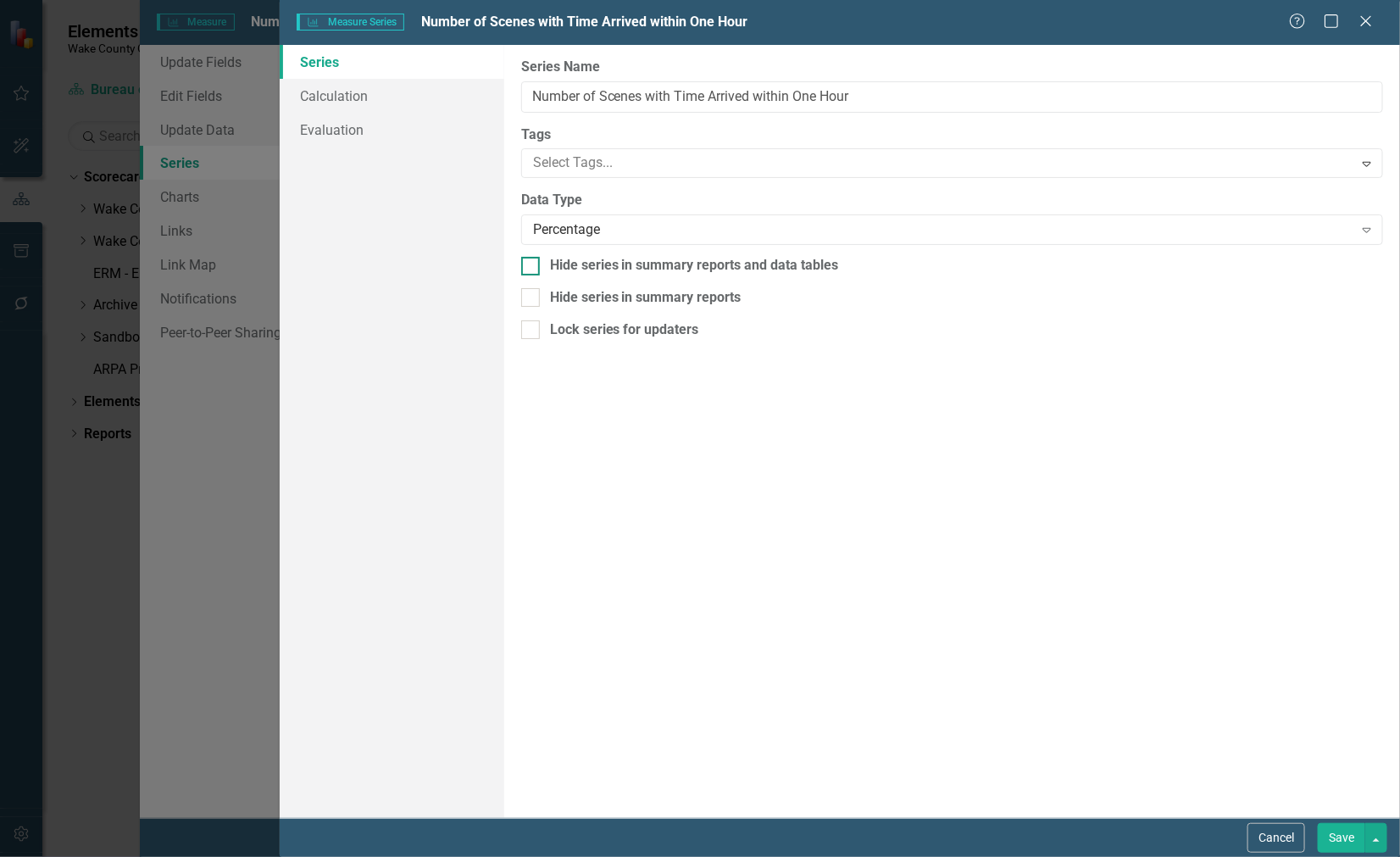
click at [535, 270] on div at bounding box center [530, 266] width 18 height 18
click at [532, 268] on input "Hide series in summary reports and data tables" at bounding box center [527, 262] width 11 height 11
checkbox input "true"
click at [534, 297] on div at bounding box center [530, 297] width 18 height 18
click at [532, 297] on input "Hide series in summary reports" at bounding box center [527, 294] width 11 height 11
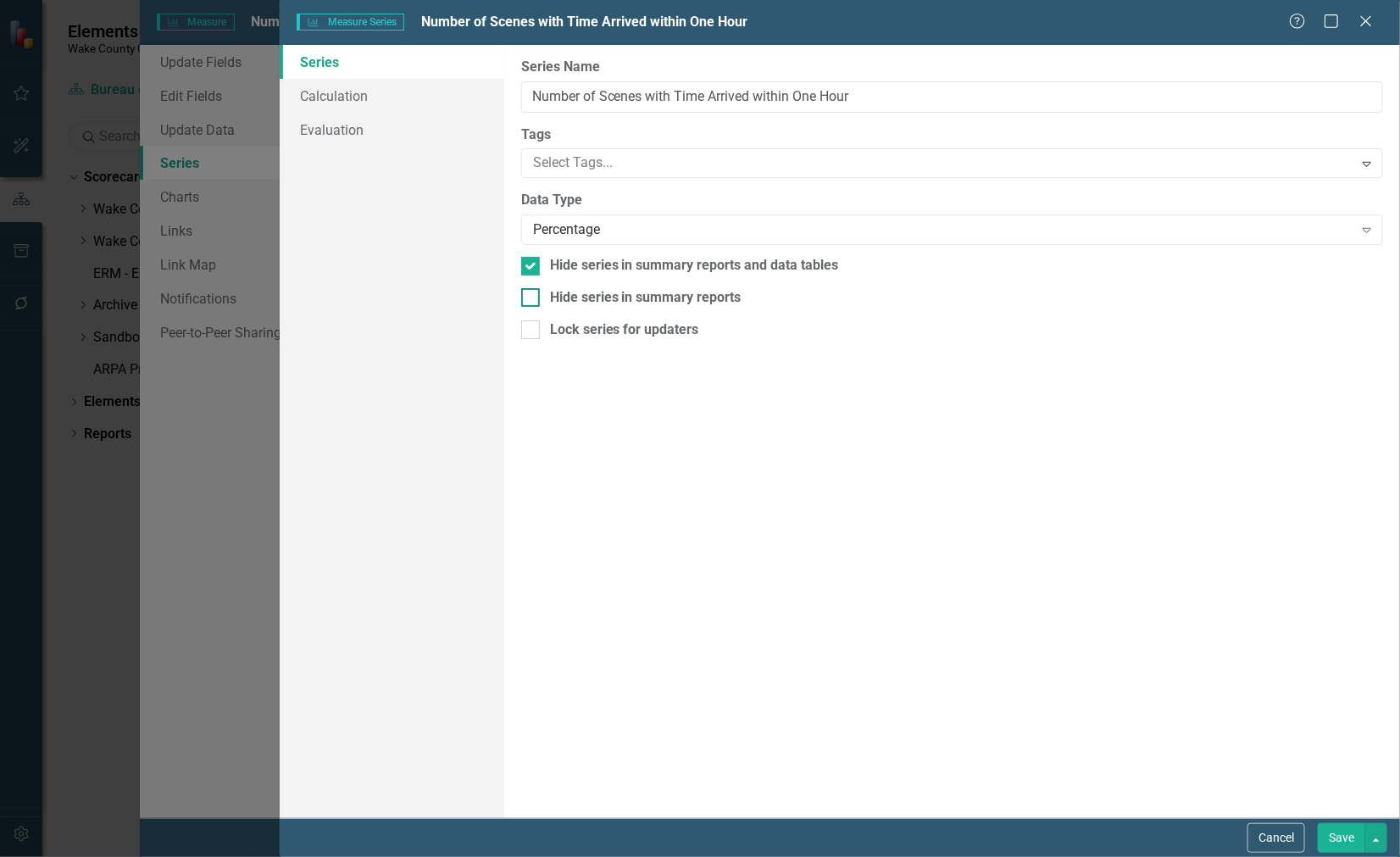
checkbox input "true"
click at [534, 328] on div at bounding box center [530, 329] width 18 height 18
click at [532, 328] on input "Lock series for updaters" at bounding box center [527, 326] width 11 height 11
checkbox input "true"
click at [328, 95] on link "Calculation" at bounding box center [392, 95] width 224 height 34
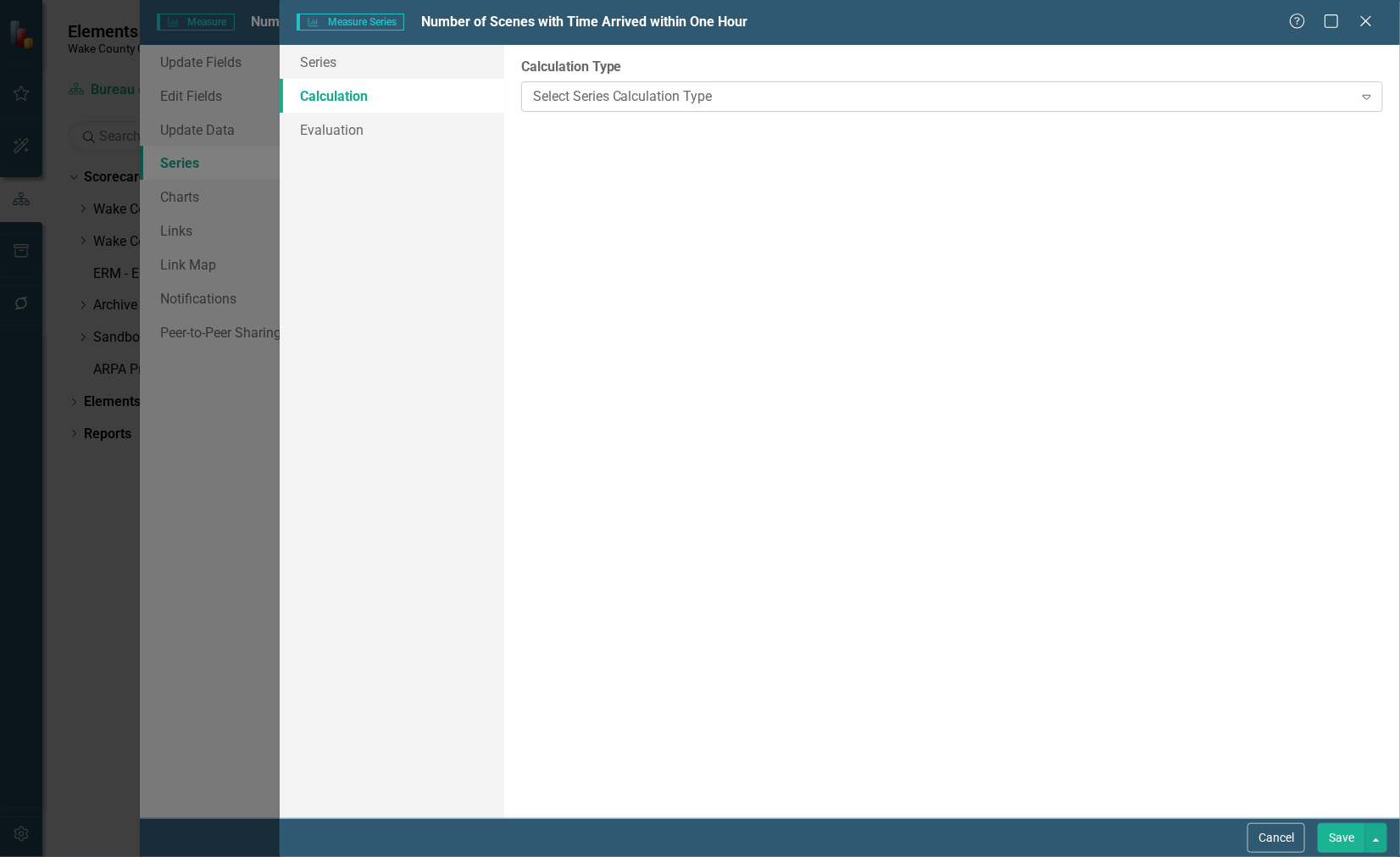
click at [833, 104] on div "Select Series Calculation Type" at bounding box center [943, 95] width 820 height 19
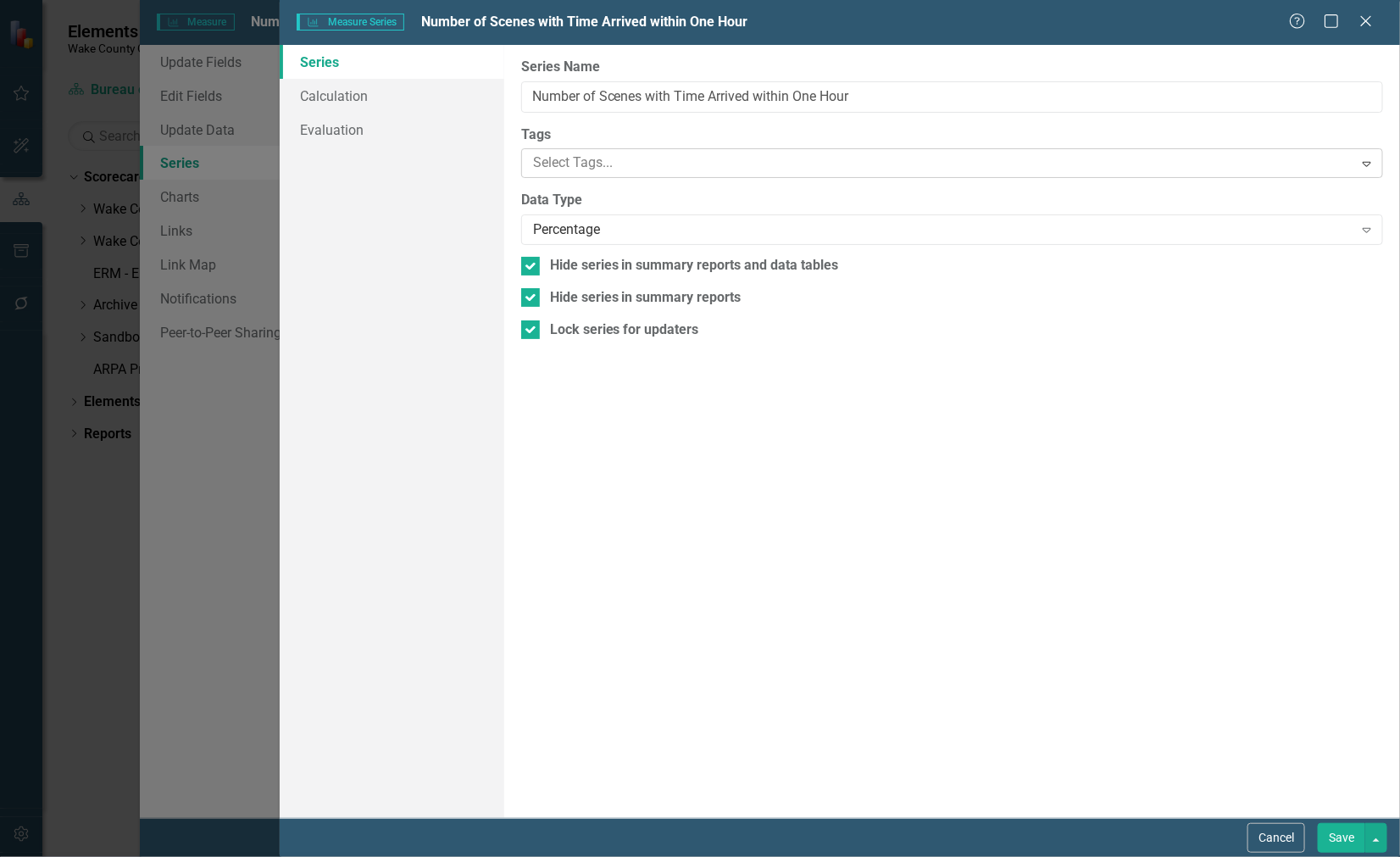
click at [689, 165] on div at bounding box center [940, 162] width 828 height 23
click at [688, 166] on div at bounding box center [940, 162] width 828 height 23
click at [450, 174] on div "Series Calculation Evaluation" at bounding box center [392, 431] width 224 height 774
click at [1276, 843] on button "Cancel" at bounding box center [1276, 838] width 58 height 29
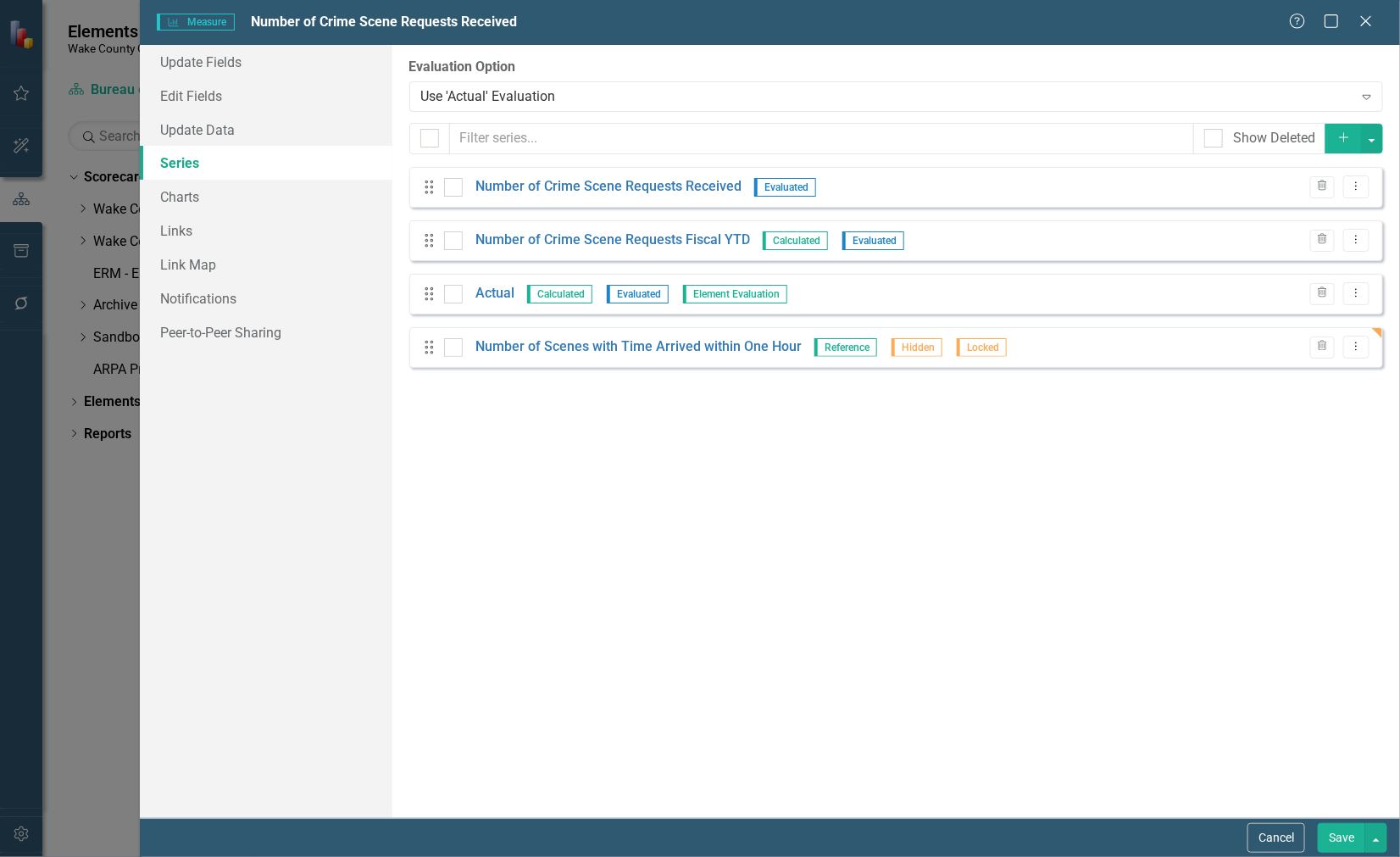
click at [1345, 829] on button "Save" at bounding box center [1342, 838] width 48 height 29
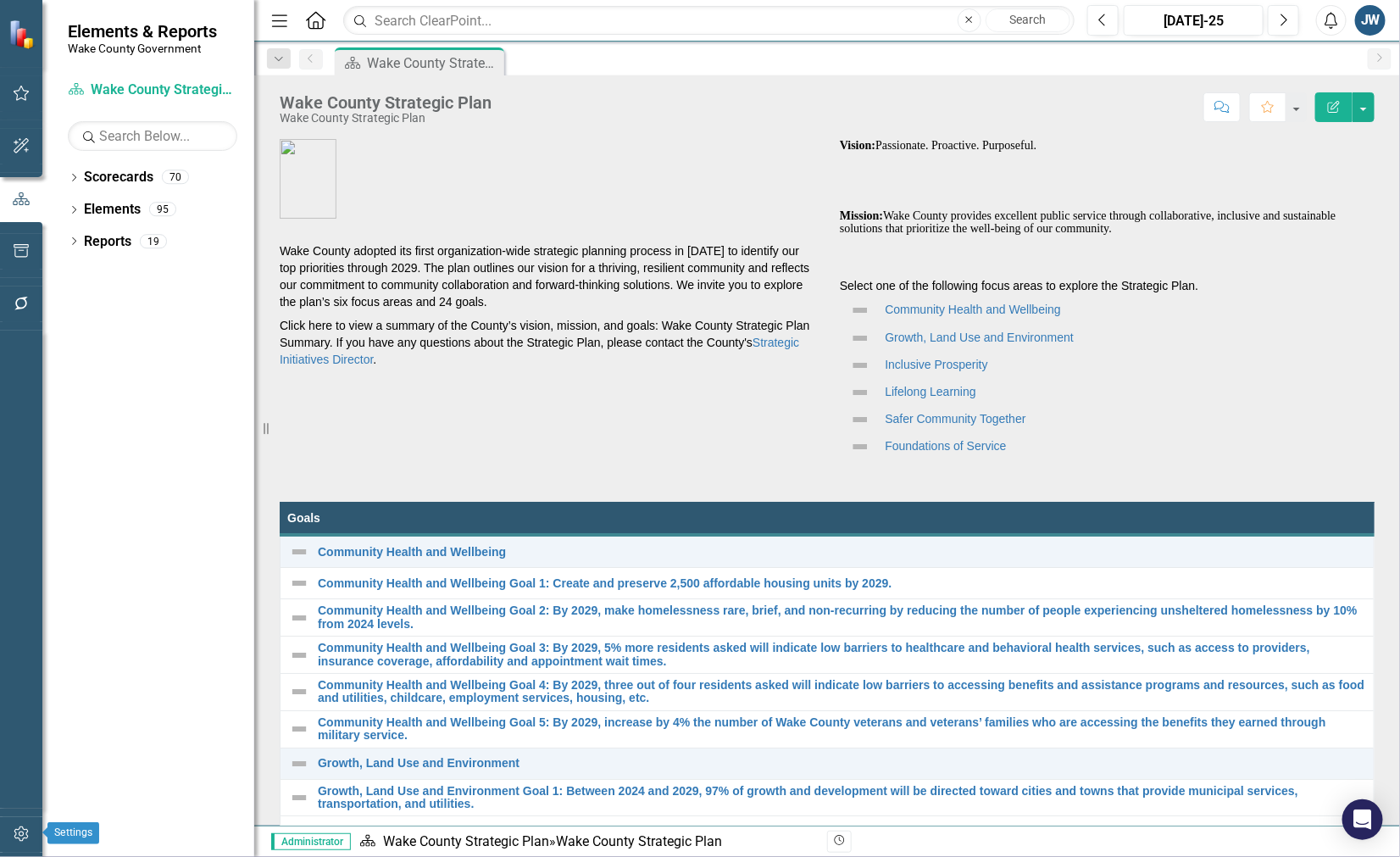
click at [17, 835] on icon "button" at bounding box center [21, 834] width 17 height 14
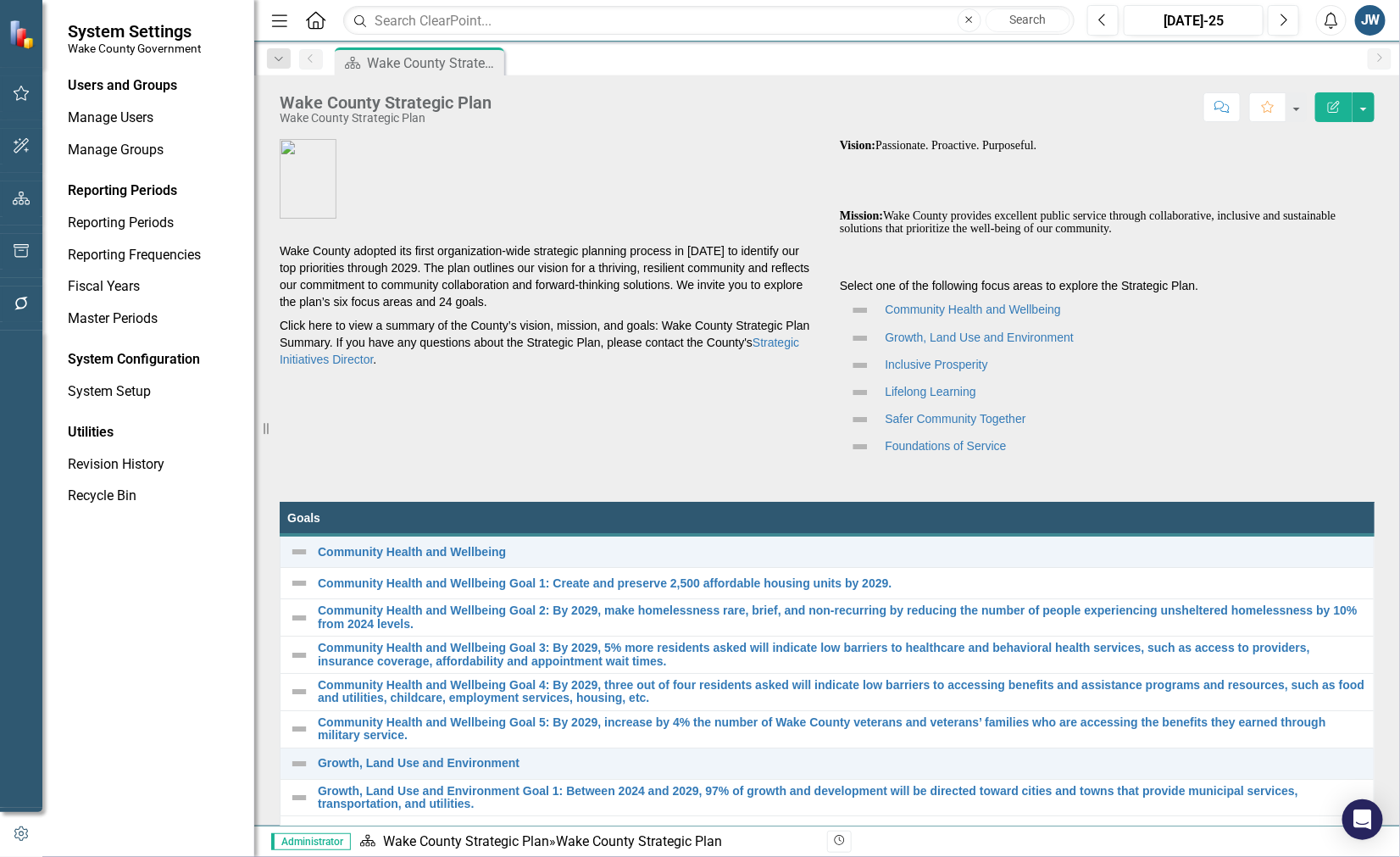
click at [626, 172] on figure at bounding box center [547, 179] width 535 height 80
click at [150, 740] on div "Users and Groups Manage Users Manage Groups Reporting Periods Reporting Periods…" at bounding box center [148, 466] width 212 height 781
click at [108, 112] on link "Manage Users" at bounding box center [152, 117] width 170 height 19
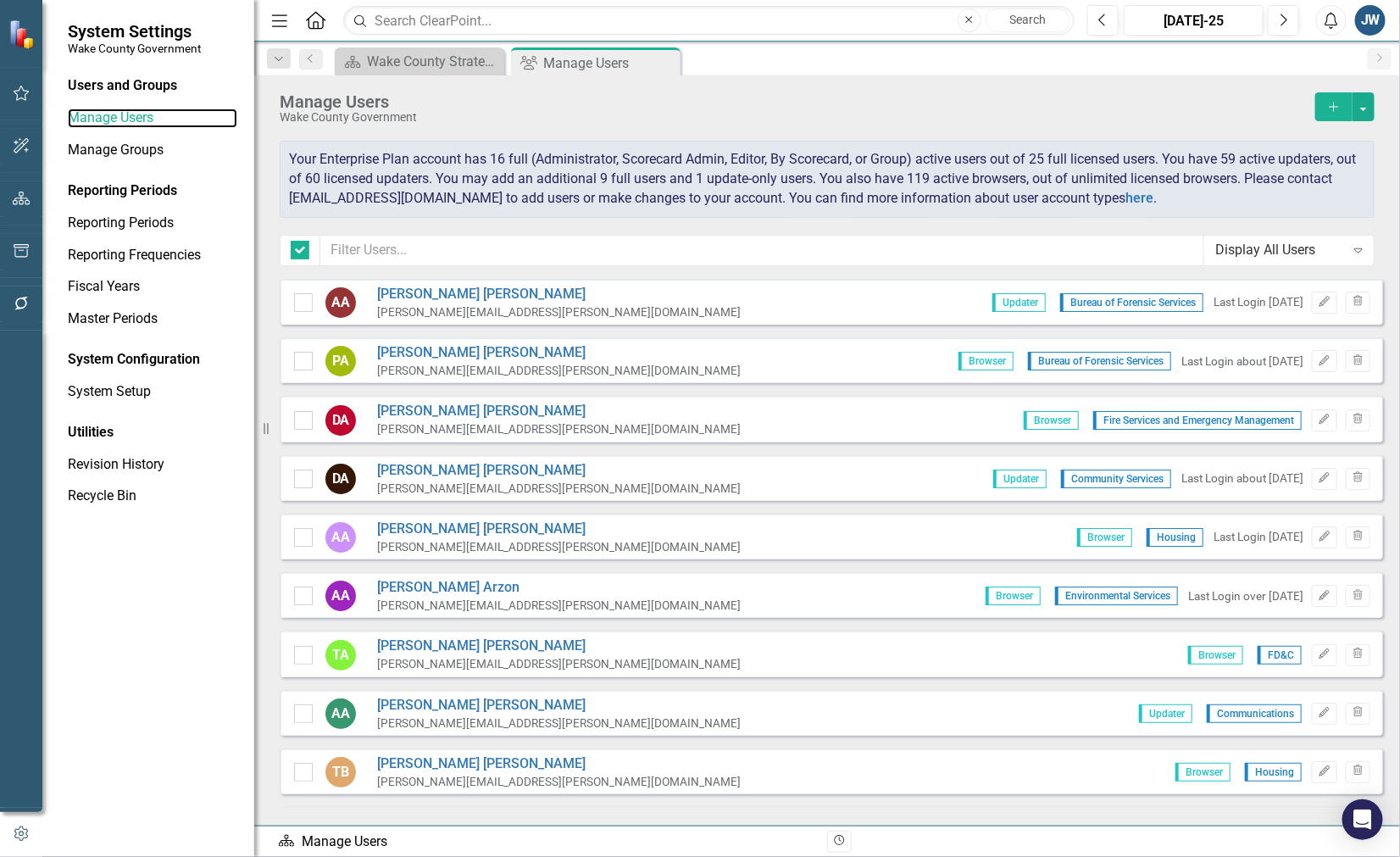
checkbox input "false"
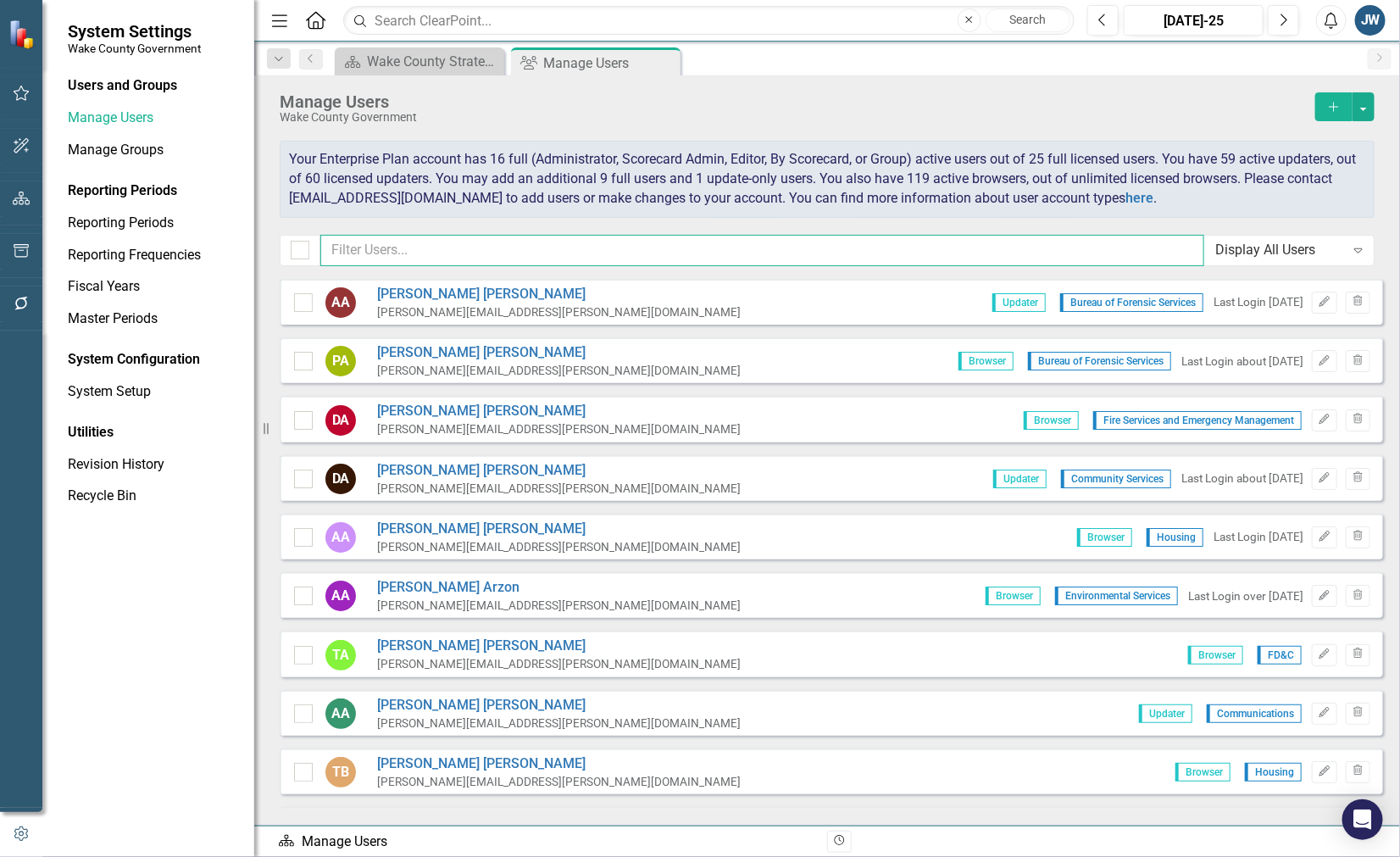
click at [426, 262] on input "text" at bounding box center [762, 250] width 884 height 31
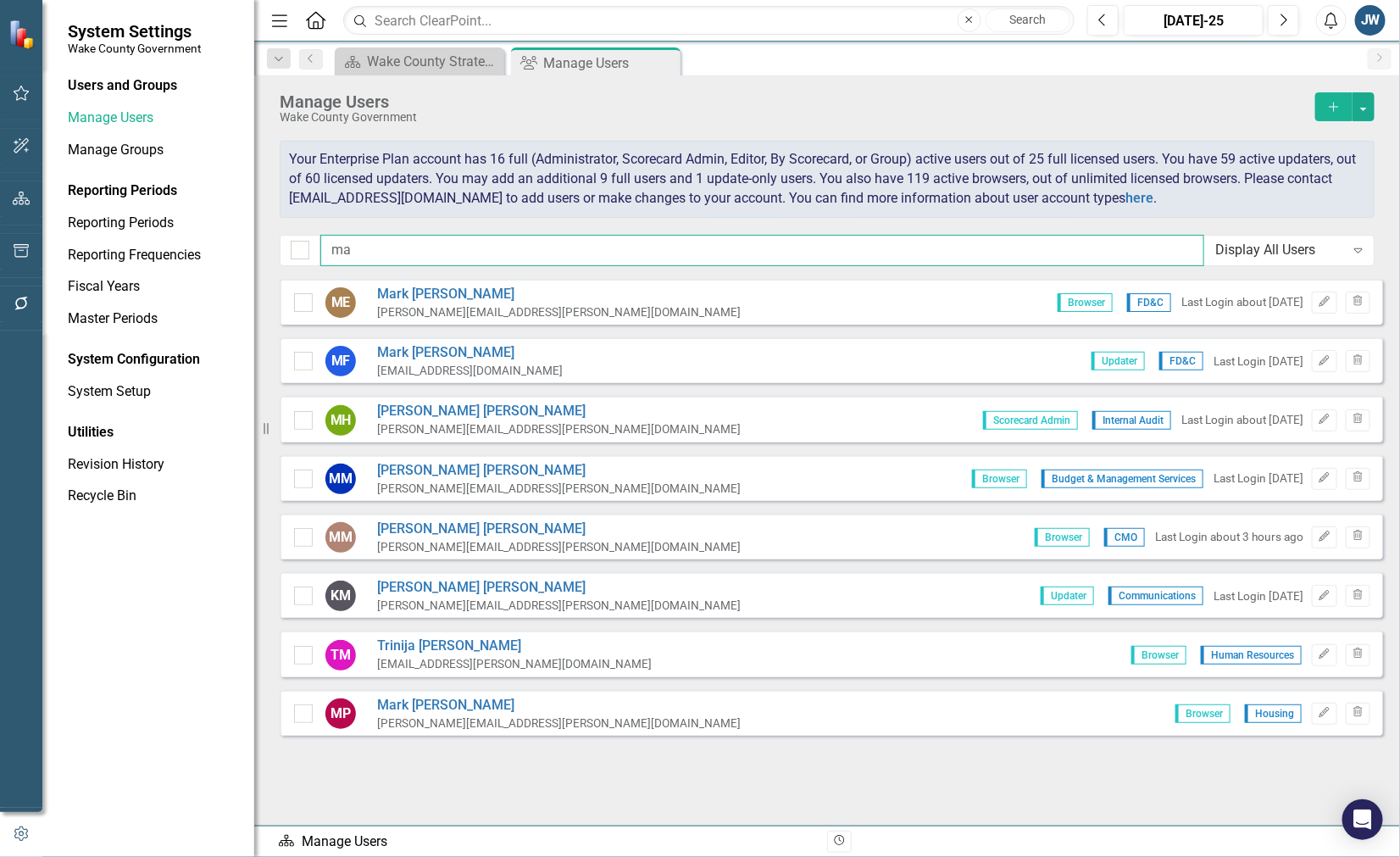
type input "m"
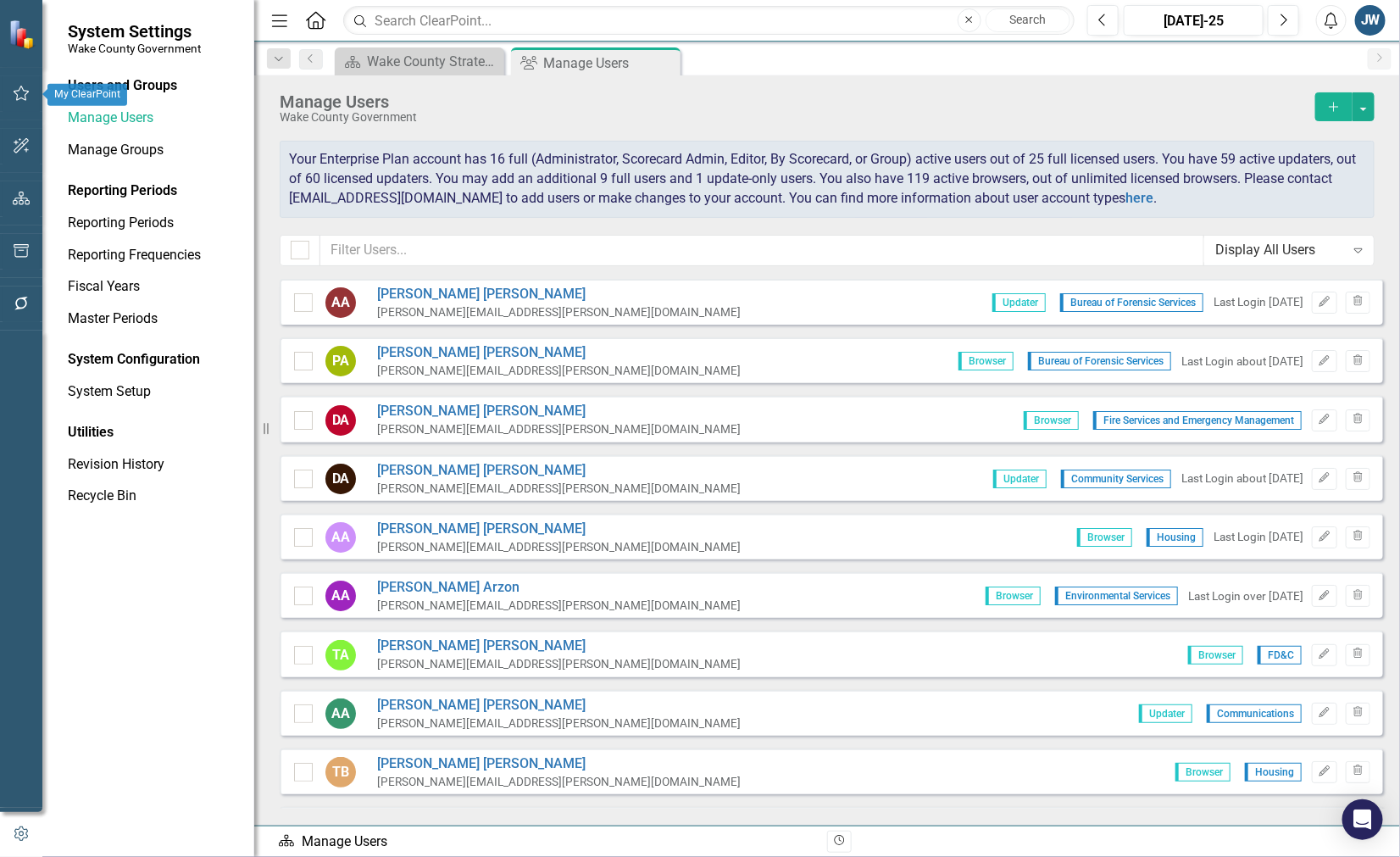
click at [24, 95] on icon "button" at bounding box center [21, 93] width 17 height 14
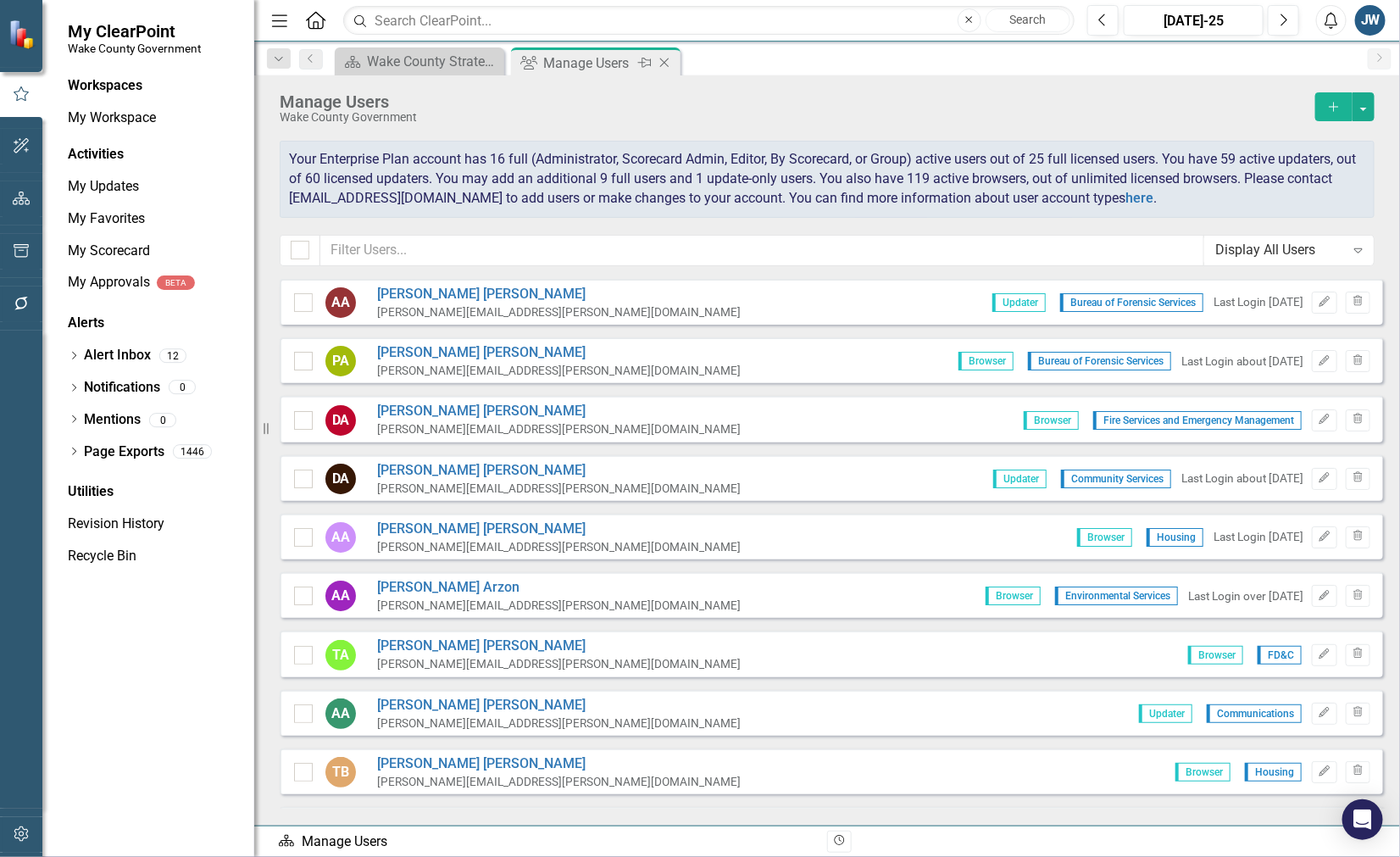
click at [663, 57] on icon "Close" at bounding box center [664, 62] width 17 height 14
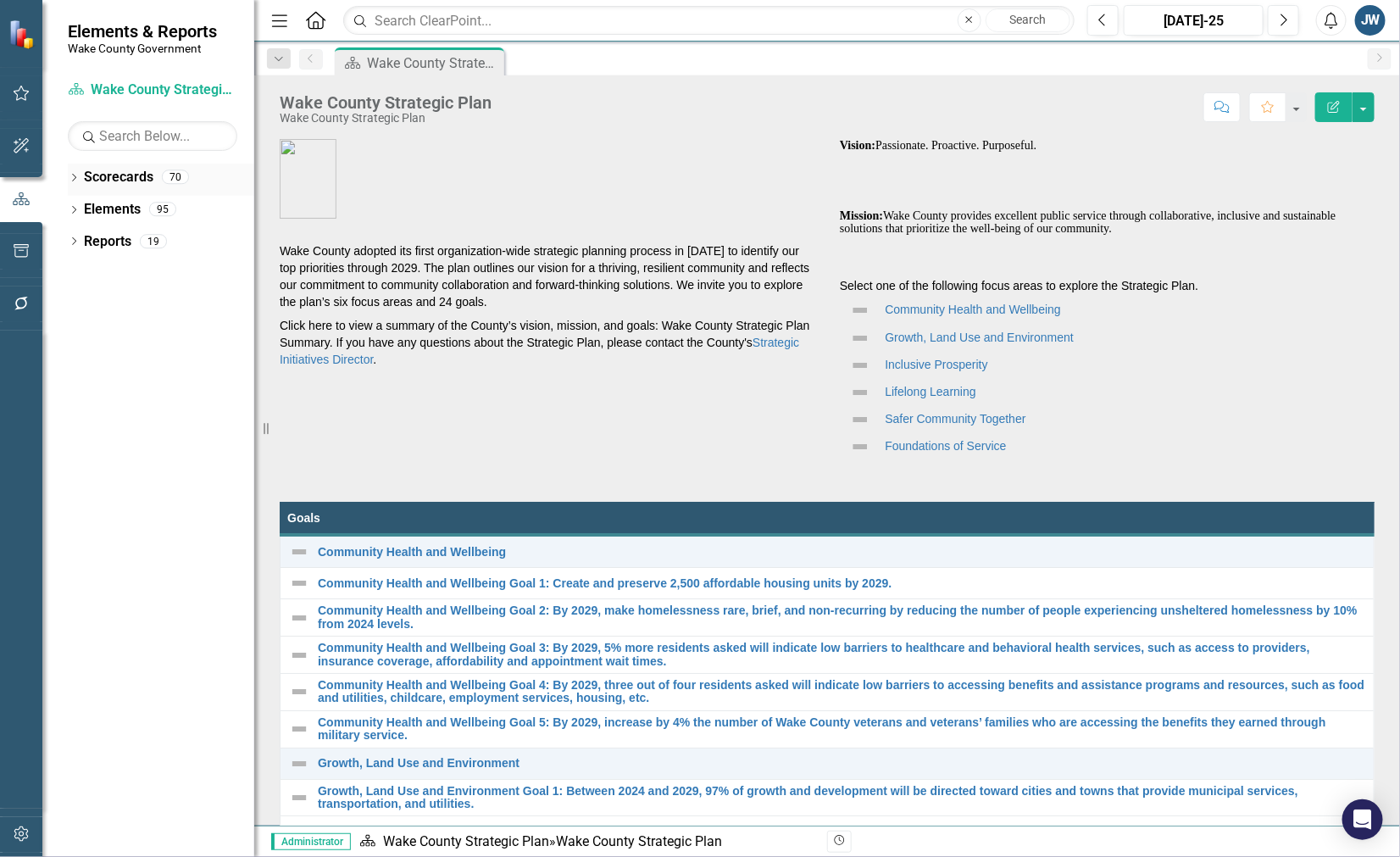
click at [72, 175] on icon "Dropdown" at bounding box center [73, 179] width 12 height 9
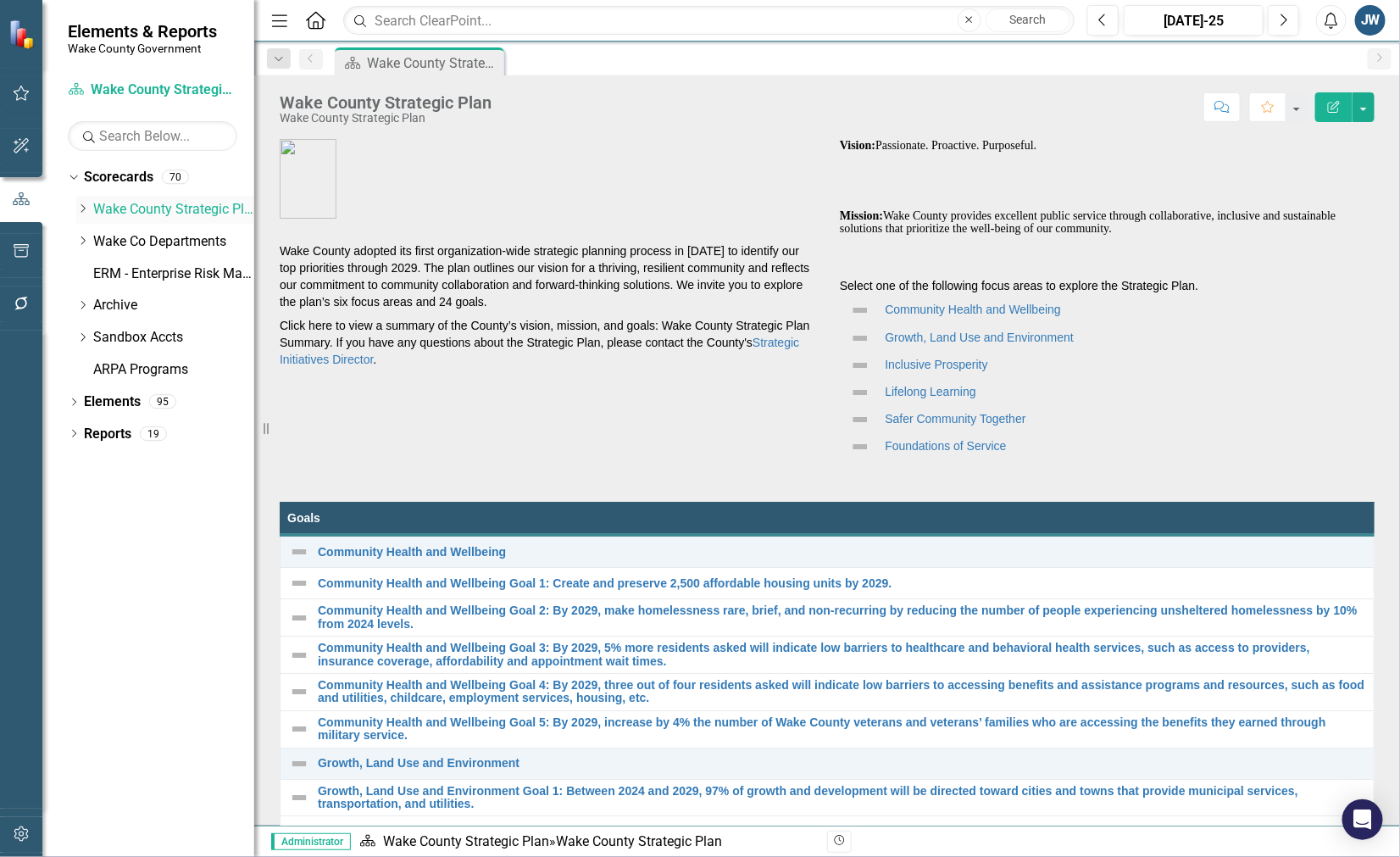
click at [126, 207] on link "Wake County Strategic Plan" at bounding box center [174, 209] width 161 height 19
click at [79, 239] on icon "Dropdown" at bounding box center [83, 240] width 13 height 10
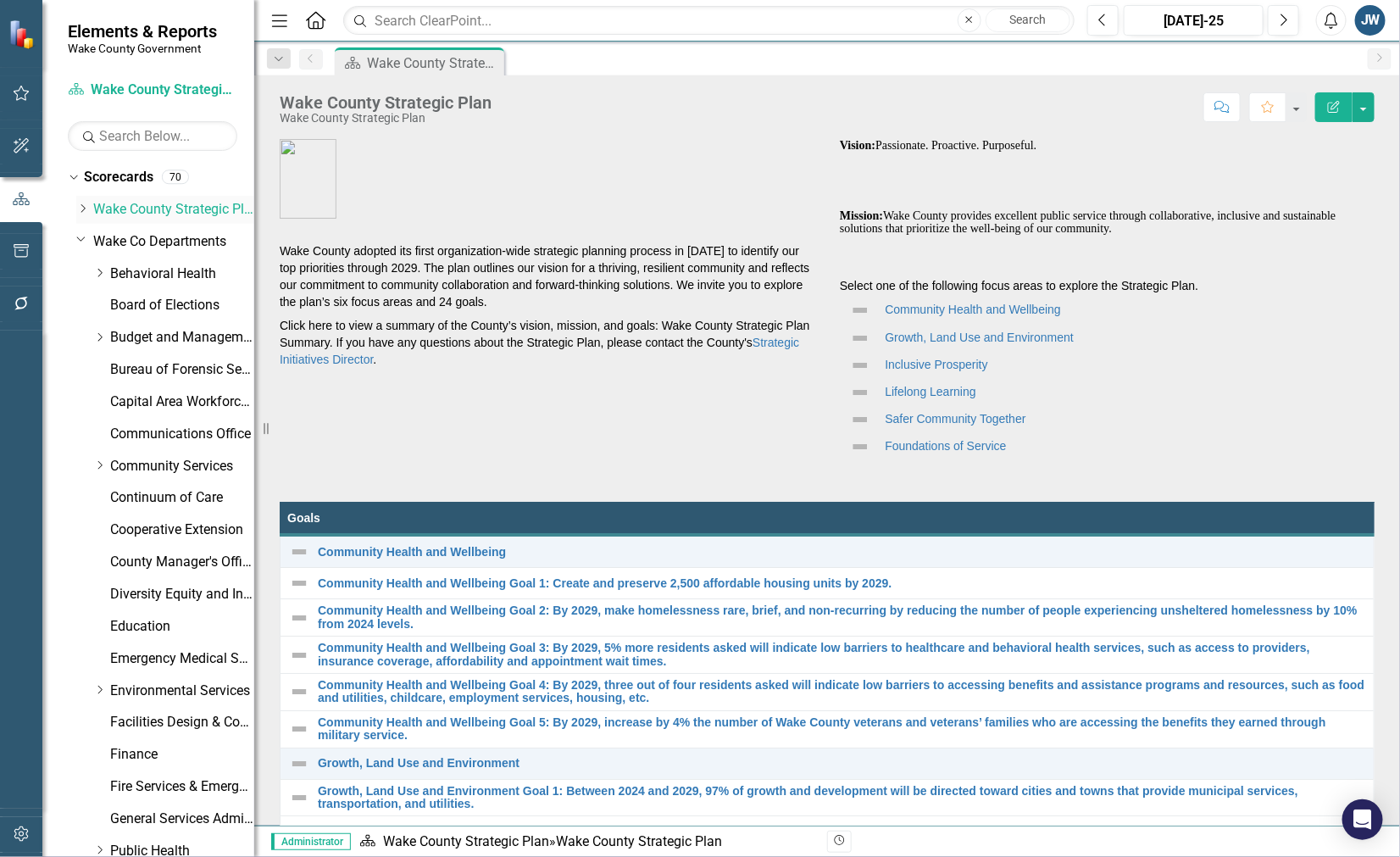
click at [83, 206] on icon "Dropdown" at bounding box center [83, 208] width 13 height 10
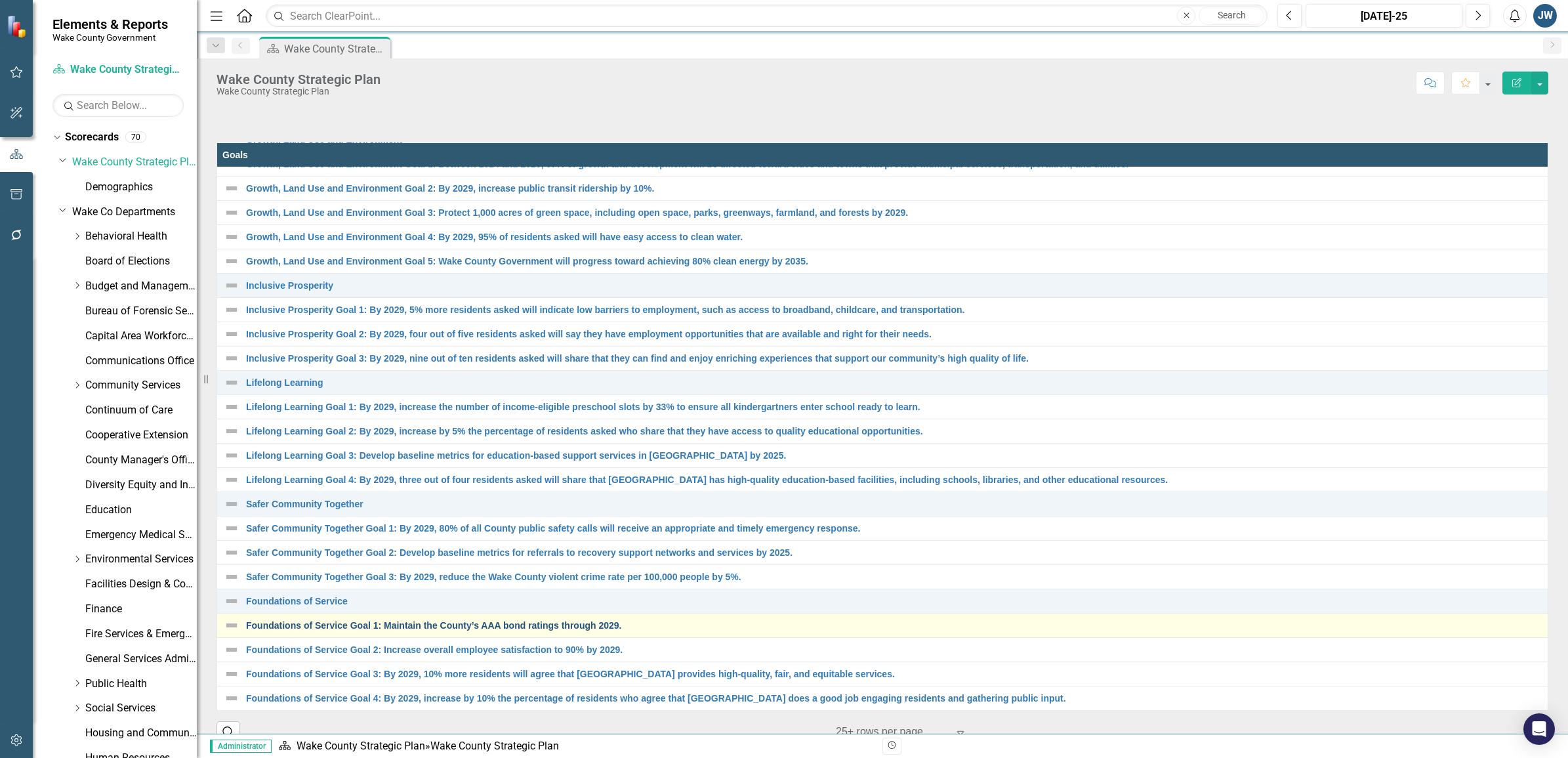
scroll to position [270, 0]
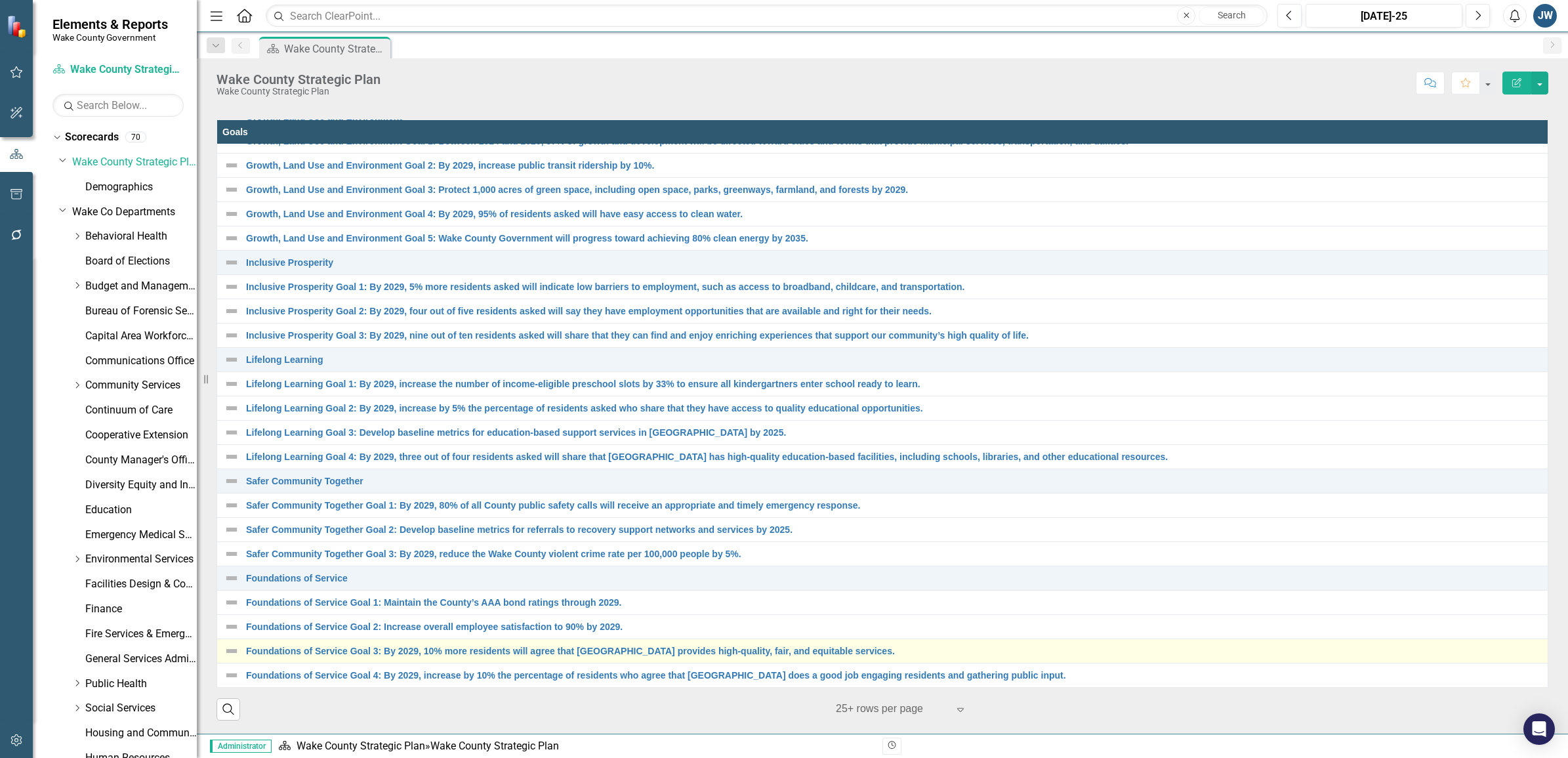
click at [355, 643] on div "Foundations of Service Goal 3: By 2029, 10% more residents will agree that [GEO…" at bounding box center [882, 651] width 1317 height 16
click at [363, 646] on link "Foundations of Service Goal 3: By 2029, 10% more residents will agree that [GEO…" at bounding box center [893, 651] width 1295 height 10
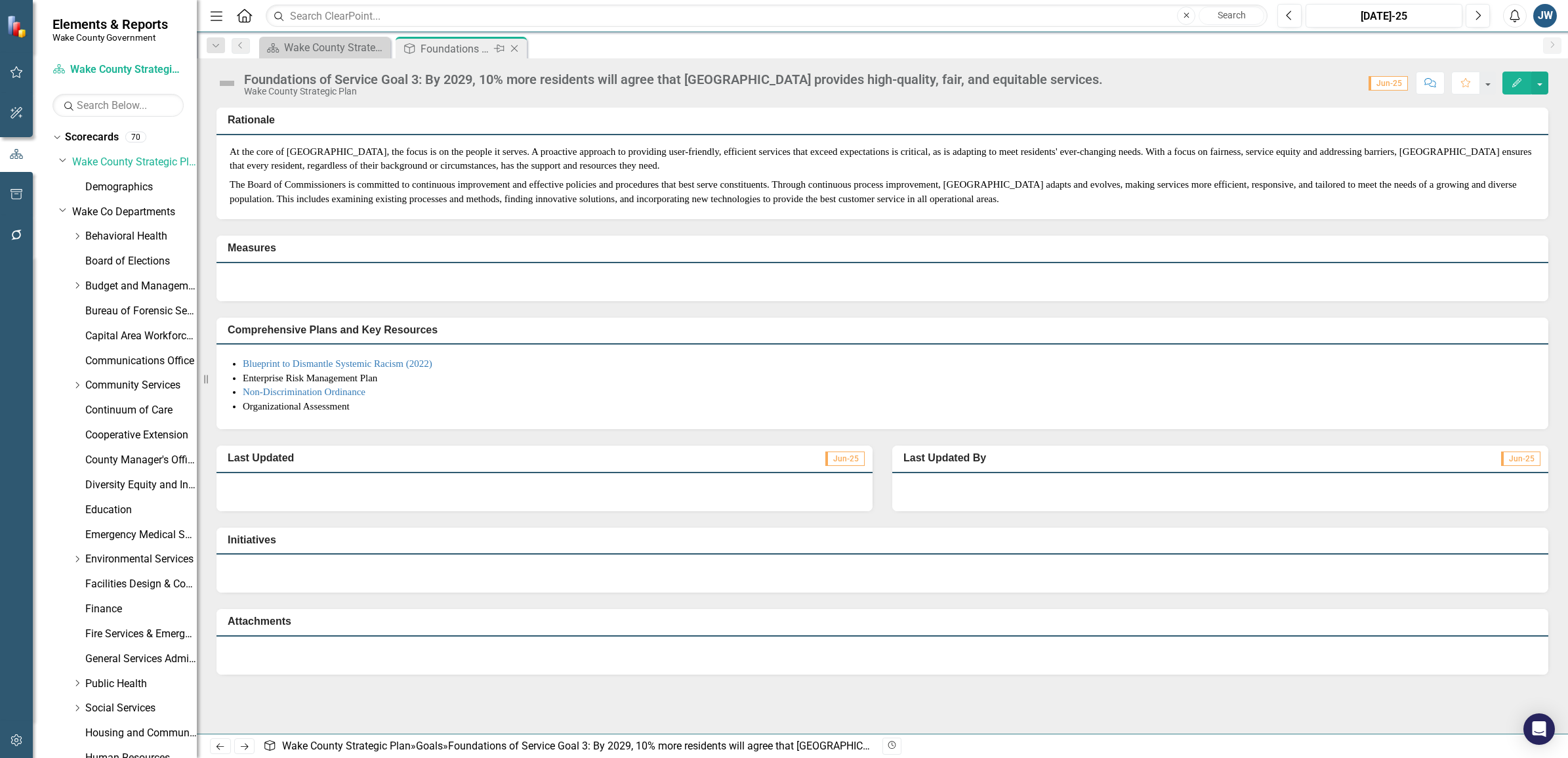
click at [519, 46] on icon "Close" at bounding box center [514, 48] width 13 height 11
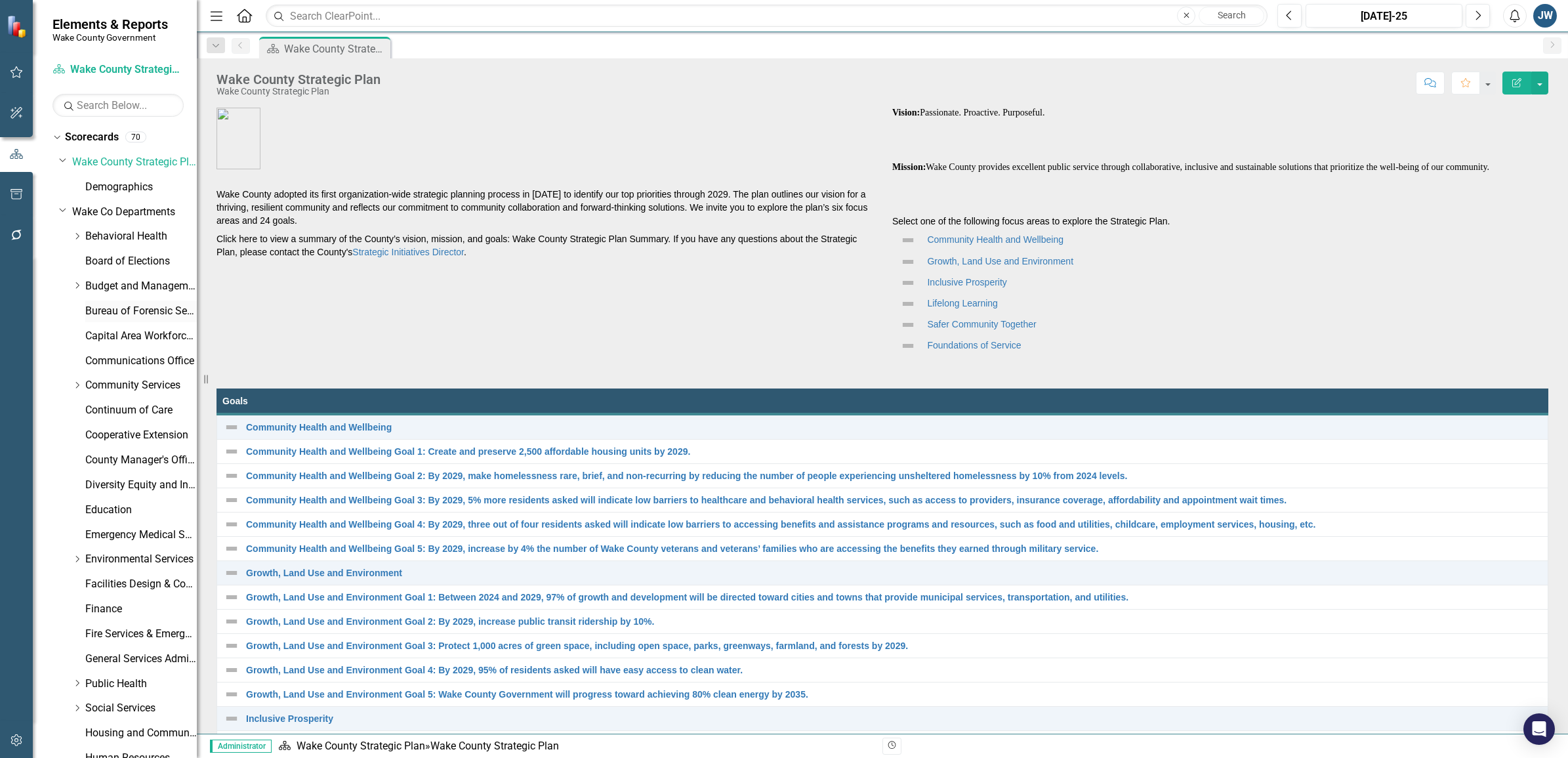
click at [115, 307] on link "Bureau of Forensic Services" at bounding box center [141, 311] width 111 height 15
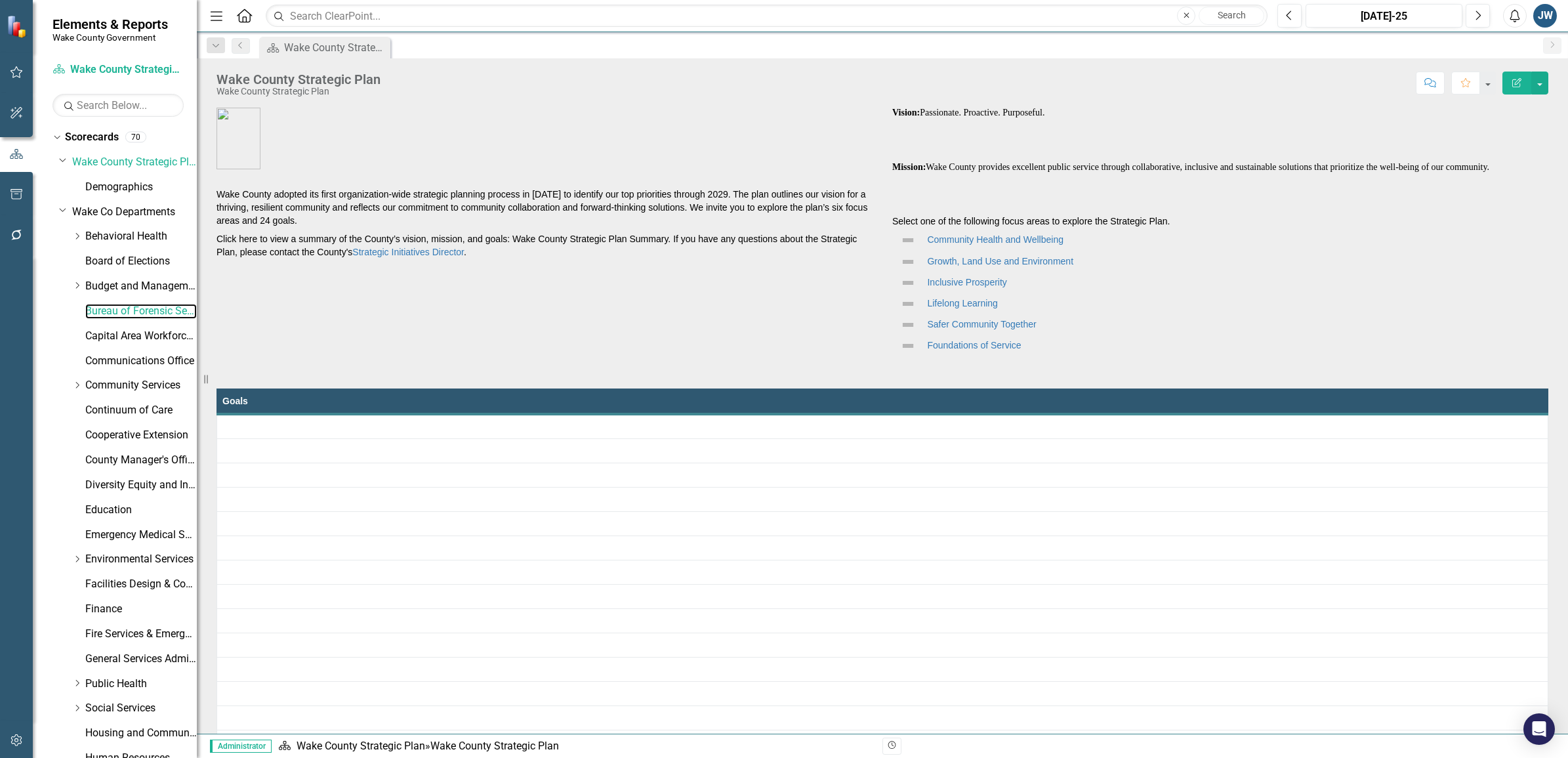
drag, startPoint x: 114, startPoint y: 307, endPoint x: 430, endPoint y: 335, distance: 317.2
click at [114, 306] on link "Bureau of Forensic Services" at bounding box center [141, 311] width 111 height 15
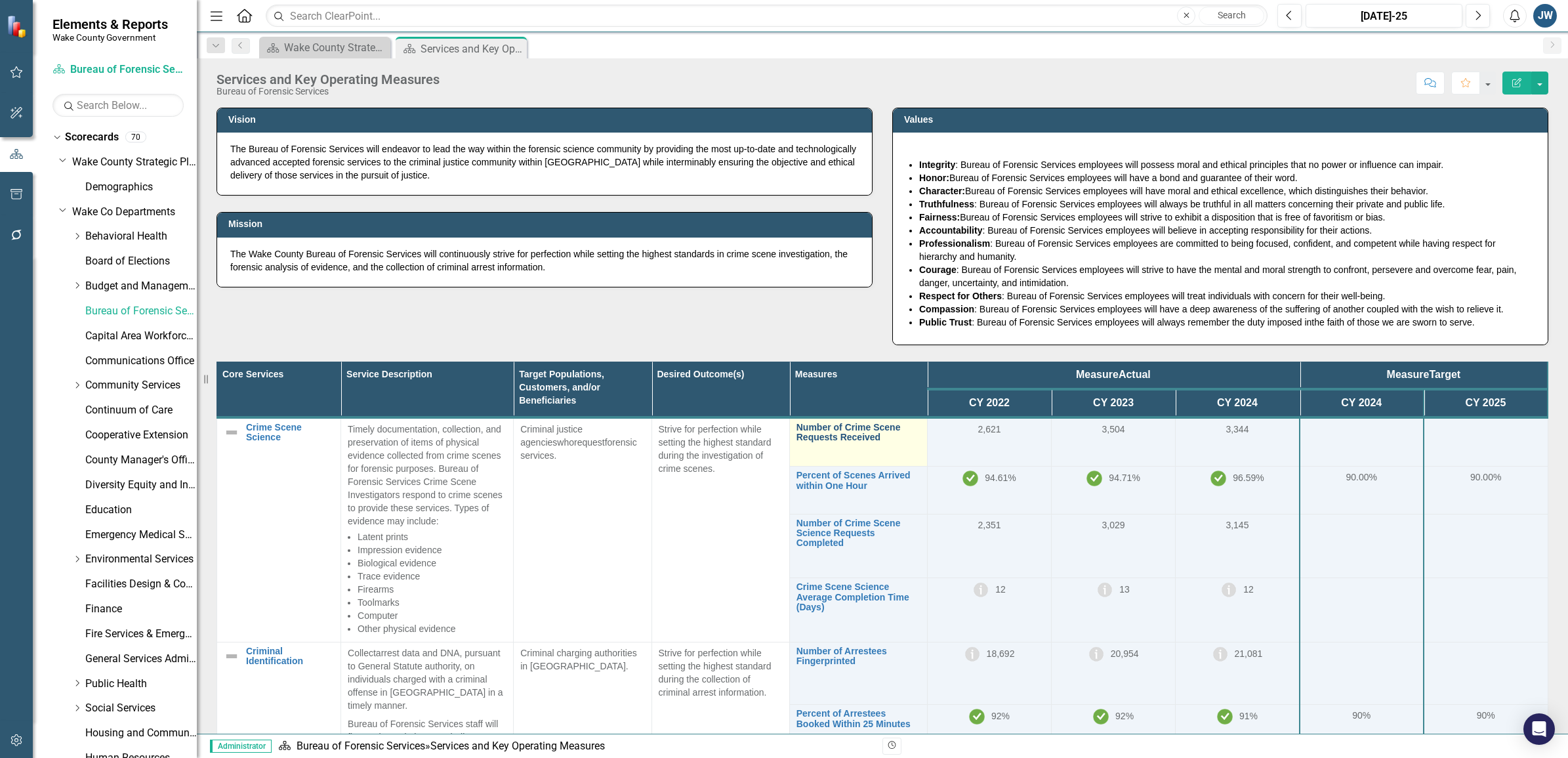
click at [837, 434] on link "Number of Crime Scene Requests Received" at bounding box center [859, 433] width 124 height 21
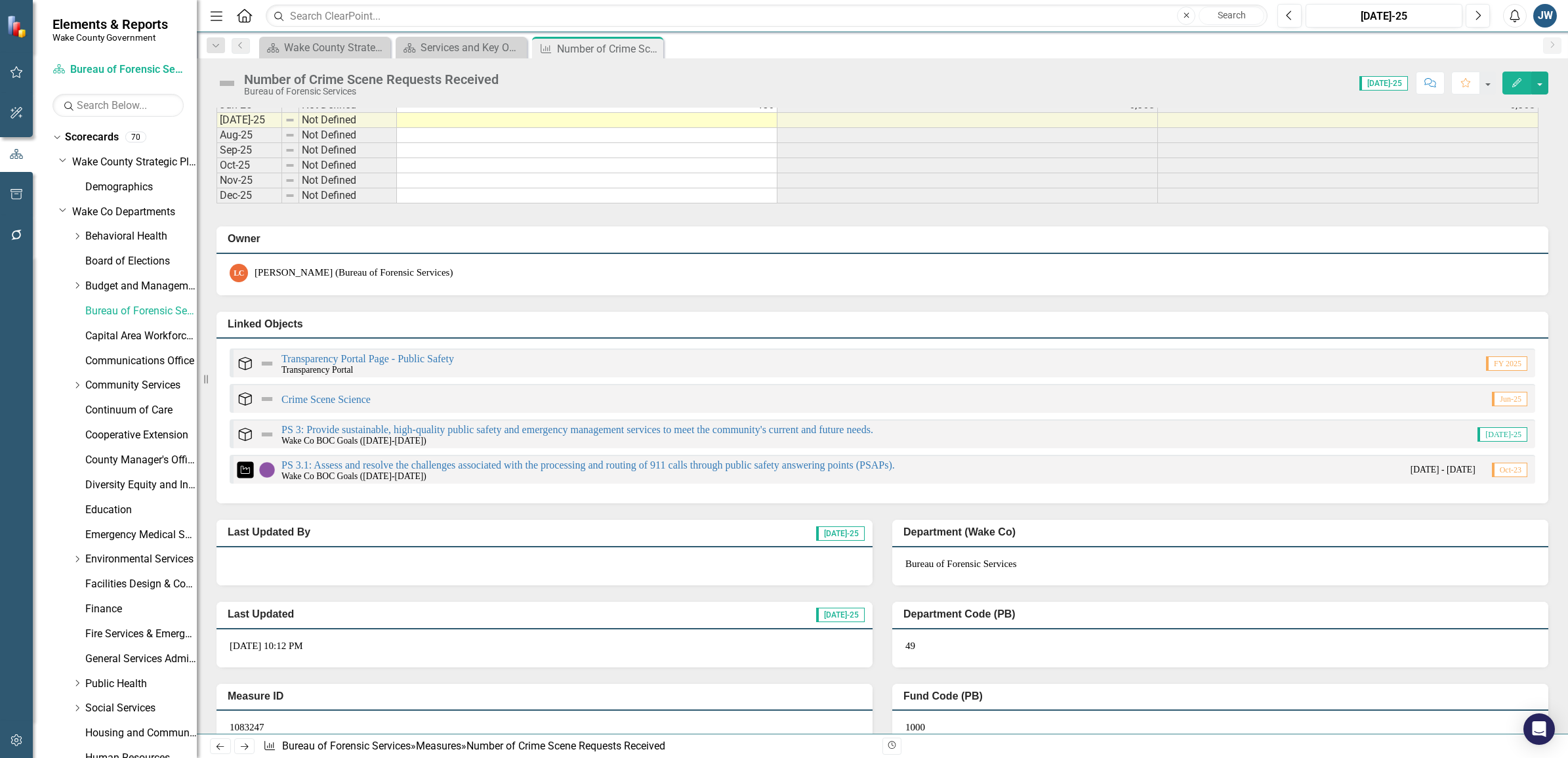
scroll to position [2215, 0]
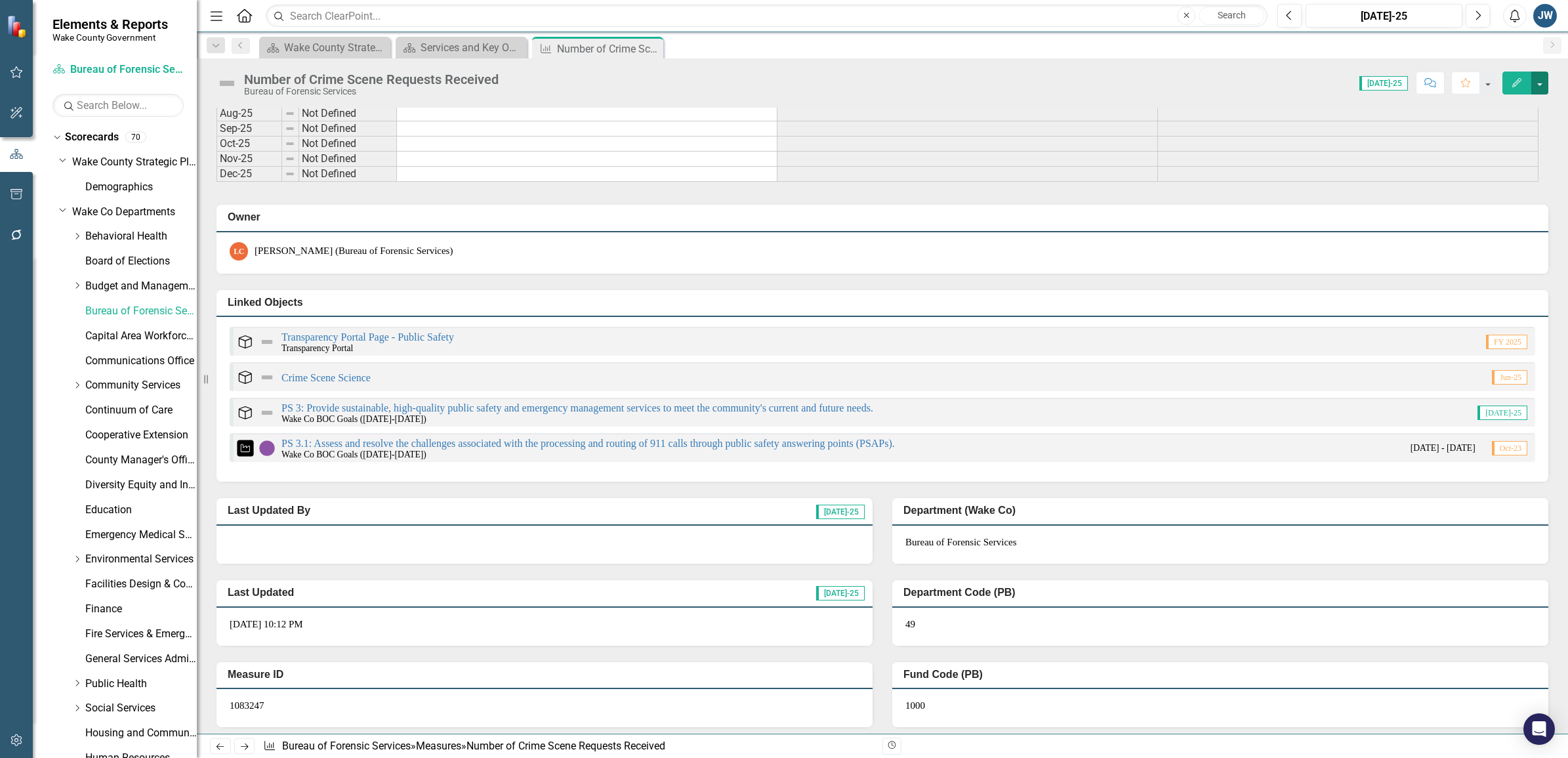
click at [1083, 83] on button "button" at bounding box center [1540, 83] width 17 height 23
click at [1083, 109] on link "Edit Edit Measure" at bounding box center [1483, 108] width 128 height 24
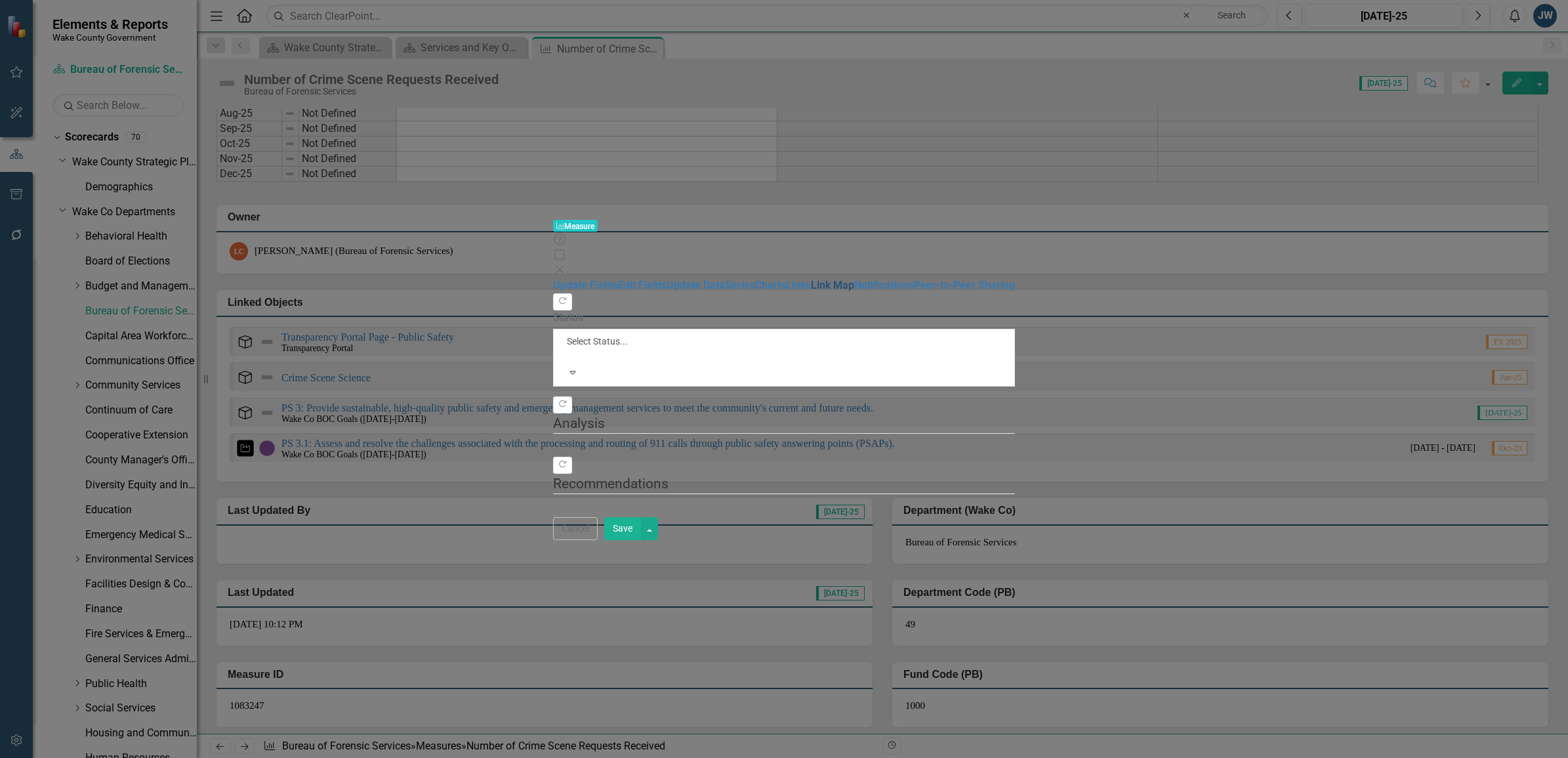
click at [811, 279] on link "Link Map" at bounding box center [832, 286] width 43 height 13
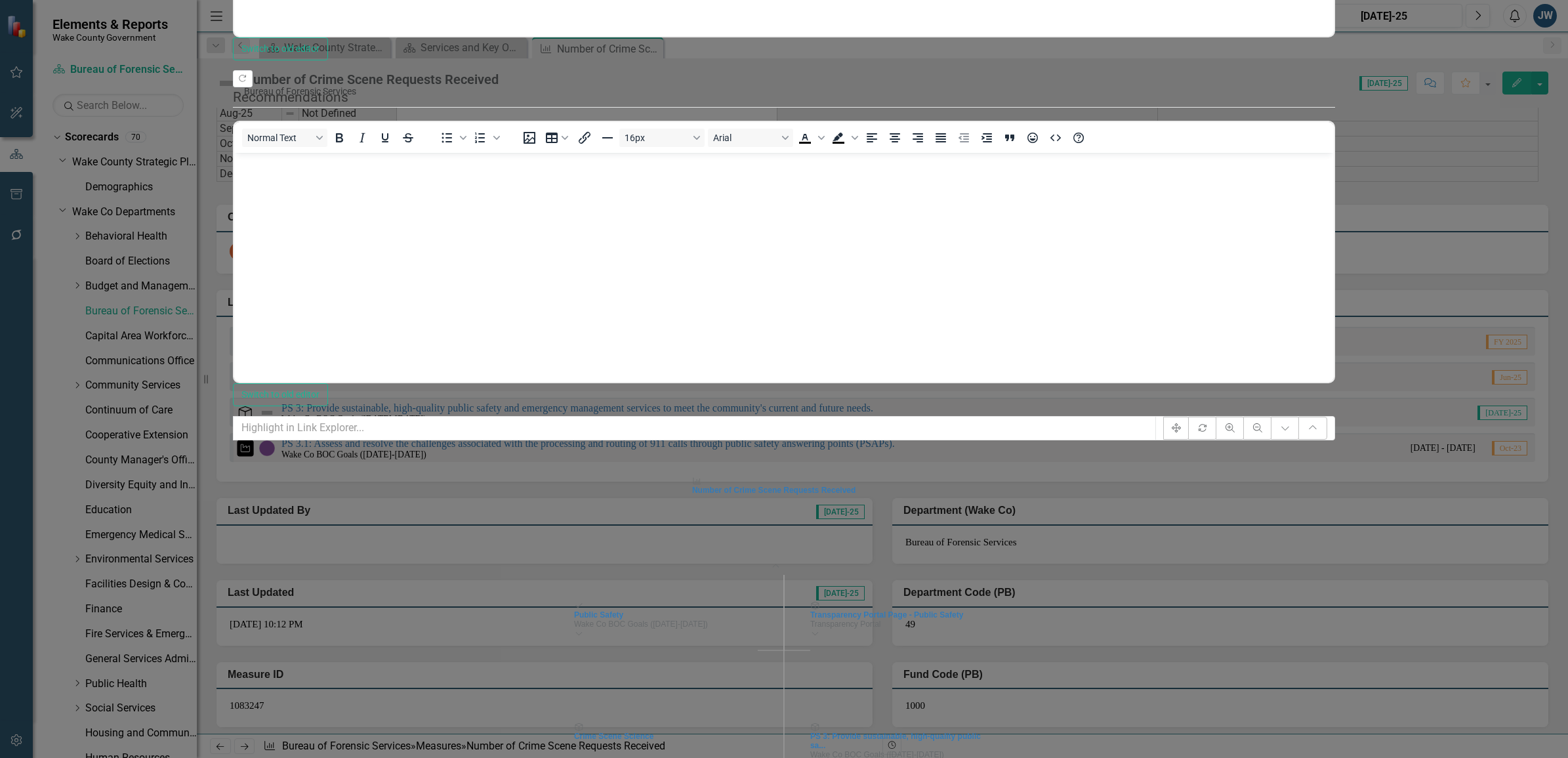
scroll to position [0, 0]
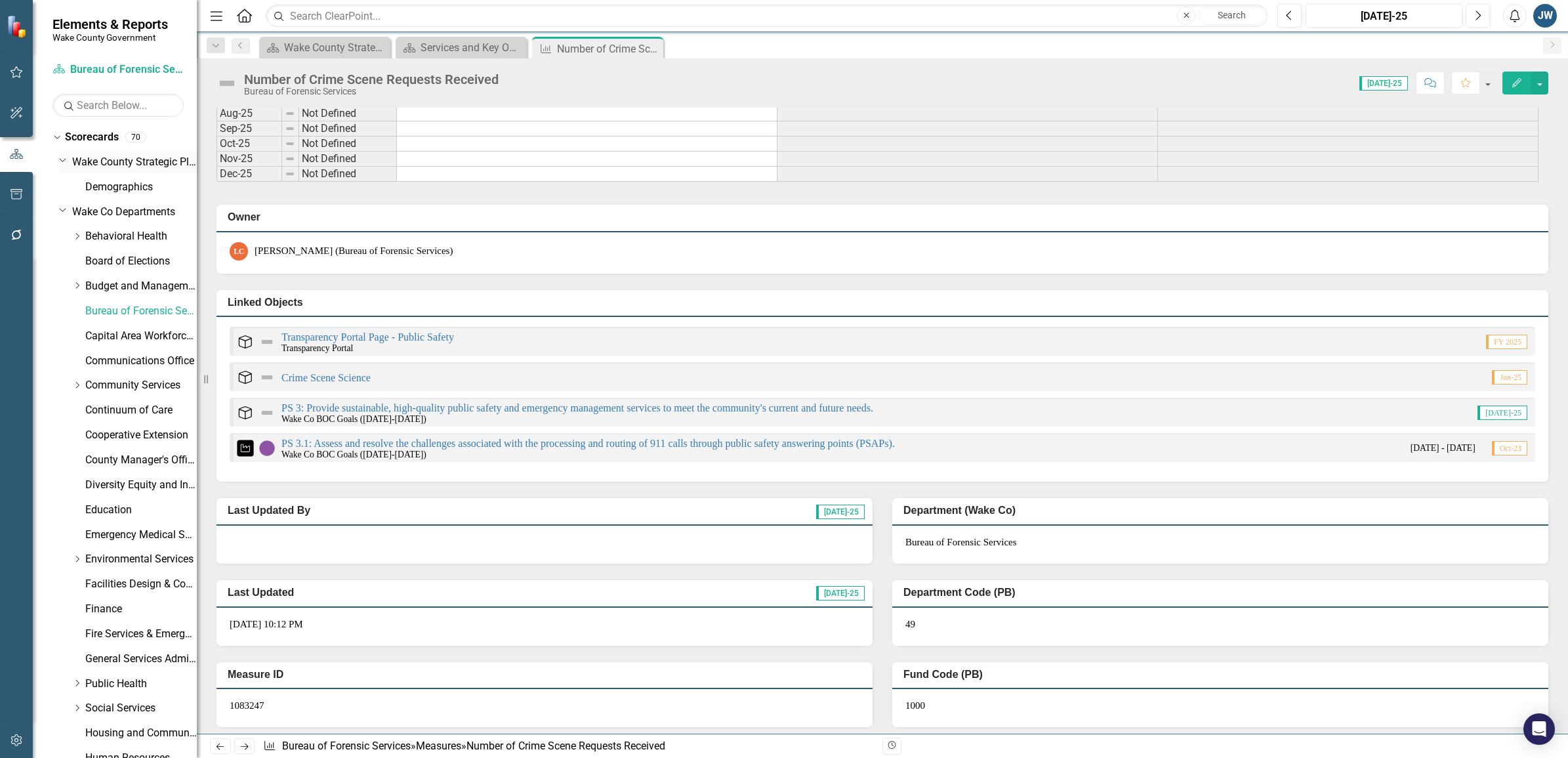
drag, startPoint x: 62, startPoint y: 212, endPoint x: 63, endPoint y: 161, distance: 51.0
click at [62, 212] on icon "Dropdown" at bounding box center [62, 210] width 8 height 10
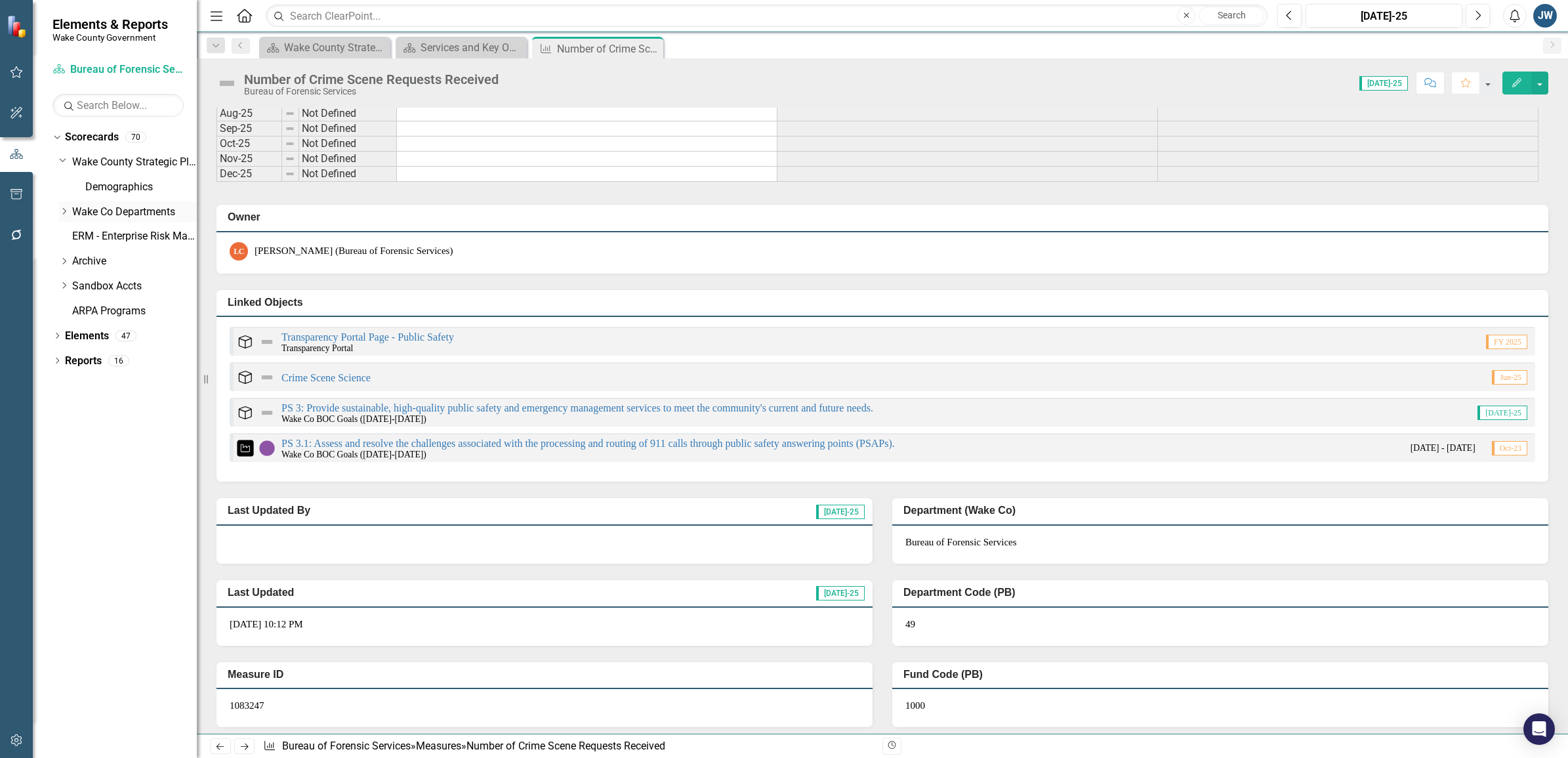
click at [63, 159] on icon "Dropdown" at bounding box center [62, 160] width 8 height 10
click at [65, 185] on icon "Dropdown" at bounding box center [64, 186] width 10 height 8
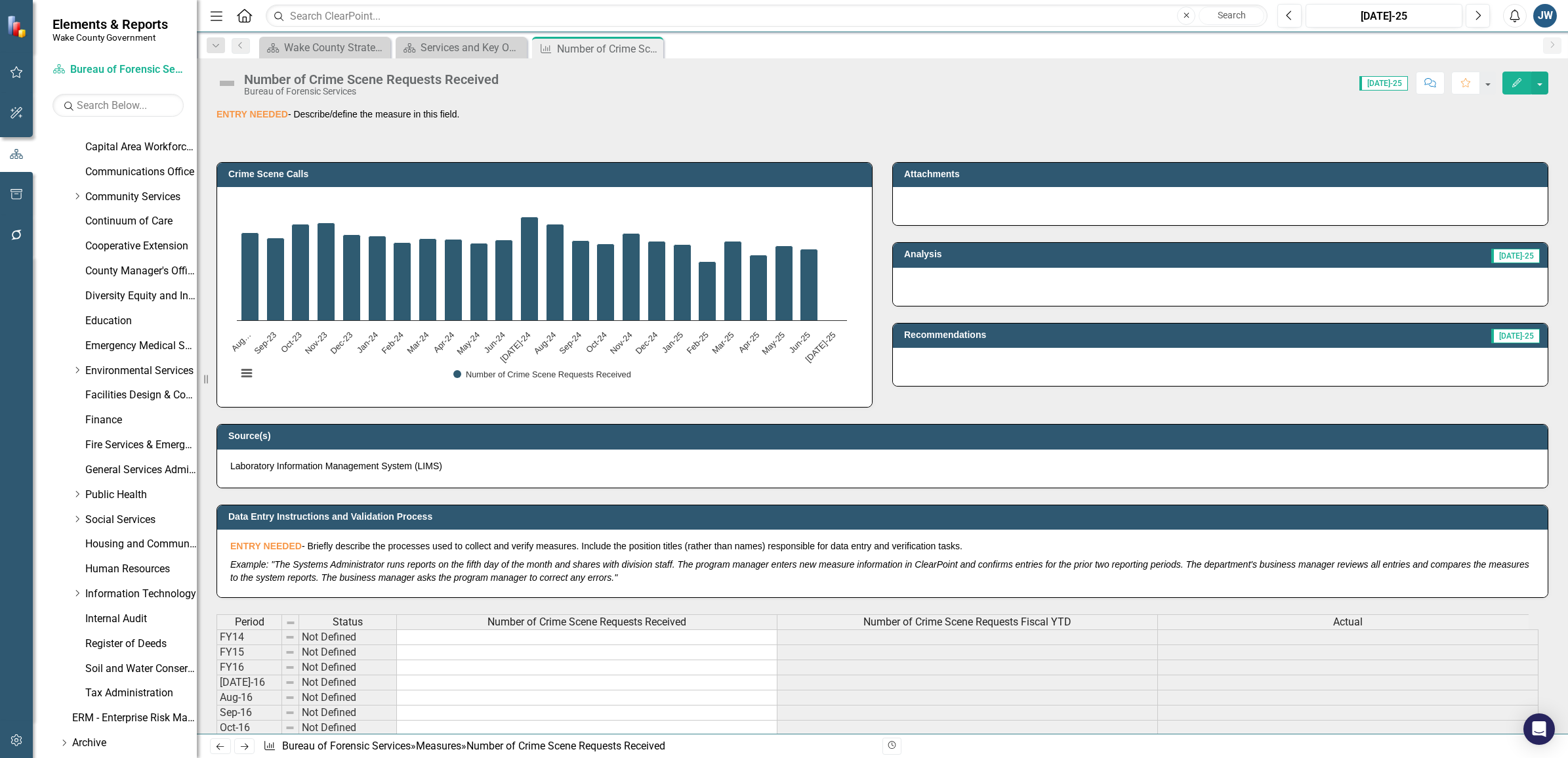
click at [986, 283] on div at bounding box center [1220, 287] width 655 height 38
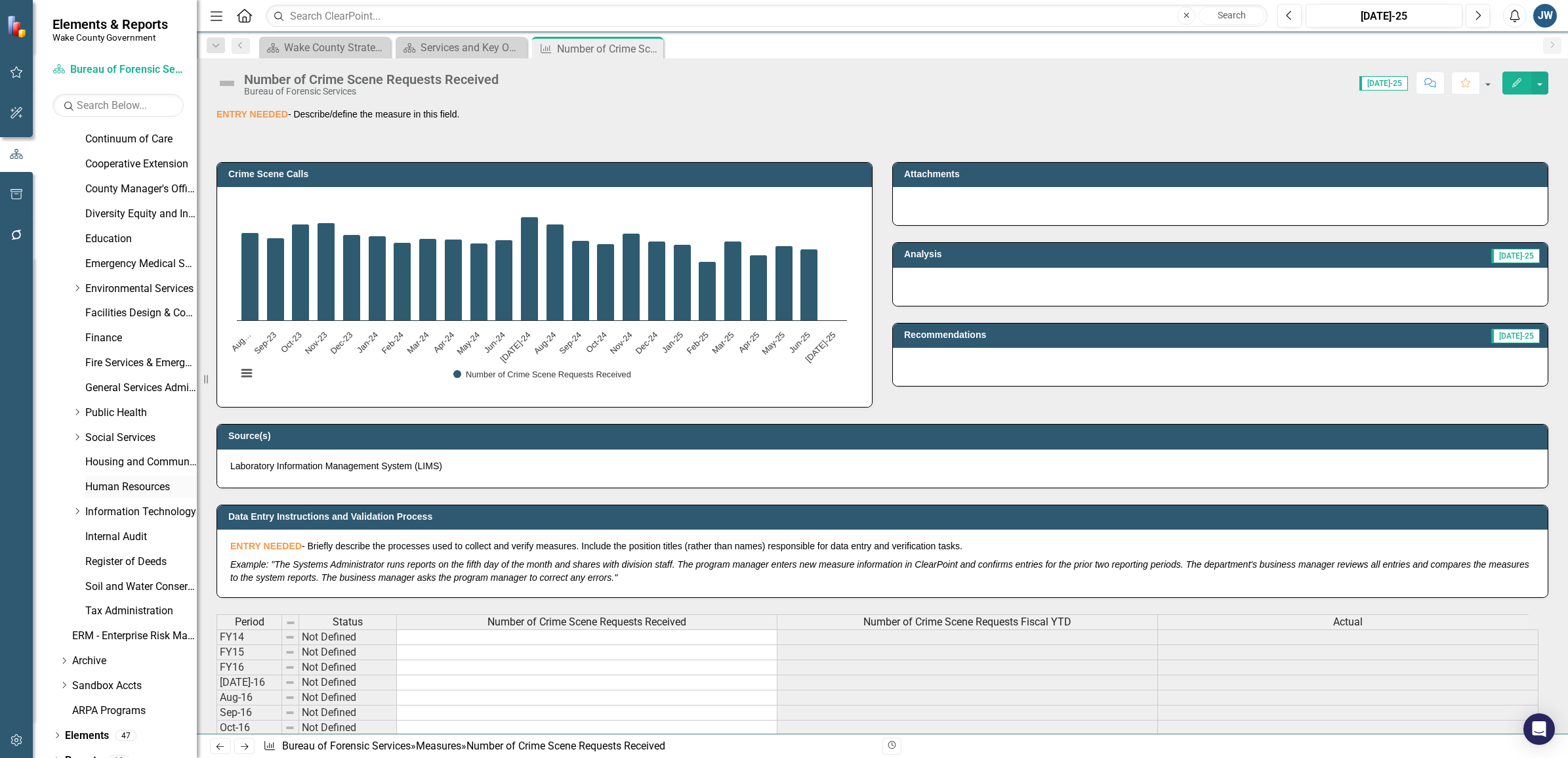
scroll to position [263, 0]
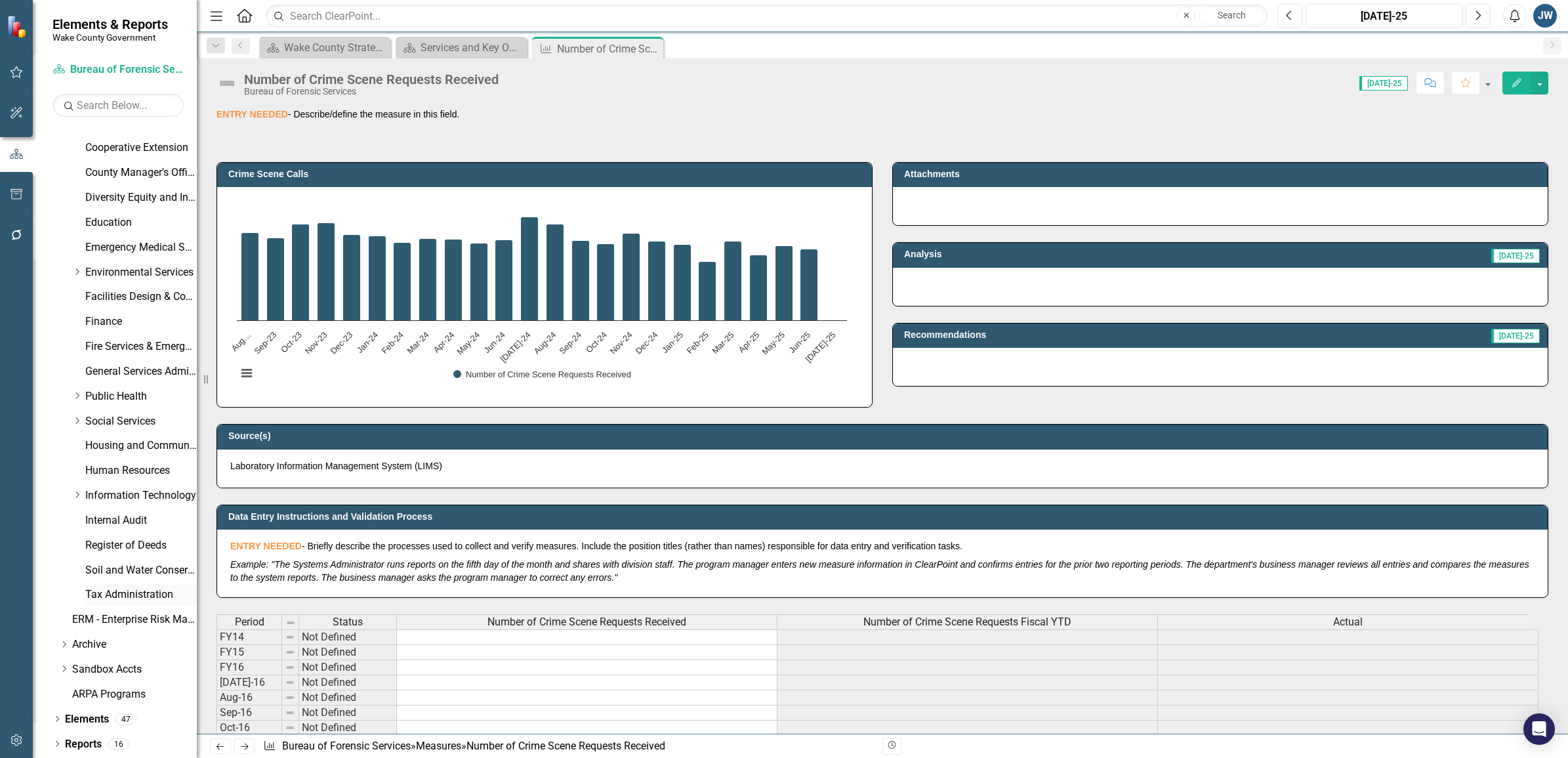
click at [113, 592] on link "Tax Administration" at bounding box center [141, 595] width 111 height 15
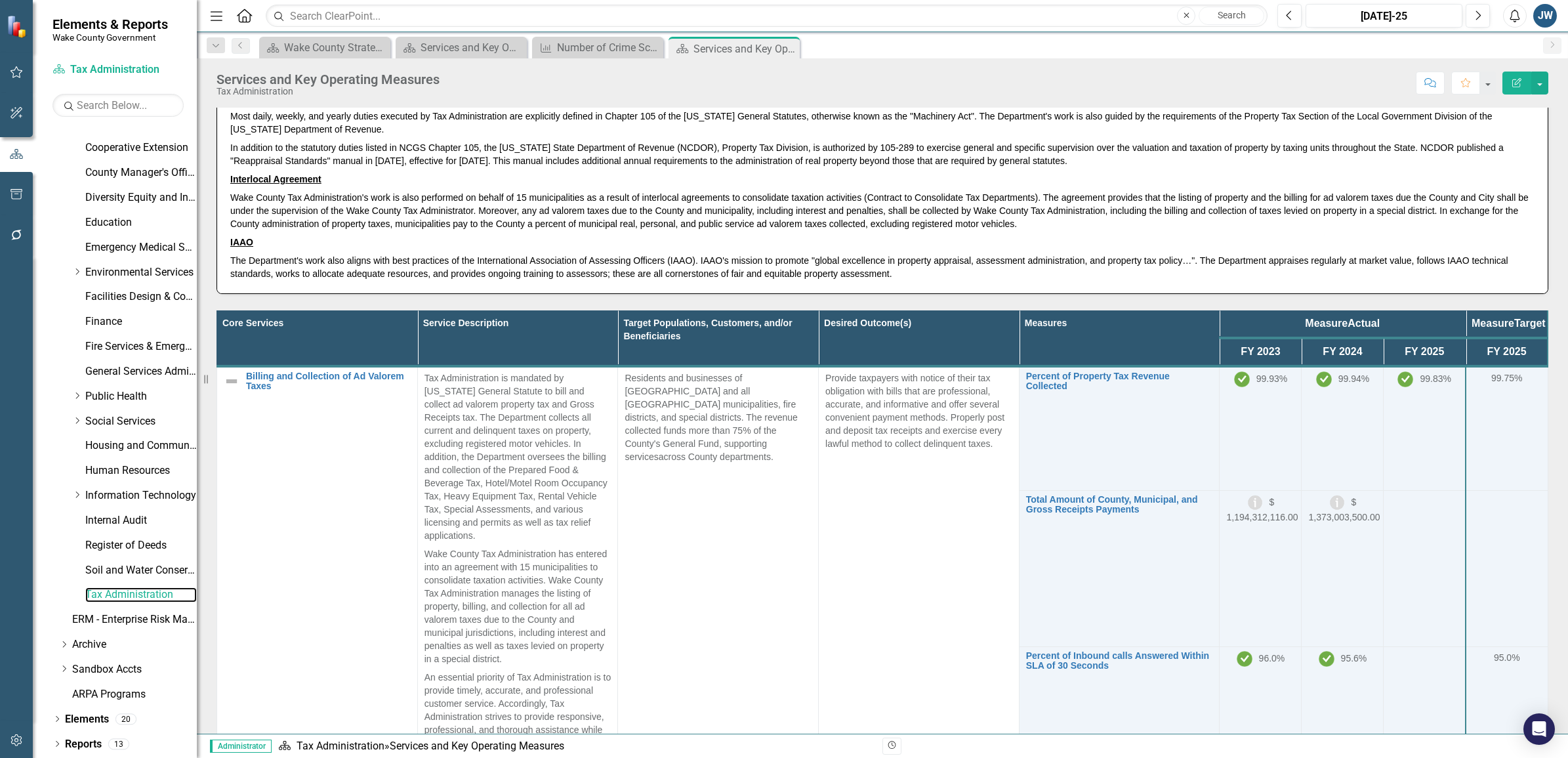
scroll to position [246, 0]
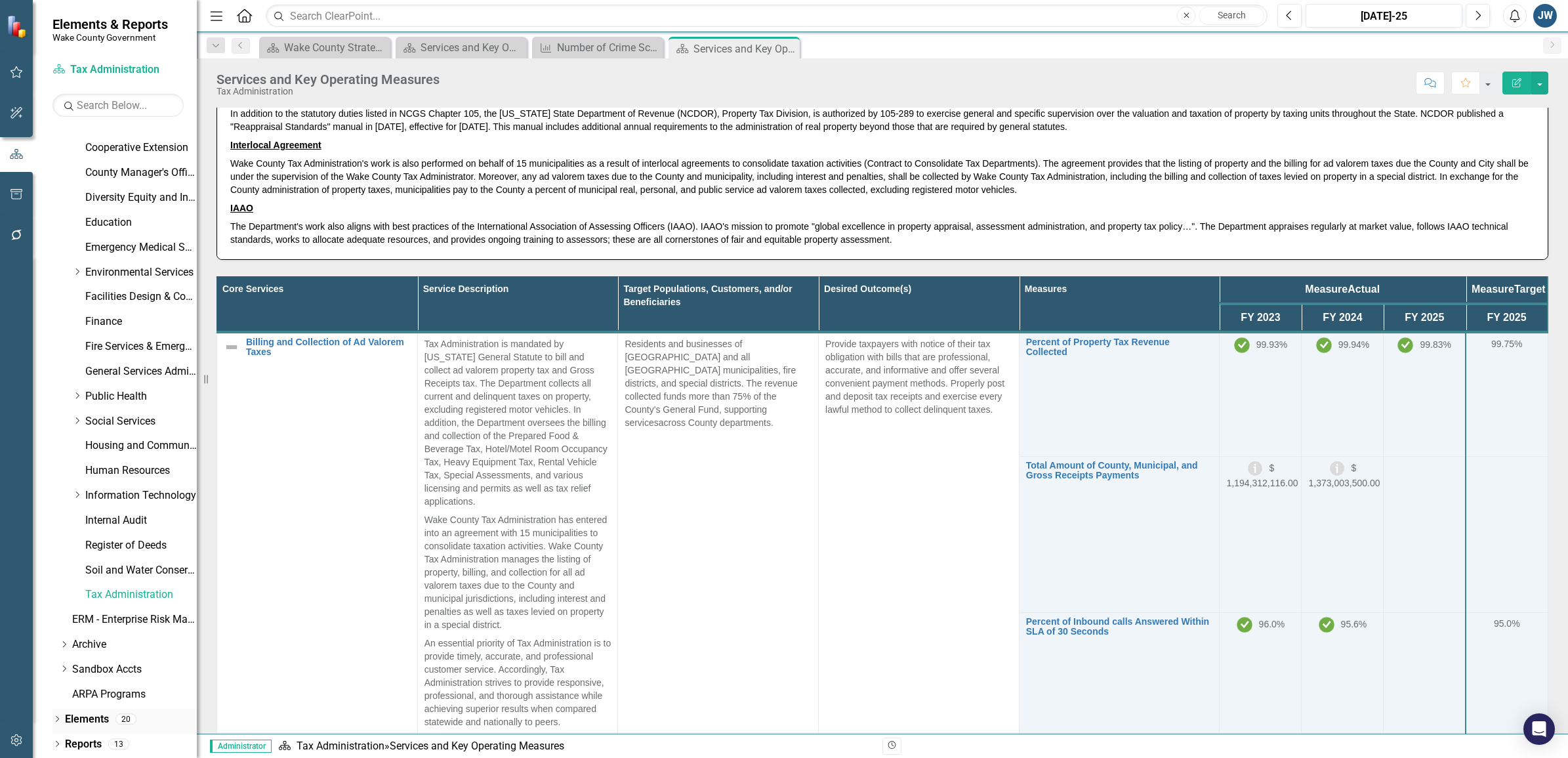
click at [59, 663] on div "Dropdown" at bounding box center [57, 721] width 9 height 11
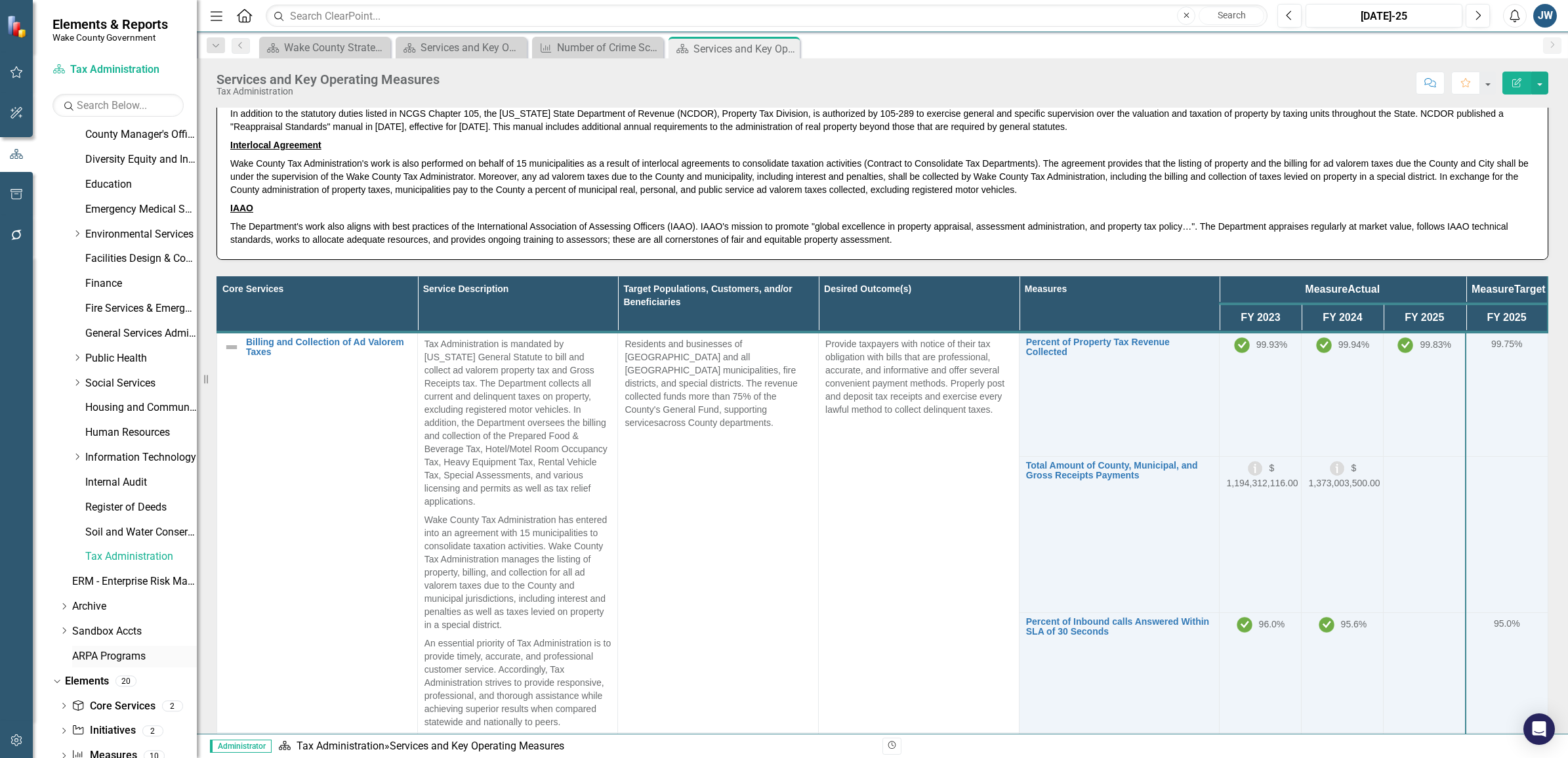
scroll to position [338, 0]
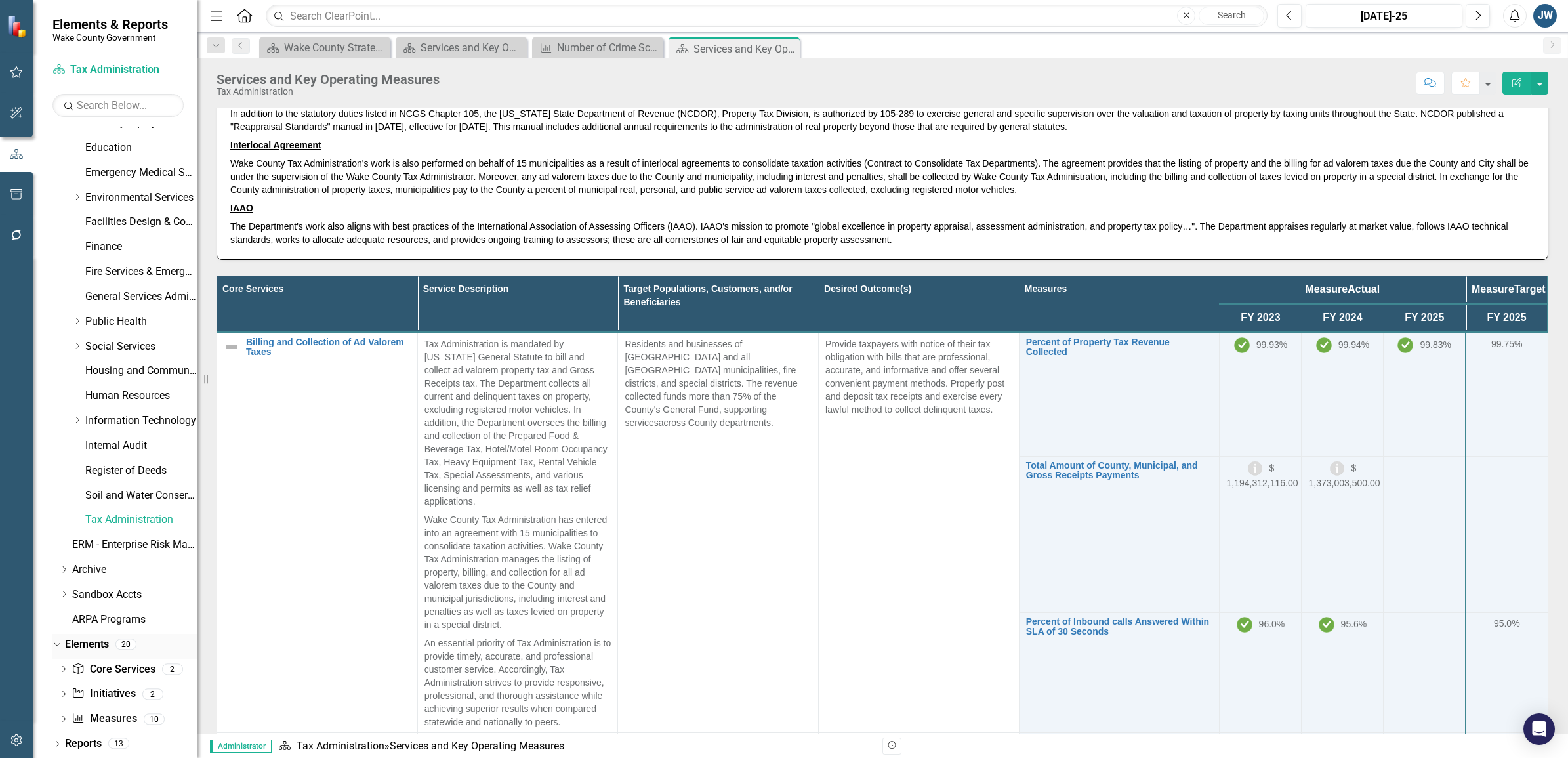
click at [56, 641] on icon "Dropdown" at bounding box center [55, 644] width 7 height 9
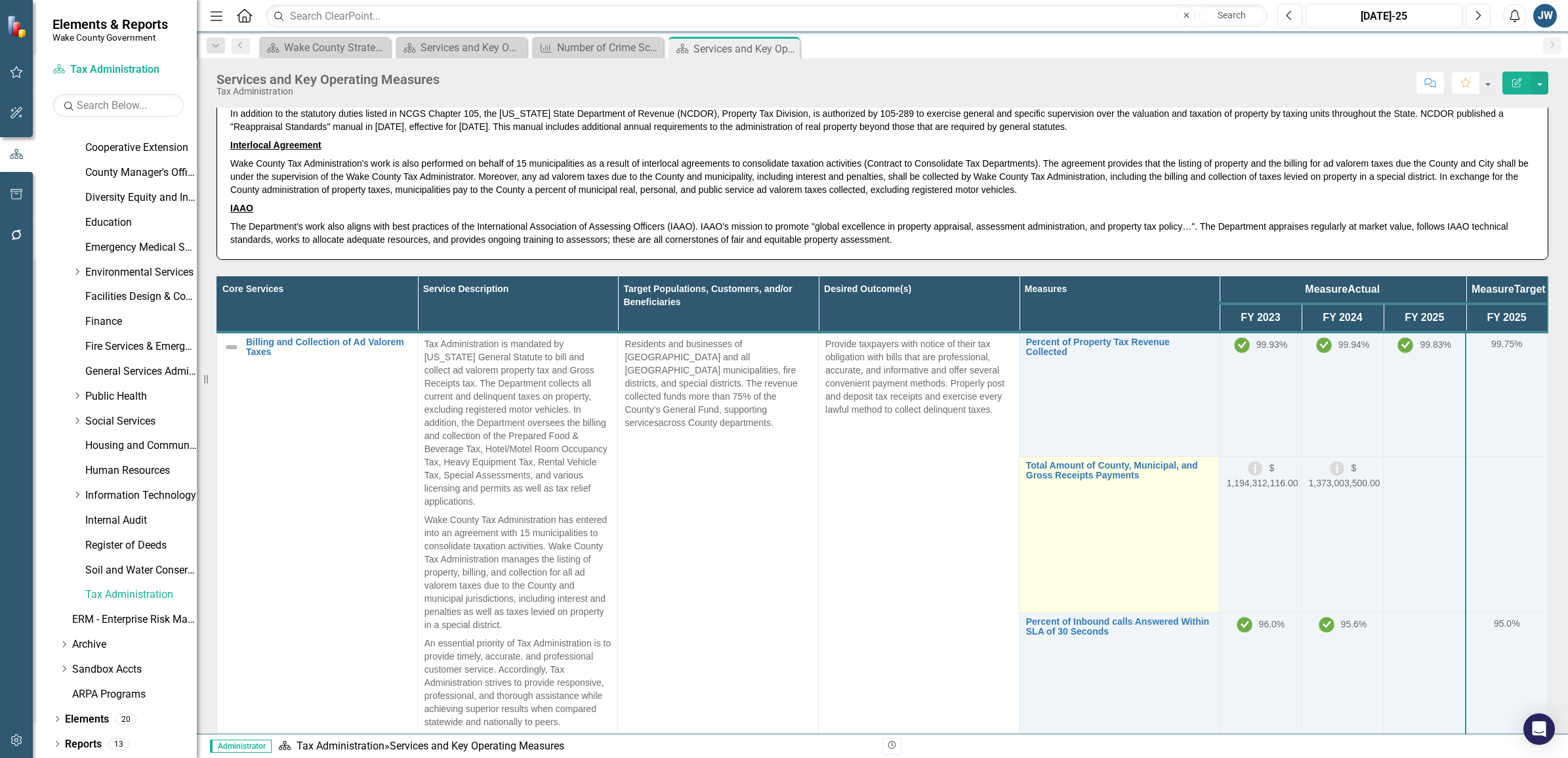
drag, startPoint x: 1326, startPoint y: 454, endPoint x: 1125, endPoint y: 482, distance: 202.9
click at [1083, 473] on tr "Total Amount of County, Municipal, and Gross Receipts Payments Link Map View Li…" at bounding box center [883, 534] width 1331 height 156
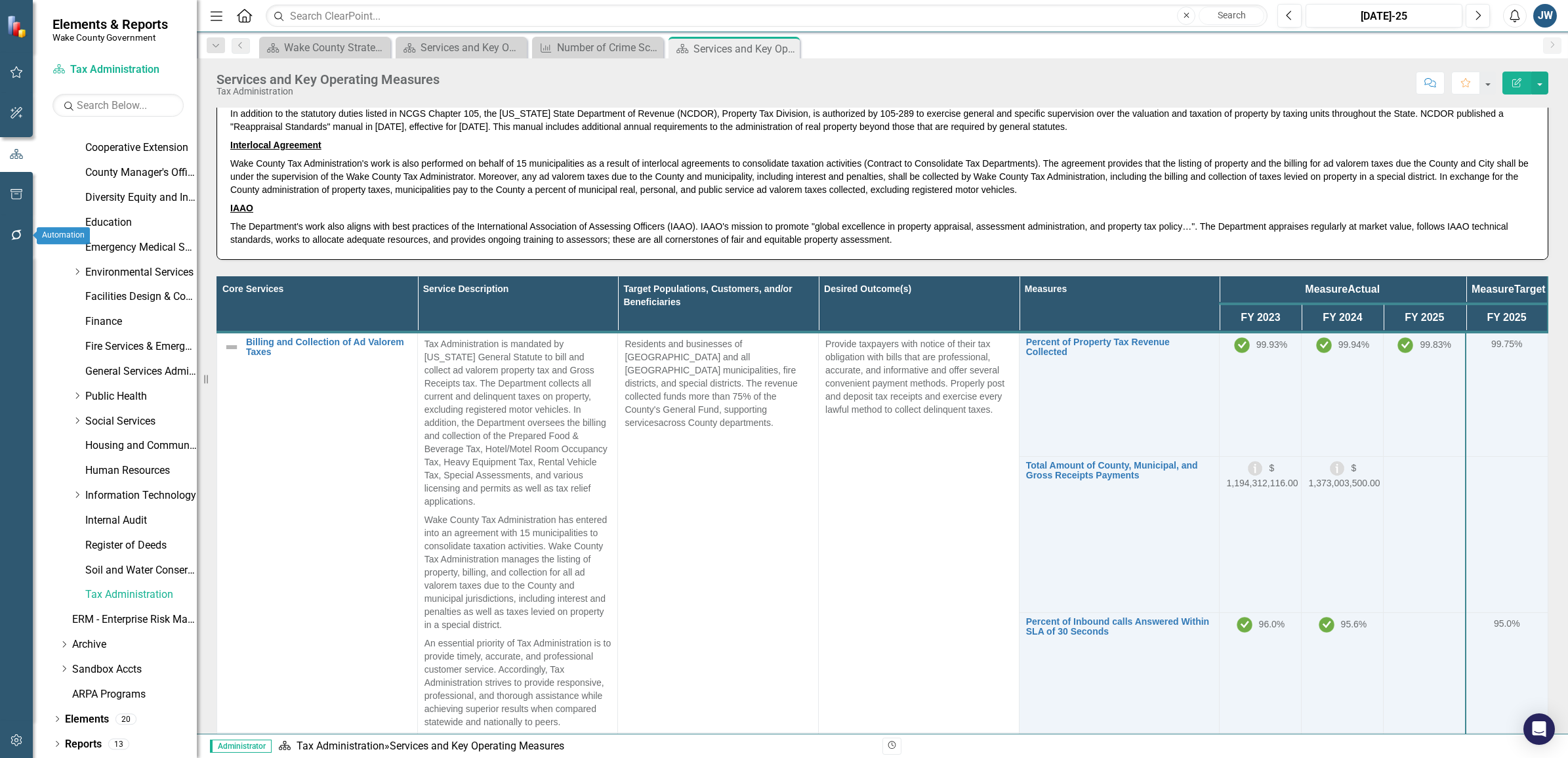
click at [10, 227] on button "button" at bounding box center [17, 235] width 30 height 28
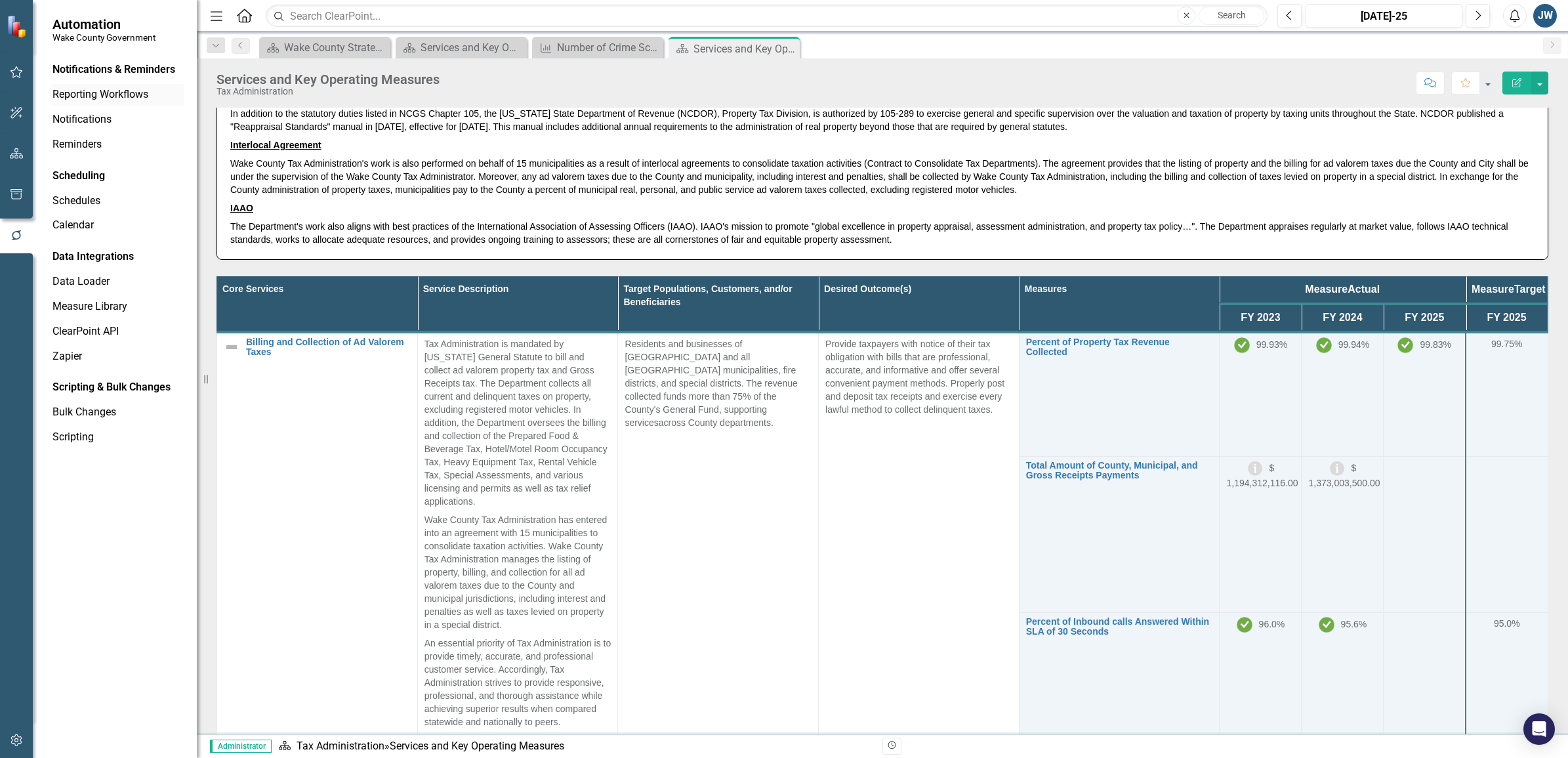
click at [93, 96] on link "Reporting Workflows" at bounding box center [118, 94] width 131 height 15
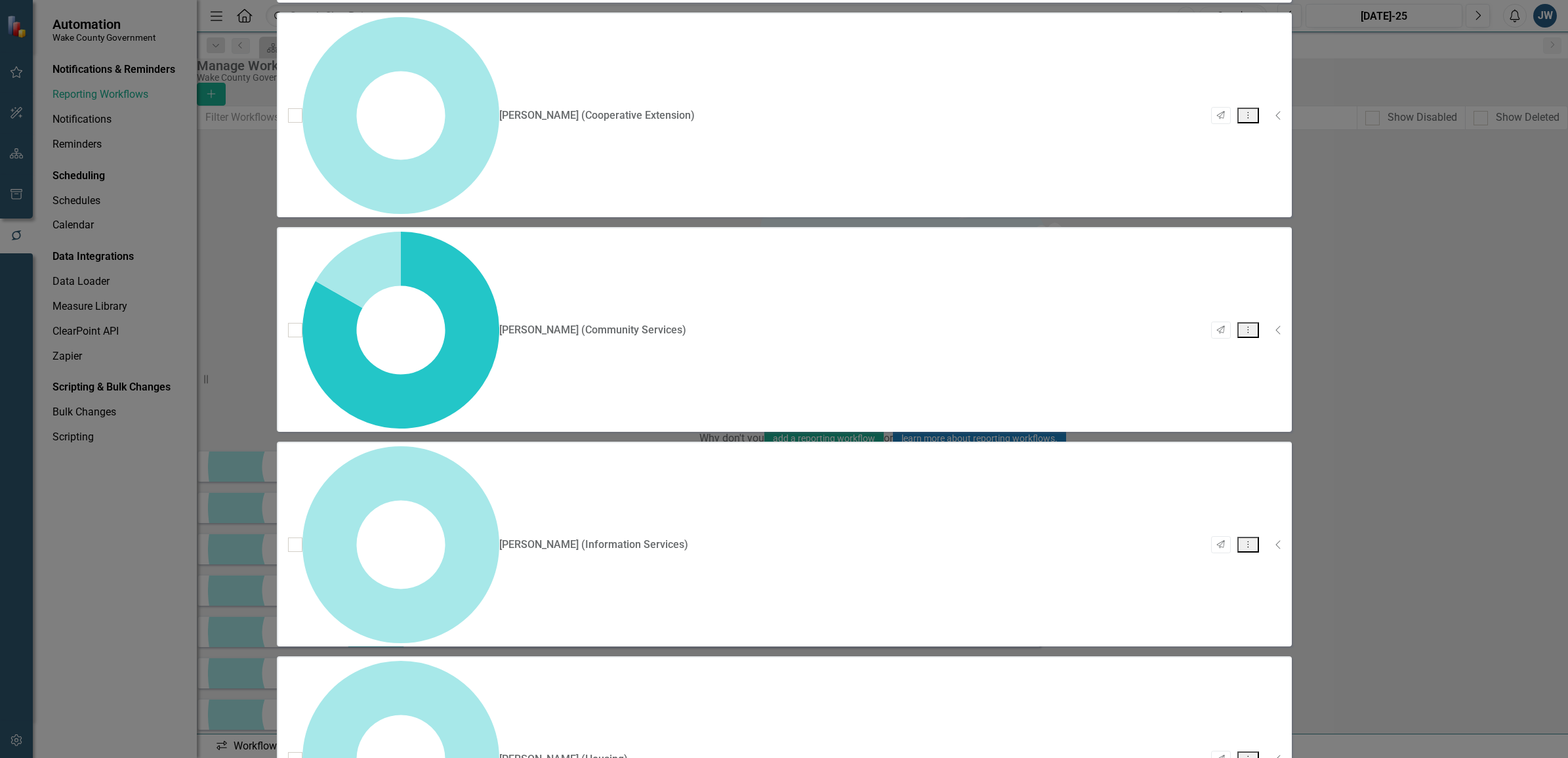
checkbox input "false"
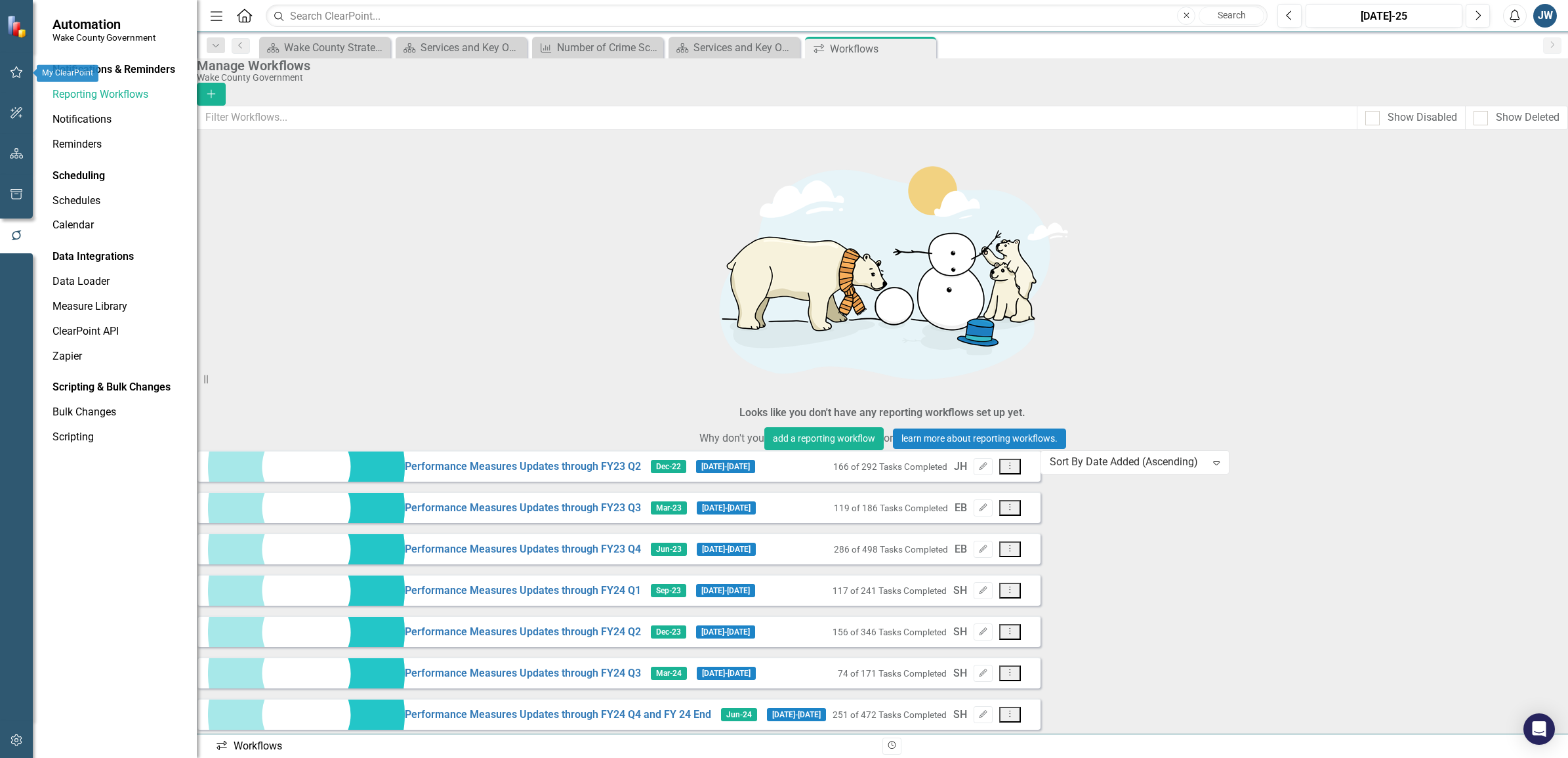
click at [15, 74] on icon "button" at bounding box center [16, 72] width 13 height 11
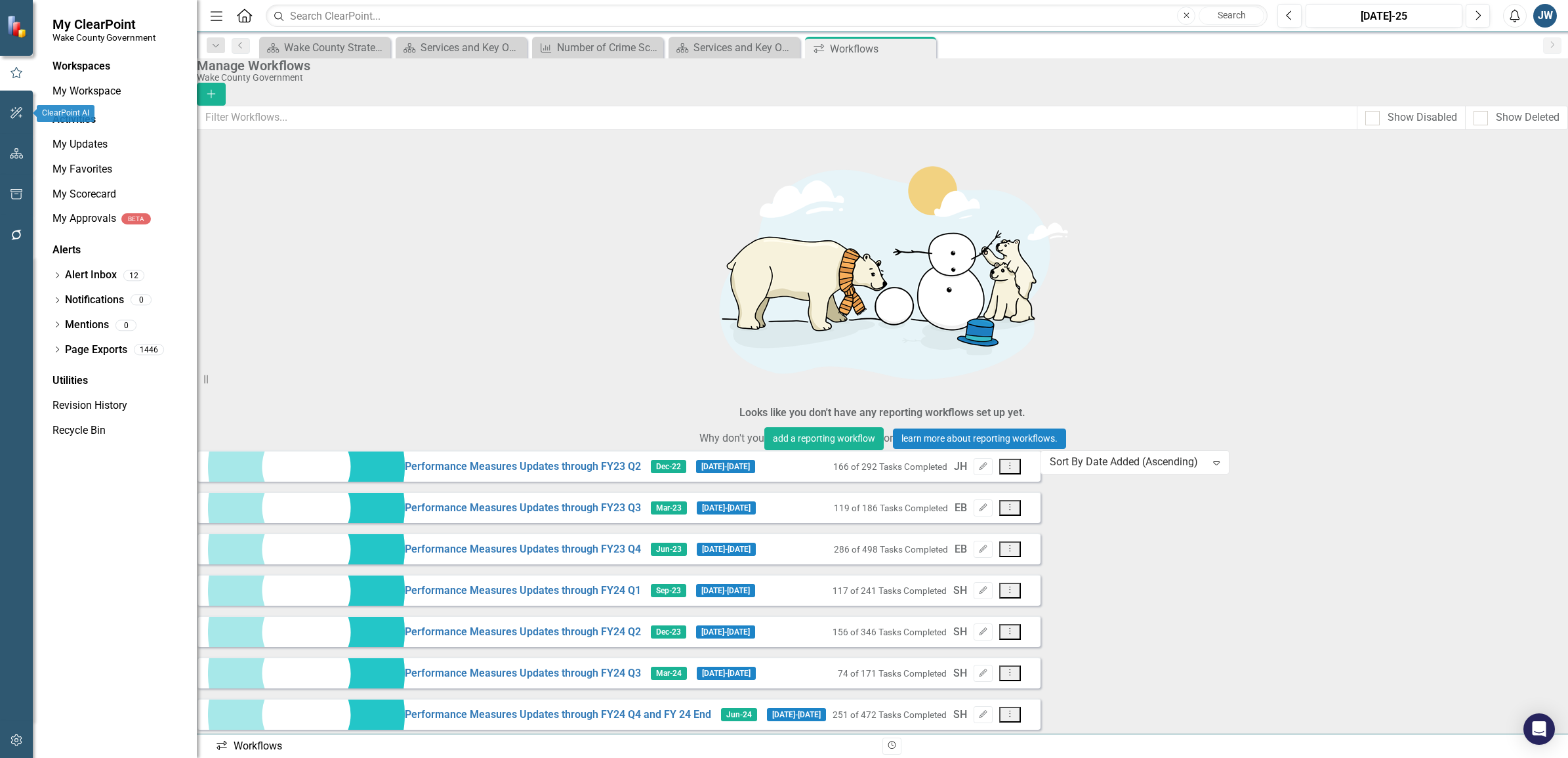
click at [15, 109] on icon "button" at bounding box center [16, 113] width 13 height 11
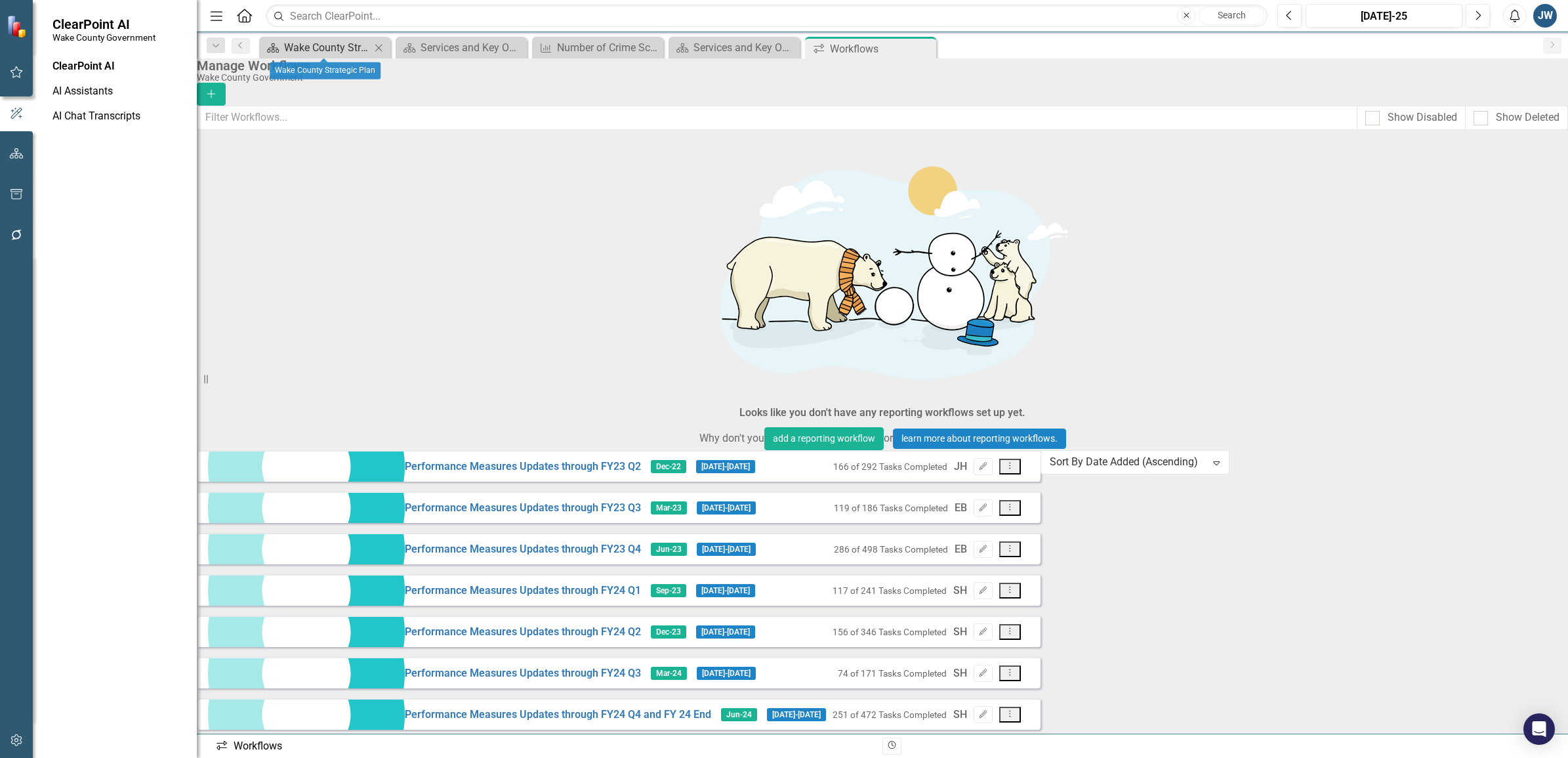
click at [308, 40] on div "Wake County Strategic Plan" at bounding box center [327, 47] width 87 height 16
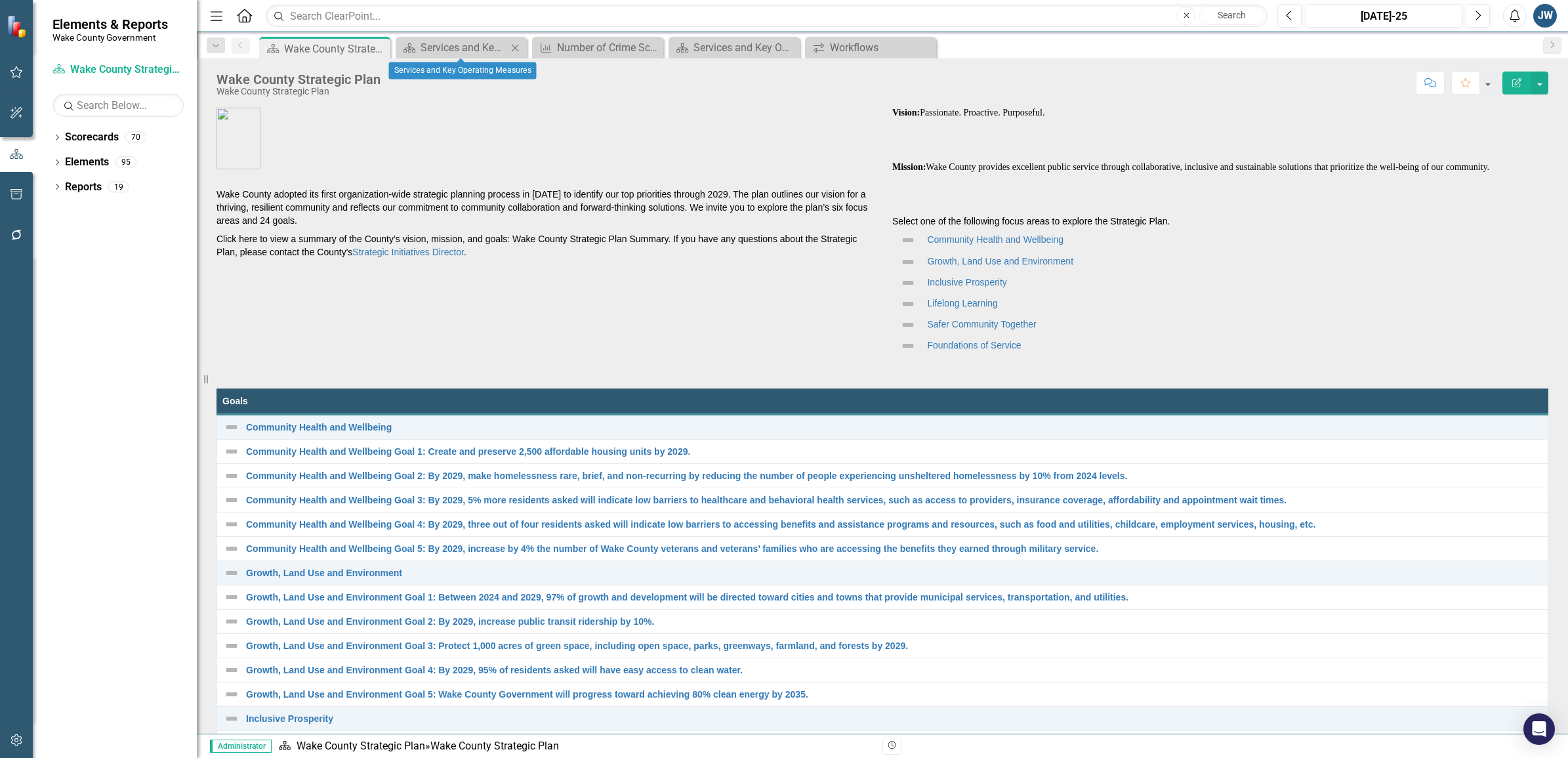
click at [515, 48] on icon at bounding box center [516, 48] width 7 height 7
click at [0, 0] on icon at bounding box center [0, 0] width 0 height 0
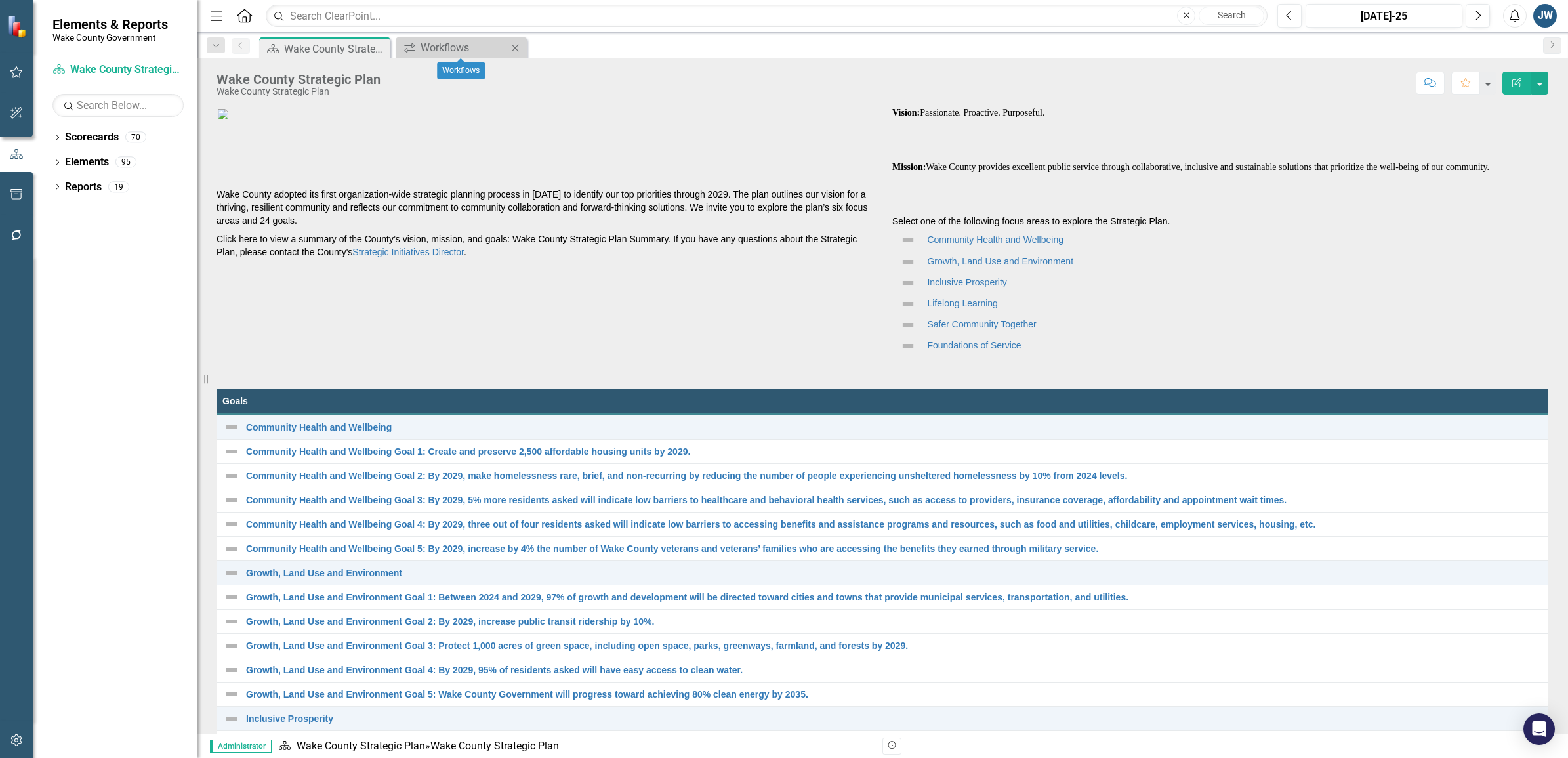
click at [518, 44] on icon at bounding box center [516, 48] width 7 height 7
click at [58, 136] on icon "Dropdown" at bounding box center [57, 139] width 9 height 7
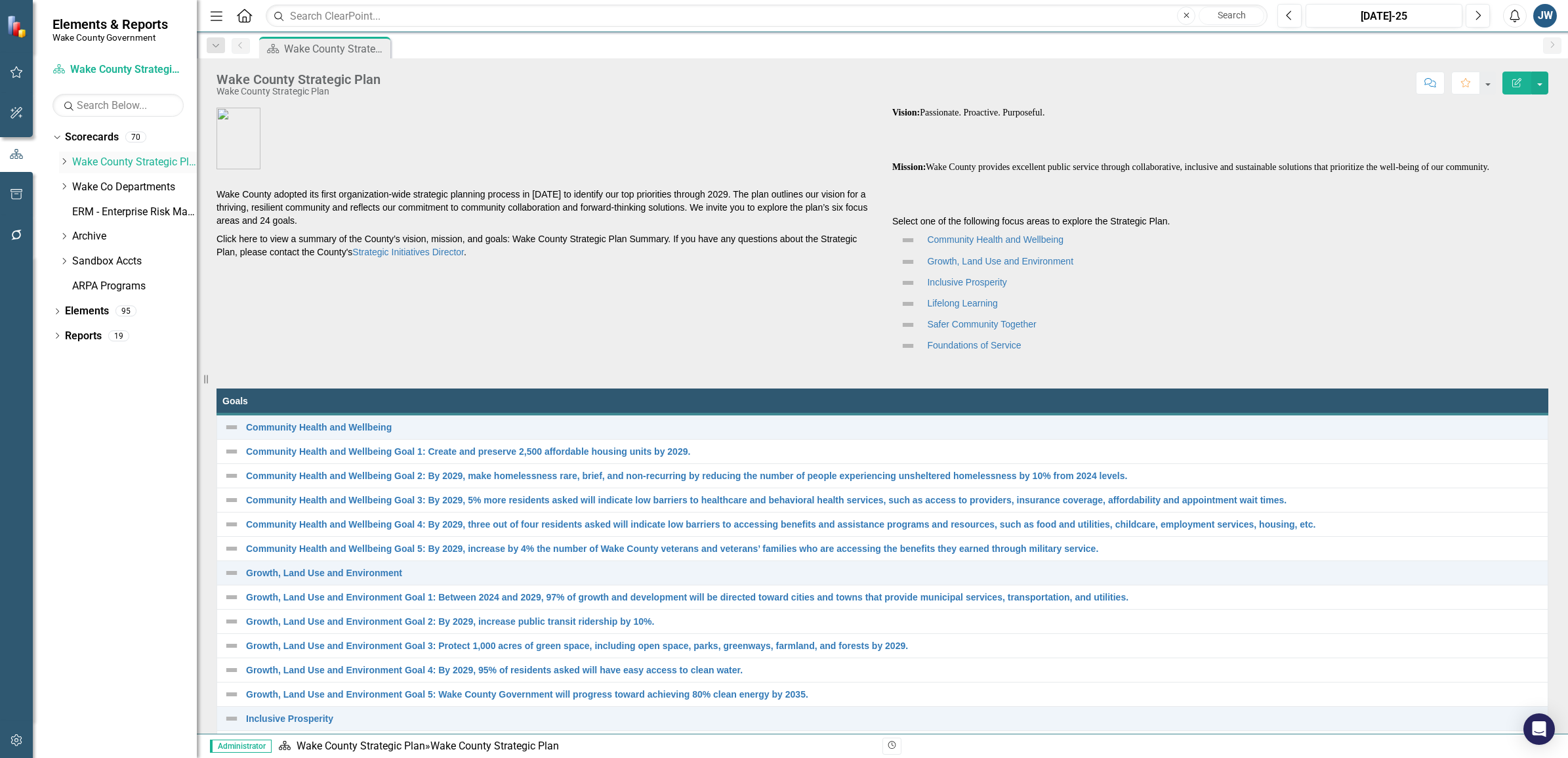
click at [63, 158] on icon "Dropdown" at bounding box center [64, 161] width 10 height 8
click at [61, 210] on icon "Dropdown" at bounding box center [64, 211] width 10 height 8
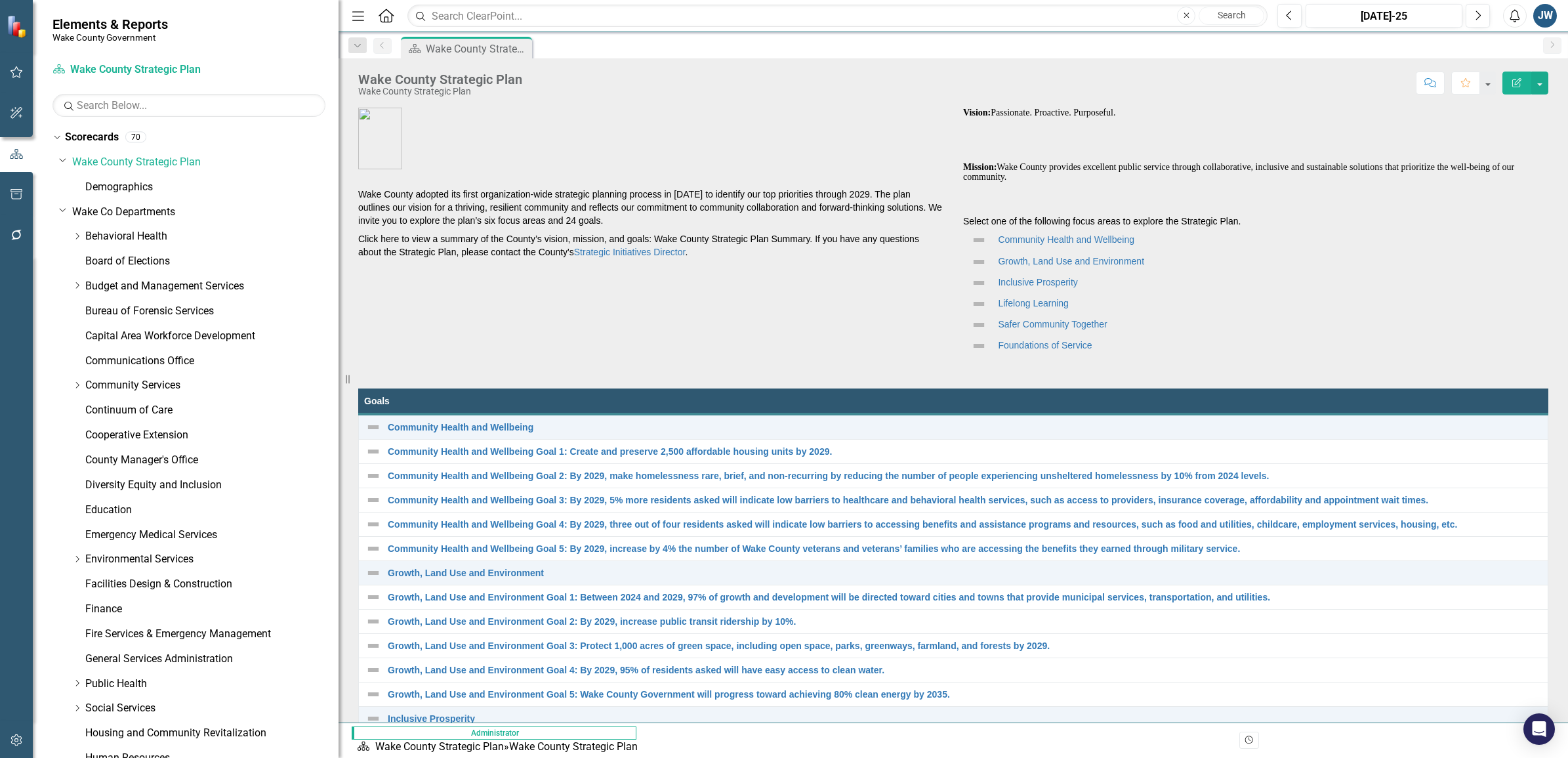
drag, startPoint x: 197, startPoint y: 280, endPoint x: 336, endPoint y: 305, distance: 141.2
click at [339, 305] on div "Resize" at bounding box center [344, 379] width 11 height 758
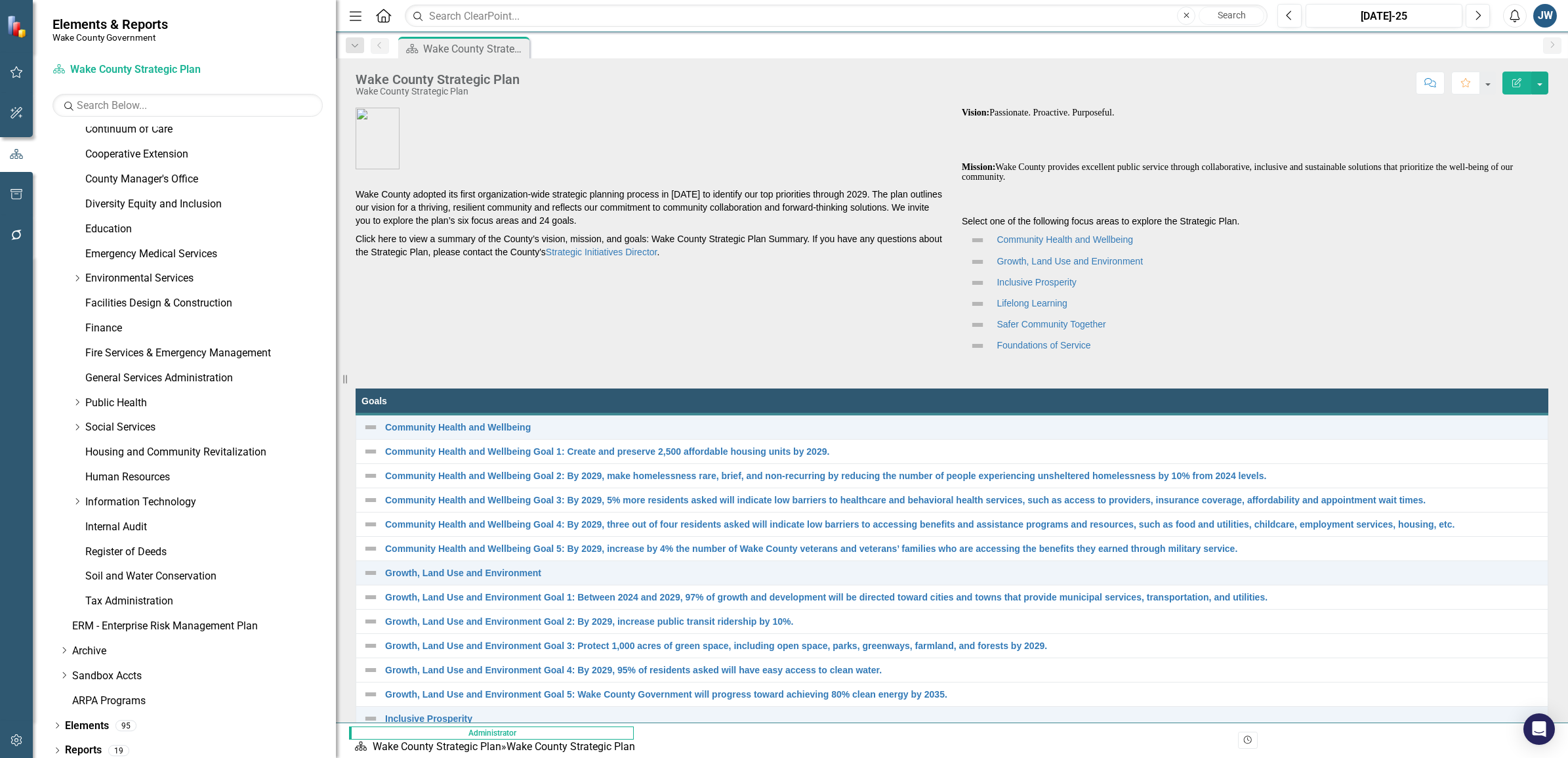
scroll to position [288, 0]
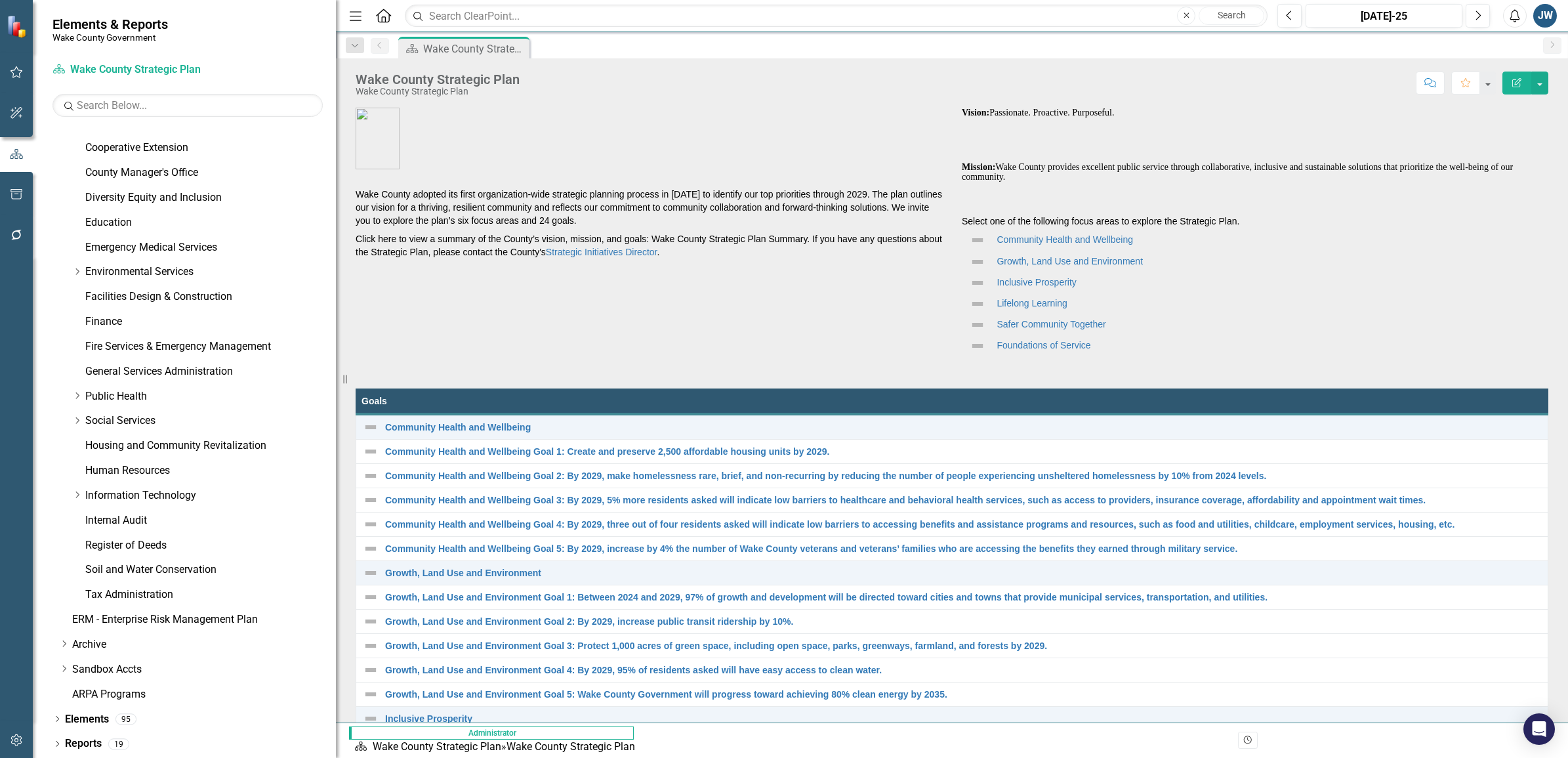
click at [1083, 271] on p "Growth, Land Use and Environment" at bounding box center [1255, 264] width 587 height 18
click at [136, 590] on link "Tax Administration" at bounding box center [210, 595] width 251 height 15
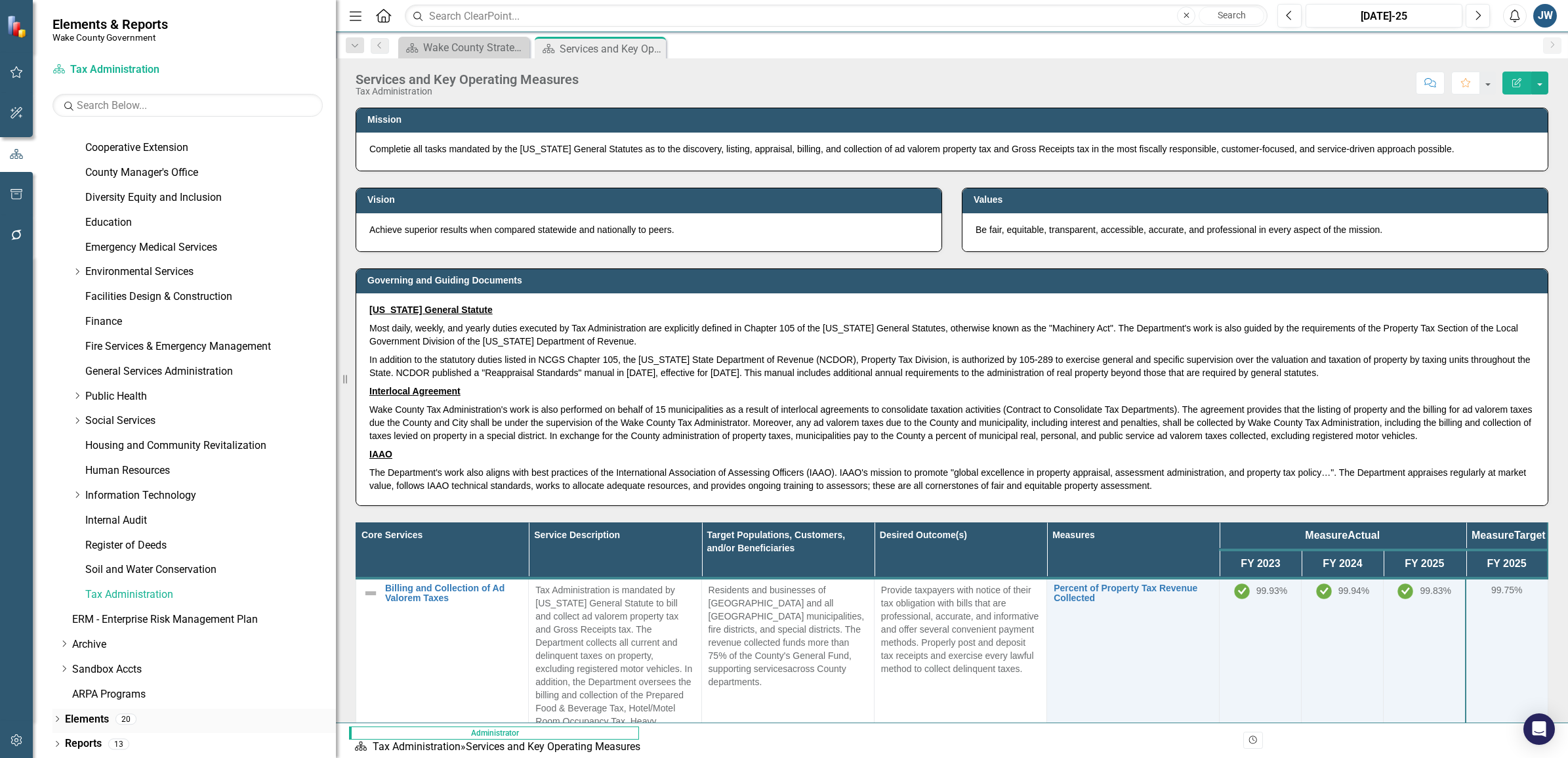
click at [57, 663] on icon "Dropdown" at bounding box center [57, 720] width 9 height 7
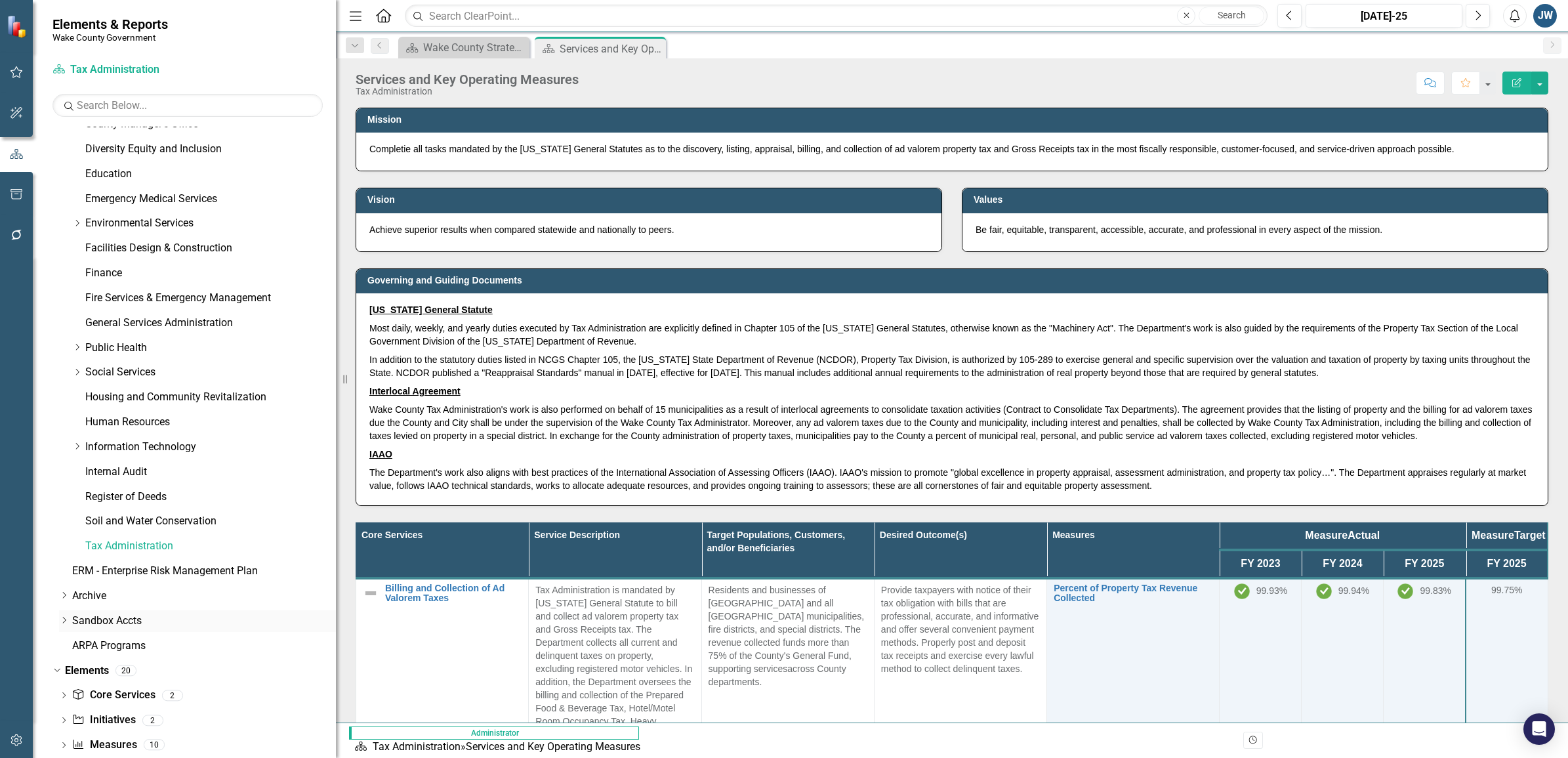
scroll to position [362, 0]
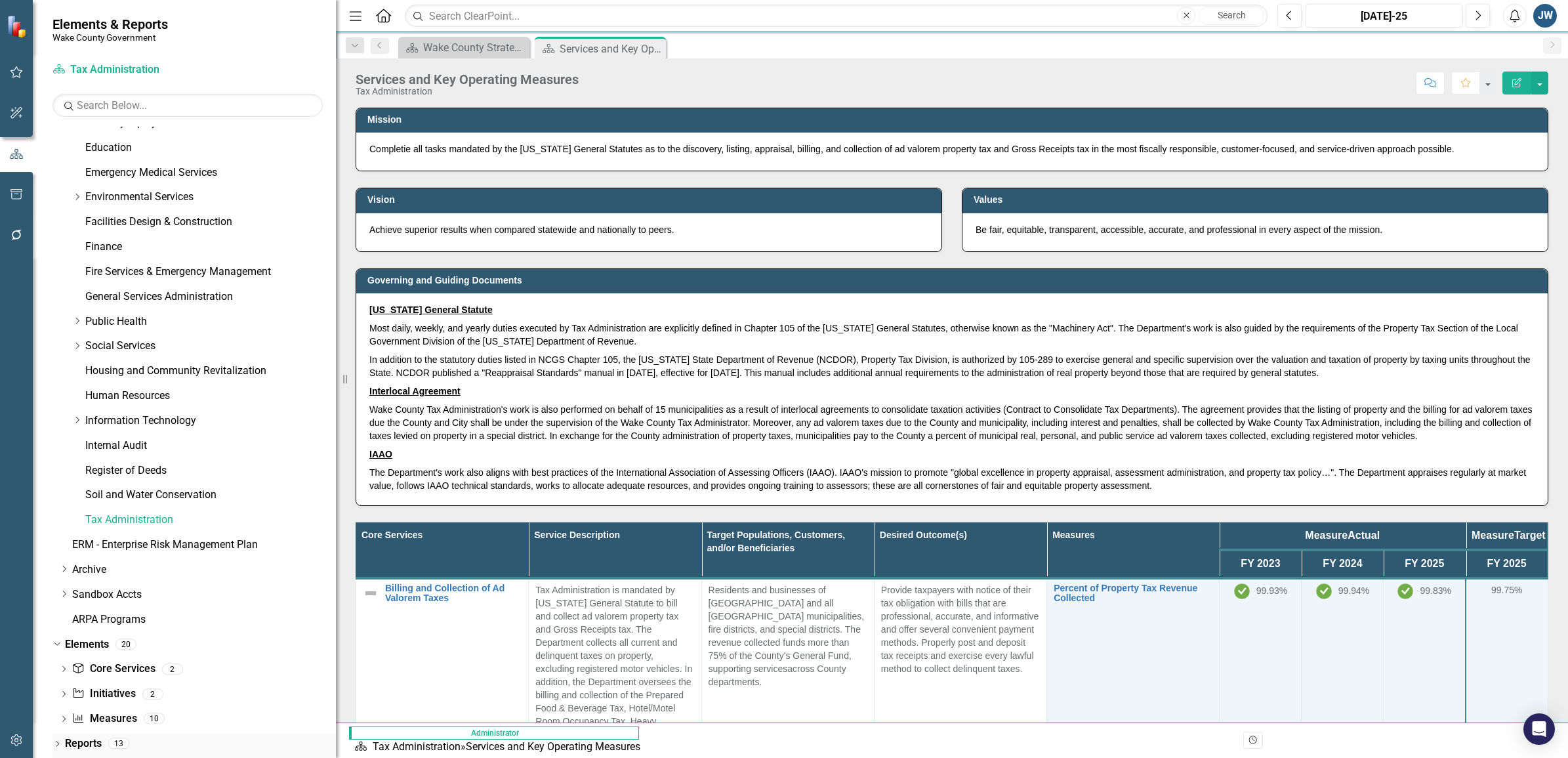
click at [56, 663] on div "Dropdown" at bounding box center [57, 745] width 9 height 11
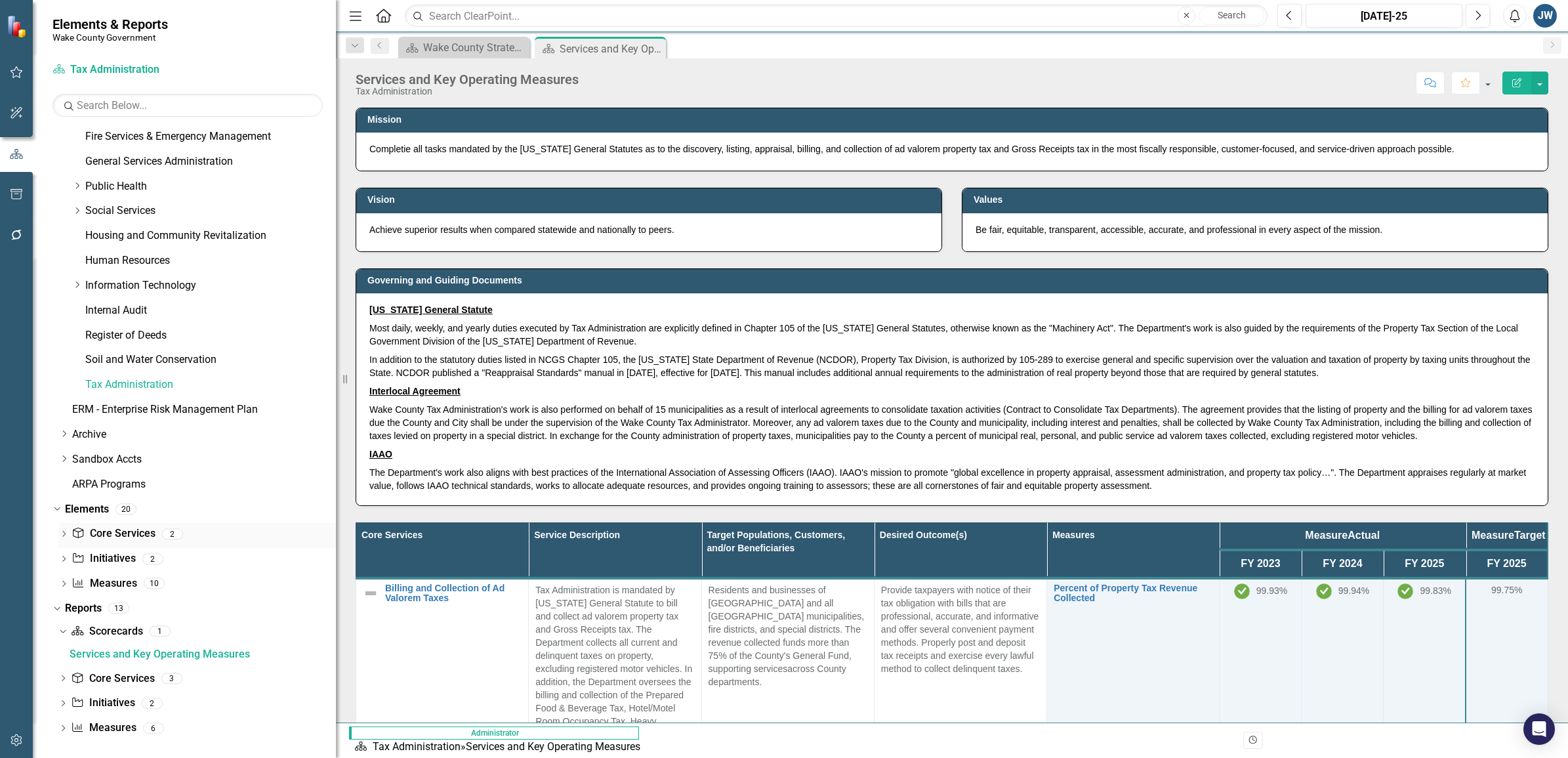
scroll to position [502, 0]
click at [132, 324] on link "Register of Deeds" at bounding box center [210, 331] width 251 height 15
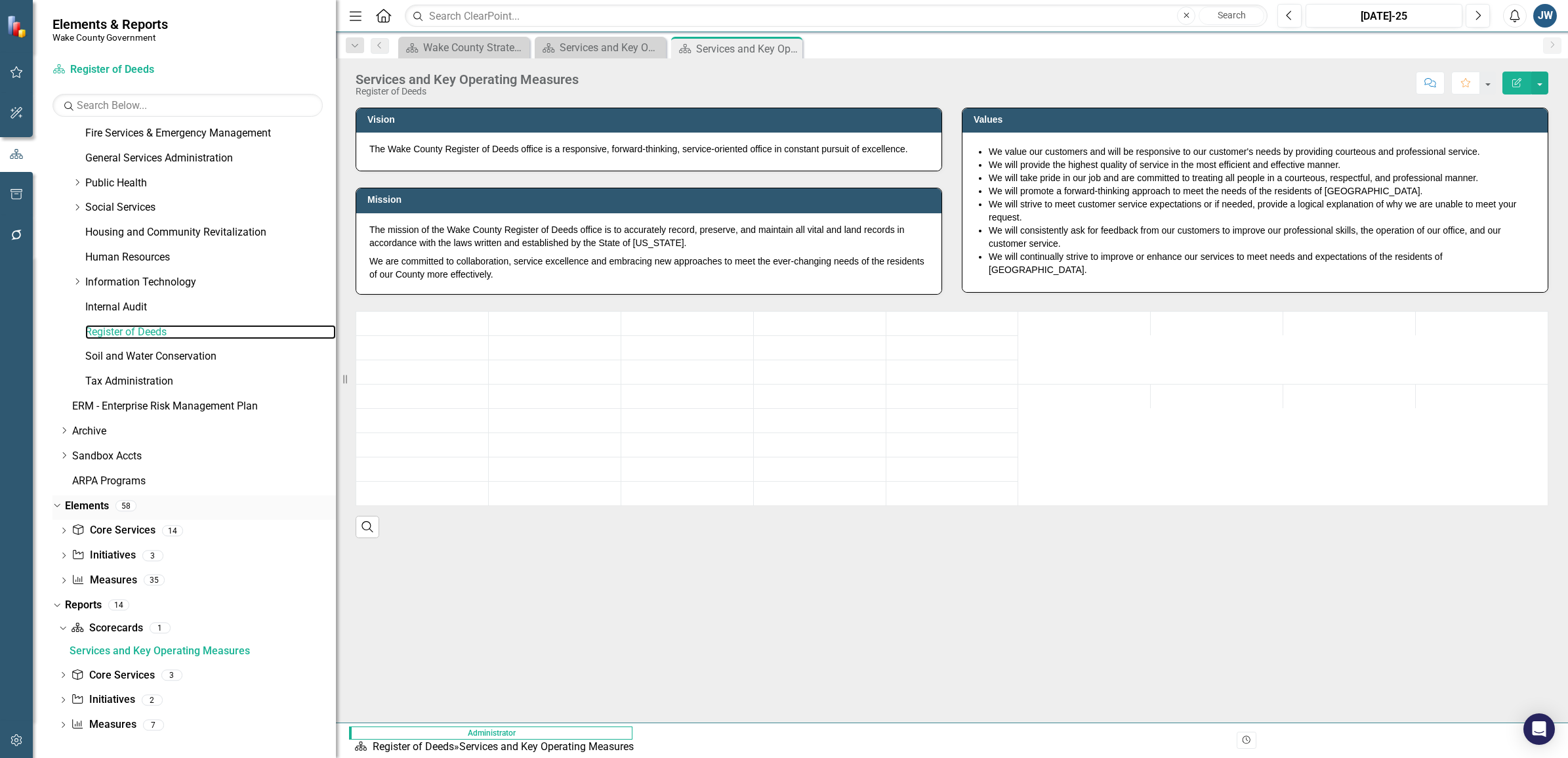
scroll to position [502, 0]
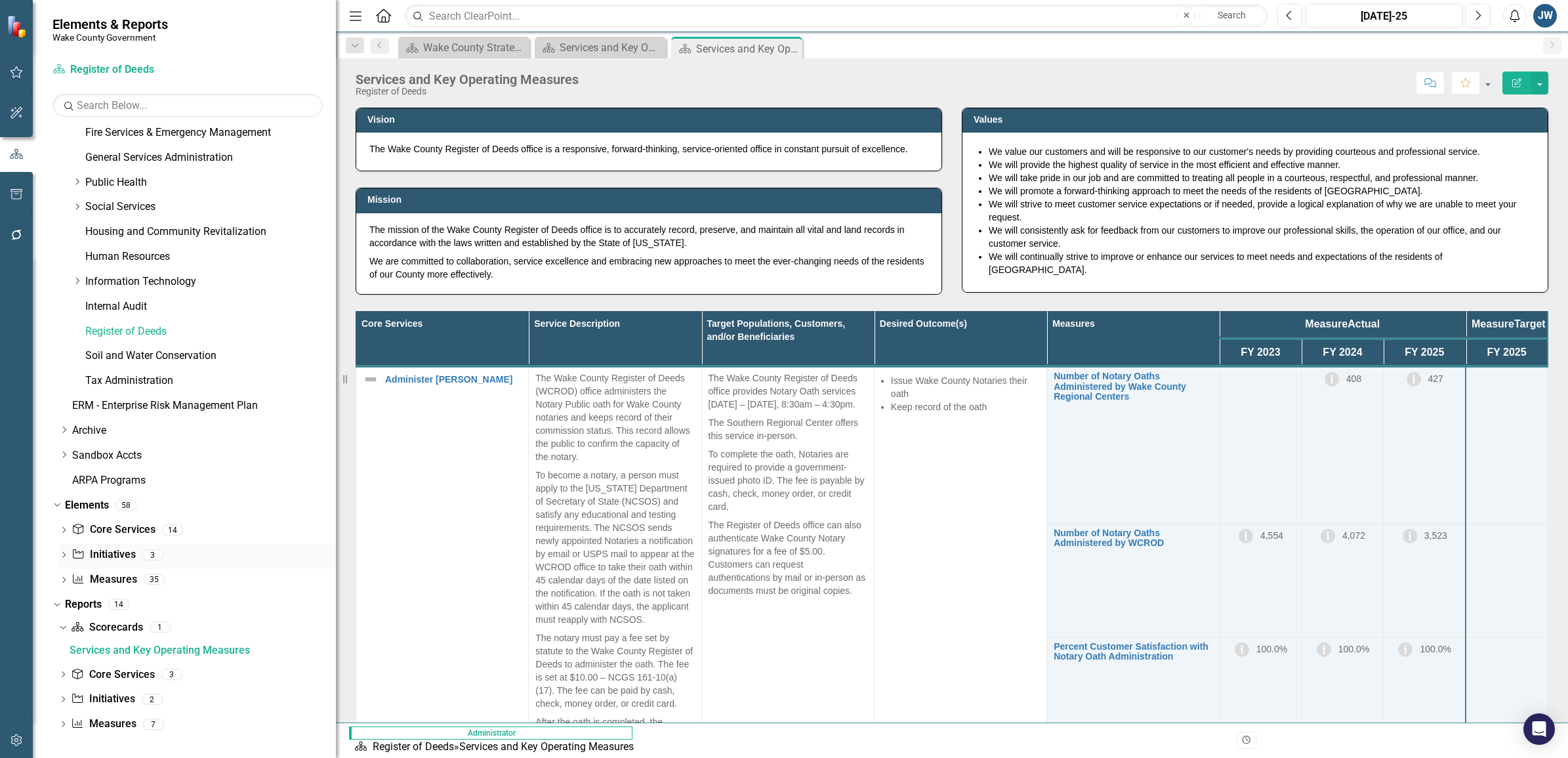
click at [102, 553] on link "Initiative Initiatives" at bounding box center [104, 554] width 64 height 15
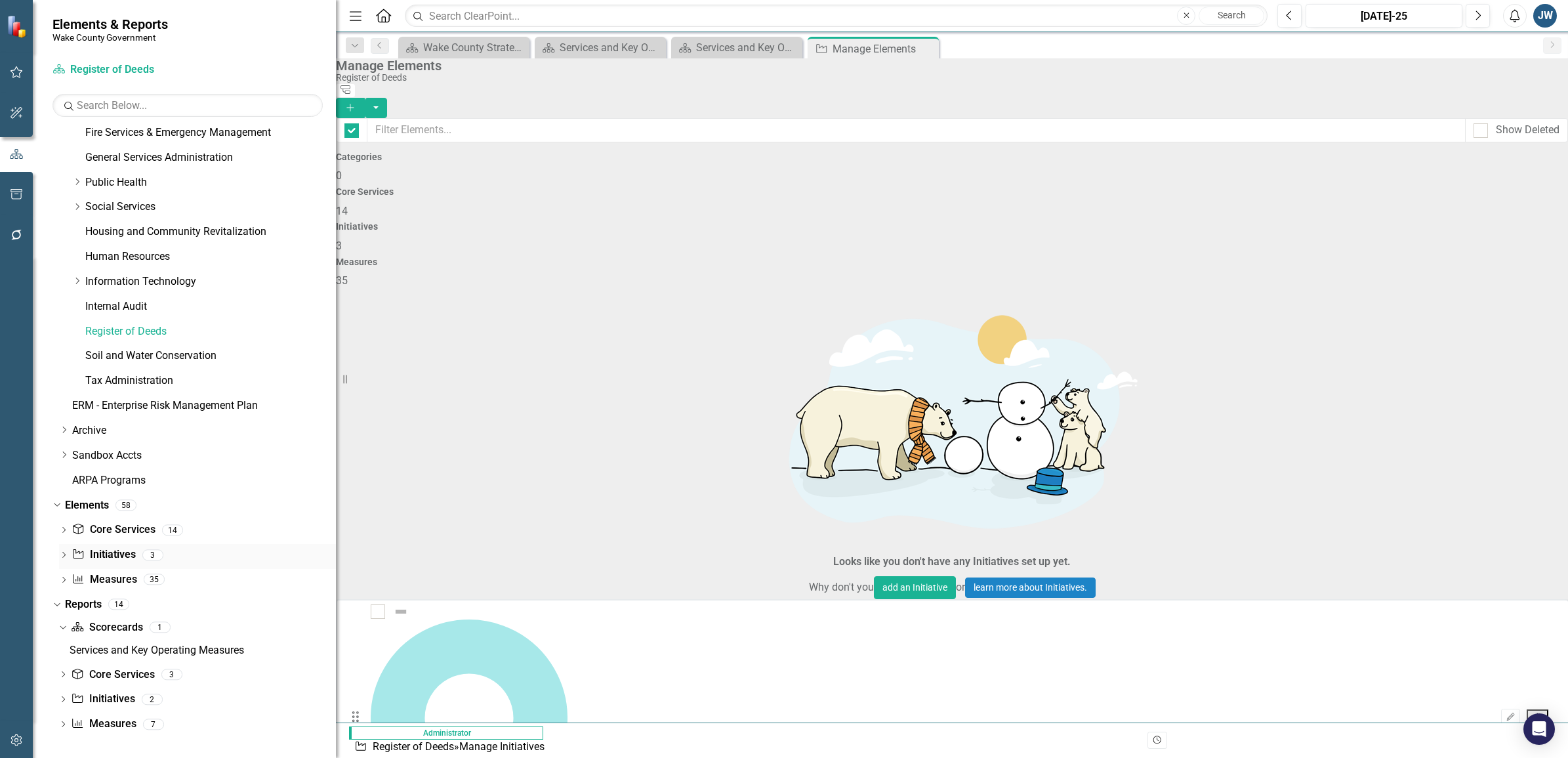
checkbox input "false"
drag, startPoint x: 122, startPoint y: 377, endPoint x: 151, endPoint y: 381, distance: 29.3
click at [122, 376] on link "Tax Administration" at bounding box center [210, 381] width 251 height 15
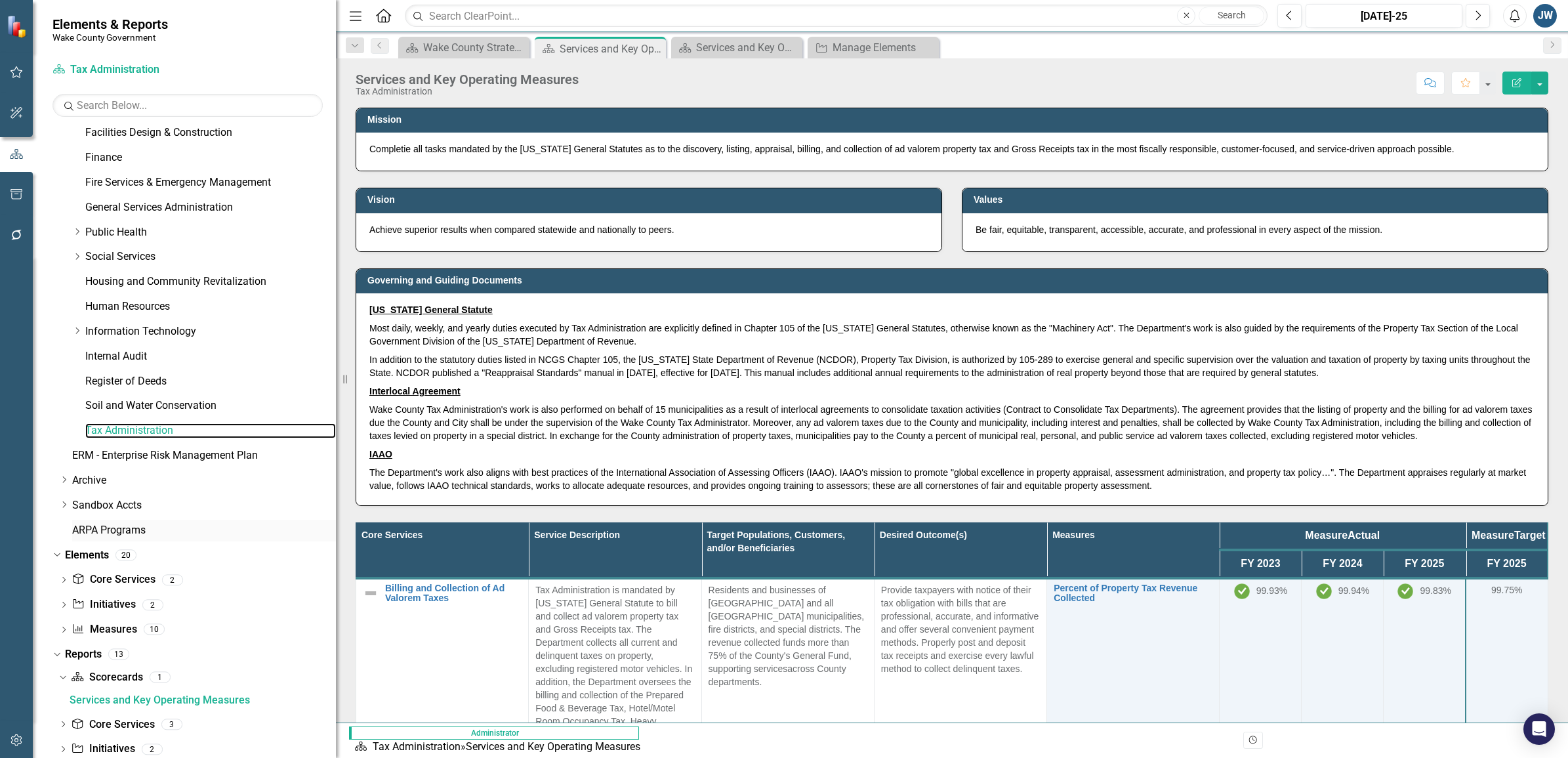
scroll to position [502, 0]
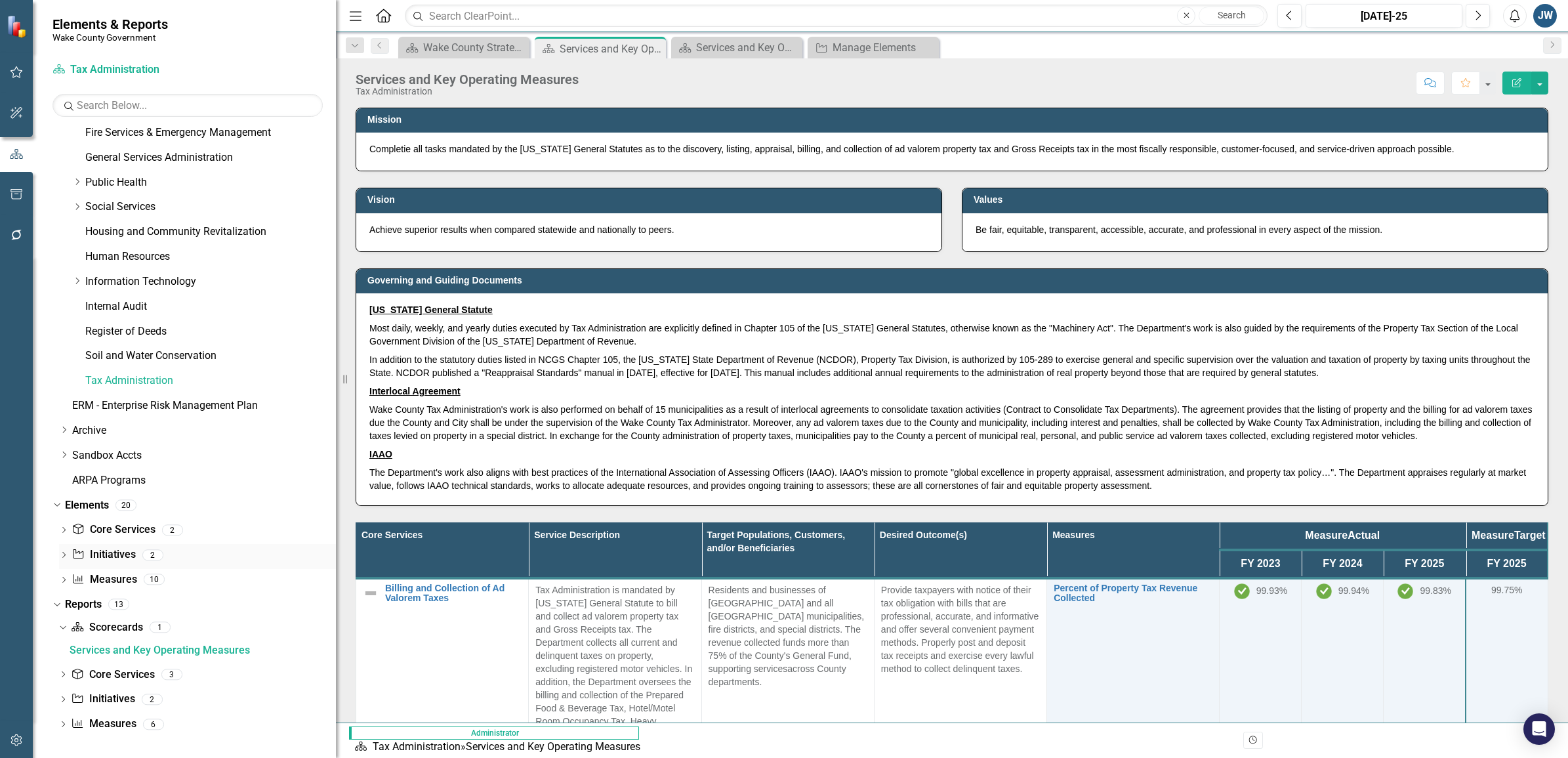
click at [103, 553] on link "Initiative Initiatives" at bounding box center [104, 554] width 64 height 15
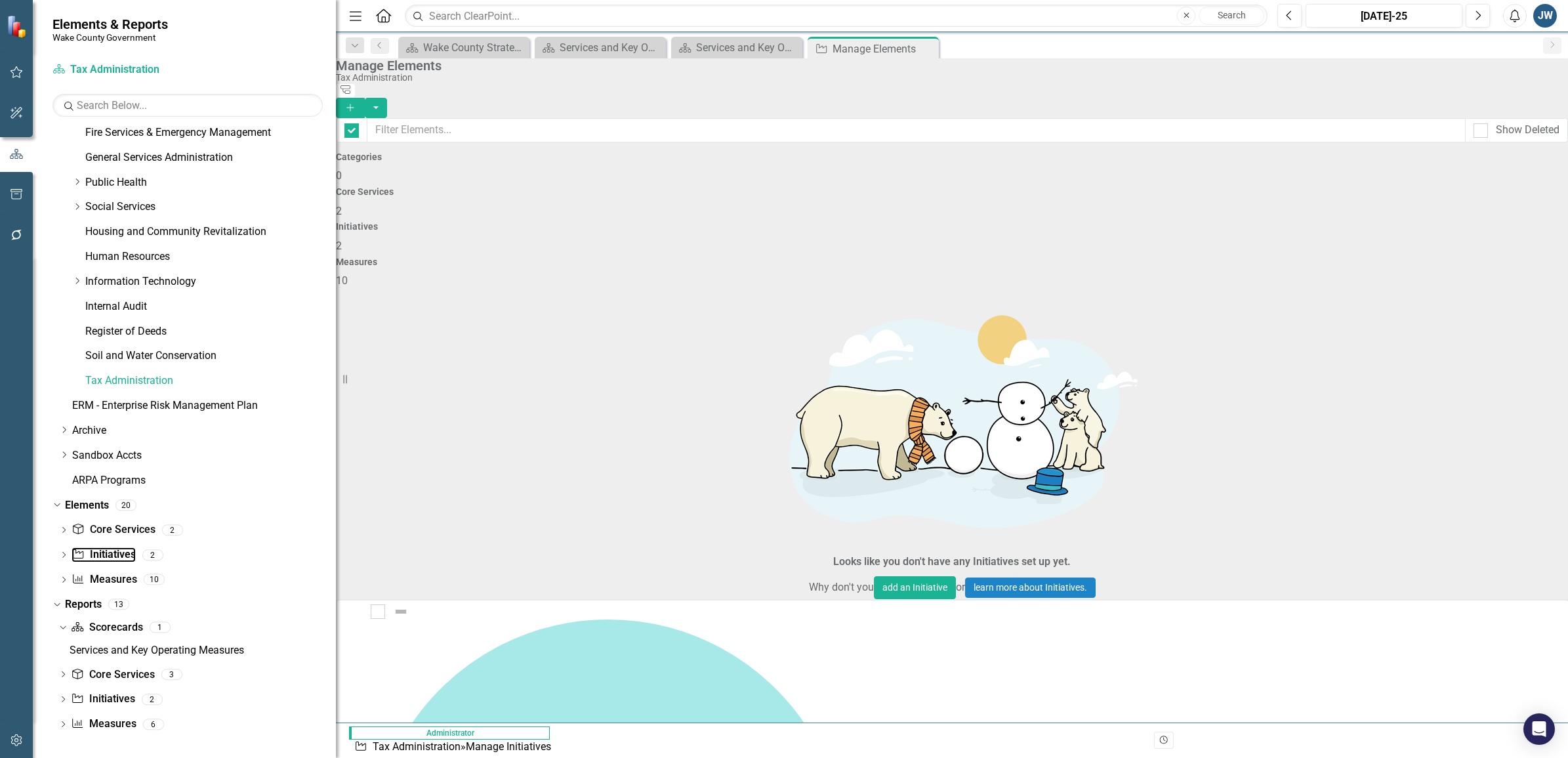
checkbox input "false"
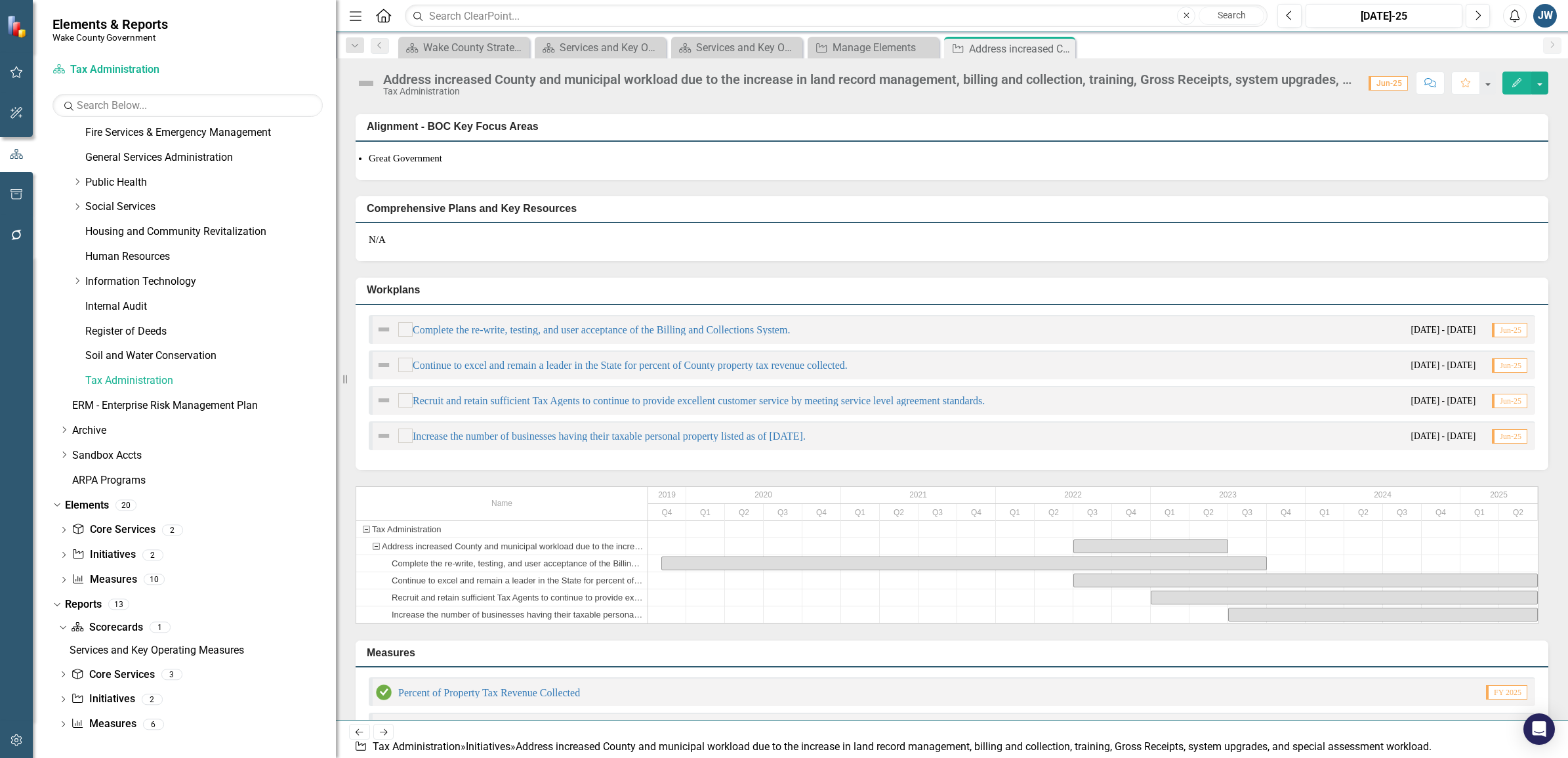
scroll to position [164, 0]
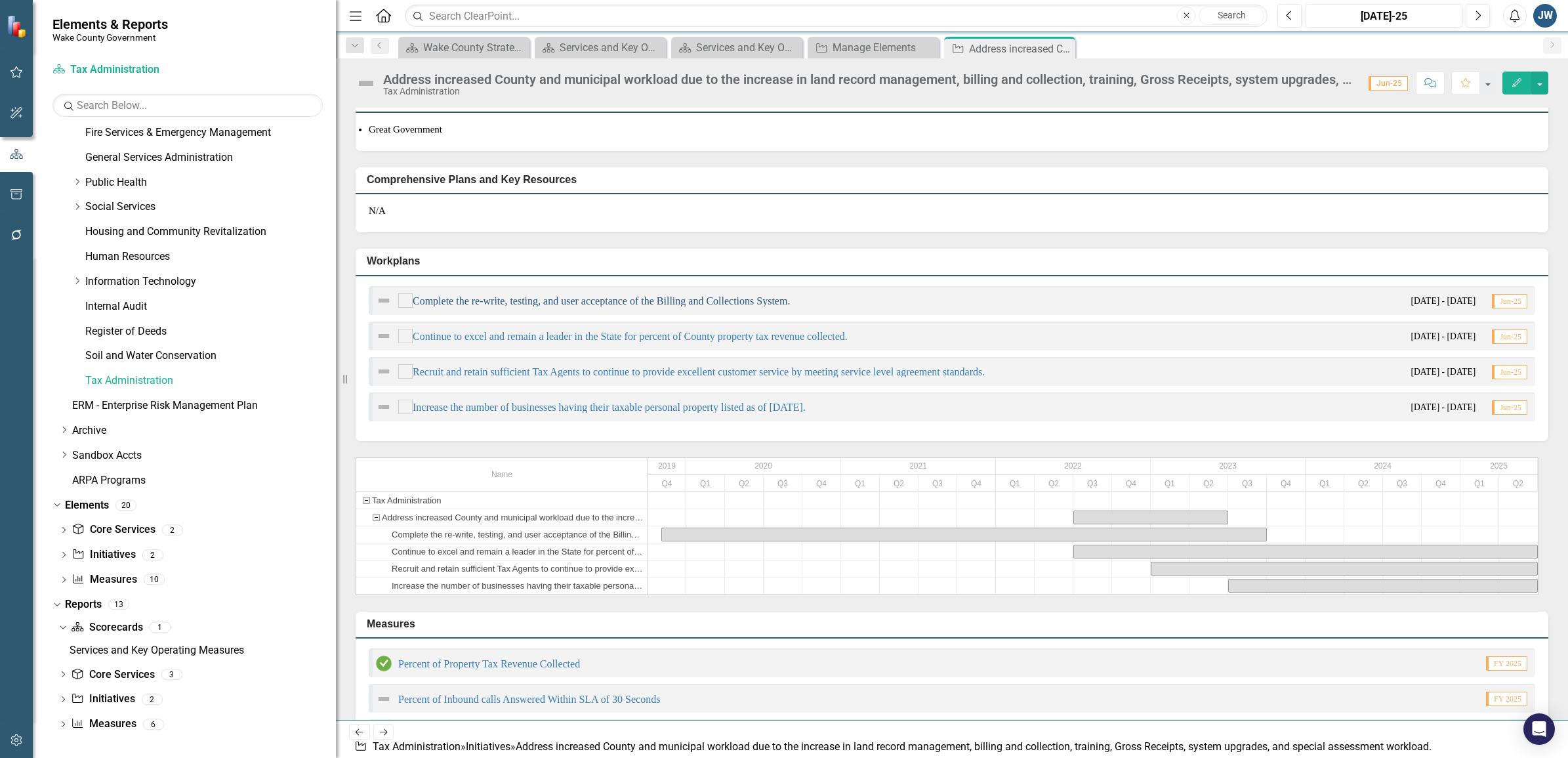
click at [760, 299] on link "Complete the re-write, testing, and user acceptance of the Billing and Collecti…" at bounding box center [601, 301] width 377 height 11
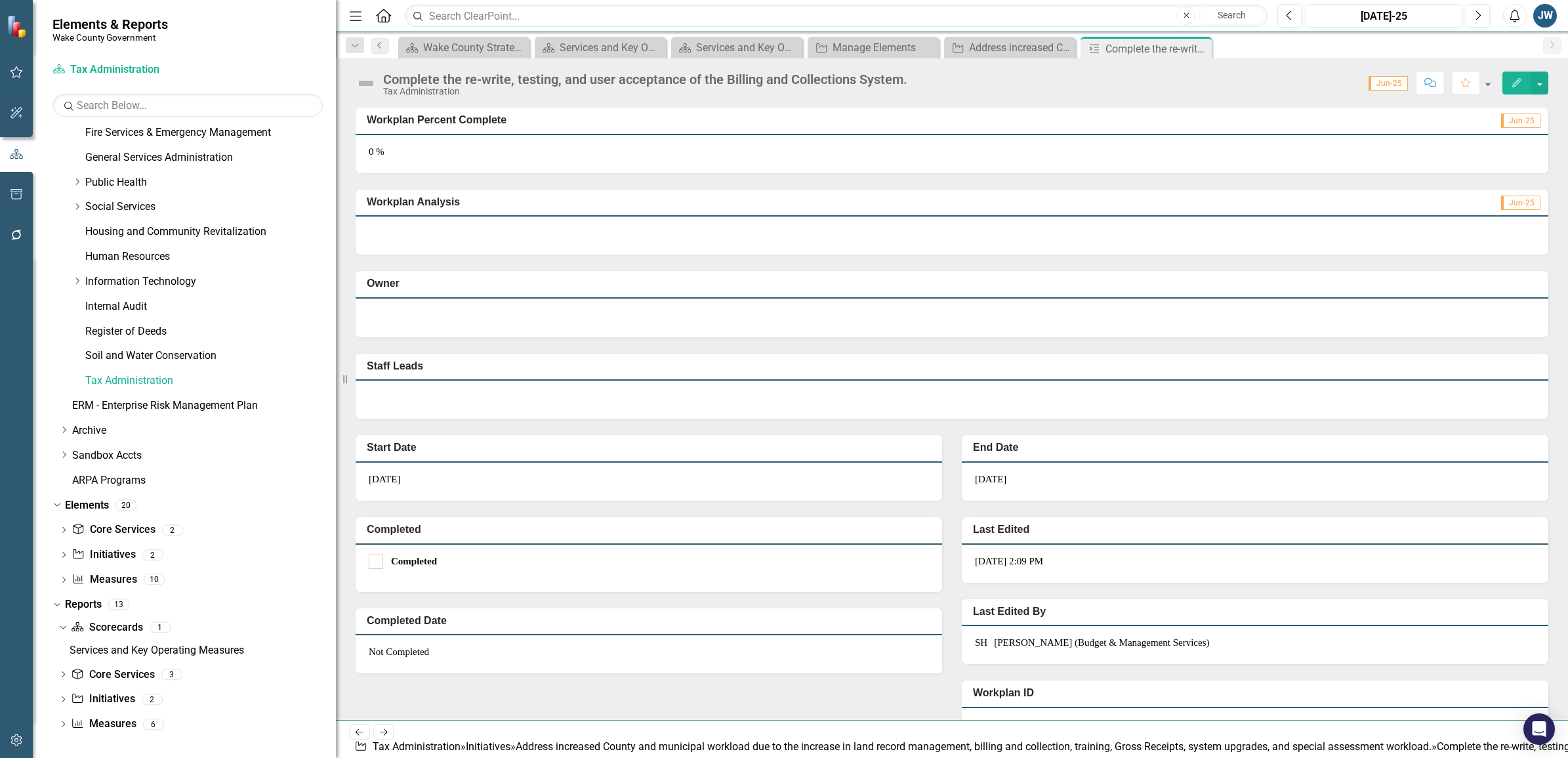
click at [379, 50] on link "Previous" at bounding box center [380, 46] width 18 height 16
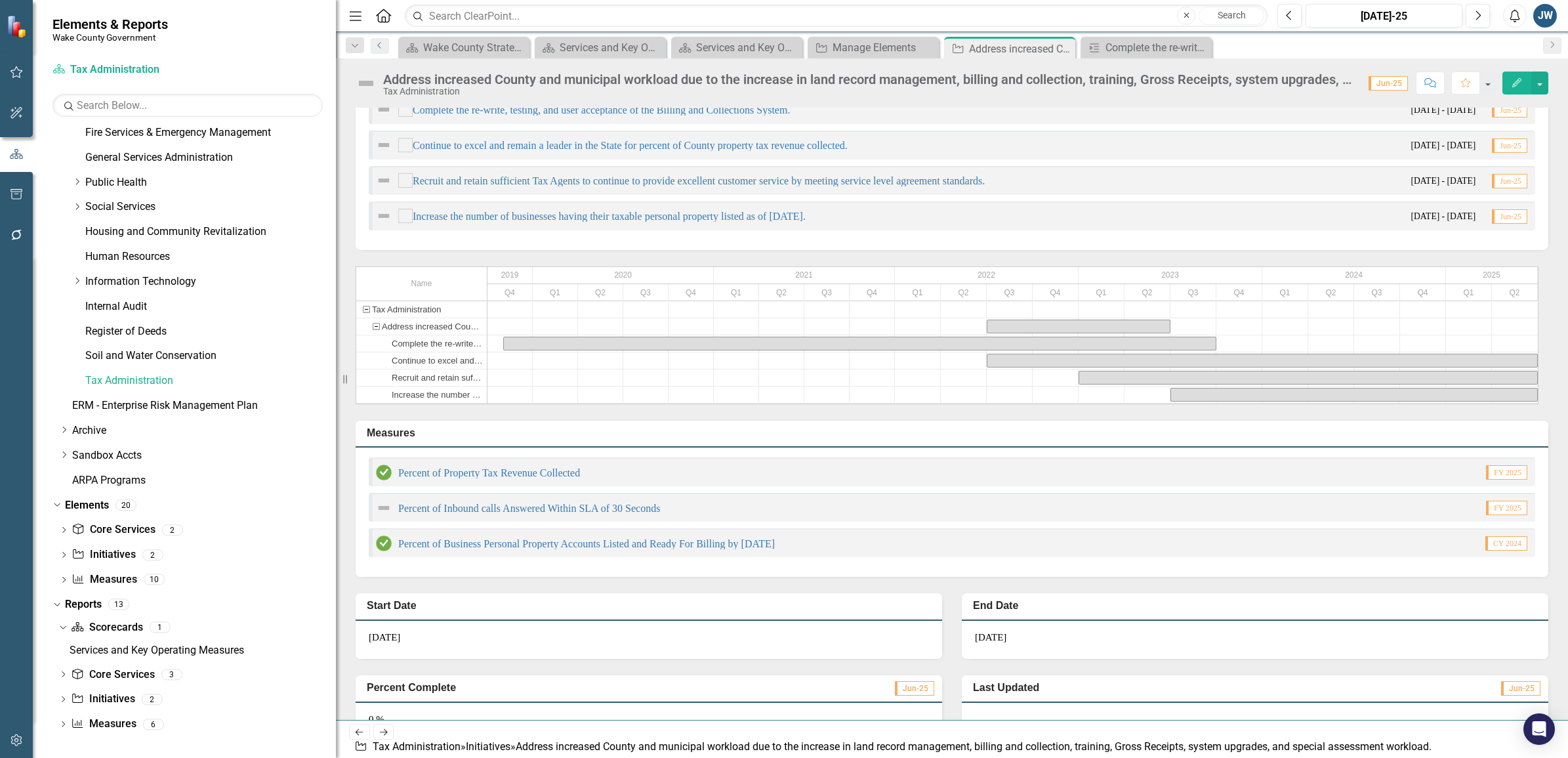
scroll to position [328, 0]
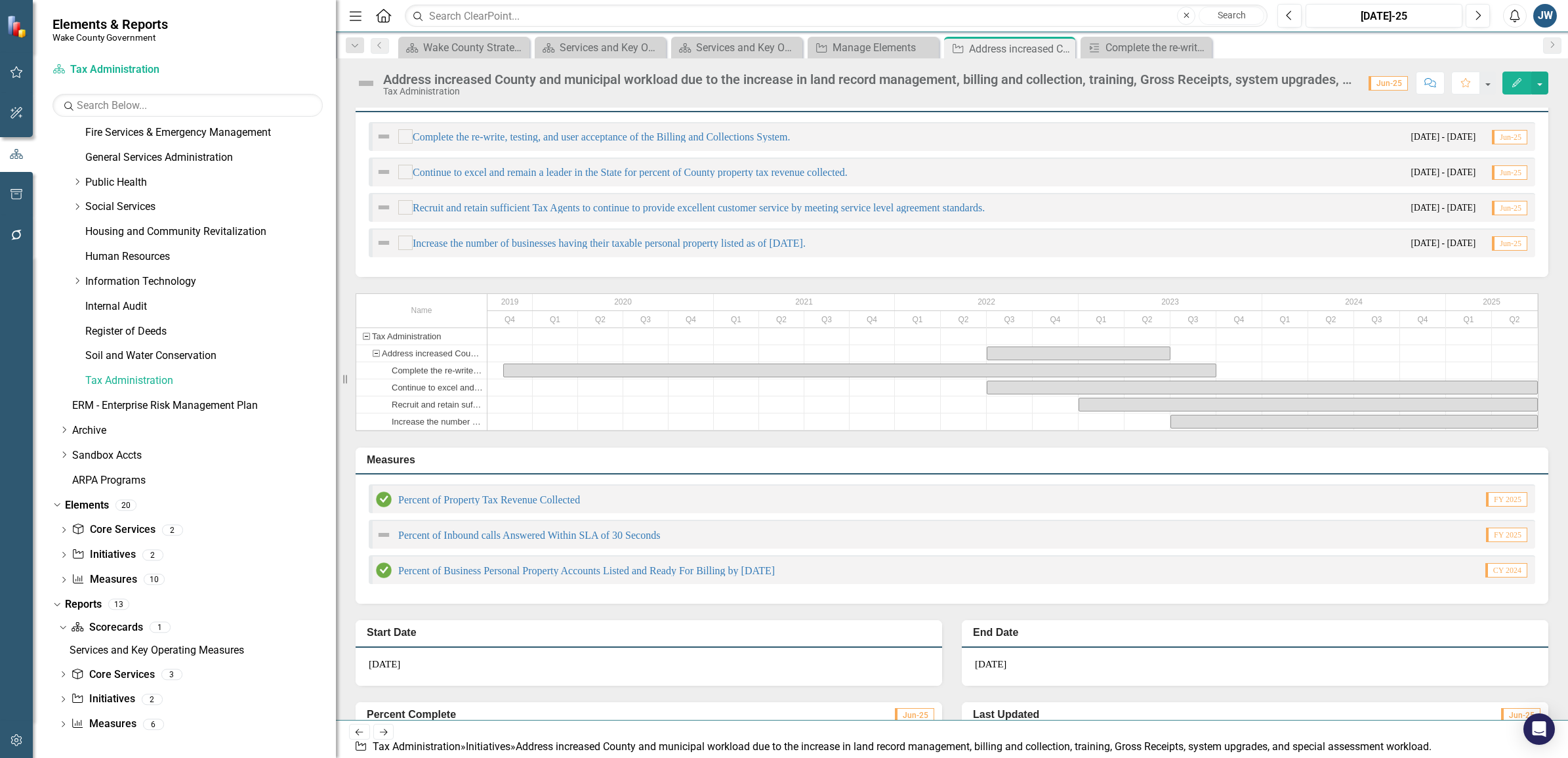
drag, startPoint x: 1363, startPoint y: 139, endPoint x: 1460, endPoint y: 136, distance: 97.0
click at [1083, 136] on div "Complete the re-write, testing, and user acceptance of the Billing and Collecti…" at bounding box center [952, 136] width 1167 height 29
click at [537, 135] on link "Complete the re-write, testing, and user acceptance of the Billing and Collecti…" at bounding box center [601, 137] width 377 height 11
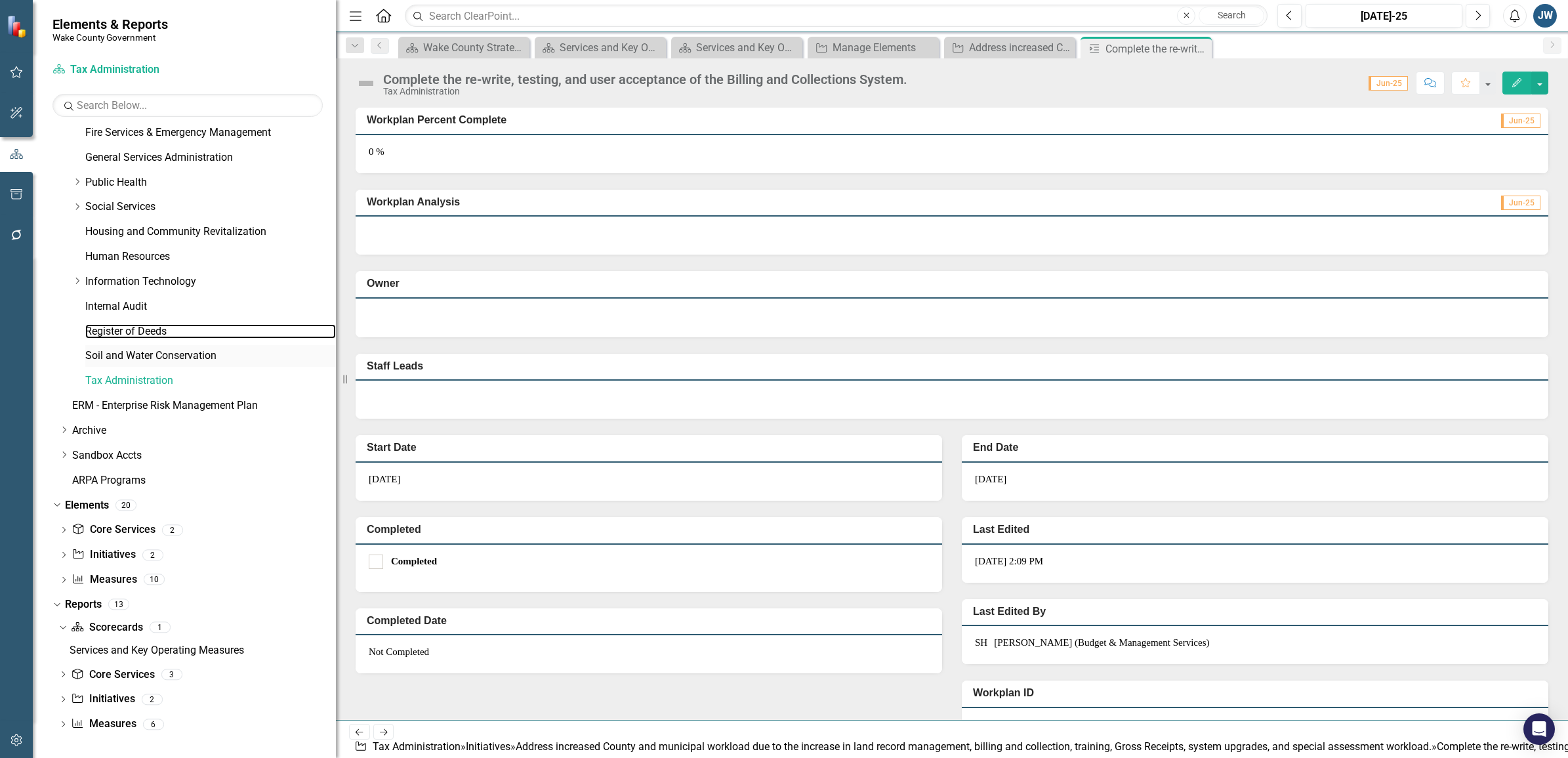
drag, startPoint x: 164, startPoint y: 328, endPoint x: 205, endPoint y: 355, distance: 49.1
click at [164, 328] on link "Register of Deeds" at bounding box center [210, 331] width 251 height 15
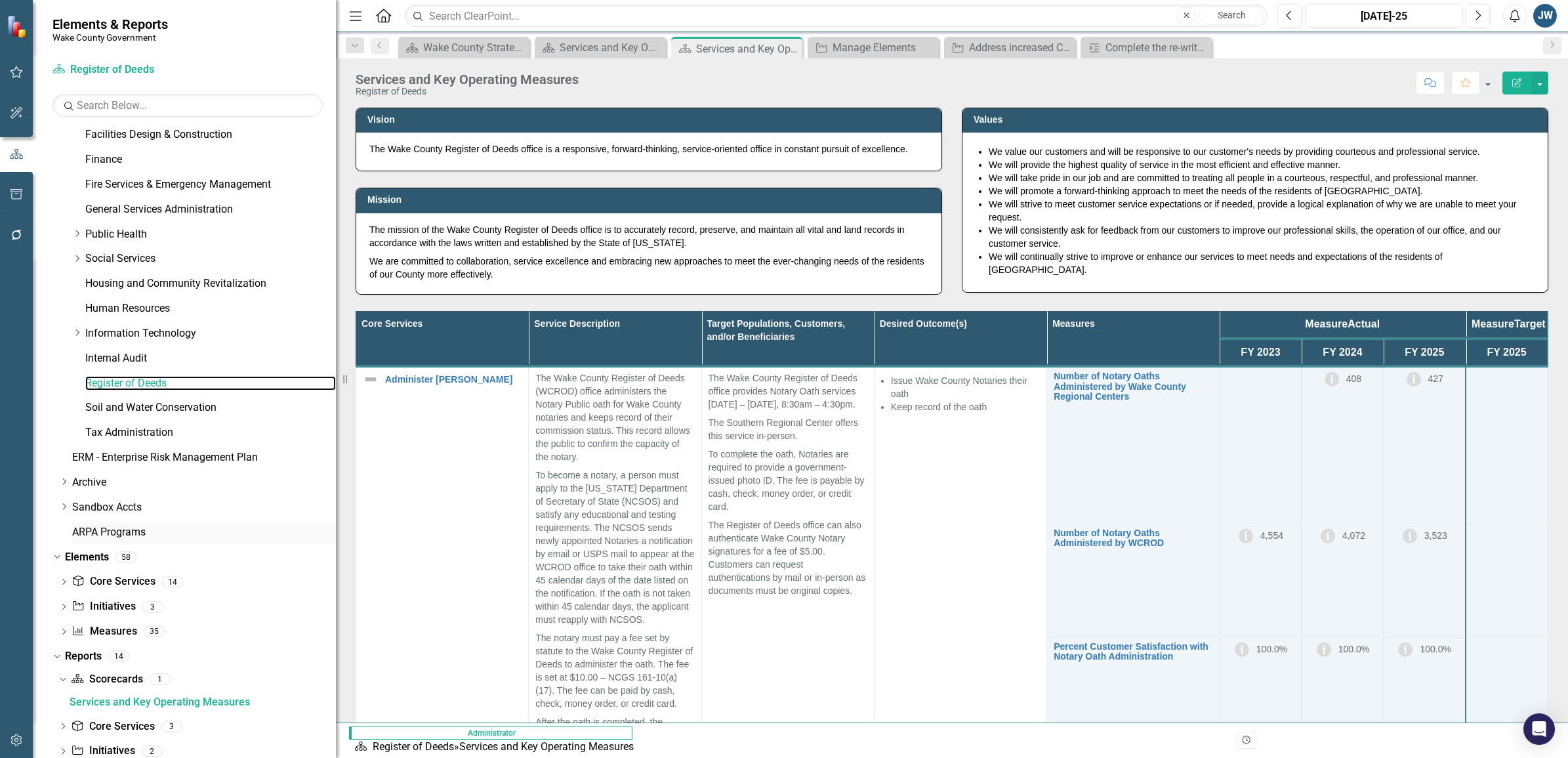
scroll to position [487, 0]
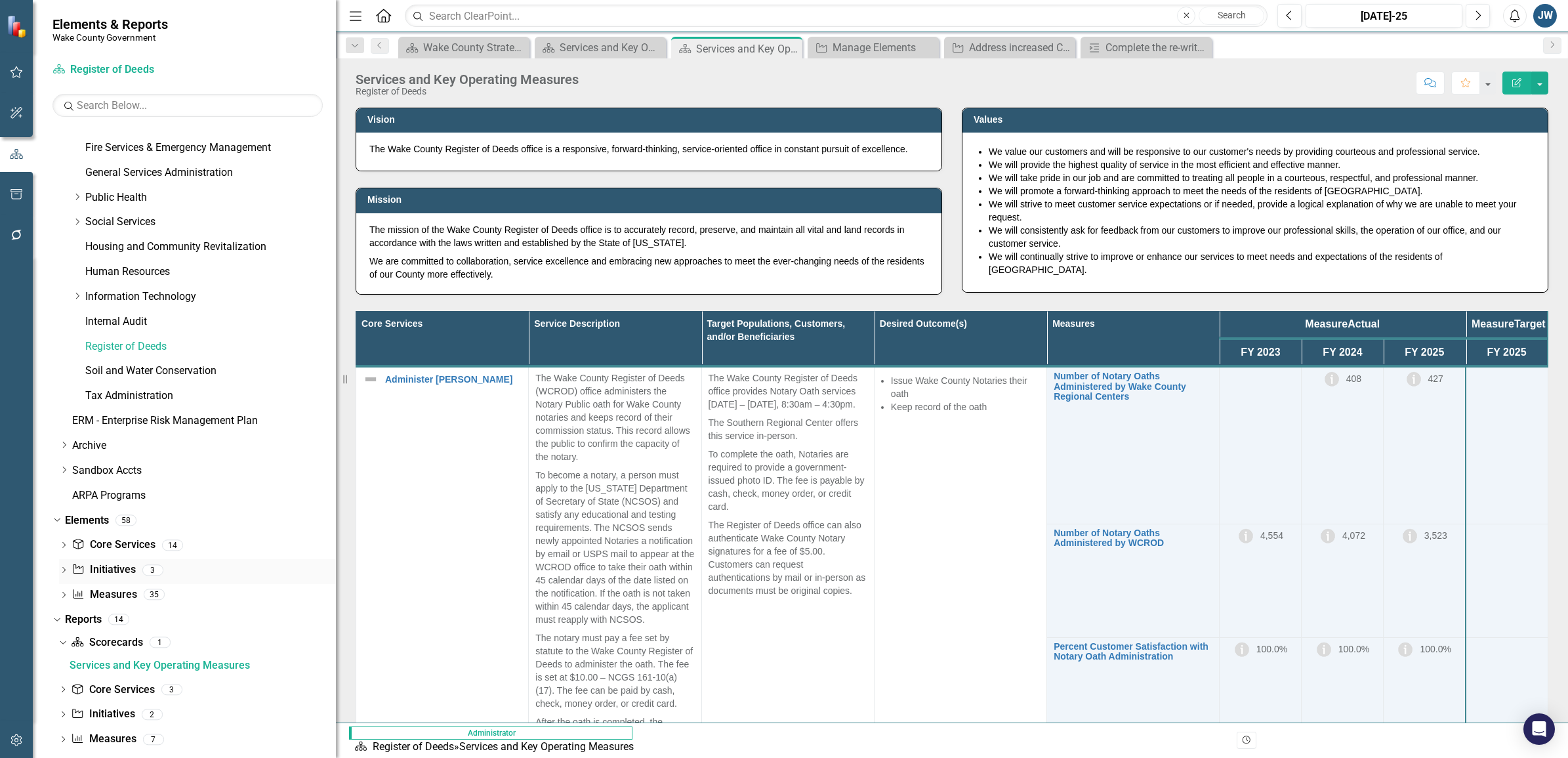
click at [105, 568] on link "Initiative Initiatives" at bounding box center [104, 570] width 64 height 15
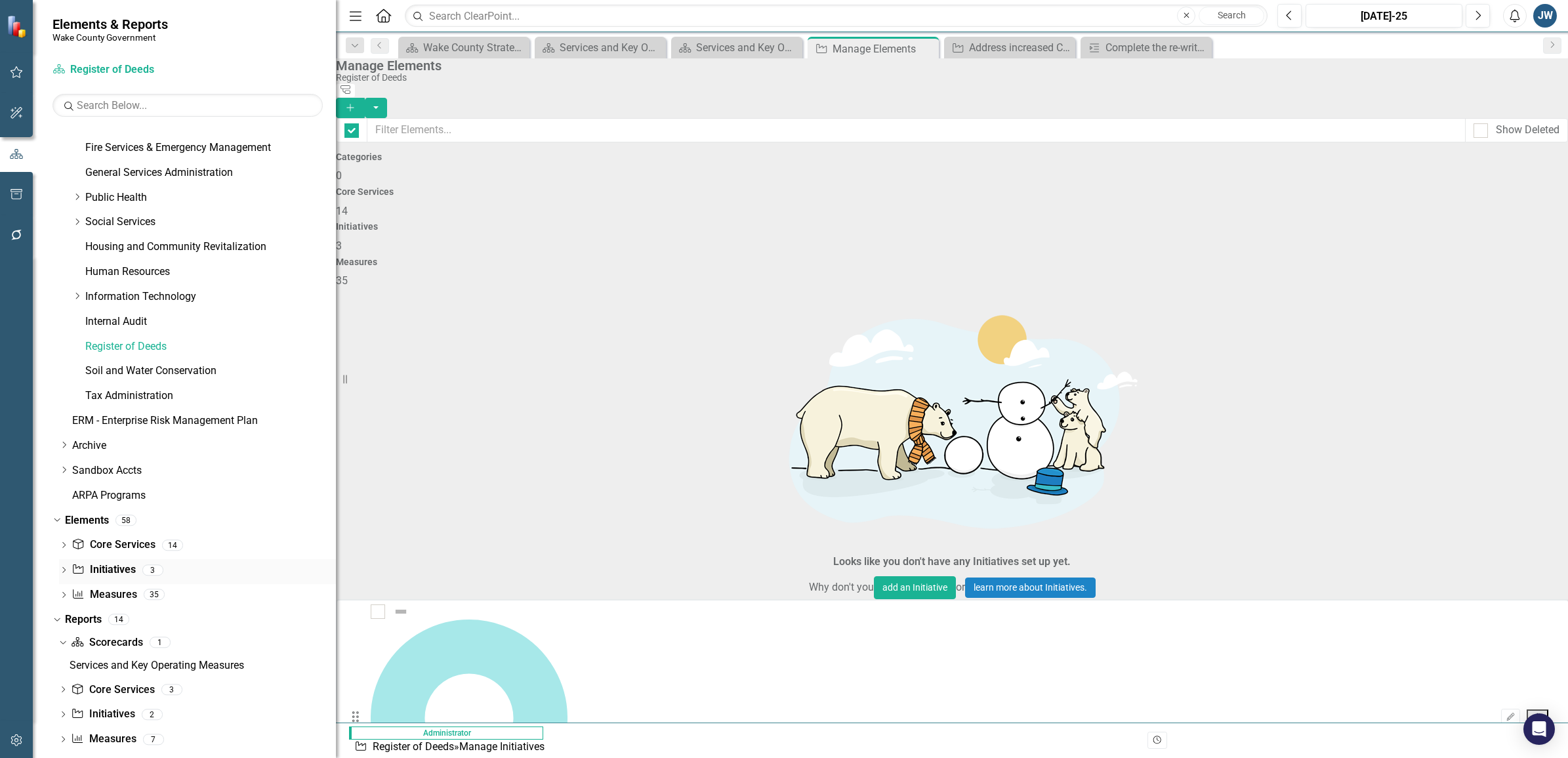
checkbox input "false"
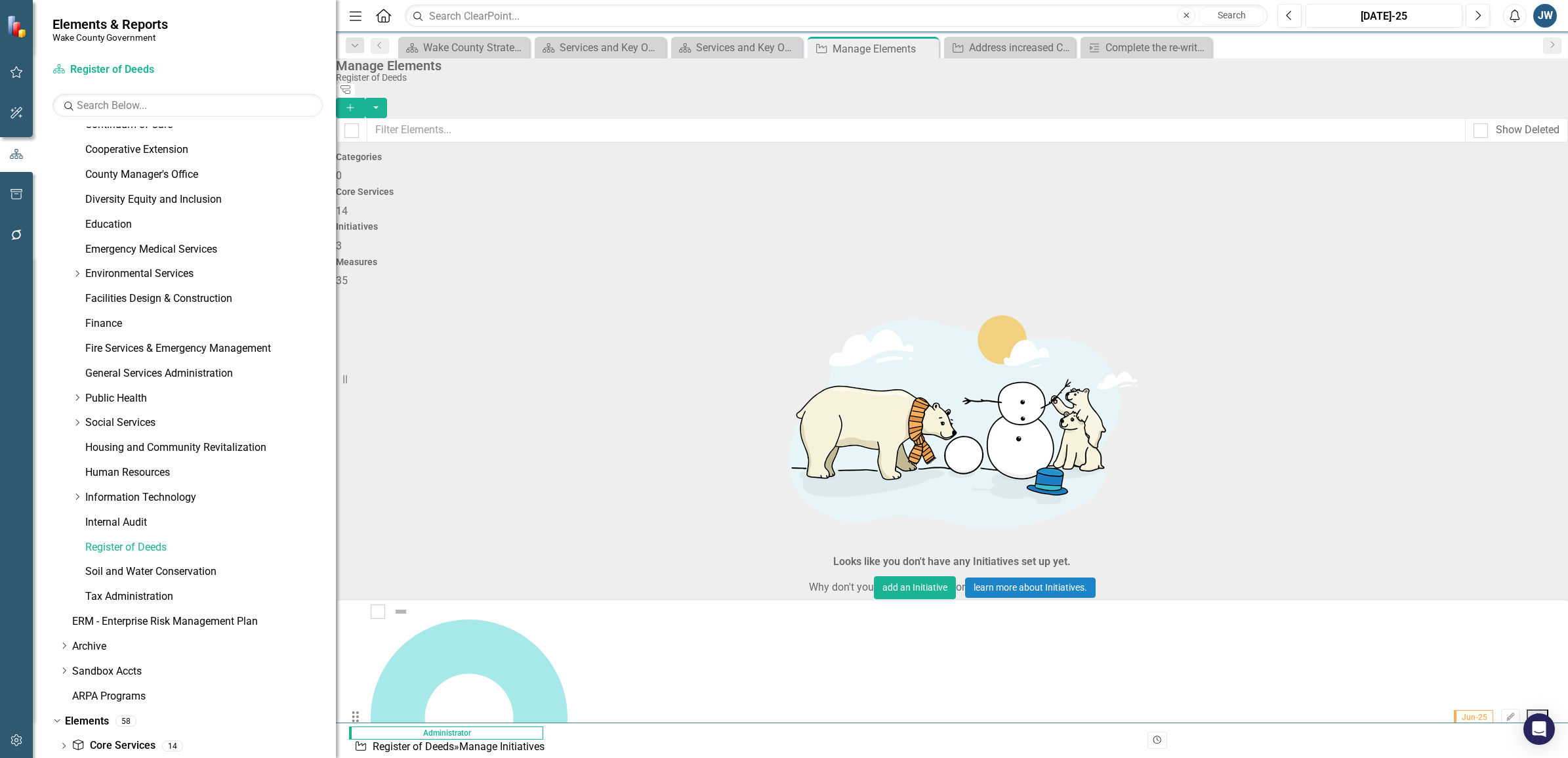
scroll to position [323, 0]
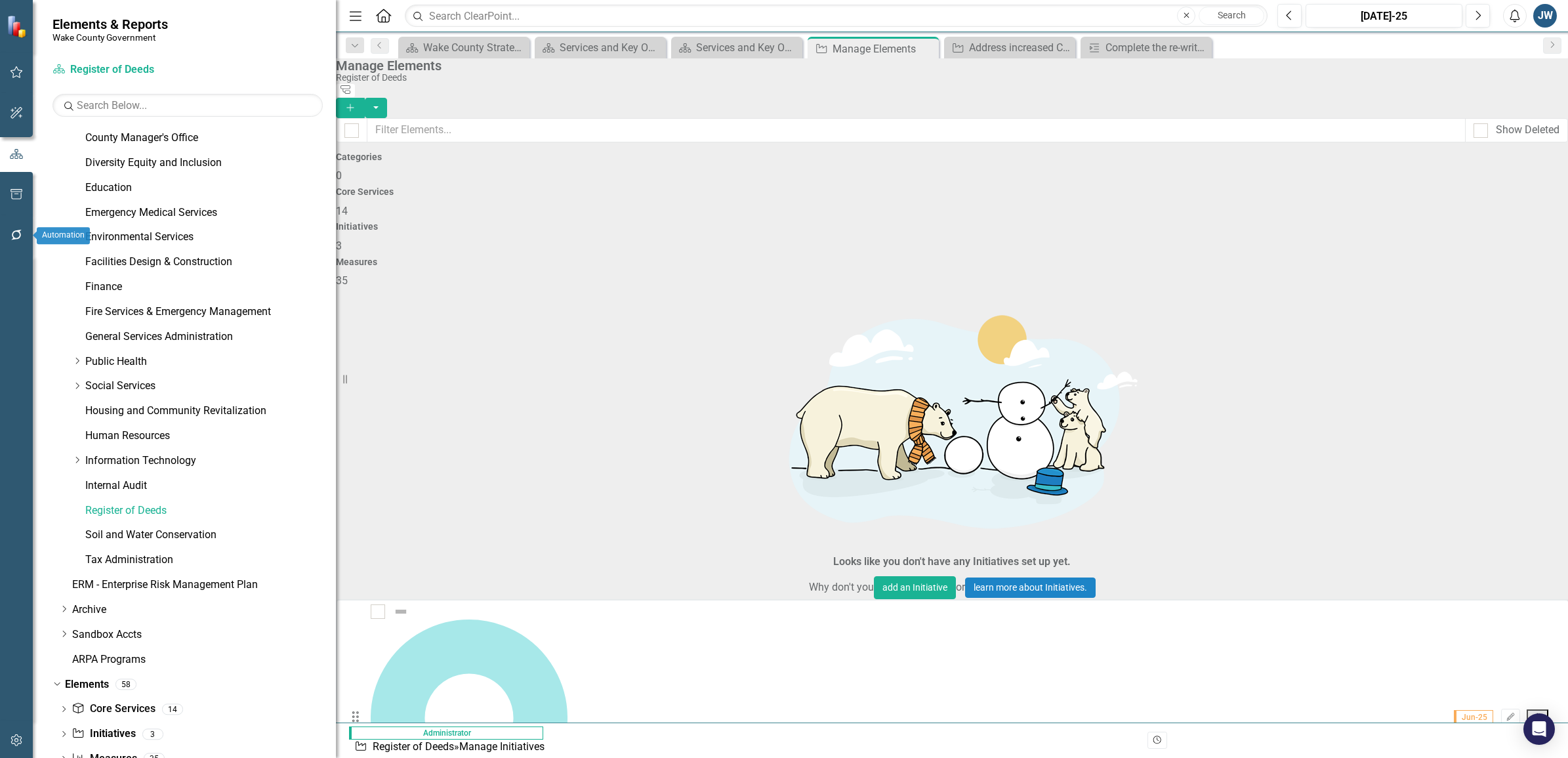
click at [13, 237] on icon "button" at bounding box center [16, 234] width 11 height 11
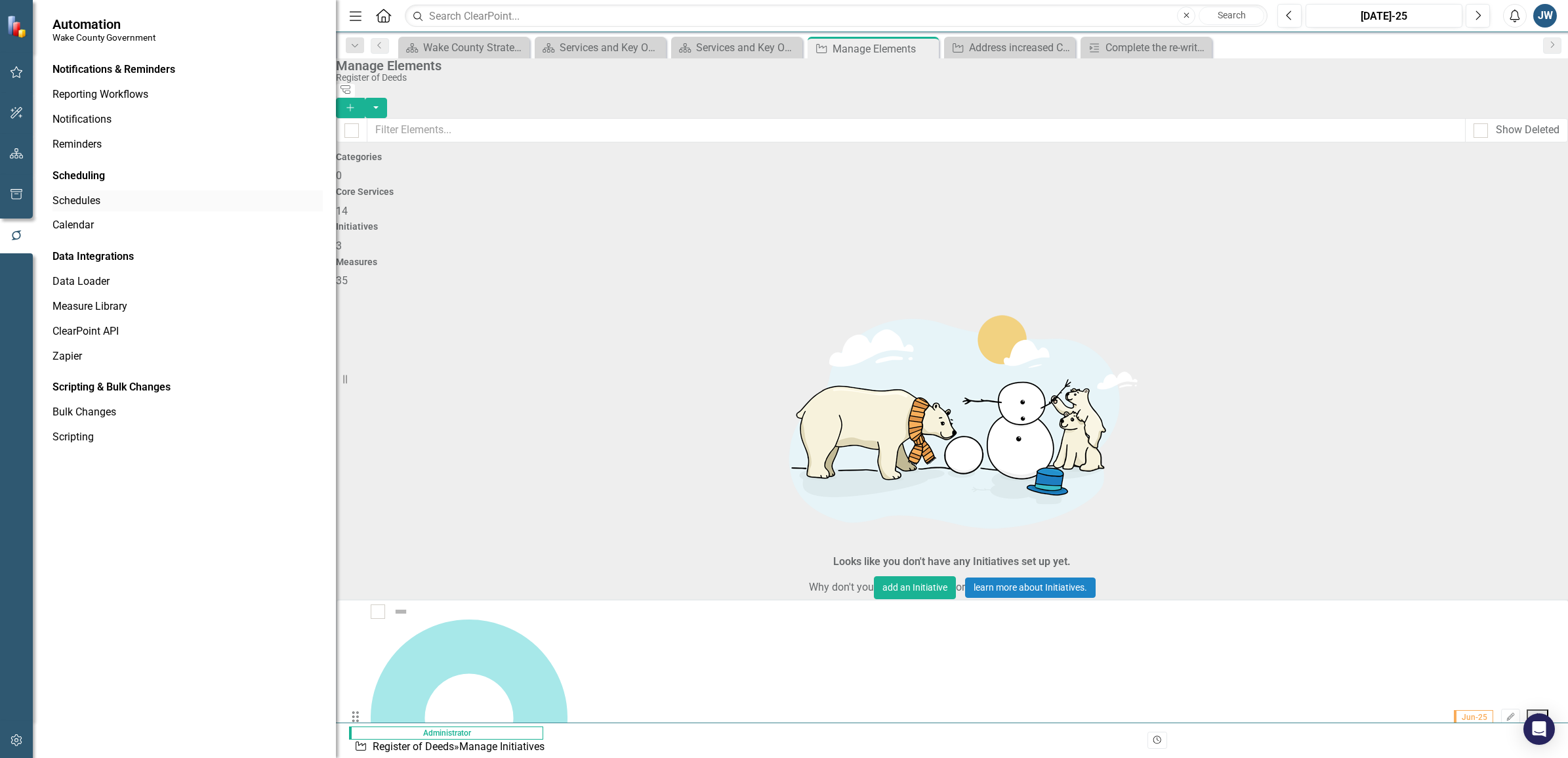
click at [77, 195] on link "Schedules" at bounding box center [187, 201] width 271 height 15
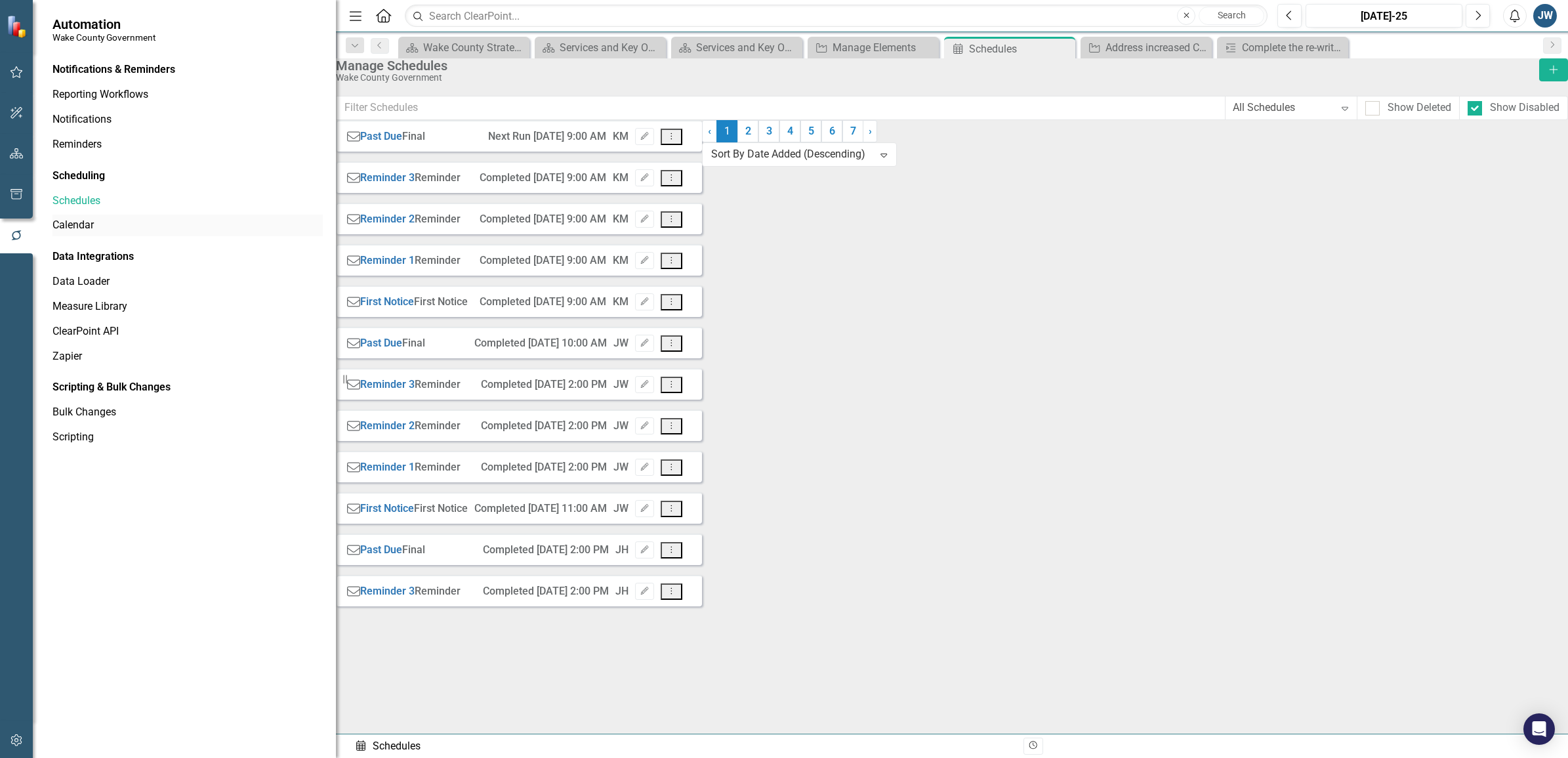
click at [74, 220] on link "Calendar" at bounding box center [187, 225] width 271 height 15
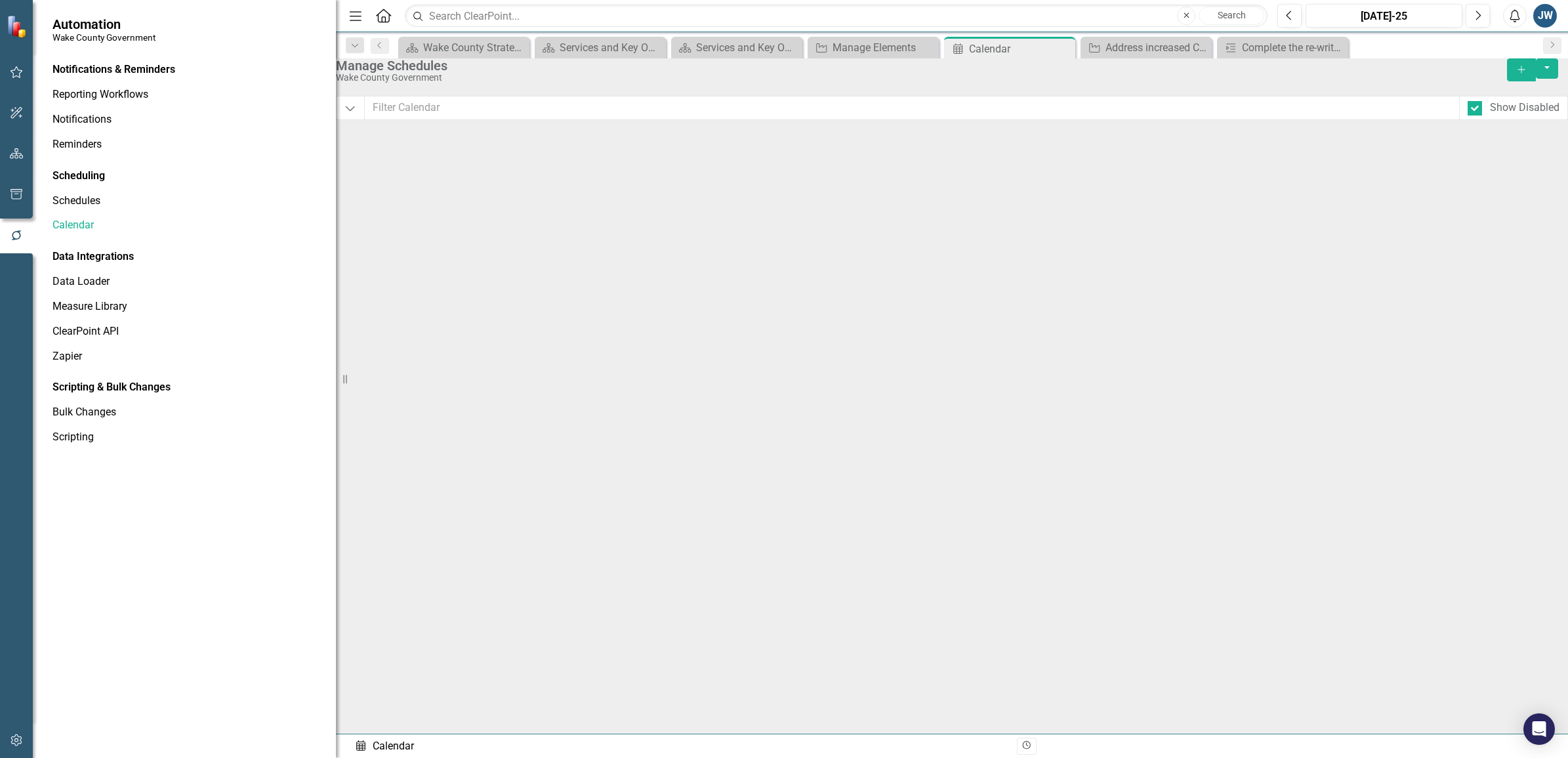
click at [1083, 436] on div "14 Aug 2025" at bounding box center [1102, 402] width 170 height 72
click at [1074, 524] on div "21 Aug 2025" at bounding box center [1102, 489] width 170 height 72
click at [1083, 484] on div "Workflow Performance Measure Updates Through FY25 & Q4" at bounding box center [935, 479] width 1183 height 11
click at [1074, 570] on div "Workflow Performance Measure Updates Through FY25 & Q4" at bounding box center [763, 565] width 842 height 11
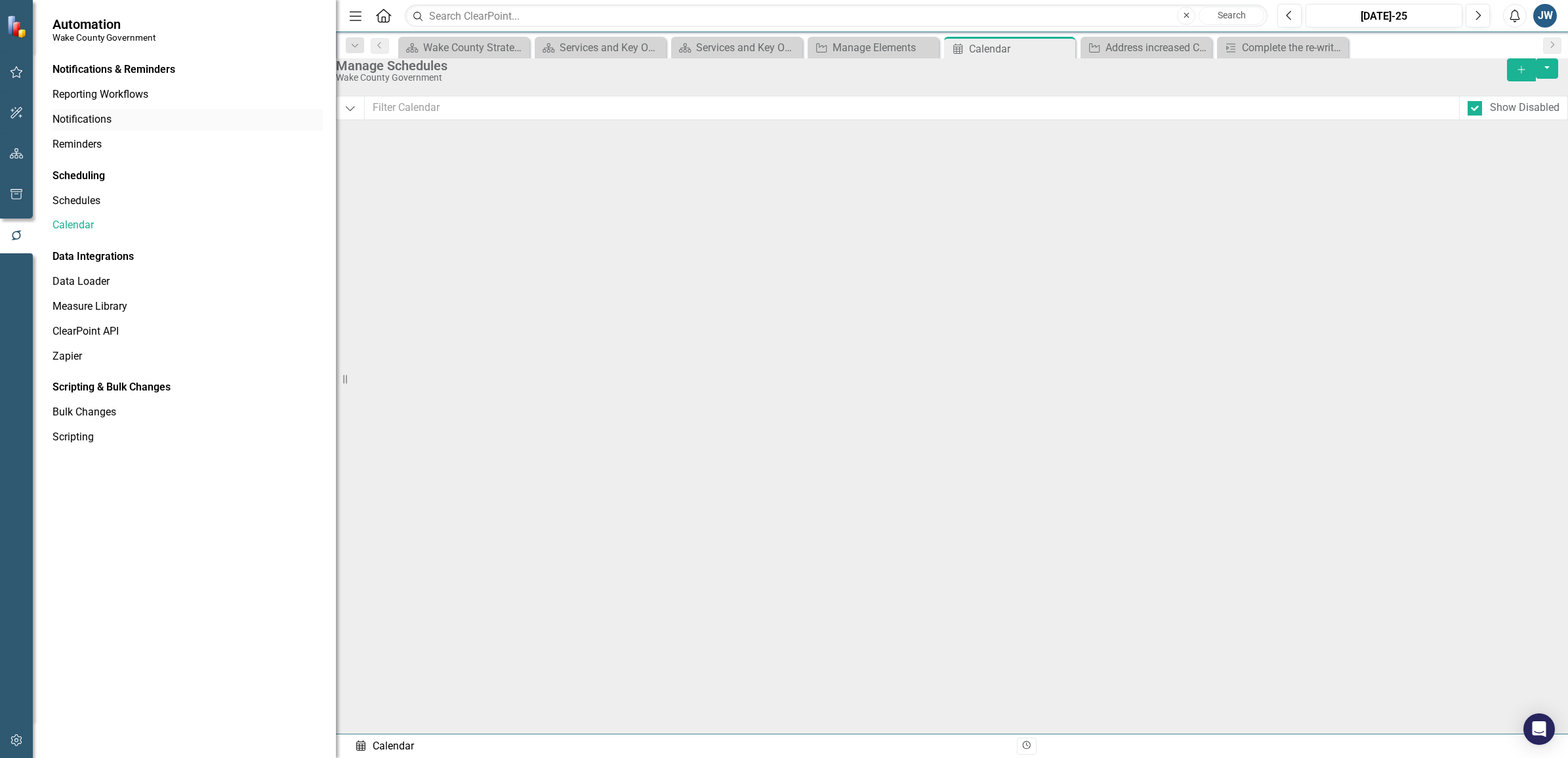
click at [112, 117] on link "Notifications" at bounding box center [187, 119] width 271 height 15
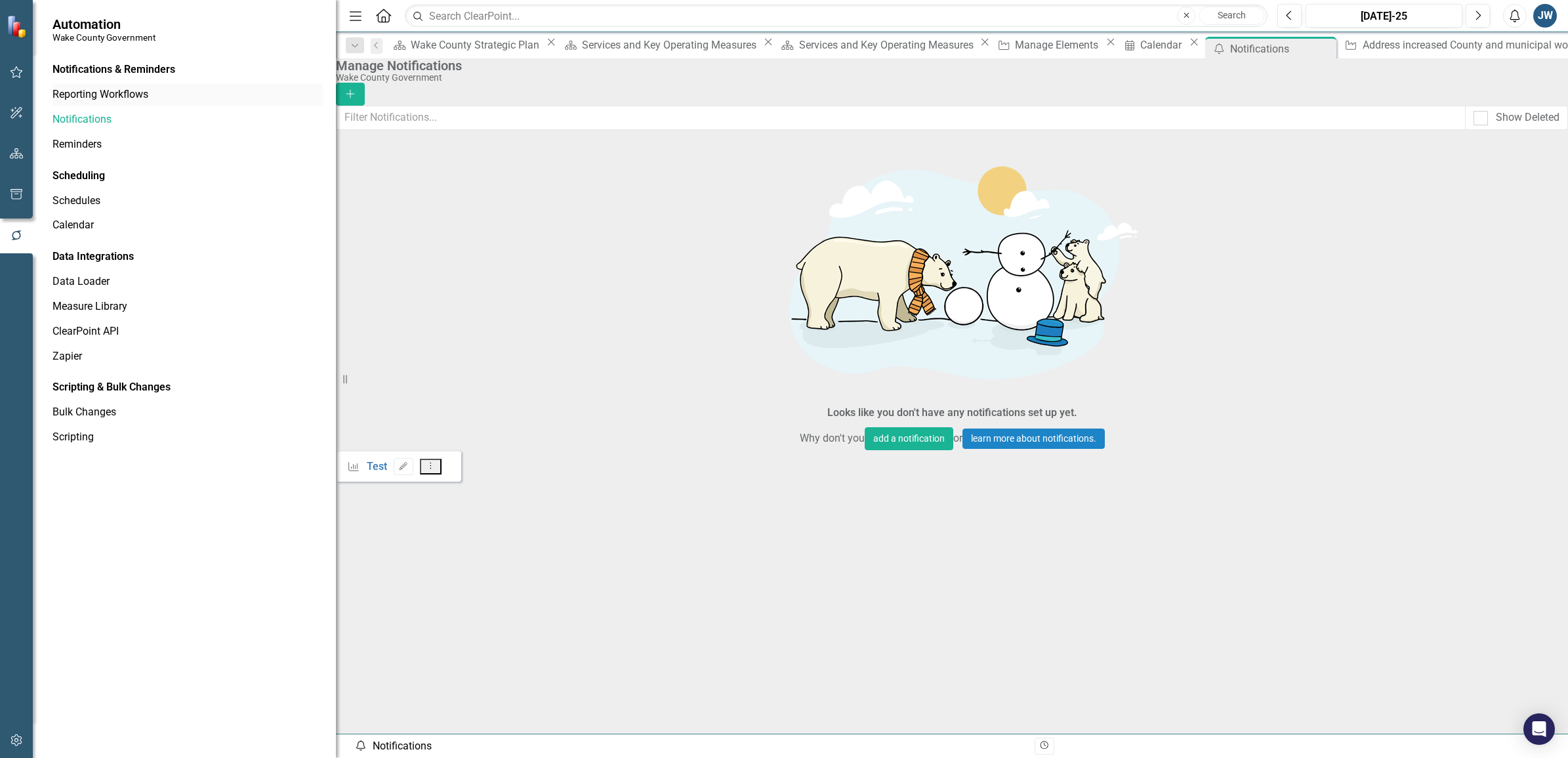
click at [97, 94] on link "Reporting Workflows" at bounding box center [187, 94] width 271 height 15
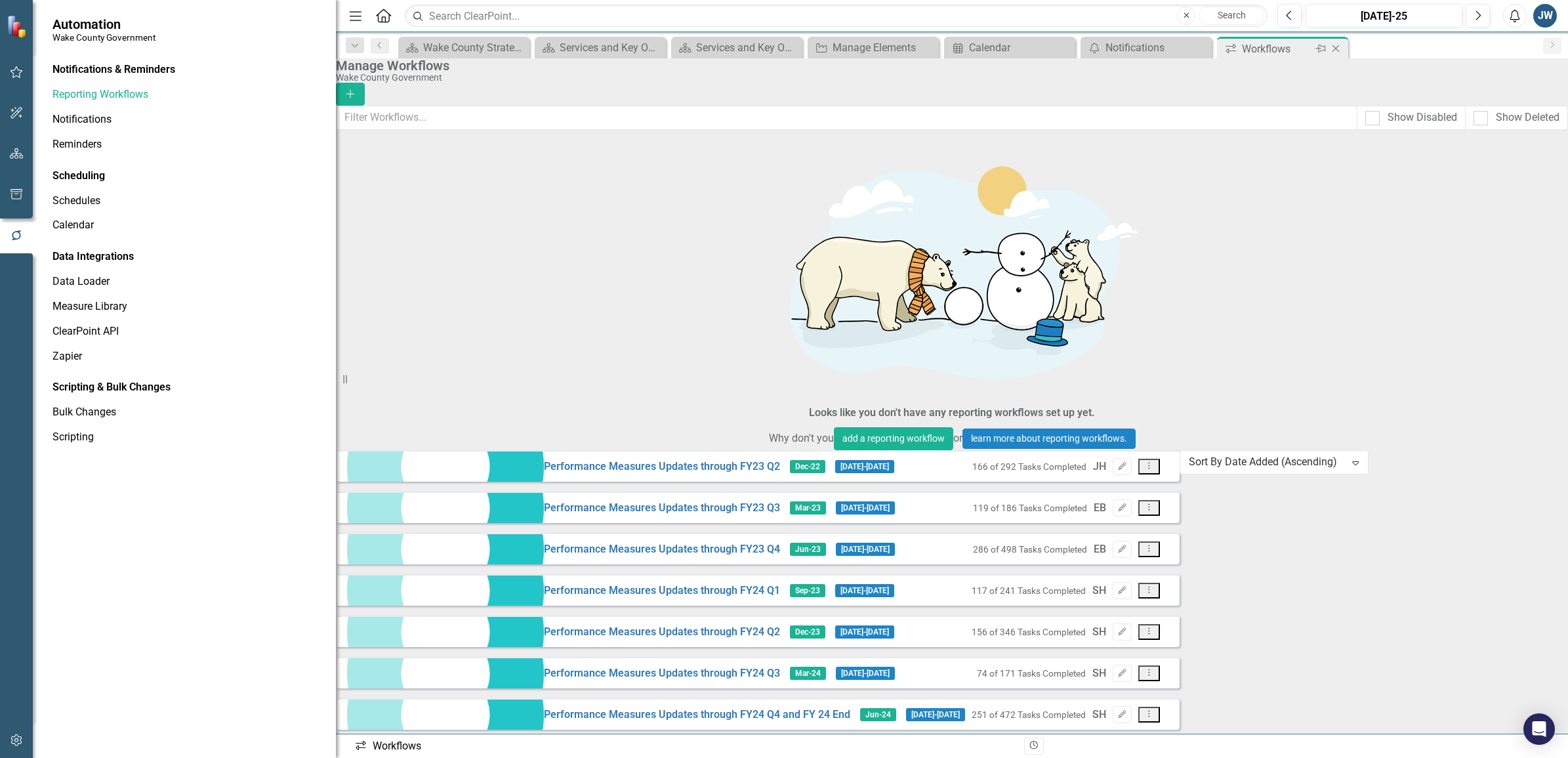
click at [1083, 47] on icon "Close" at bounding box center [1336, 48] width 13 height 11
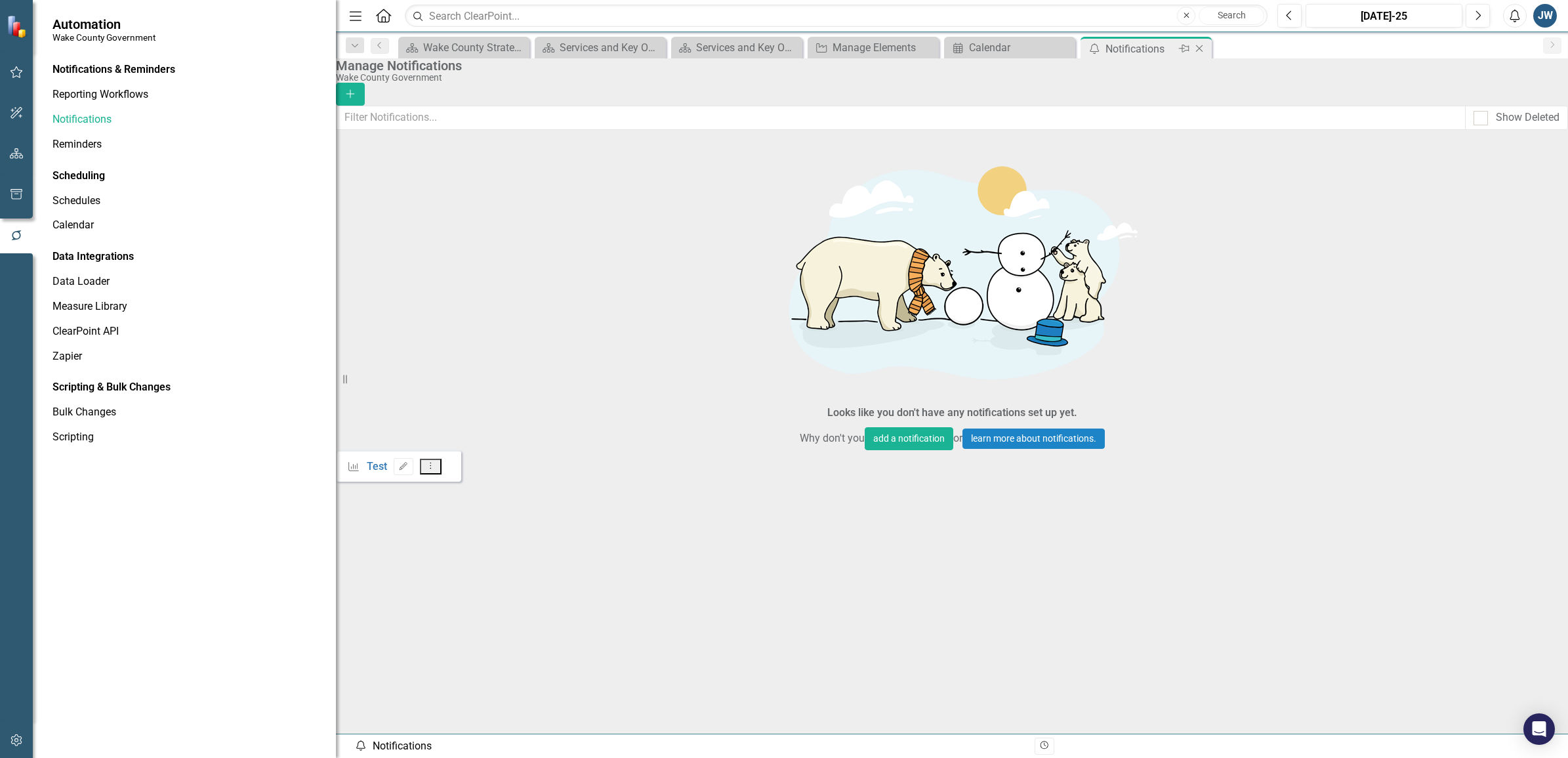
click at [1083, 45] on icon "Close" at bounding box center [1199, 48] width 13 height 11
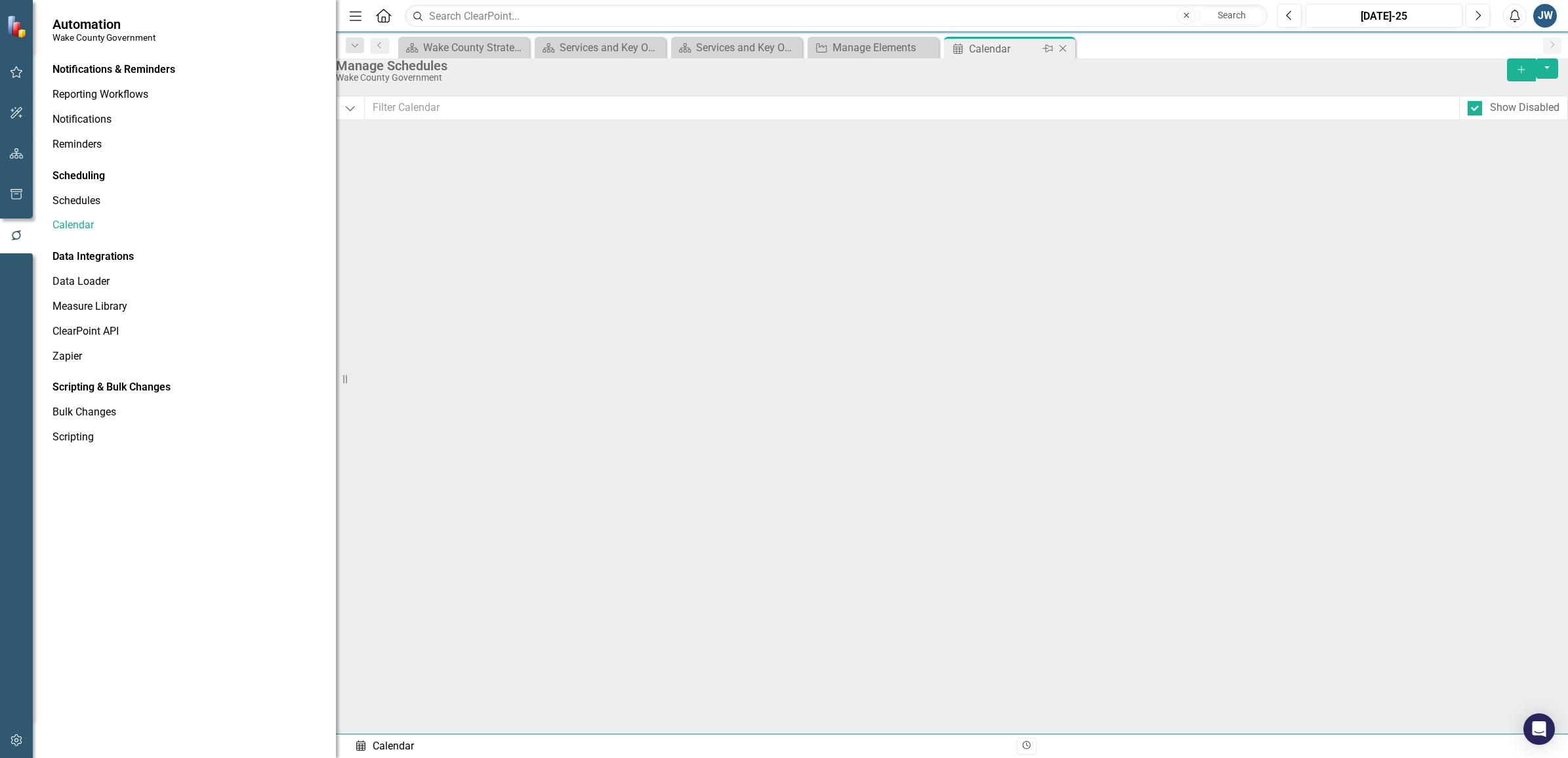
click at [1068, 48] on icon "Close" at bounding box center [1062, 48] width 13 height 11
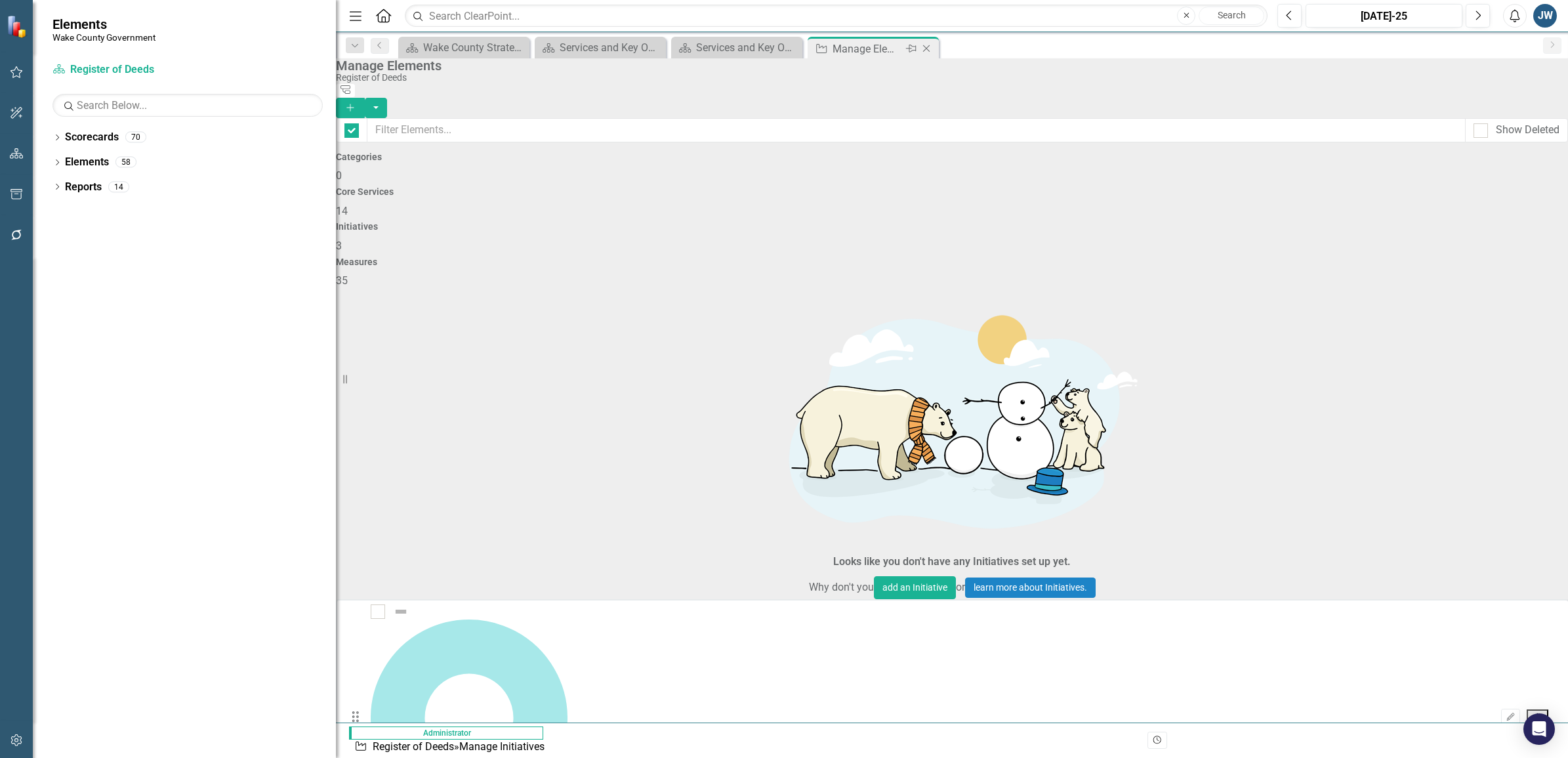
checkbox input "false"
click at [923, 46] on icon at bounding box center [927, 49] width 7 height 7
